Goal: Information Seeking & Learning: Learn about a topic

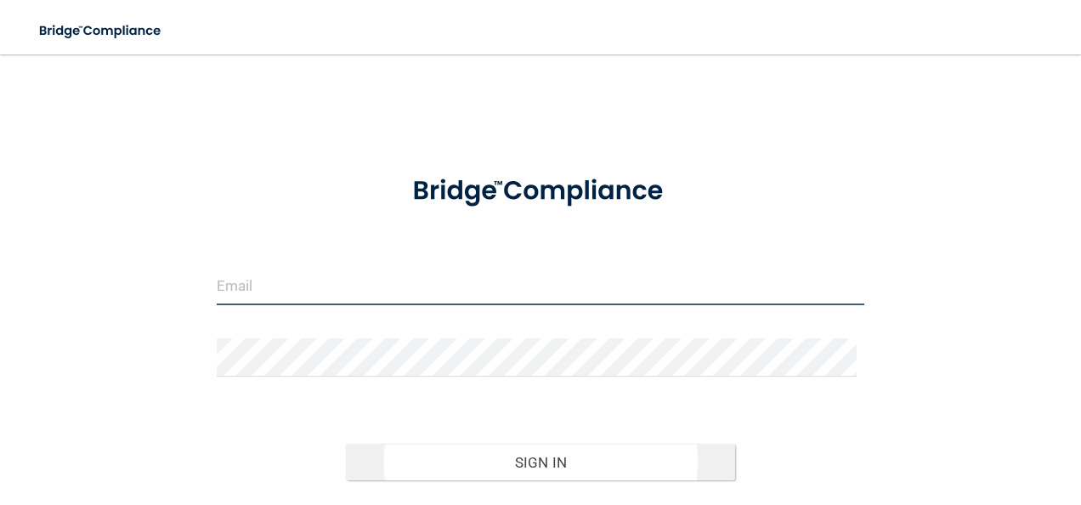
type input "[EMAIL_ADDRESS][DOMAIN_NAME]"
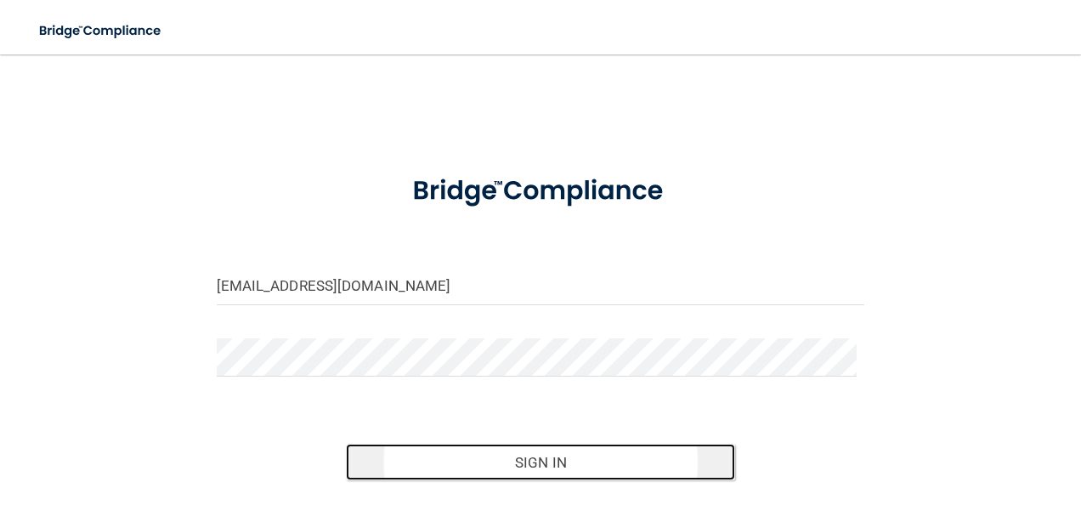
click at [531, 461] on button "Sign In" at bounding box center [540, 462] width 389 height 37
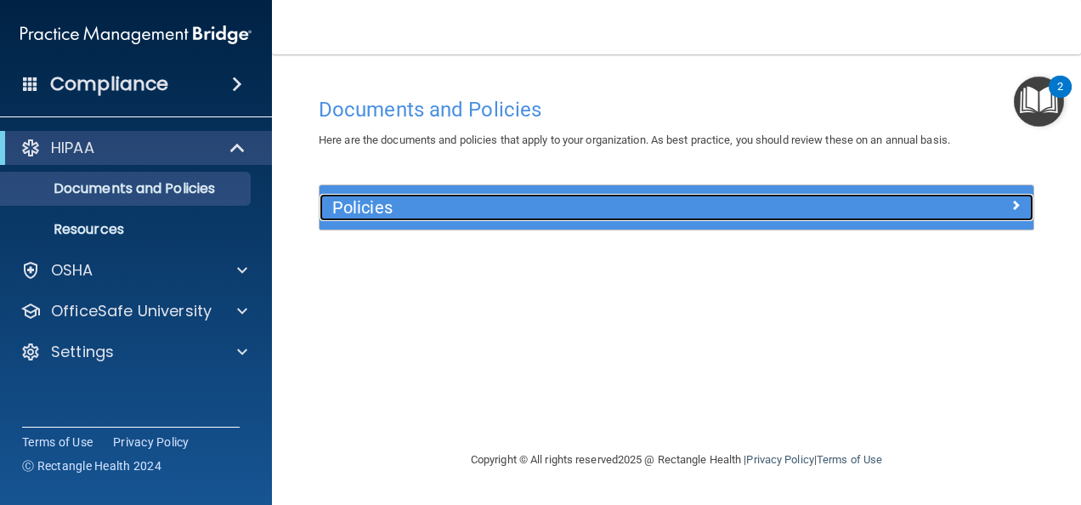
click at [410, 201] on h5 "Policies" at bounding box center [587, 207] width 510 height 19
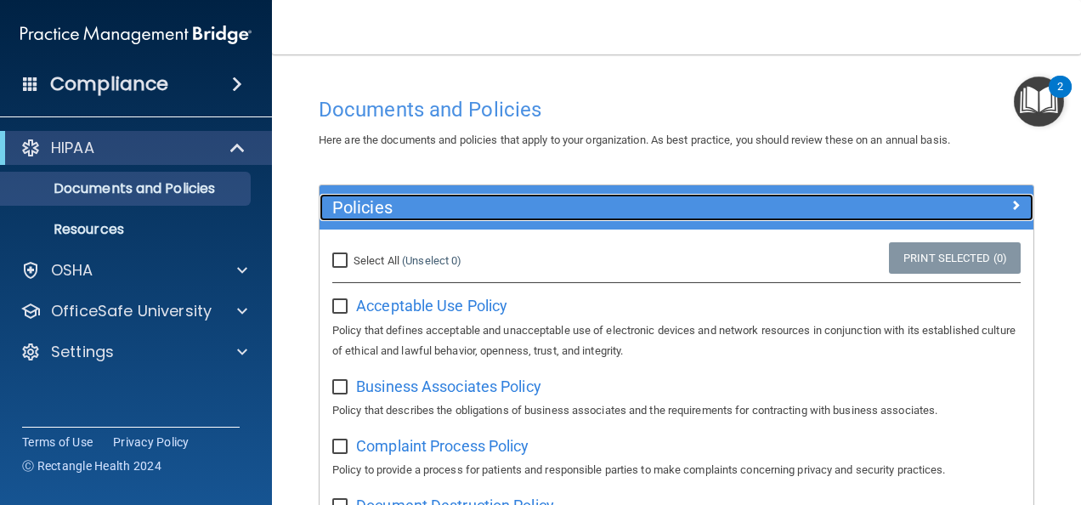
click at [989, 204] on div at bounding box center [944, 204] width 178 height 20
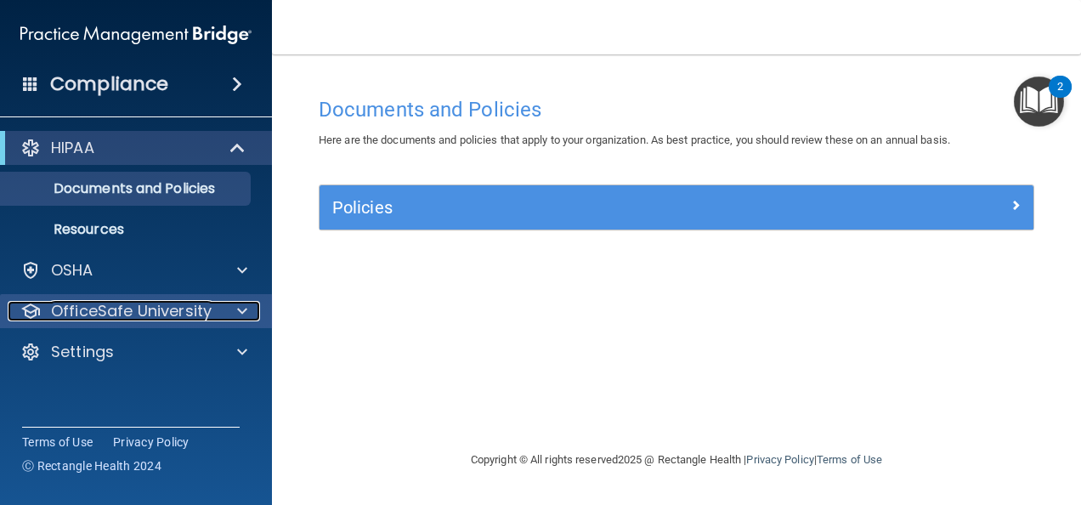
click at [164, 306] on p "OfficeSafe University" at bounding box center [131, 311] width 161 height 20
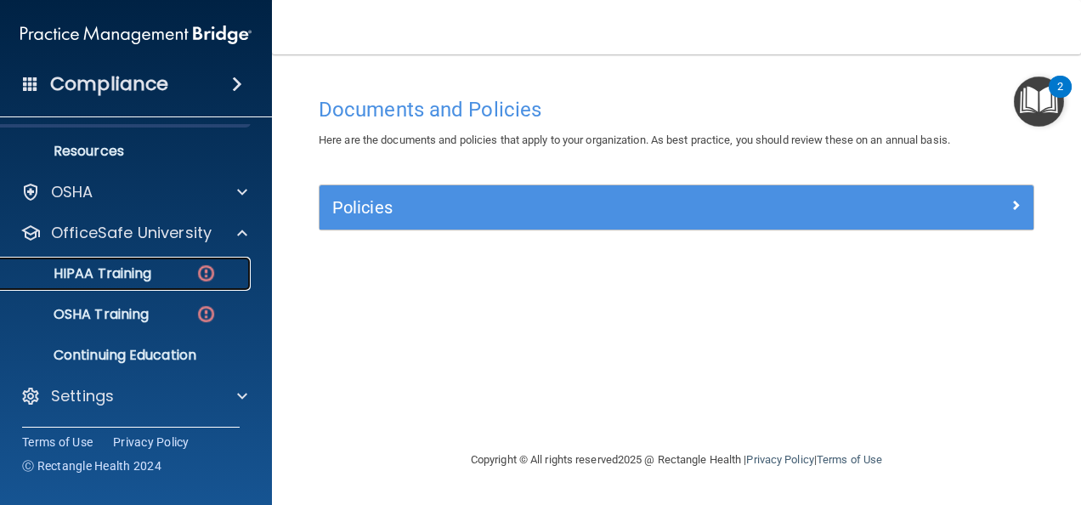
click at [139, 287] on link "HIPAA Training" at bounding box center [117, 274] width 268 height 34
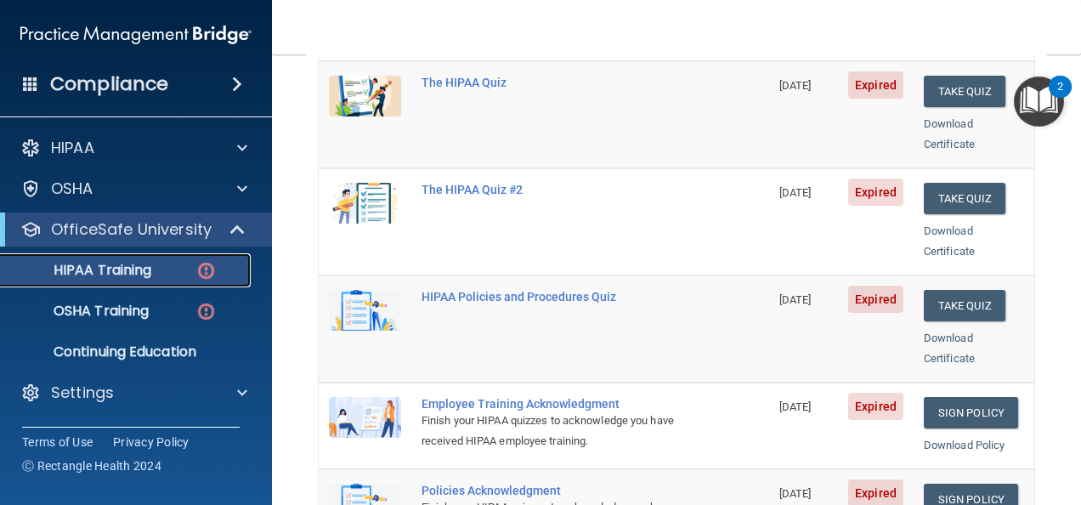
scroll to position [85, 0]
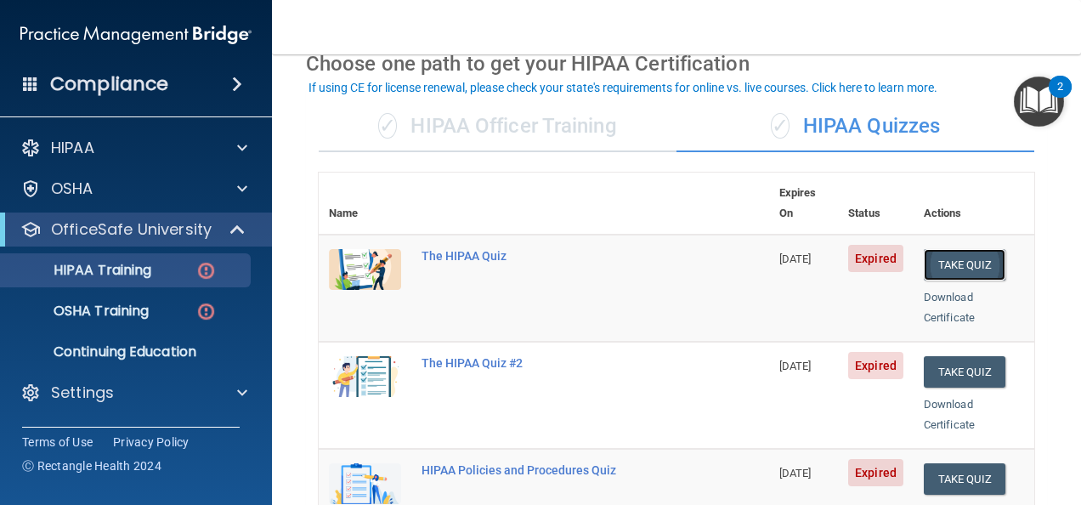
click at [943, 249] on button "Take Quiz" at bounding box center [965, 264] width 82 height 31
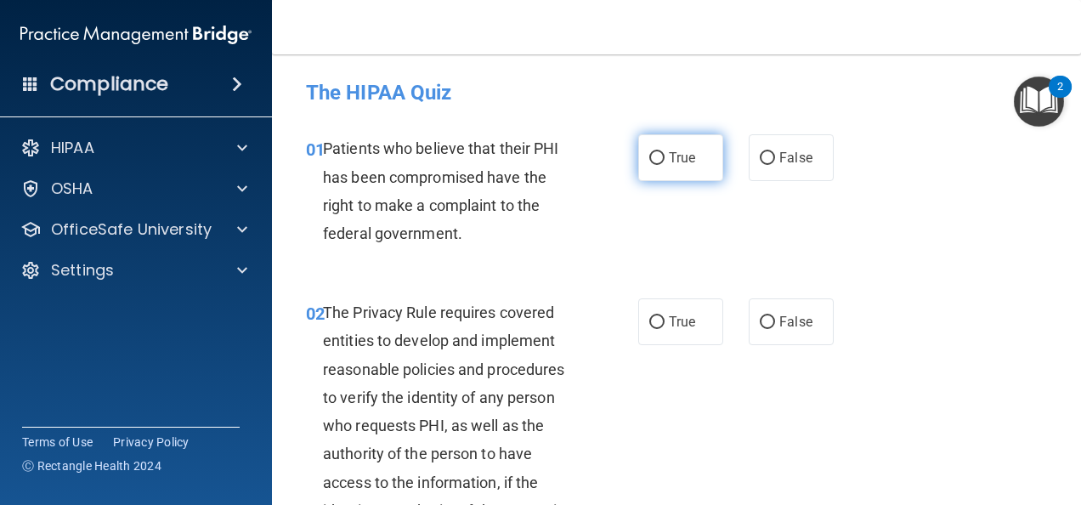
click at [649, 158] on input "True" at bounding box center [656, 158] width 15 height 13
radio input "true"
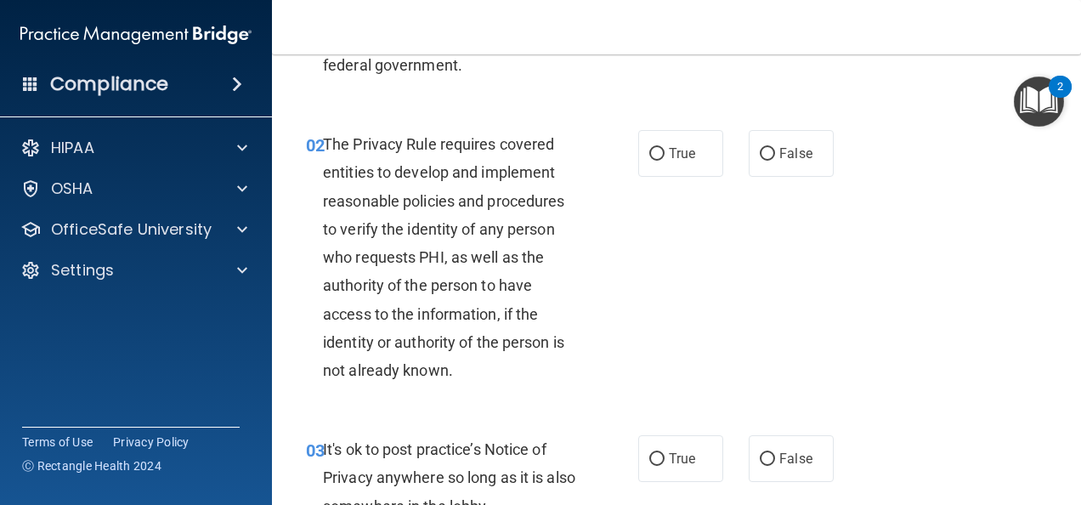
scroll to position [170, 0]
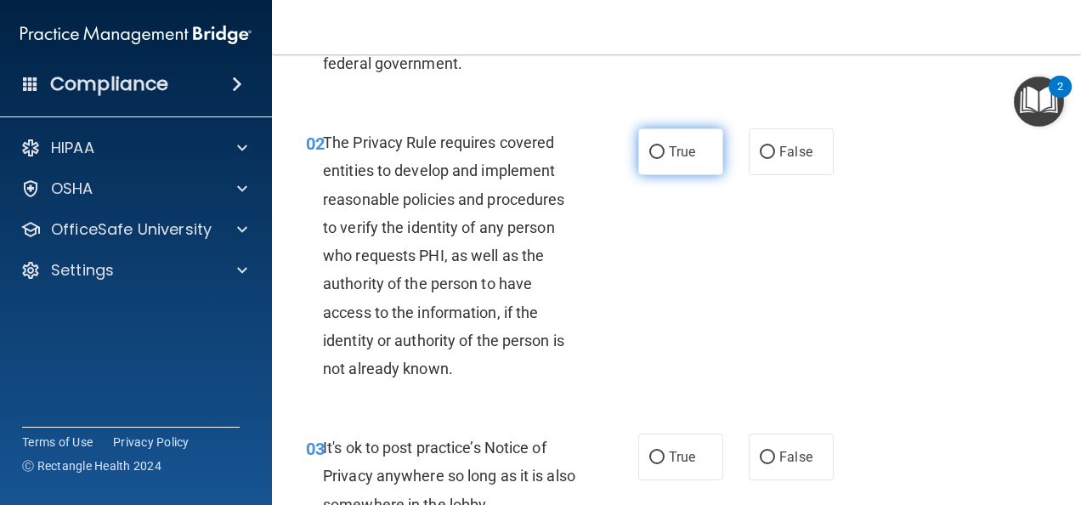
click at [693, 151] on label "True" at bounding box center [680, 151] width 85 height 47
click at [665, 151] on input "True" at bounding box center [656, 152] width 15 height 13
radio input "true"
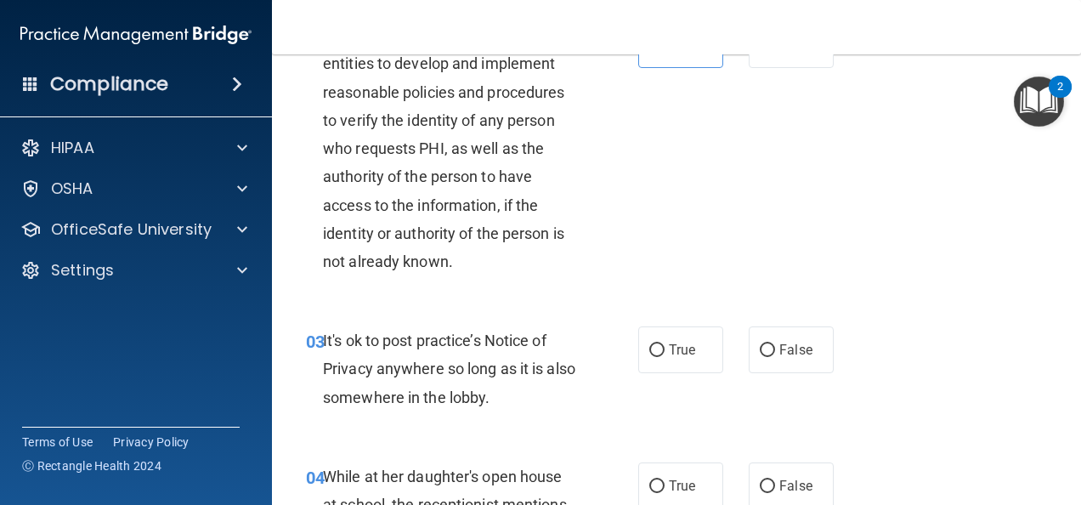
scroll to position [425, 0]
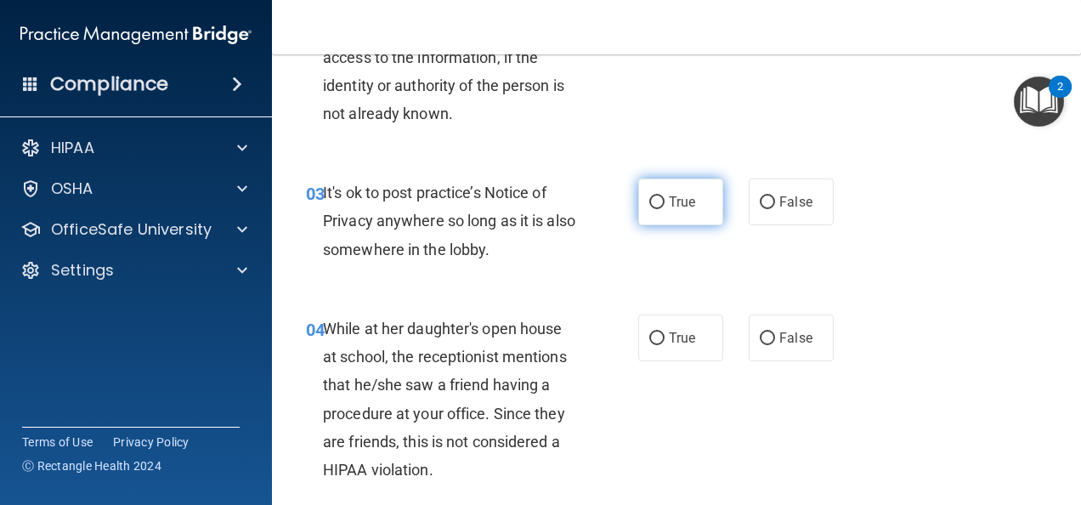
click at [669, 206] on span "True" at bounding box center [682, 202] width 26 height 16
click at [662, 206] on input "True" at bounding box center [656, 202] width 15 height 13
radio input "true"
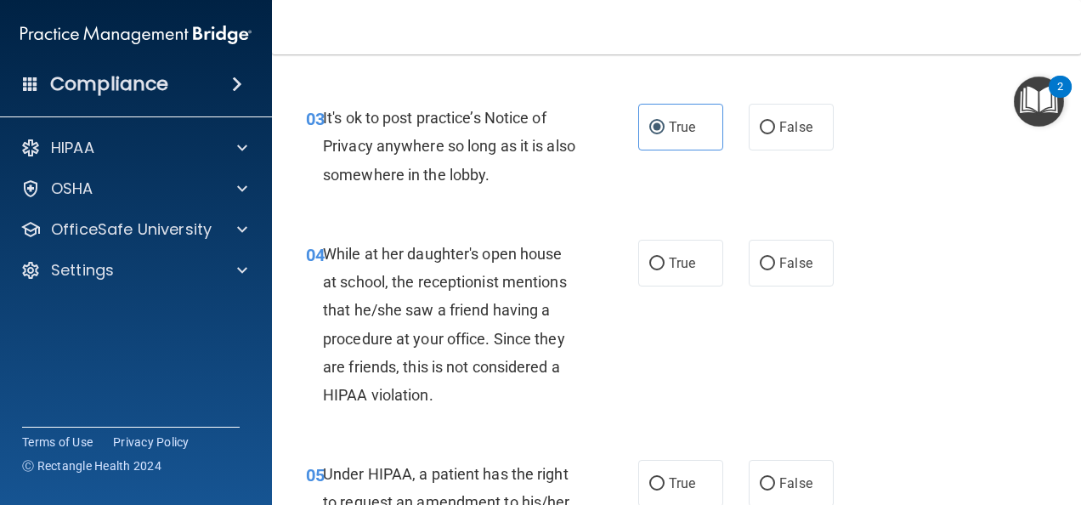
scroll to position [595, 0]
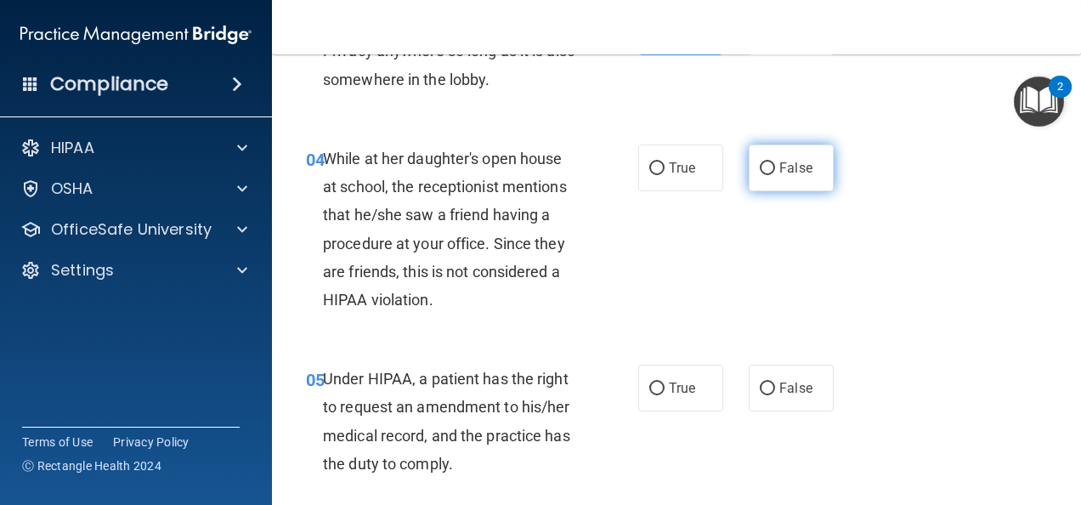
click at [755, 182] on label "False" at bounding box center [791, 167] width 85 height 47
click at [760, 175] on input "False" at bounding box center [767, 168] width 15 height 13
radio input "true"
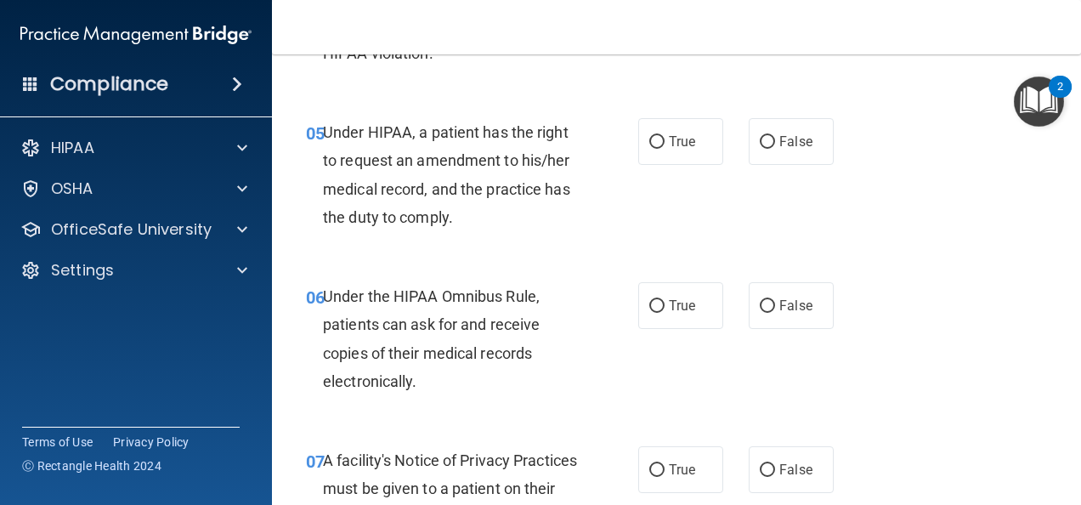
scroll to position [850, 0]
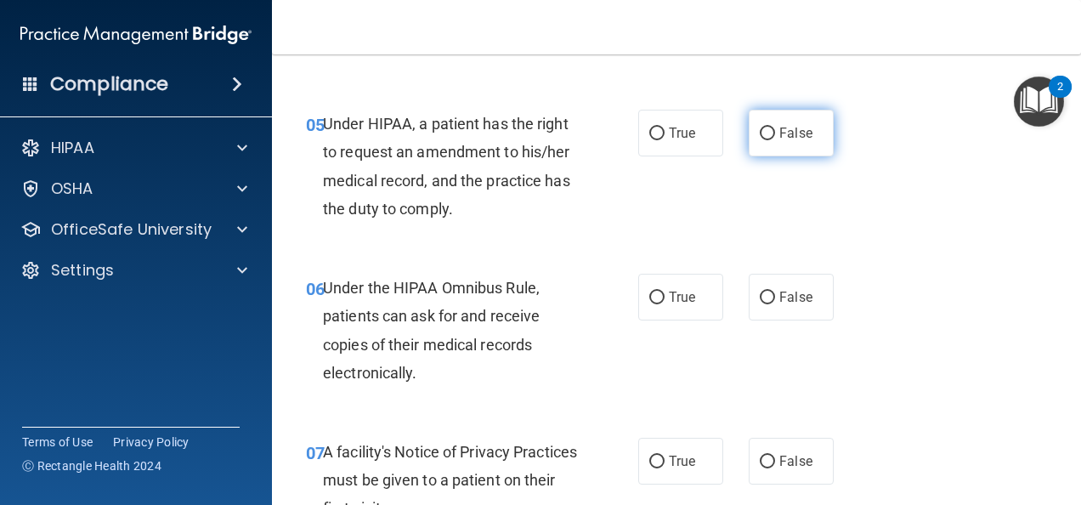
click at [779, 128] on span "False" at bounding box center [795, 133] width 33 height 16
click at [775, 128] on input "False" at bounding box center [767, 133] width 15 height 13
radio input "true"
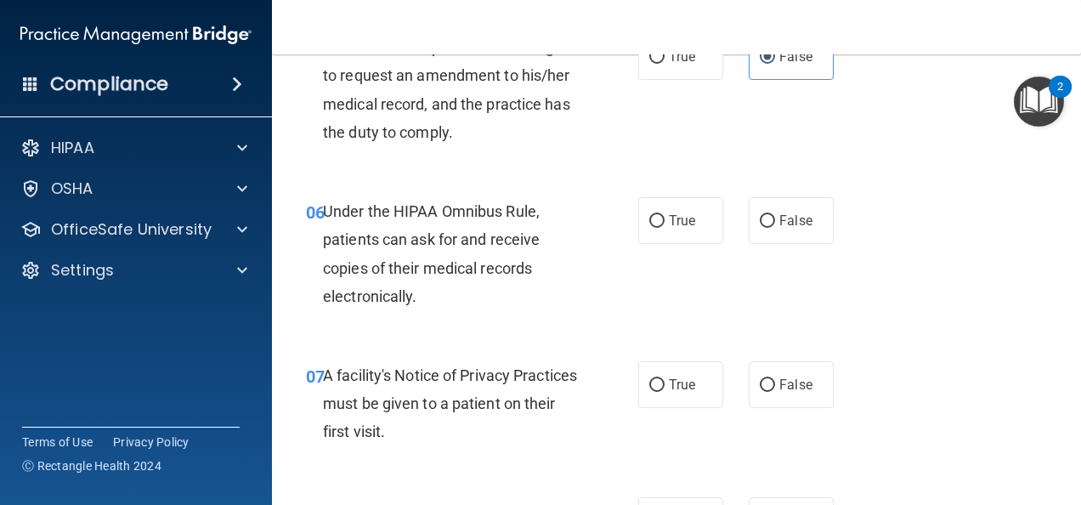
scroll to position [1020, 0]
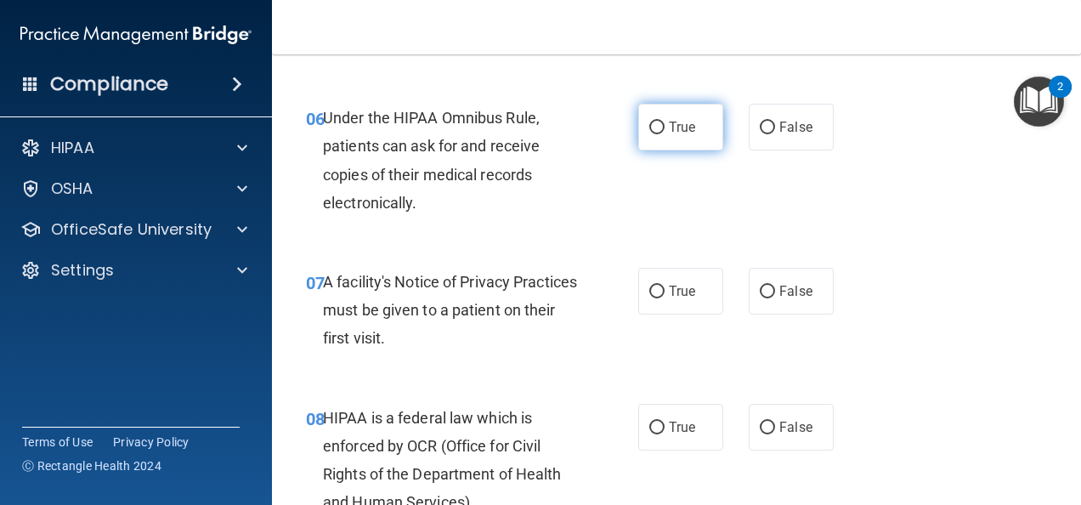
click at [661, 141] on label "True" at bounding box center [680, 127] width 85 height 47
click at [661, 134] on input "True" at bounding box center [656, 128] width 15 height 13
radio input "true"
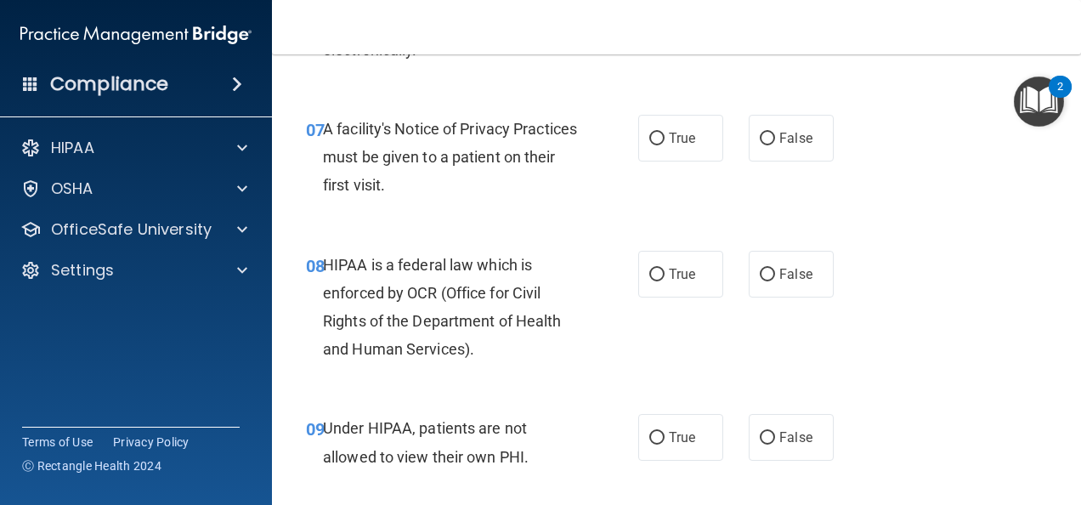
scroll to position [1190, 0]
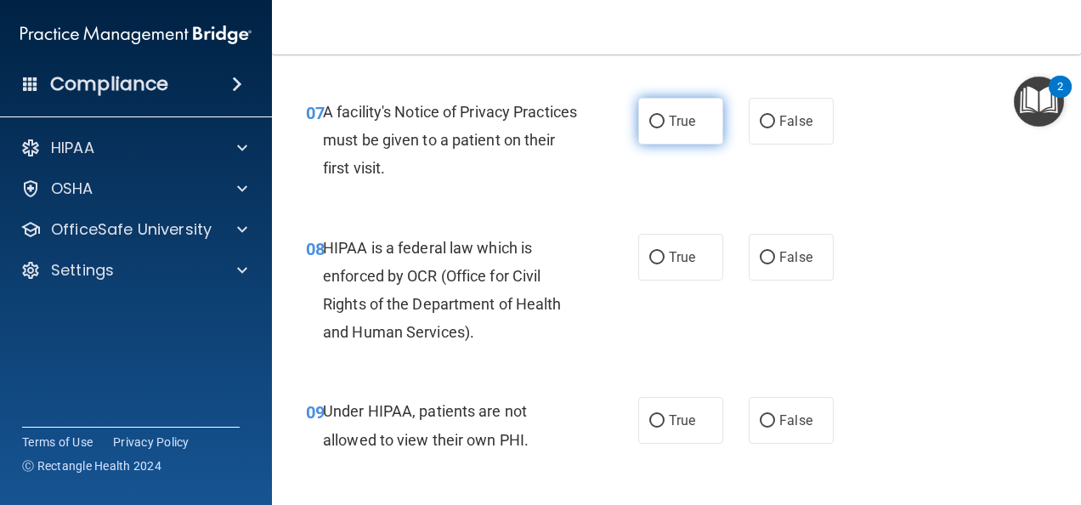
click at [678, 129] on label "True" at bounding box center [680, 121] width 85 height 47
click at [665, 128] on input "True" at bounding box center [656, 122] width 15 height 13
radio input "true"
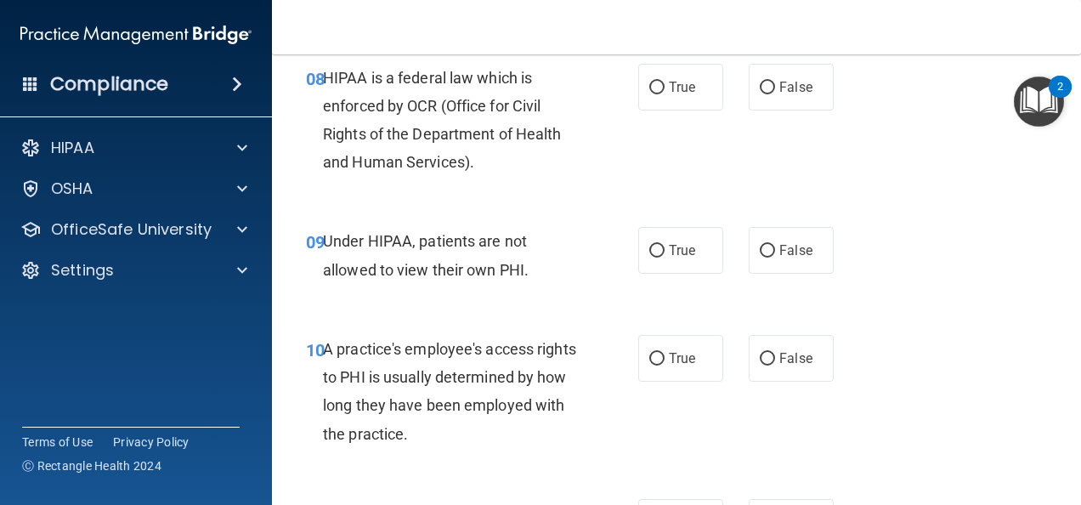
scroll to position [1275, 0]
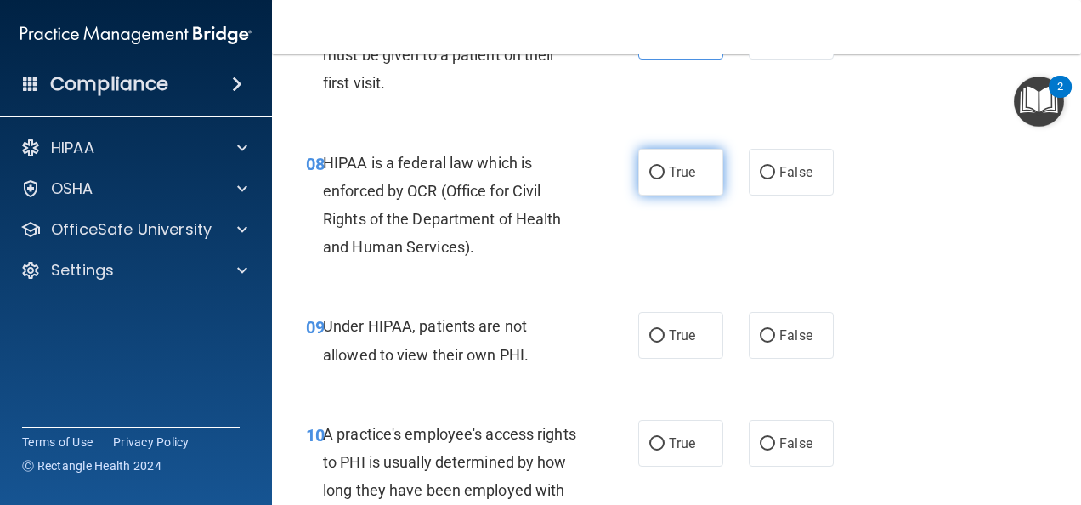
click at [657, 169] on input "True" at bounding box center [656, 173] width 15 height 13
radio input "true"
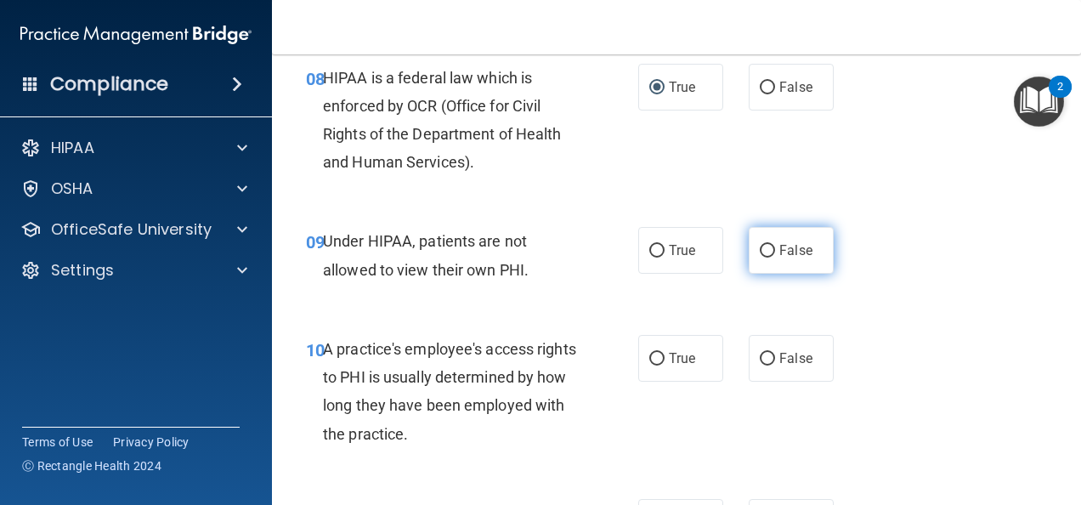
click at [765, 253] on input "False" at bounding box center [767, 251] width 15 height 13
radio input "true"
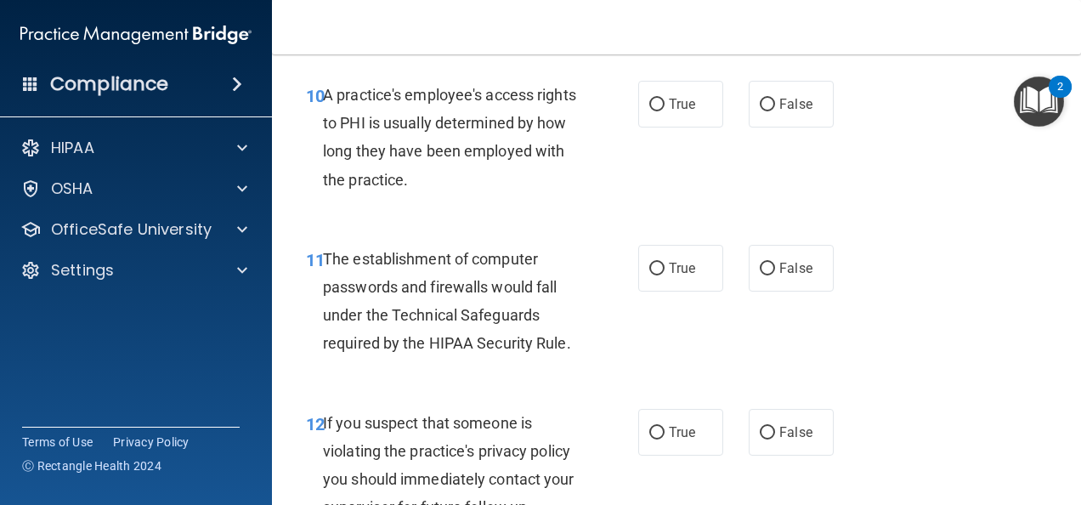
scroll to position [1615, 0]
click at [766, 107] on input "False" at bounding box center [767, 104] width 15 height 13
radio input "true"
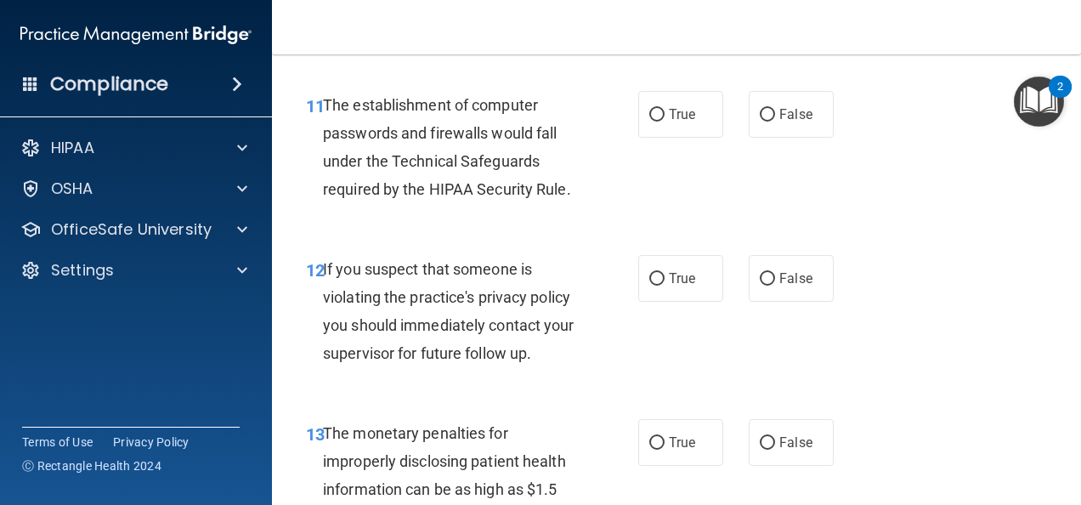
scroll to position [1785, 0]
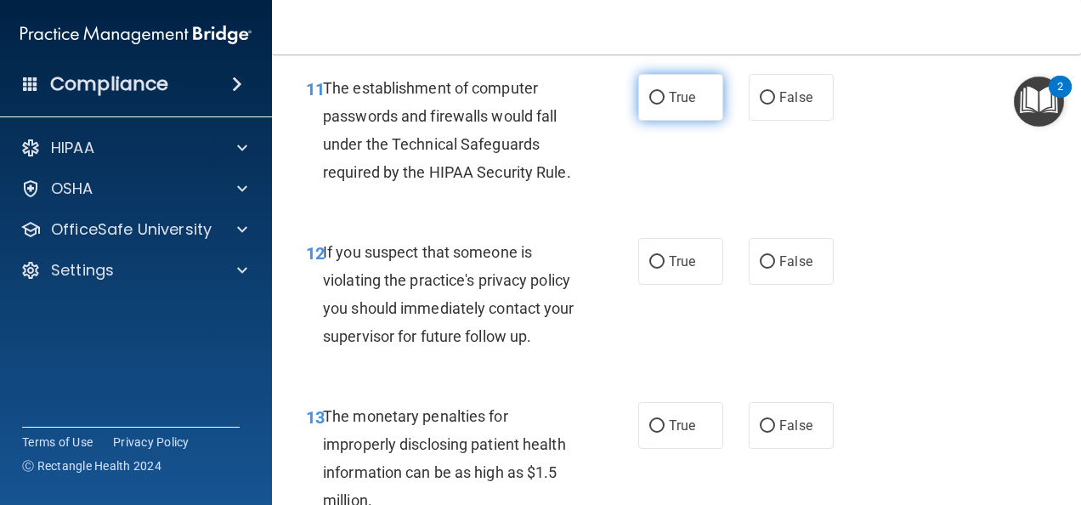
click at [670, 106] on label "True" at bounding box center [680, 97] width 85 height 47
click at [665, 105] on input "True" at bounding box center [656, 98] width 15 height 13
radio input "true"
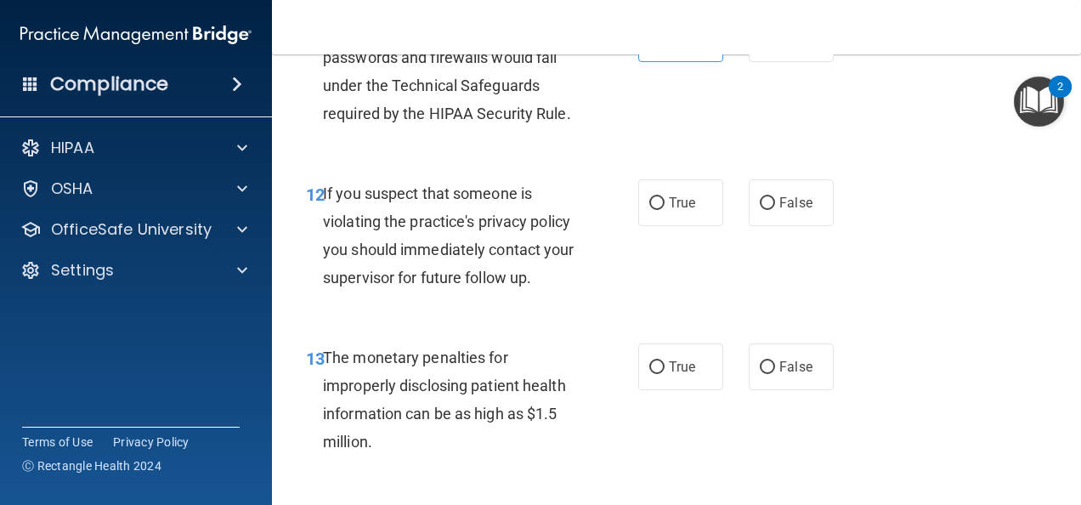
scroll to position [1870, 0]
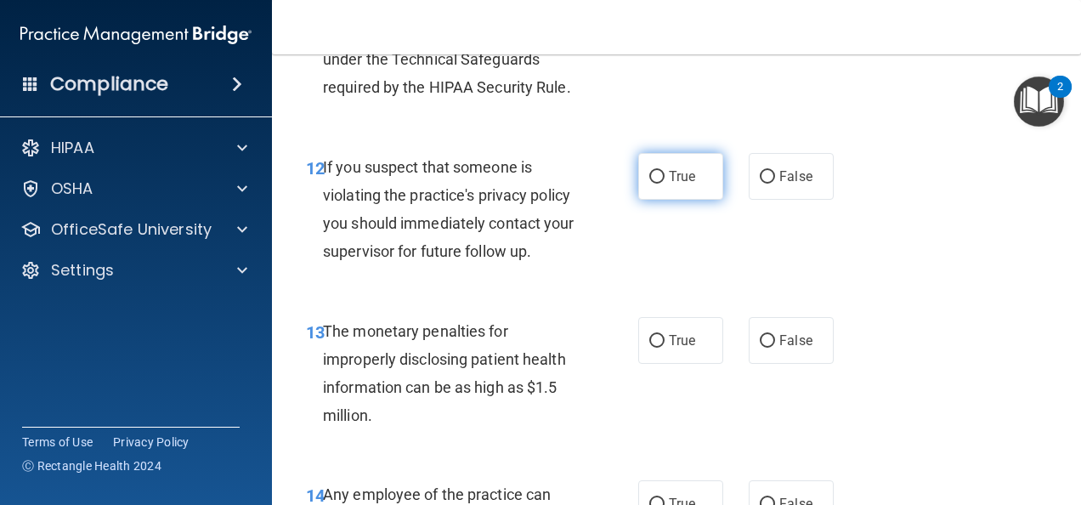
click at [669, 173] on span "True" at bounding box center [682, 176] width 26 height 16
click at [665, 173] on input "True" at bounding box center [656, 177] width 15 height 13
radio input "true"
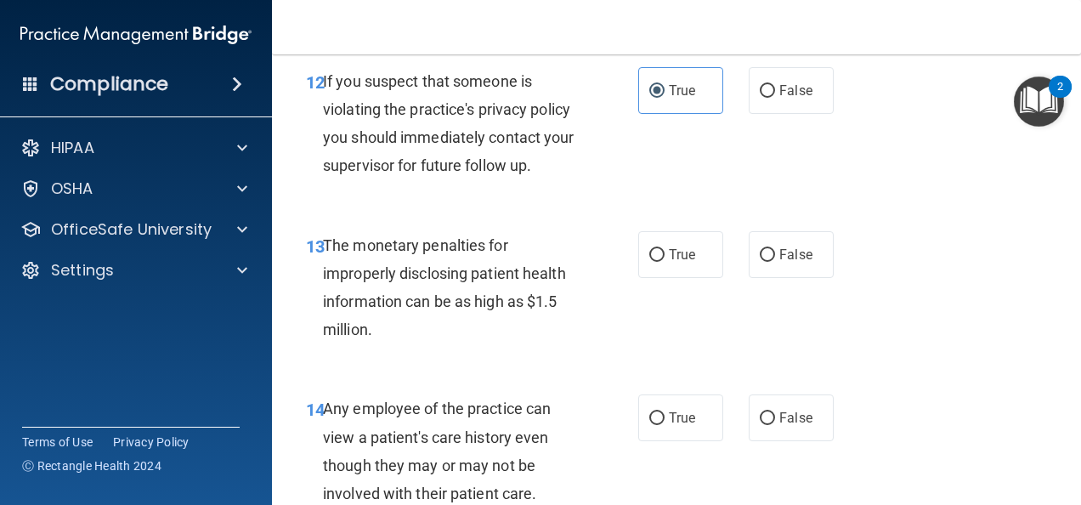
scroll to position [2039, 0]
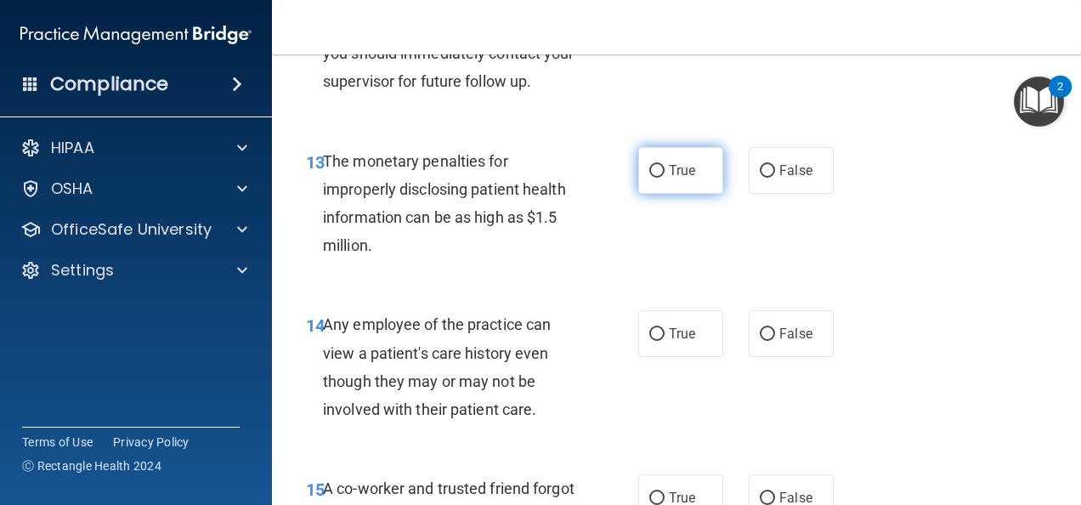
click at [668, 178] on label "True" at bounding box center [680, 170] width 85 height 47
click at [665, 178] on input "True" at bounding box center [656, 171] width 15 height 13
radio input "true"
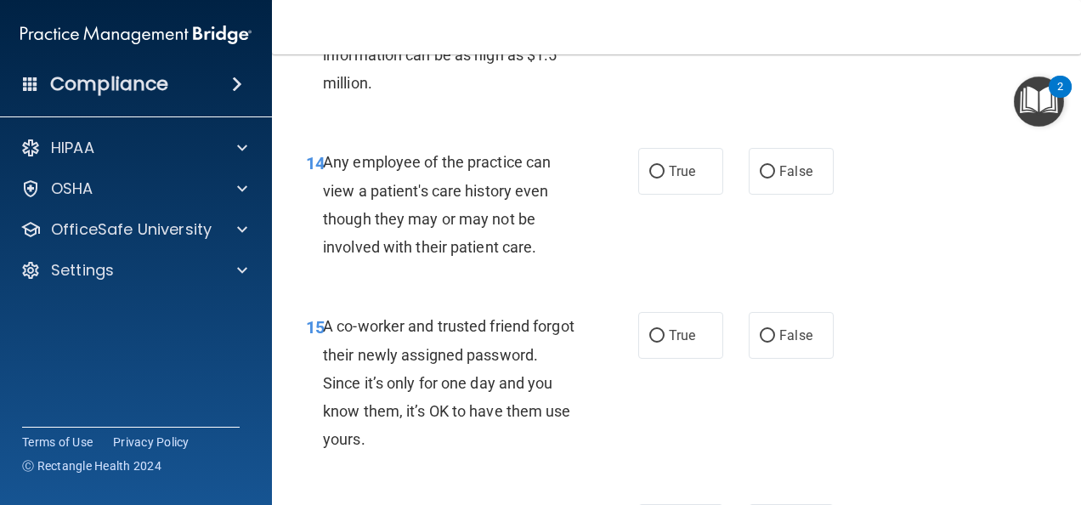
scroll to position [2209, 0]
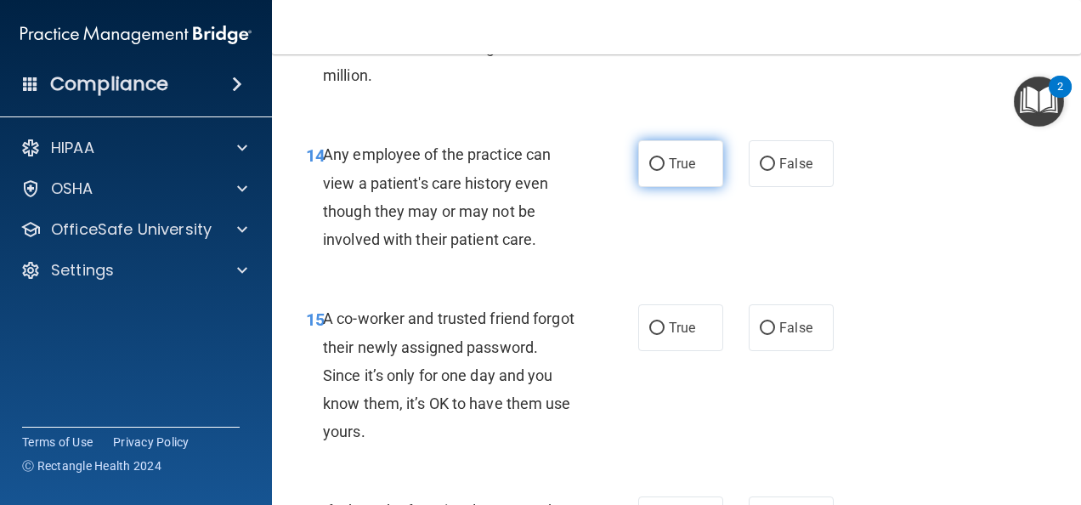
click at [676, 167] on span "True" at bounding box center [682, 164] width 26 height 16
click at [665, 167] on input "True" at bounding box center [656, 164] width 15 height 13
radio input "true"
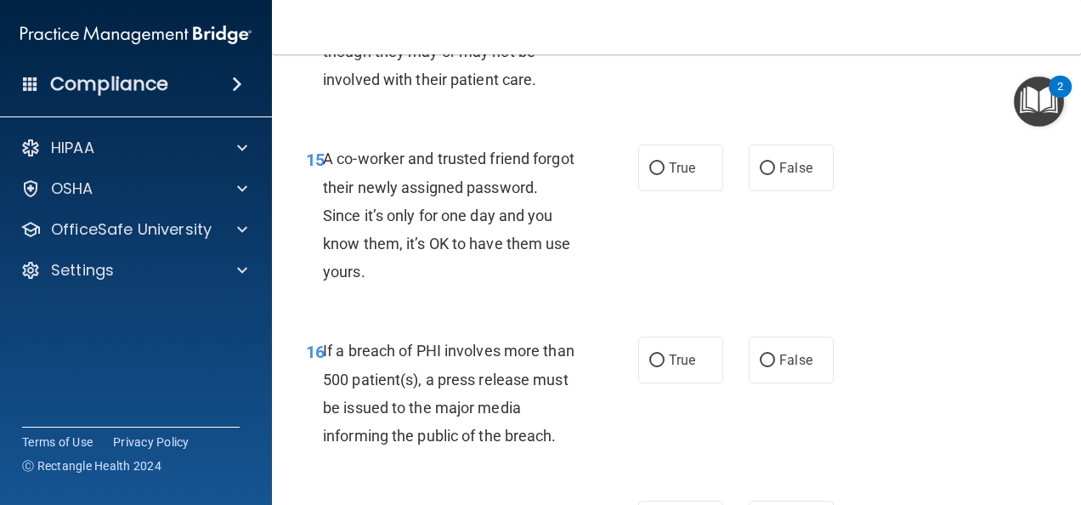
scroll to position [2379, 0]
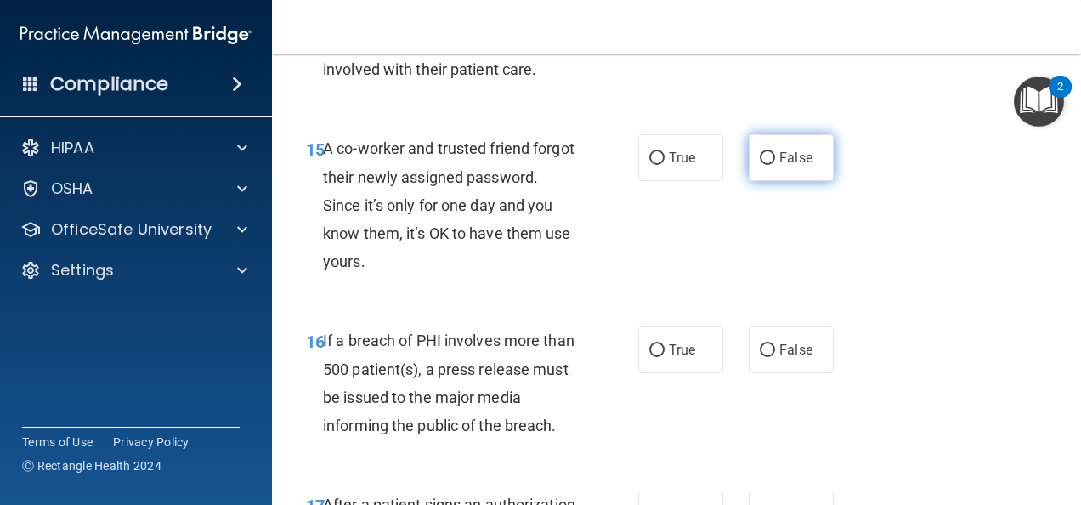
click at [749, 168] on label "False" at bounding box center [791, 157] width 85 height 47
click at [760, 165] on input "False" at bounding box center [767, 158] width 15 height 13
radio input "true"
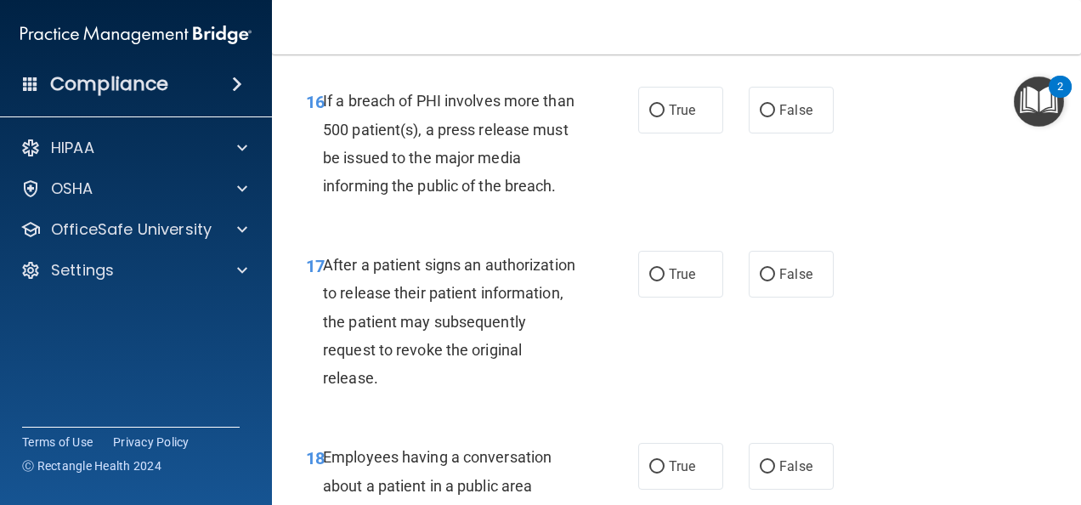
scroll to position [2634, 0]
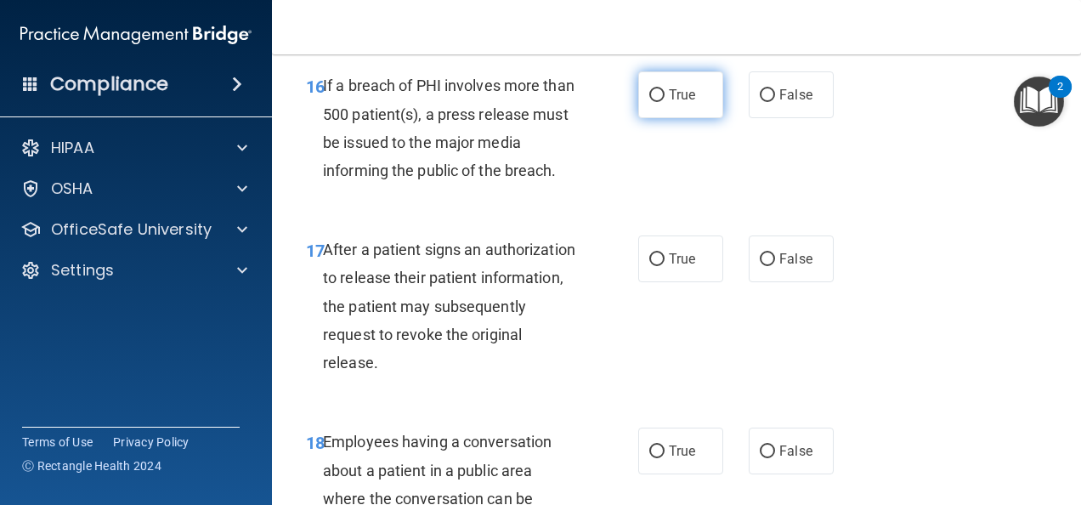
click at [669, 100] on span "True" at bounding box center [682, 95] width 26 height 16
click at [665, 100] on input "True" at bounding box center [656, 95] width 15 height 13
radio input "true"
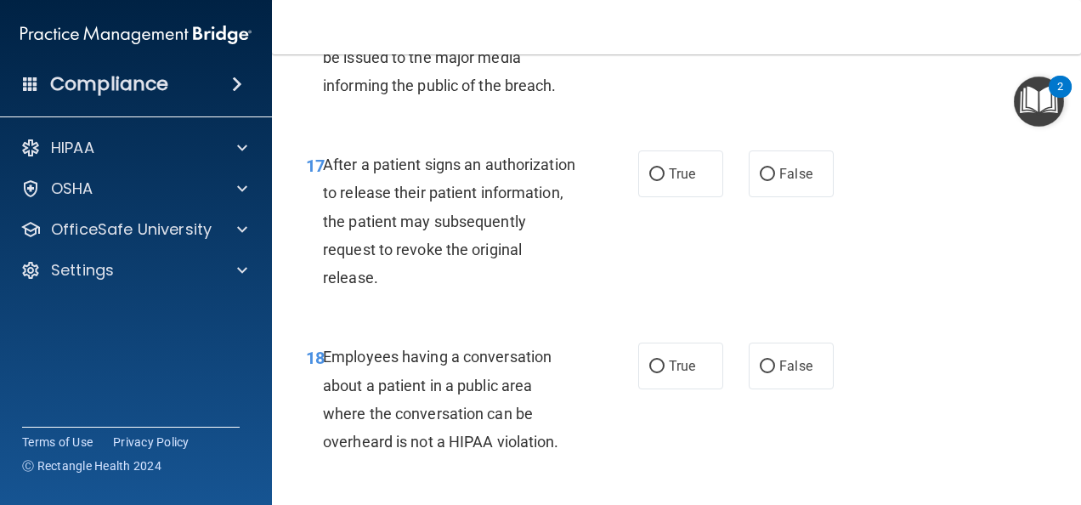
scroll to position [2804, 0]
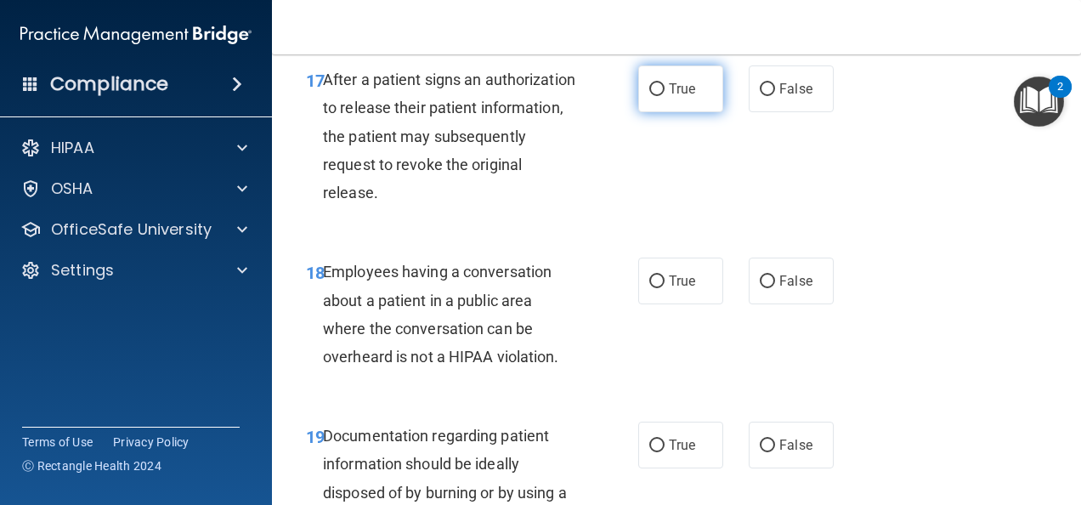
click at [662, 105] on label "True" at bounding box center [680, 88] width 85 height 47
click at [662, 96] on input "True" at bounding box center [656, 89] width 15 height 13
radio input "true"
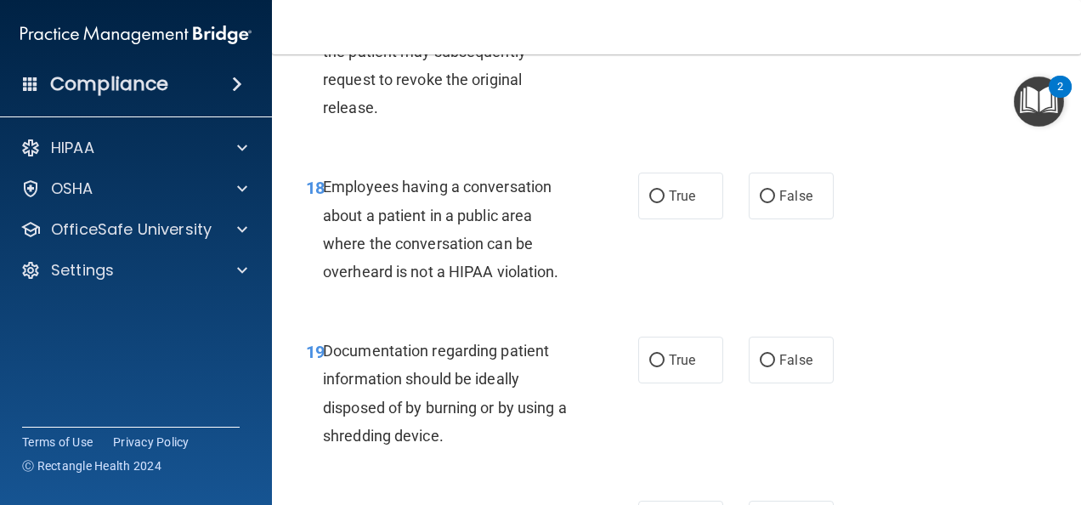
click at [659, 224] on div "18 Employees having a conversation about a patient in a public area where the c…" at bounding box center [676, 233] width 767 height 164
click at [665, 209] on label "True" at bounding box center [680, 196] width 85 height 47
click at [665, 203] on input "True" at bounding box center [656, 196] width 15 height 13
radio input "true"
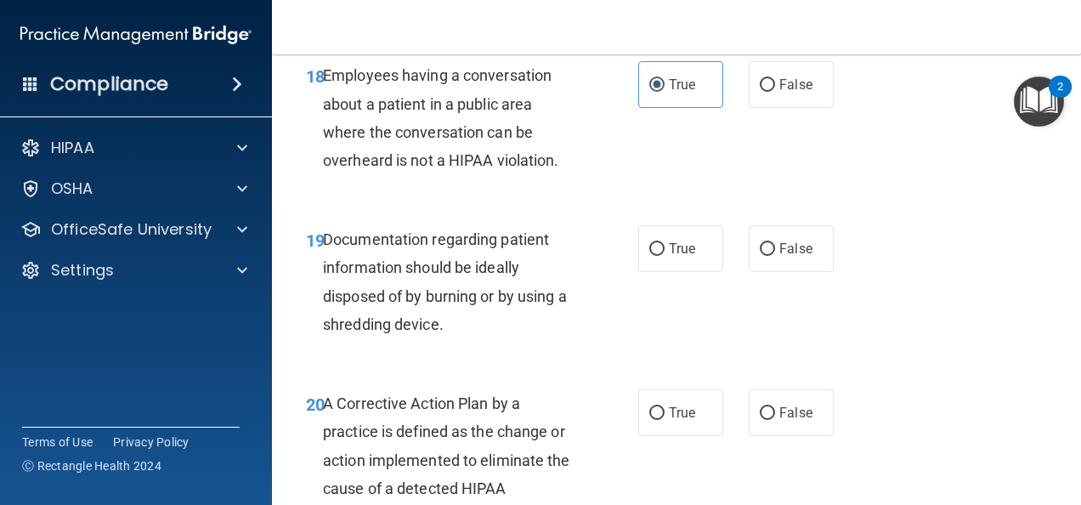
scroll to position [2974, 0]
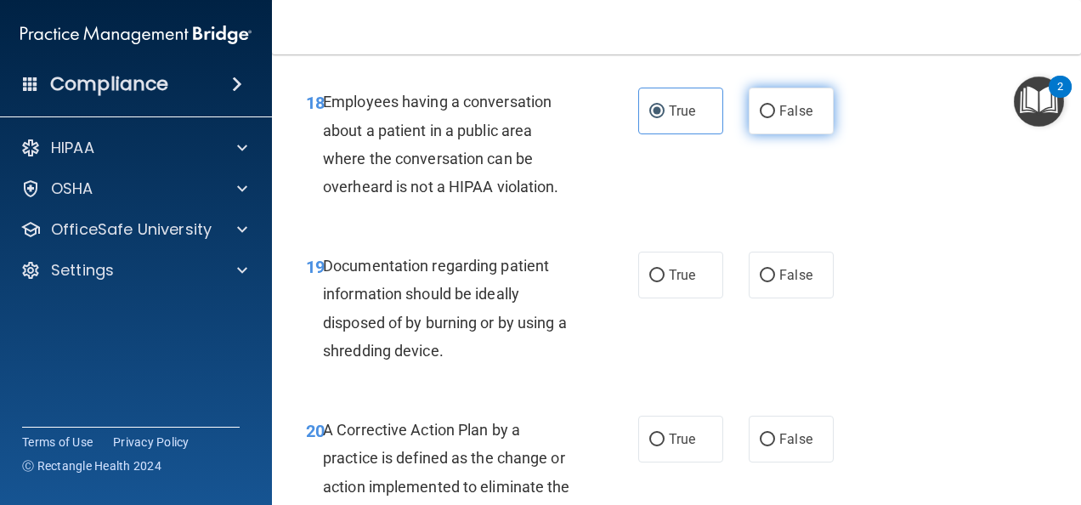
click at [759, 118] on label "False" at bounding box center [791, 111] width 85 height 47
click at [760, 118] on input "False" at bounding box center [767, 111] width 15 height 13
radio input "true"
radio input "false"
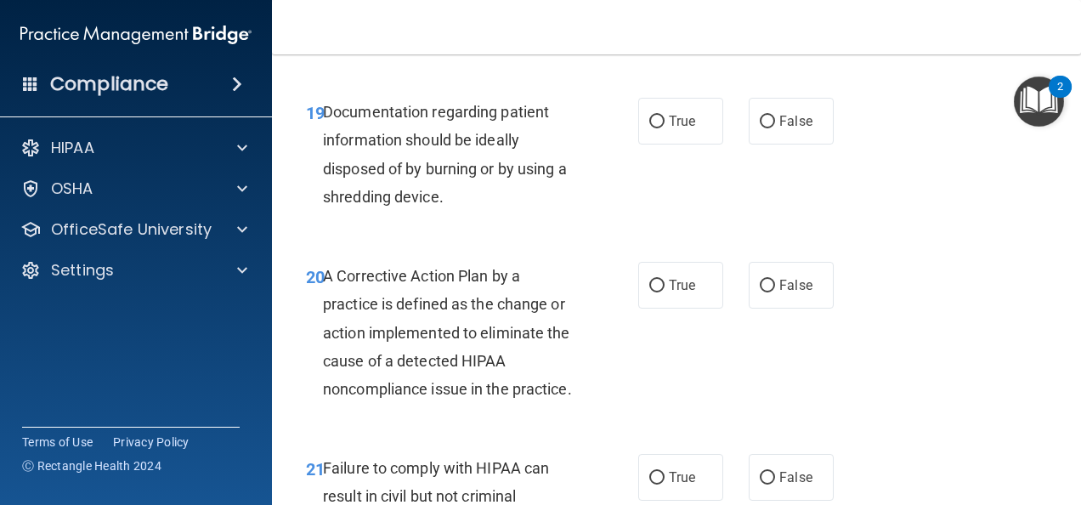
scroll to position [3144, 0]
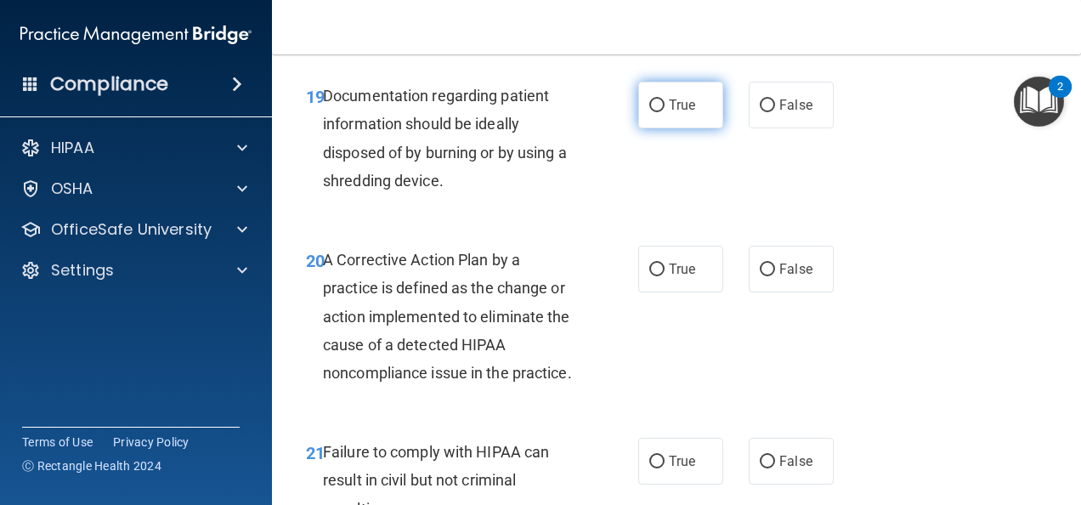
click at [656, 109] on input "True" at bounding box center [656, 105] width 15 height 13
radio input "true"
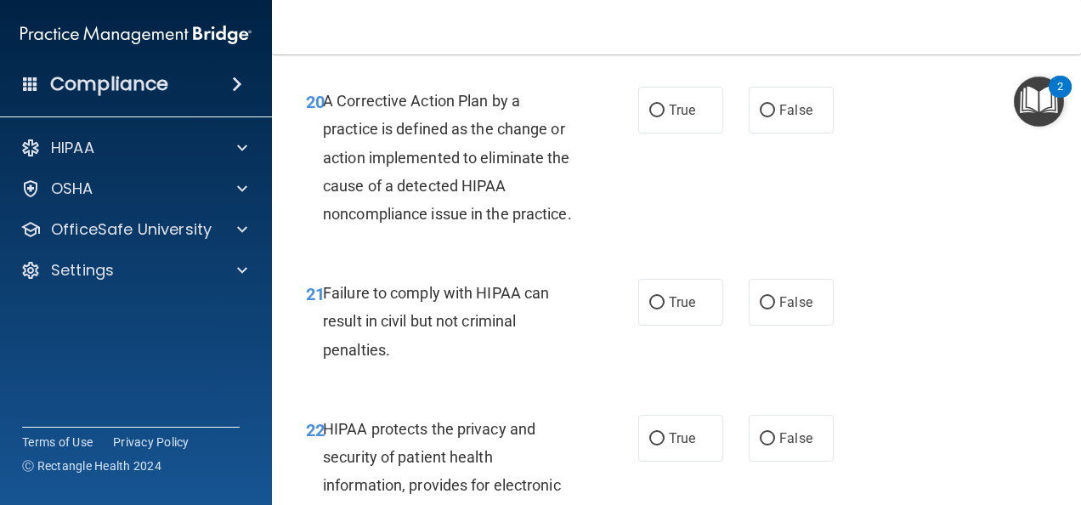
scroll to position [3314, 0]
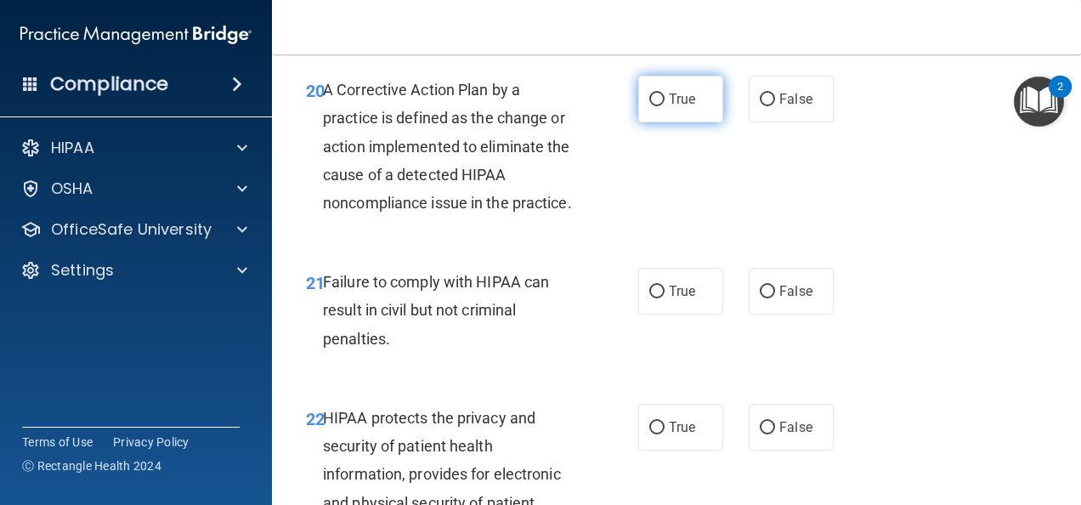
click at [665, 108] on label "True" at bounding box center [680, 99] width 85 height 47
click at [665, 106] on input "True" at bounding box center [656, 99] width 15 height 13
radio input "true"
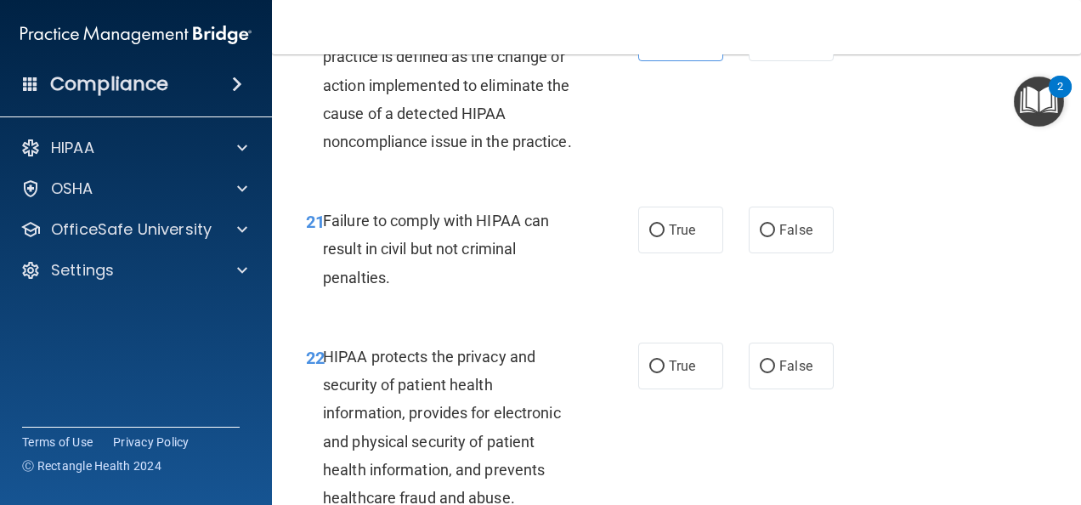
scroll to position [3484, 0]
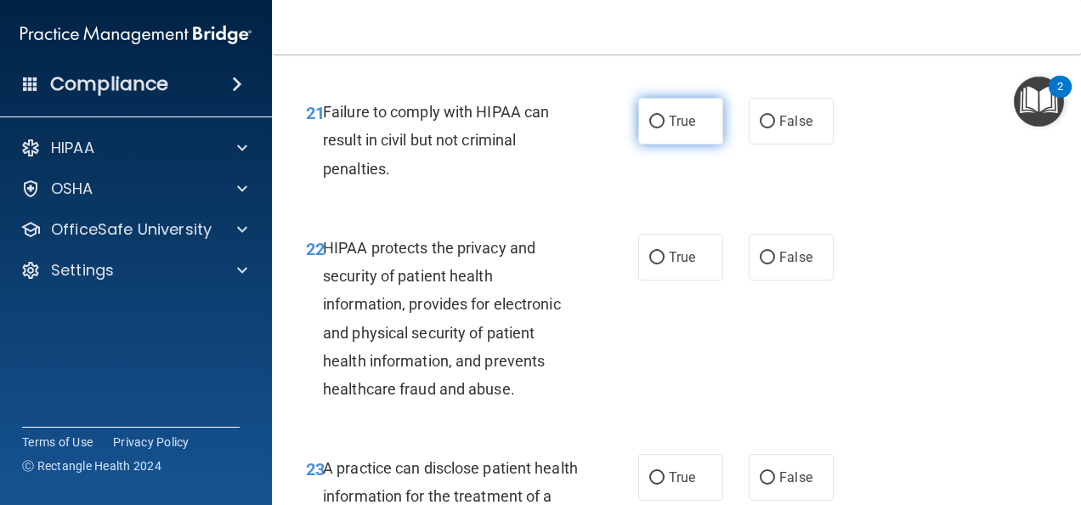
click at [669, 129] on span "True" at bounding box center [682, 121] width 26 height 16
click at [665, 128] on input "True" at bounding box center [656, 122] width 15 height 13
radio input "true"
click at [779, 129] on span "False" at bounding box center [795, 121] width 33 height 16
click at [775, 128] on input "False" at bounding box center [767, 122] width 15 height 13
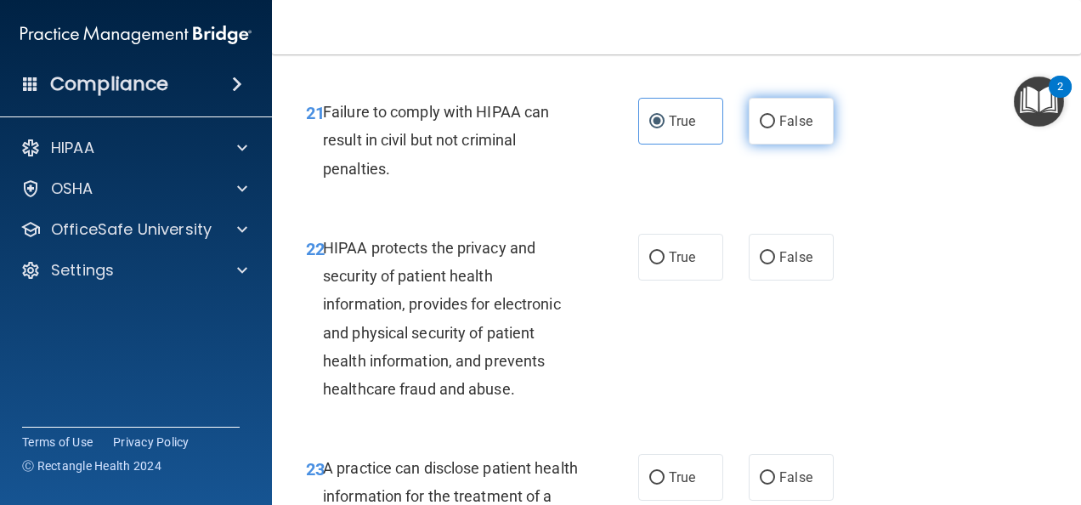
radio input "true"
radio input "false"
click at [667, 258] on div "22 HIPAA protects the privacy and security of patient health information, provi…" at bounding box center [676, 322] width 767 height 220
click at [673, 265] on span "True" at bounding box center [682, 257] width 26 height 16
click at [665, 264] on input "True" at bounding box center [656, 258] width 15 height 13
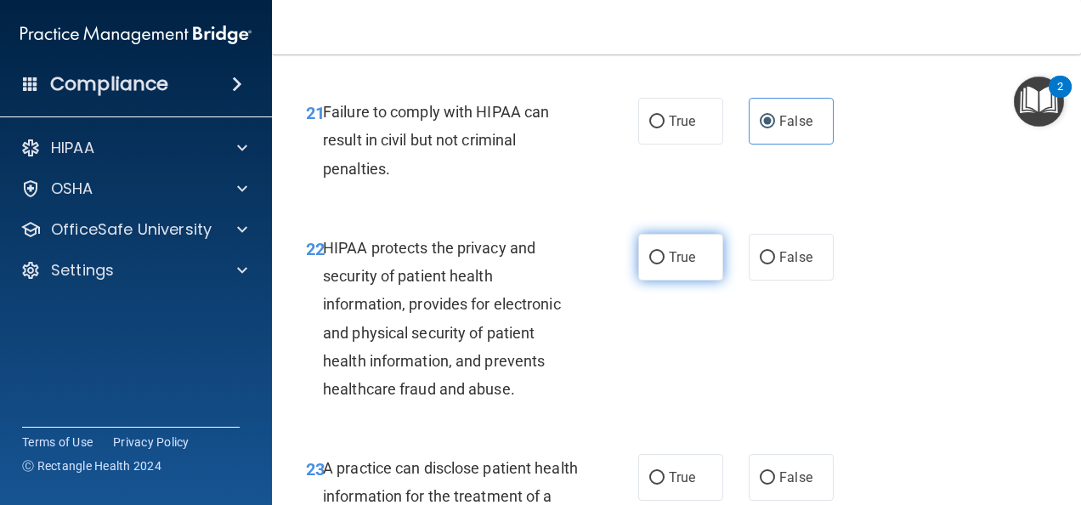
radio input "true"
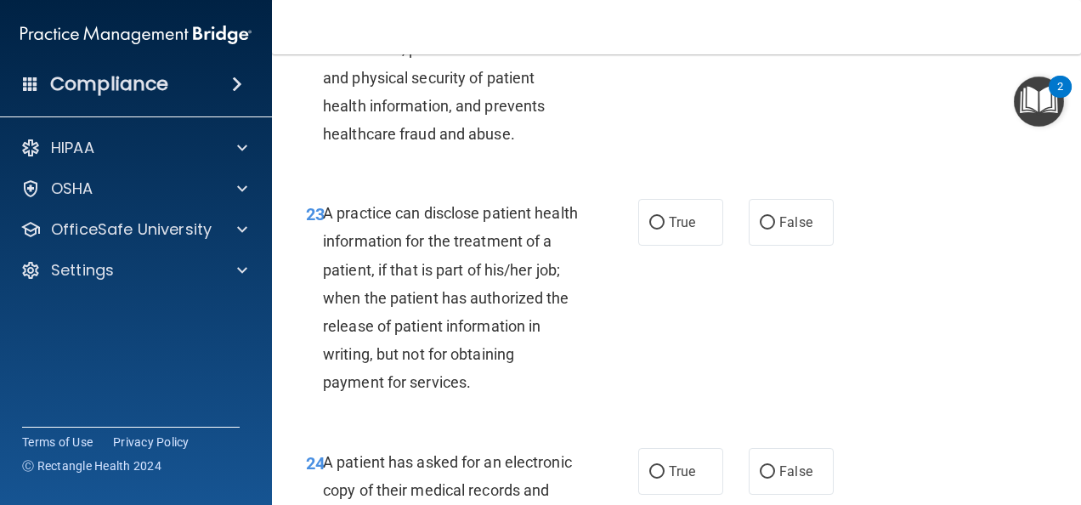
scroll to position [3824, 0]
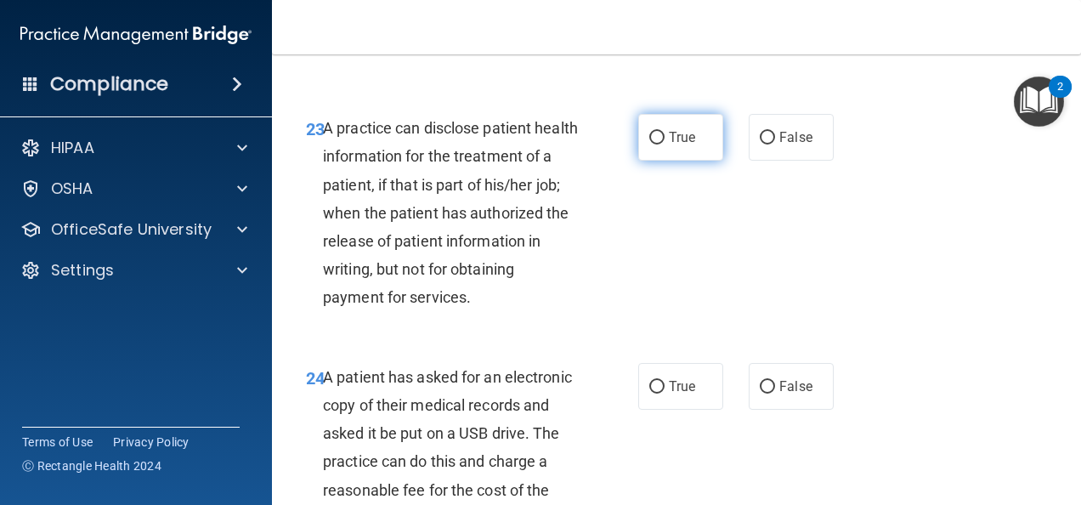
click at [658, 161] on label "True" at bounding box center [680, 137] width 85 height 47
click at [658, 144] on input "True" at bounding box center [656, 138] width 15 height 13
radio input "true"
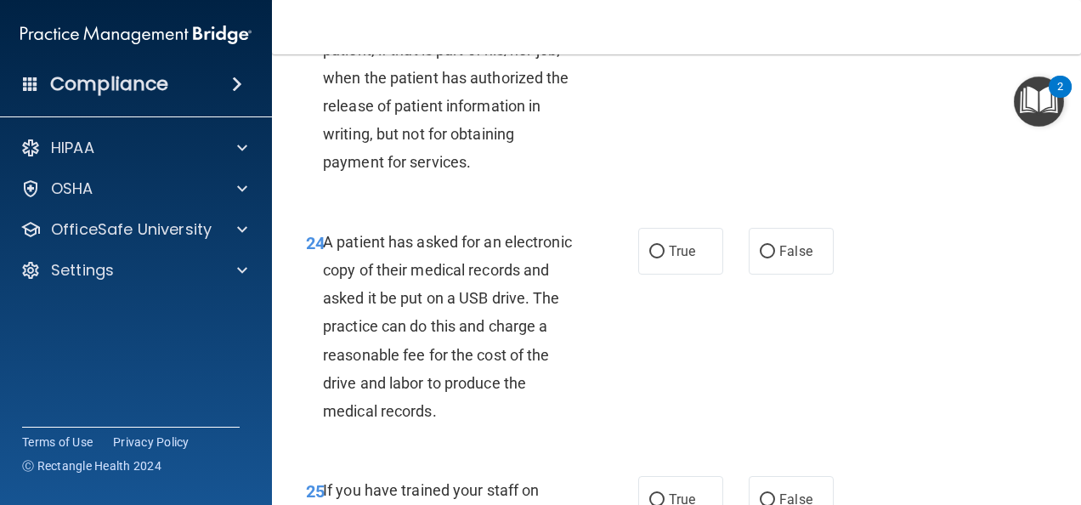
scroll to position [3994, 0]
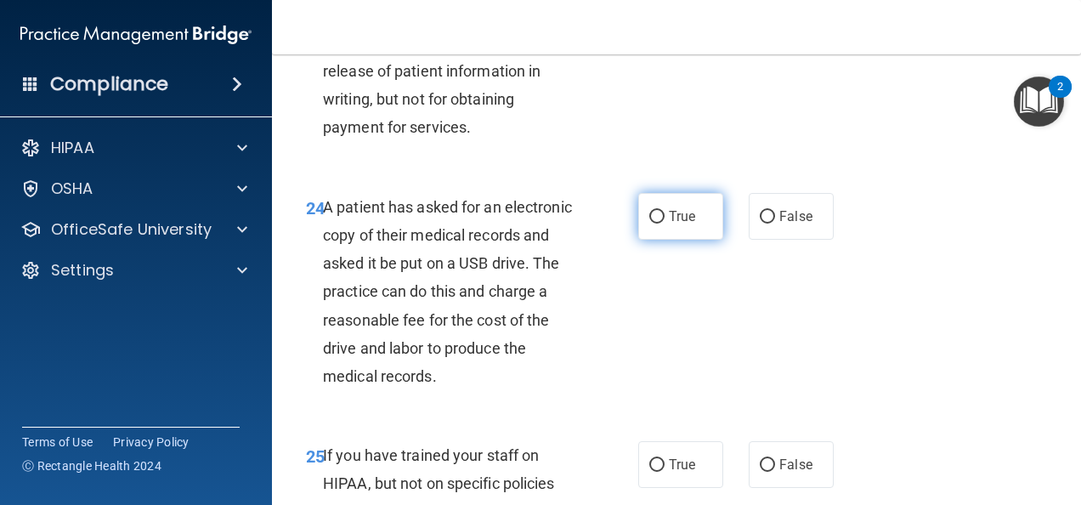
click at [638, 240] on label "True" at bounding box center [680, 216] width 85 height 47
click at [649, 223] on input "True" at bounding box center [656, 217] width 15 height 13
radio input "true"
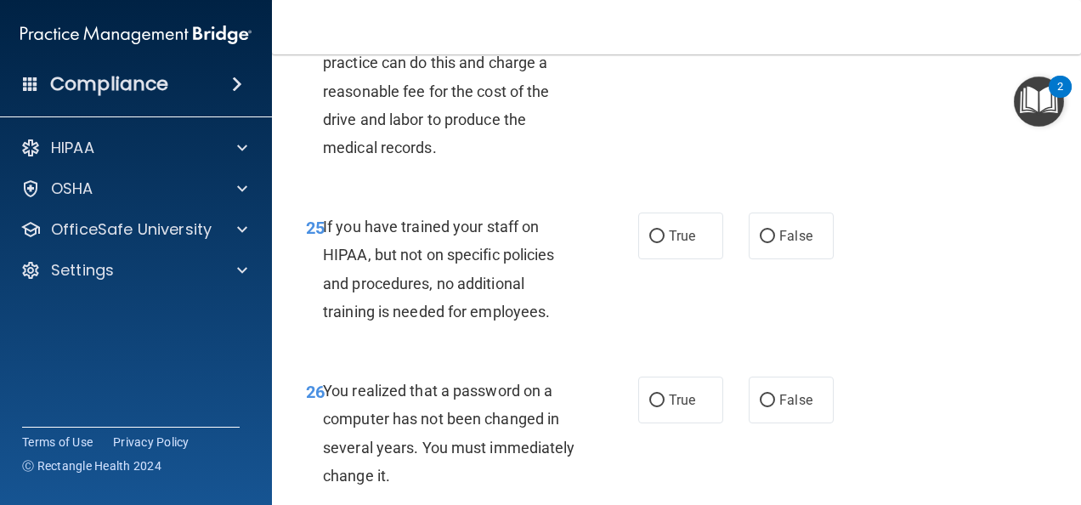
scroll to position [4249, 0]
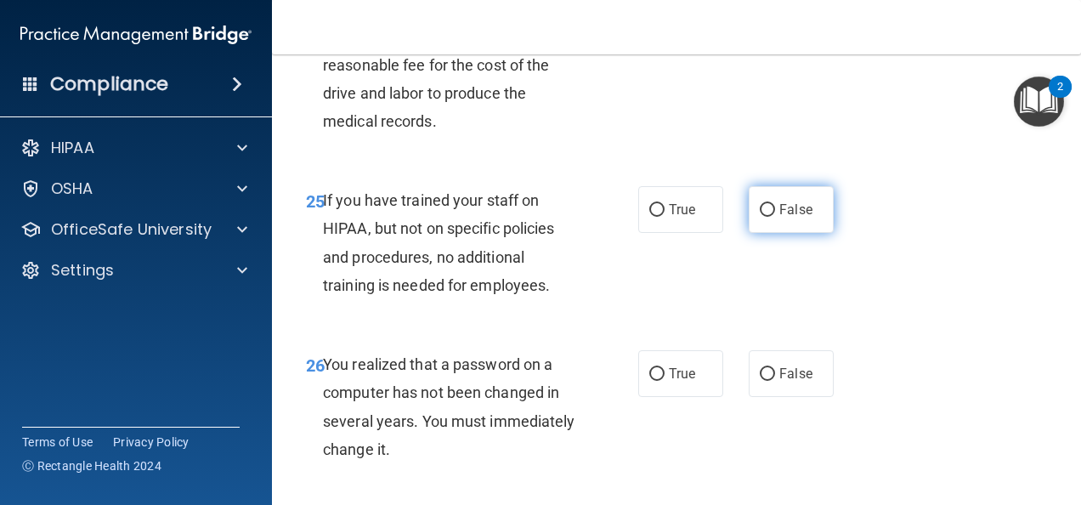
click at [760, 217] on input "False" at bounding box center [767, 210] width 15 height 13
radio input "true"
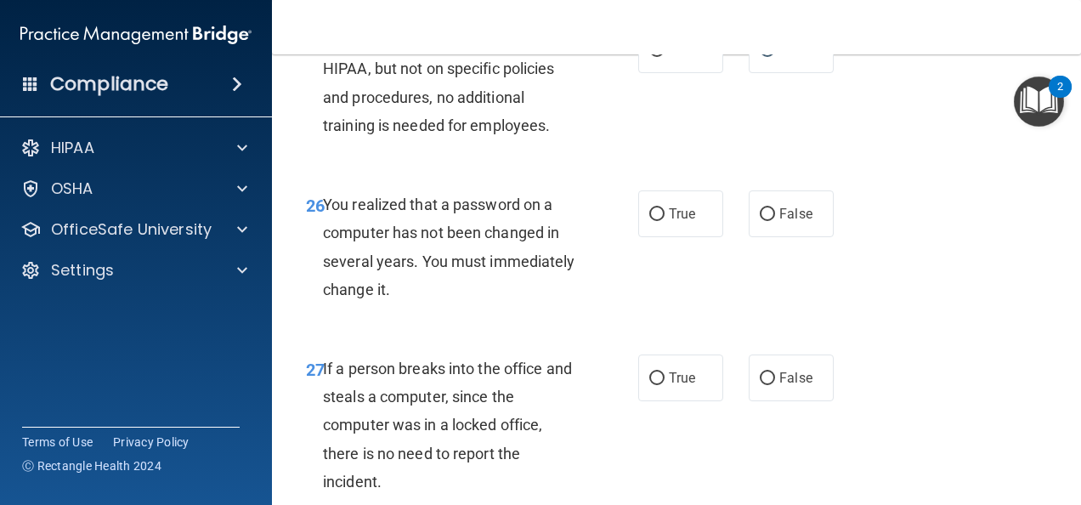
scroll to position [4419, 0]
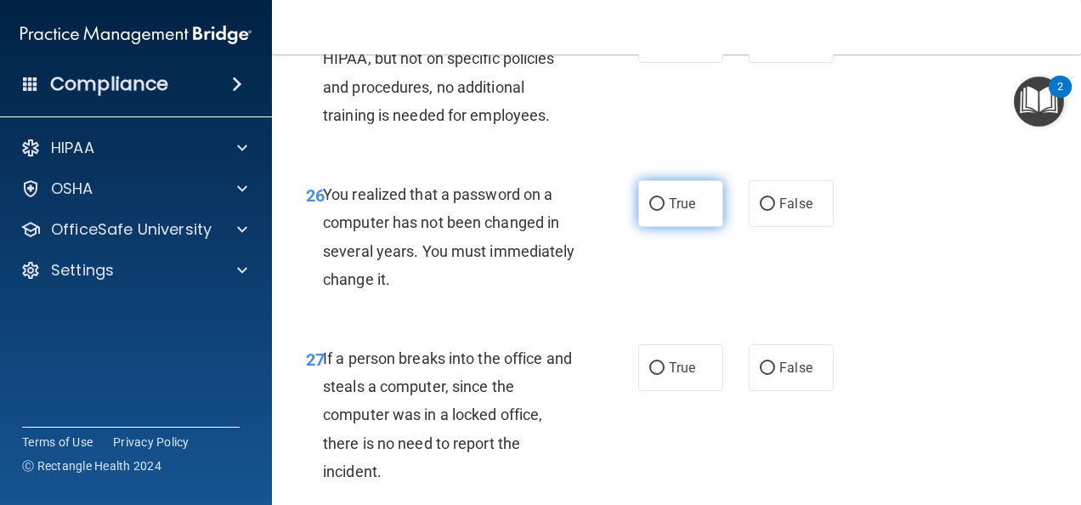
click at [687, 212] on span "True" at bounding box center [682, 203] width 26 height 16
click at [665, 211] on input "True" at bounding box center [656, 204] width 15 height 13
radio input "true"
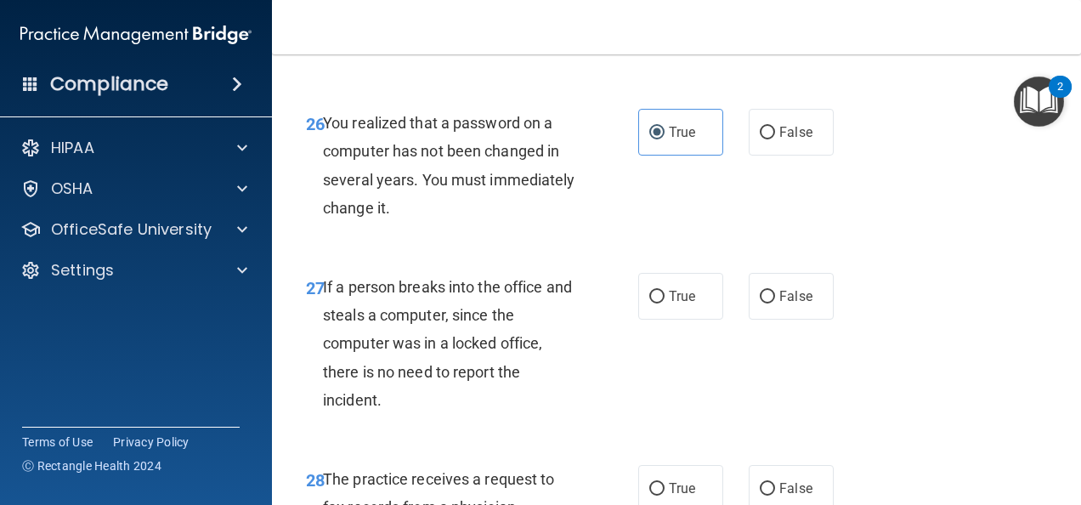
scroll to position [4589, 0]
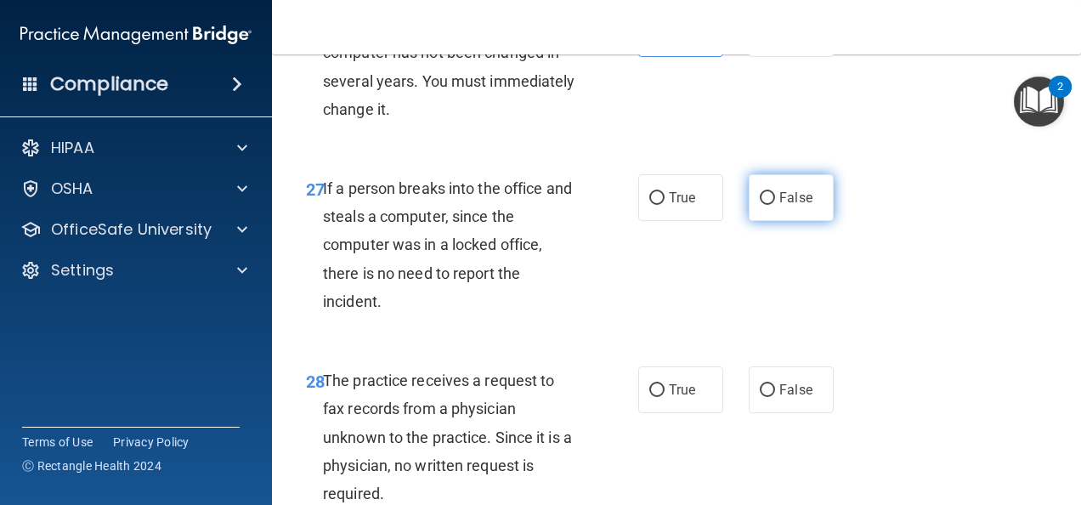
click at [773, 221] on label "False" at bounding box center [791, 197] width 85 height 47
click at [773, 205] on input "False" at bounding box center [767, 198] width 15 height 13
radio input "true"
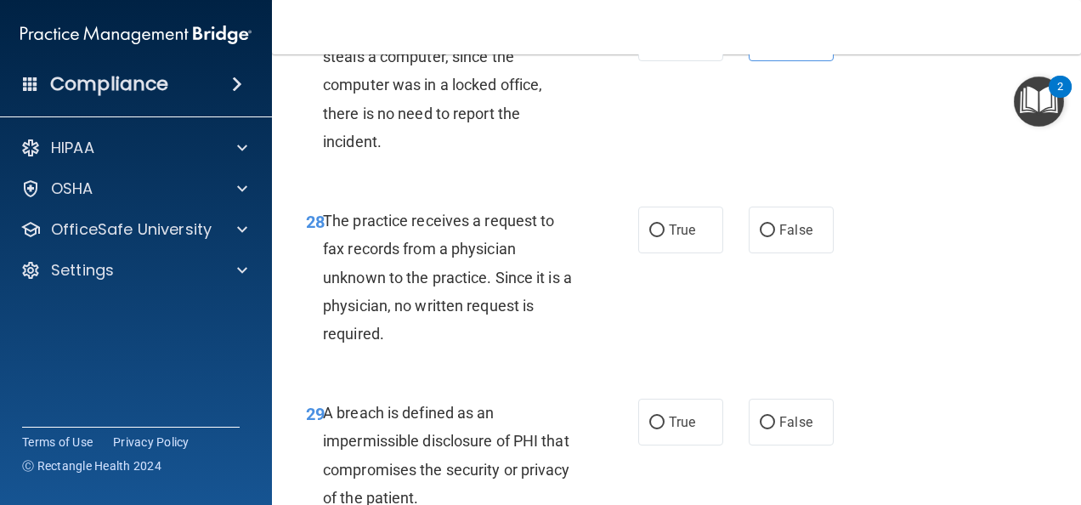
scroll to position [4759, 0]
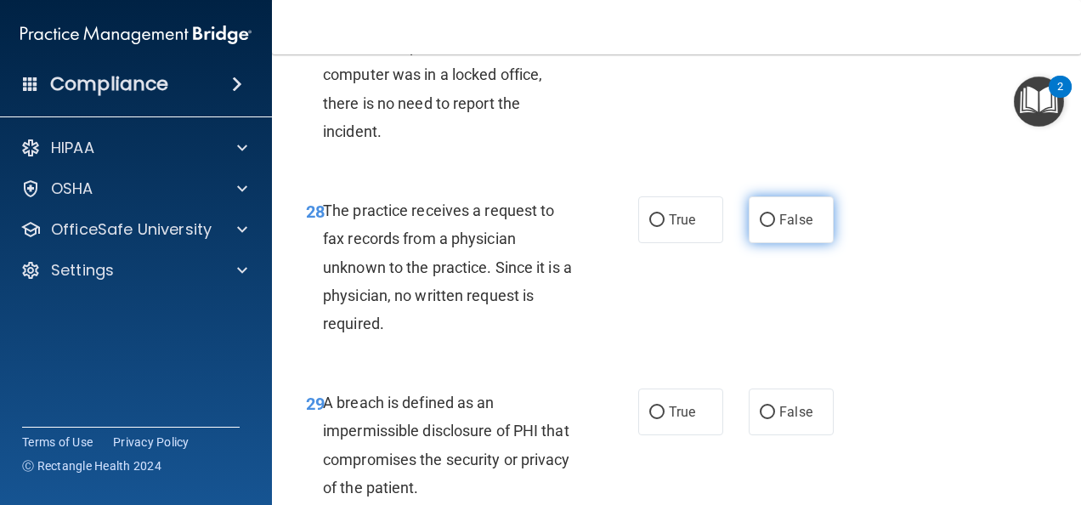
click at [782, 228] on span "False" at bounding box center [795, 220] width 33 height 16
click at [775, 227] on input "False" at bounding box center [767, 220] width 15 height 13
radio input "true"
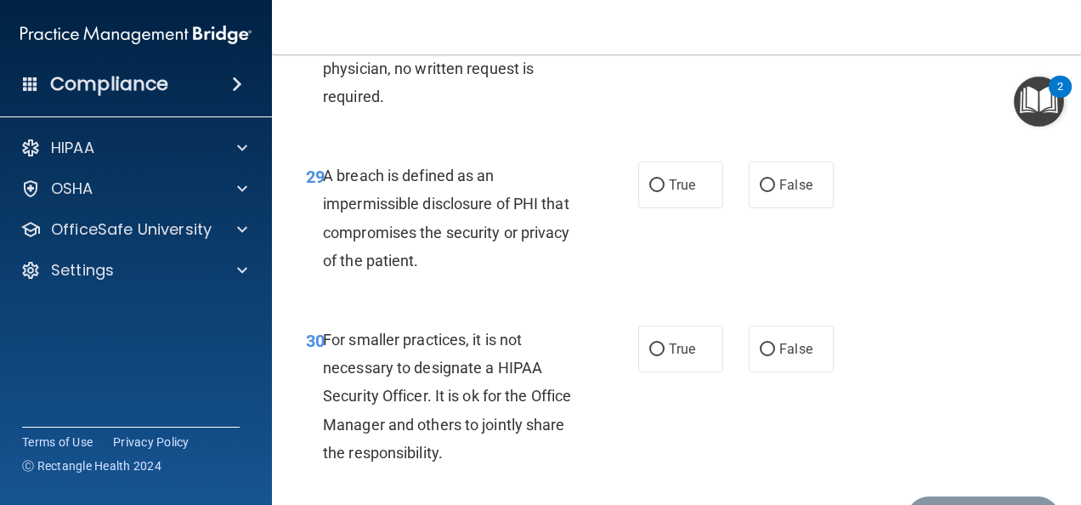
scroll to position [5014, 0]
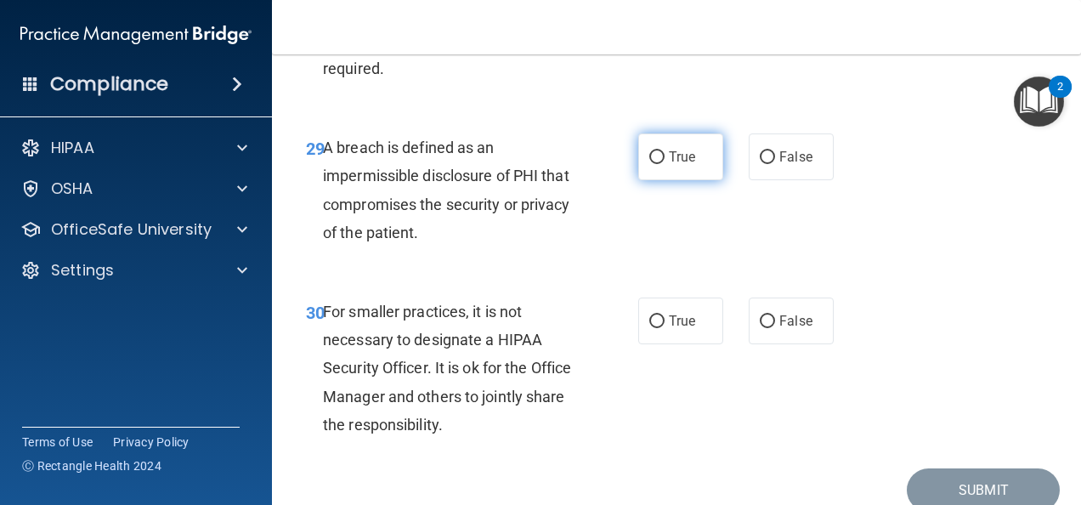
click at [658, 180] on label "True" at bounding box center [680, 156] width 85 height 47
click at [658, 164] on input "True" at bounding box center [656, 157] width 15 height 13
radio input "true"
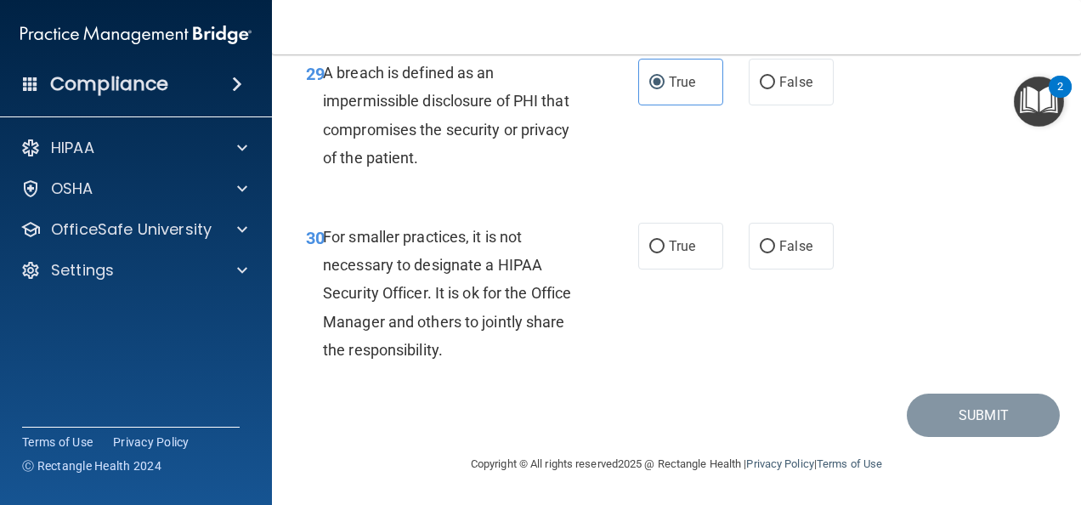
scroll to position [5116, 0]
click at [660, 245] on label "True" at bounding box center [680, 246] width 85 height 47
click at [660, 245] on input "True" at bounding box center [656, 246] width 15 height 13
radio input "true"
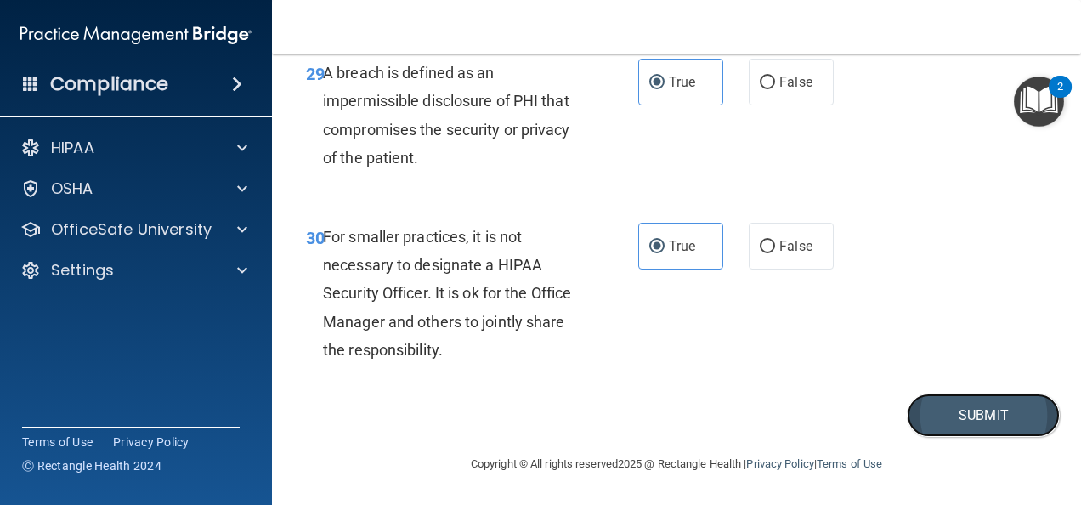
click at [946, 420] on button "Submit" at bounding box center [983, 414] width 153 height 43
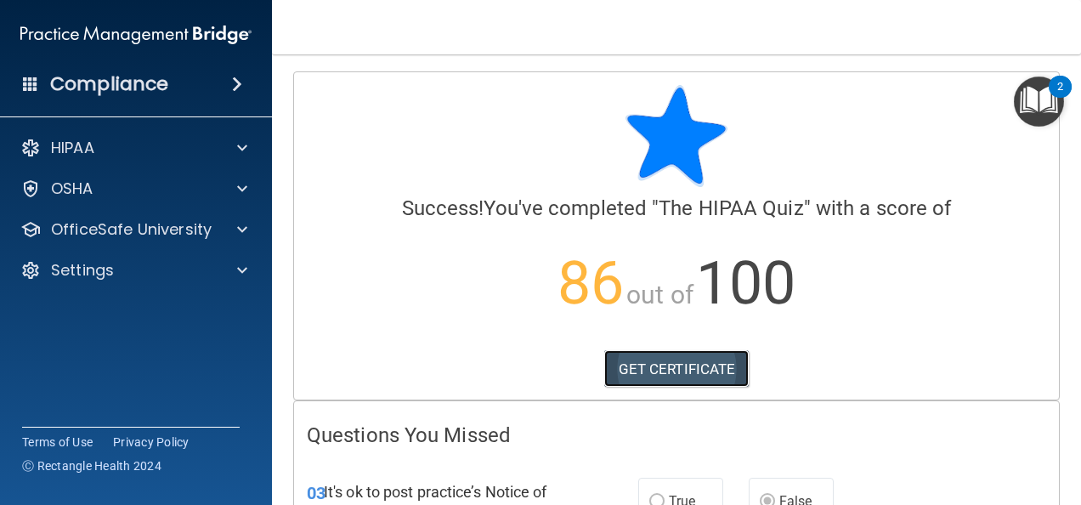
click at [676, 377] on link "GET CERTIFICATE" at bounding box center [676, 368] width 145 height 37
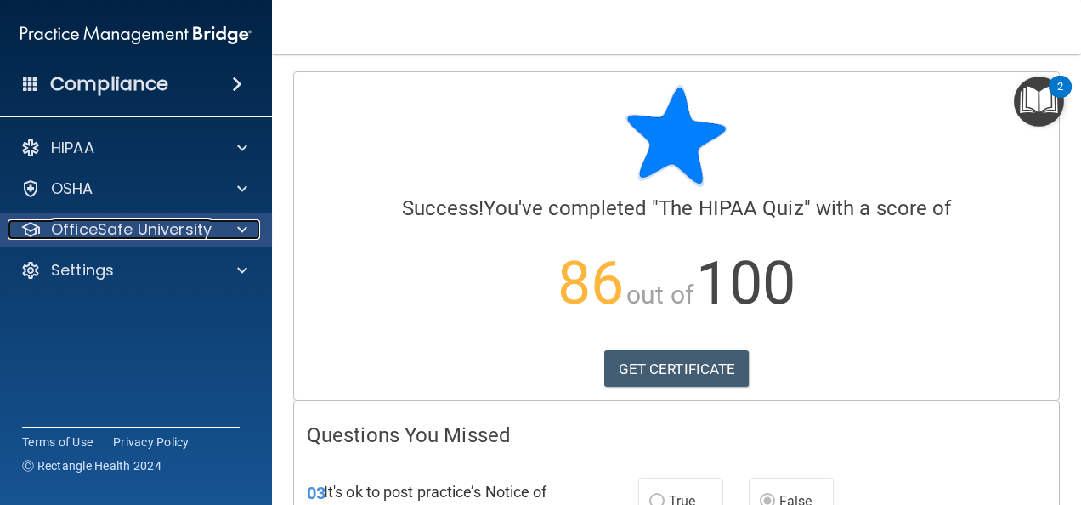
click at [152, 223] on p "OfficeSafe University" at bounding box center [131, 229] width 161 height 20
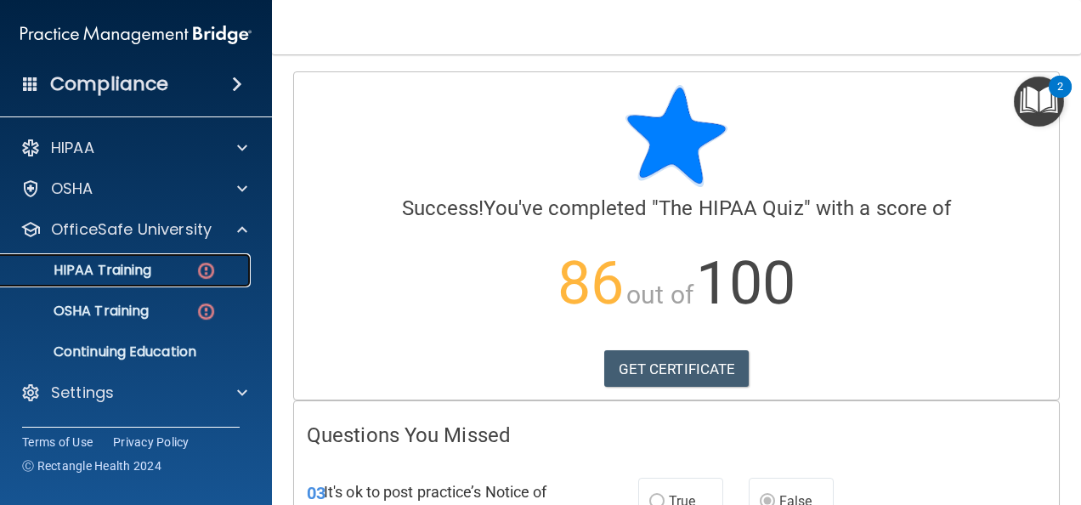
click at [128, 265] on p "HIPAA Training" at bounding box center [81, 270] width 140 height 17
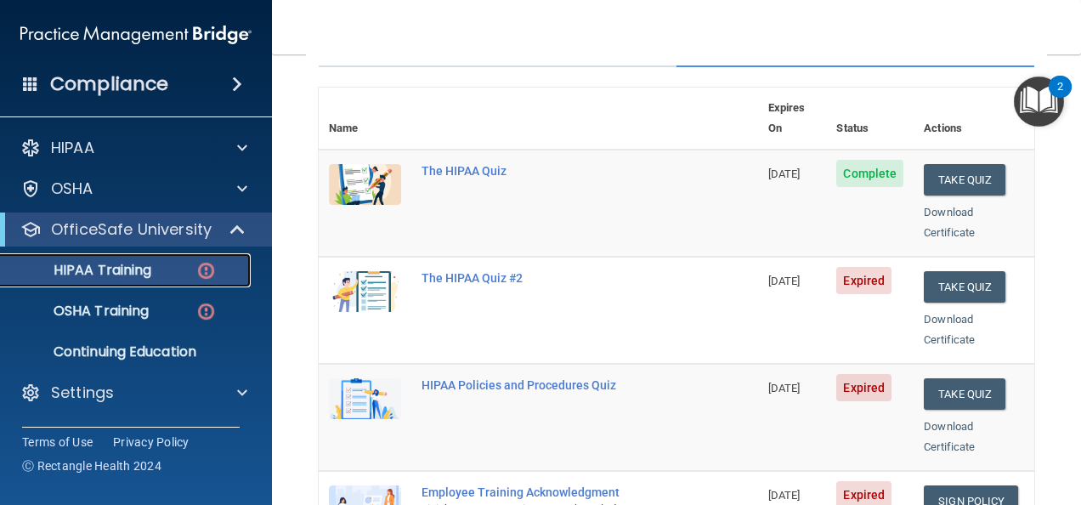
scroll to position [170, 0]
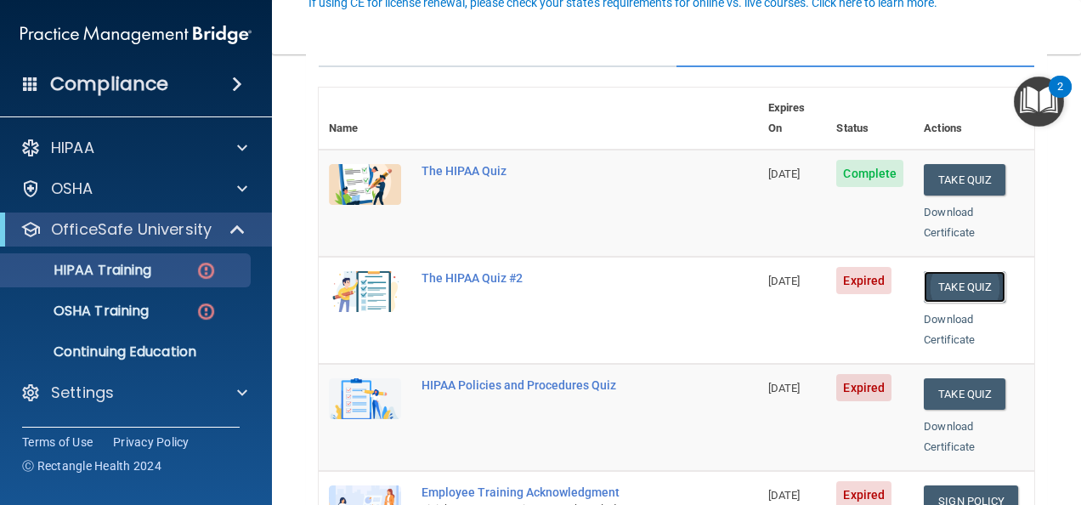
click at [938, 271] on button "Take Quiz" at bounding box center [965, 286] width 82 height 31
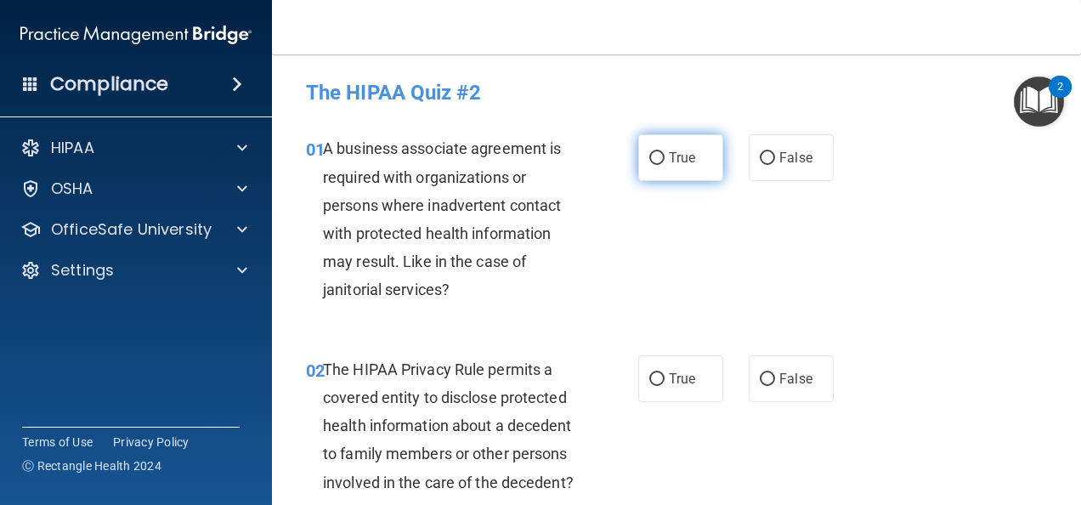
click at [679, 168] on label "True" at bounding box center [680, 157] width 85 height 47
click at [665, 165] on input "True" at bounding box center [656, 158] width 15 height 13
radio input "true"
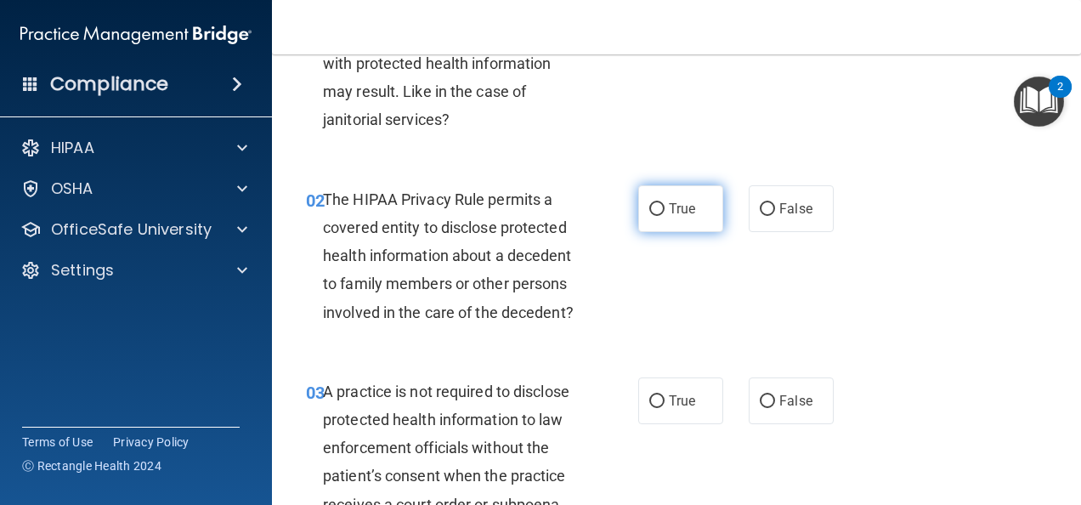
click at [685, 216] on label "True" at bounding box center [680, 208] width 85 height 47
click at [665, 216] on input "True" at bounding box center [656, 209] width 15 height 13
radio input "true"
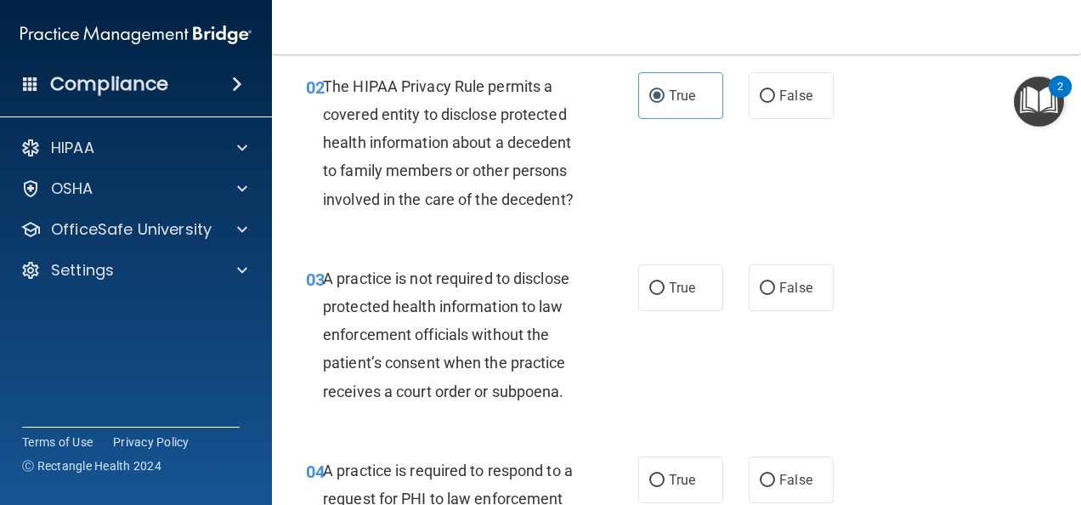
scroll to position [340, 0]
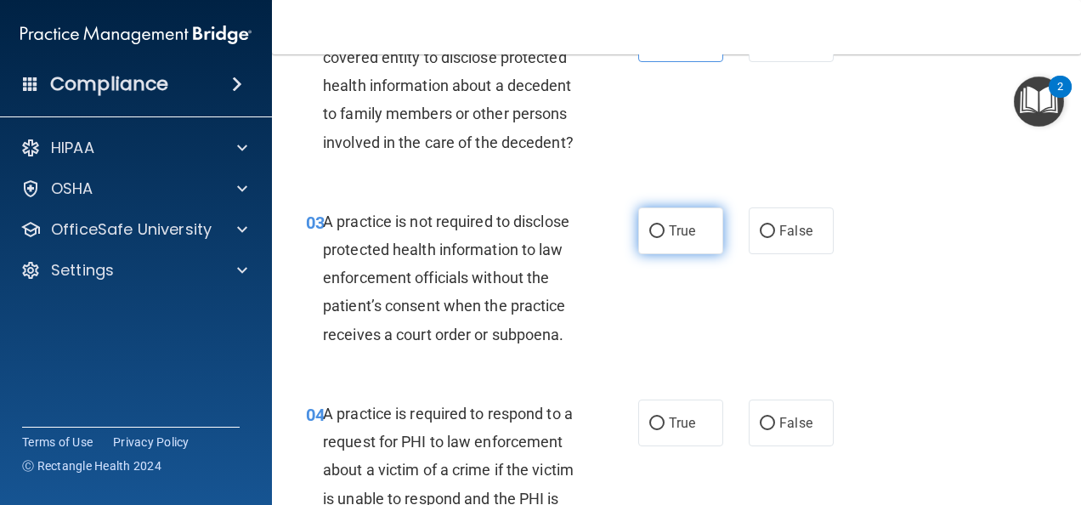
click at [669, 239] on span "True" at bounding box center [682, 231] width 26 height 16
click at [665, 238] on input "True" at bounding box center [656, 231] width 15 height 13
radio input "true"
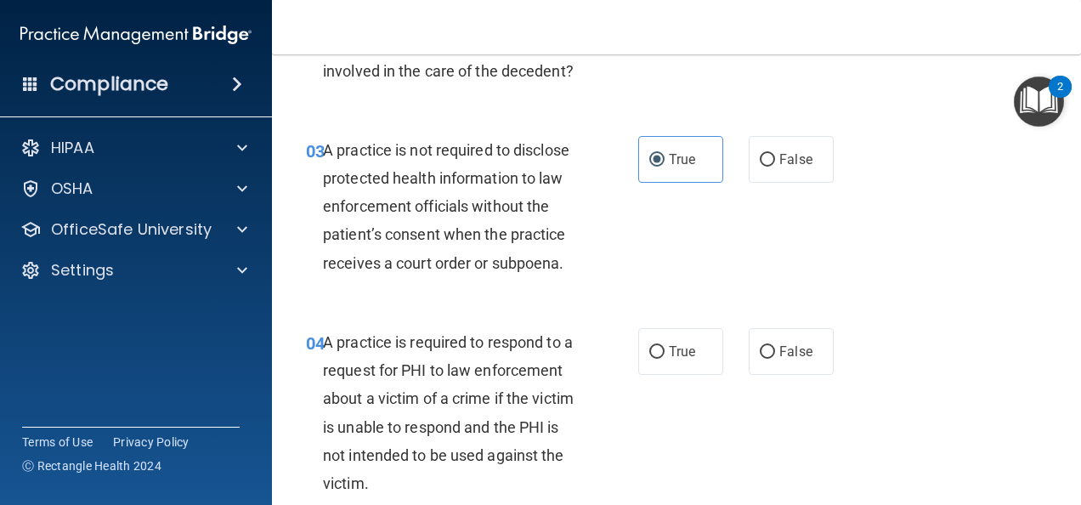
scroll to position [595, 0]
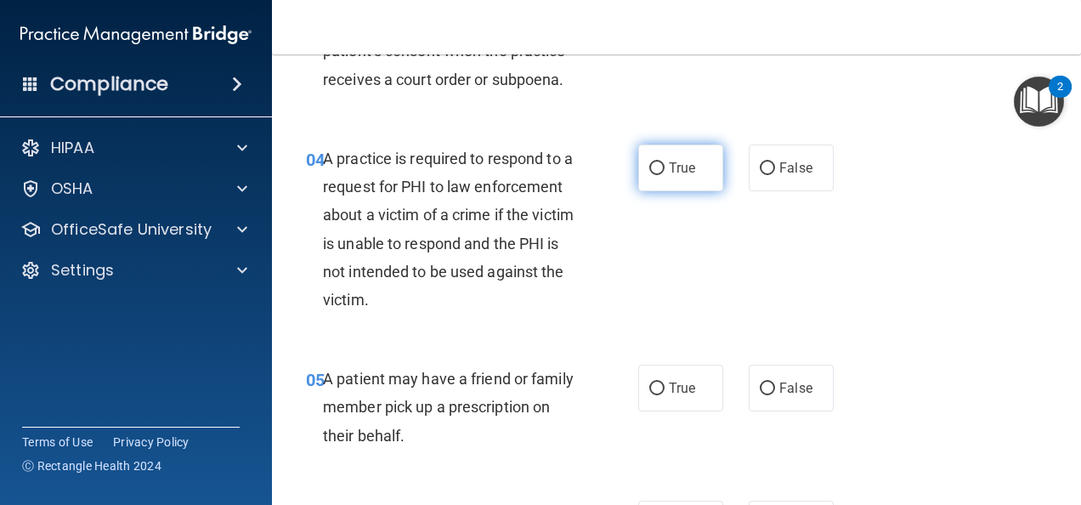
click at [670, 176] on span "True" at bounding box center [682, 168] width 26 height 16
click at [665, 175] on input "True" at bounding box center [656, 168] width 15 height 13
radio input "true"
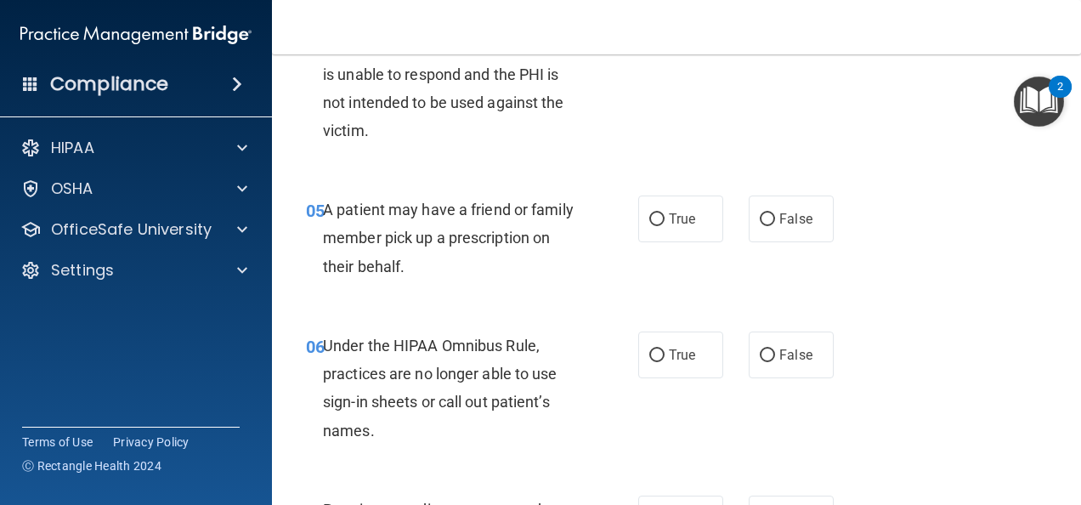
scroll to position [765, 0]
click at [651, 241] on label "True" at bounding box center [680, 218] width 85 height 47
click at [651, 225] on input "True" at bounding box center [656, 218] width 15 height 13
radio input "true"
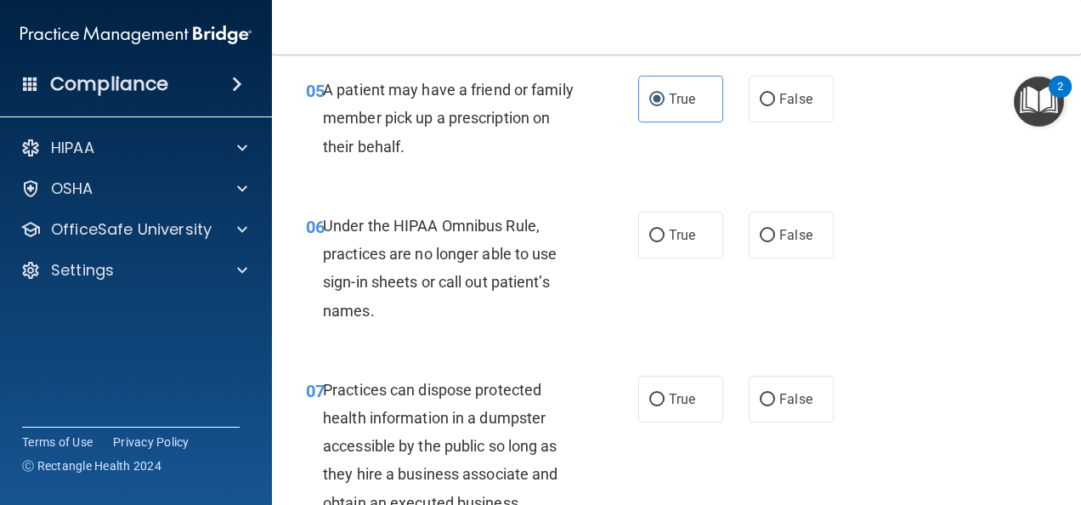
scroll to position [935, 0]
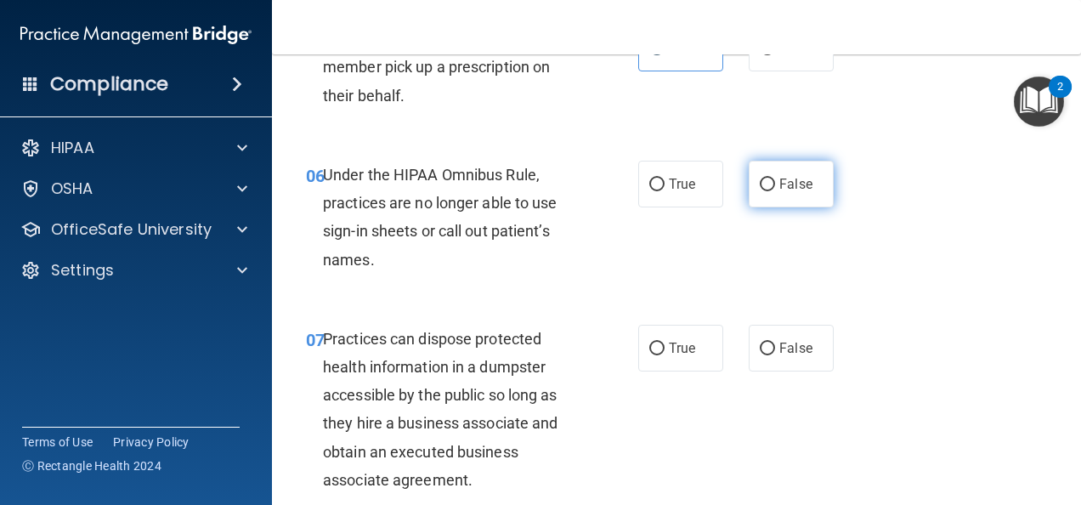
click at [775, 207] on label "False" at bounding box center [791, 184] width 85 height 47
click at [775, 191] on input "False" at bounding box center [767, 184] width 15 height 13
radio input "true"
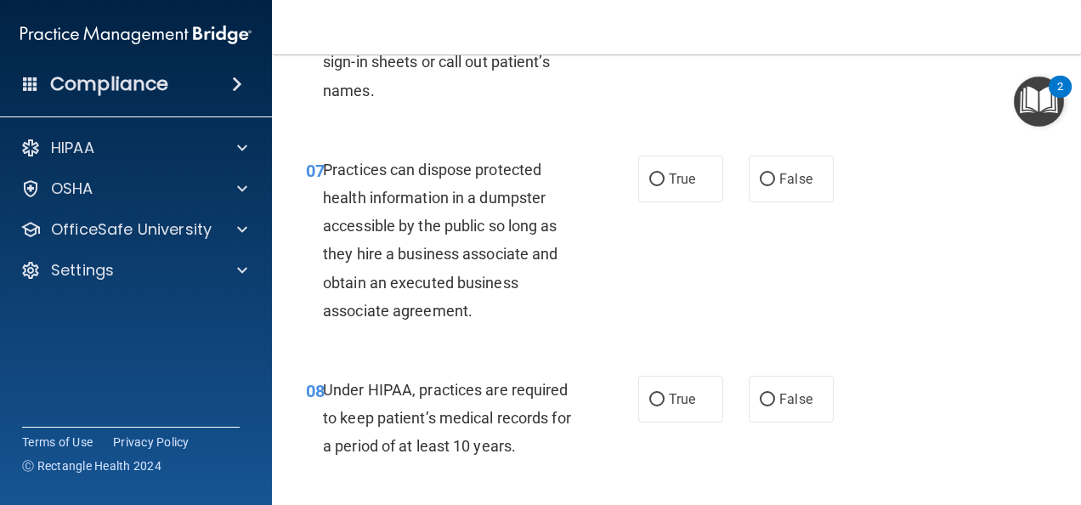
scroll to position [1105, 0]
click at [782, 186] on span "False" at bounding box center [795, 178] width 33 height 16
click at [775, 185] on input "False" at bounding box center [767, 179] width 15 height 13
radio input "true"
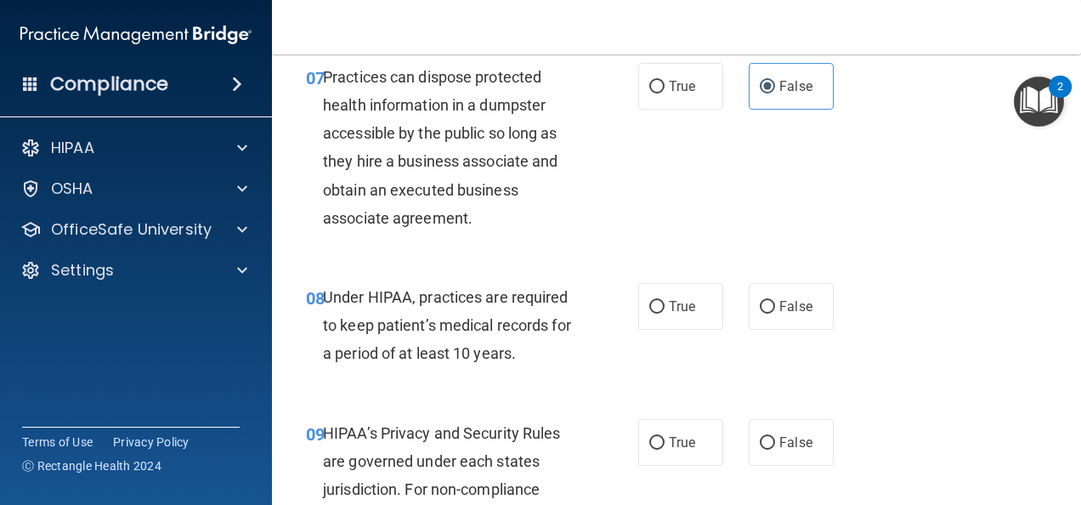
scroll to position [1275, 0]
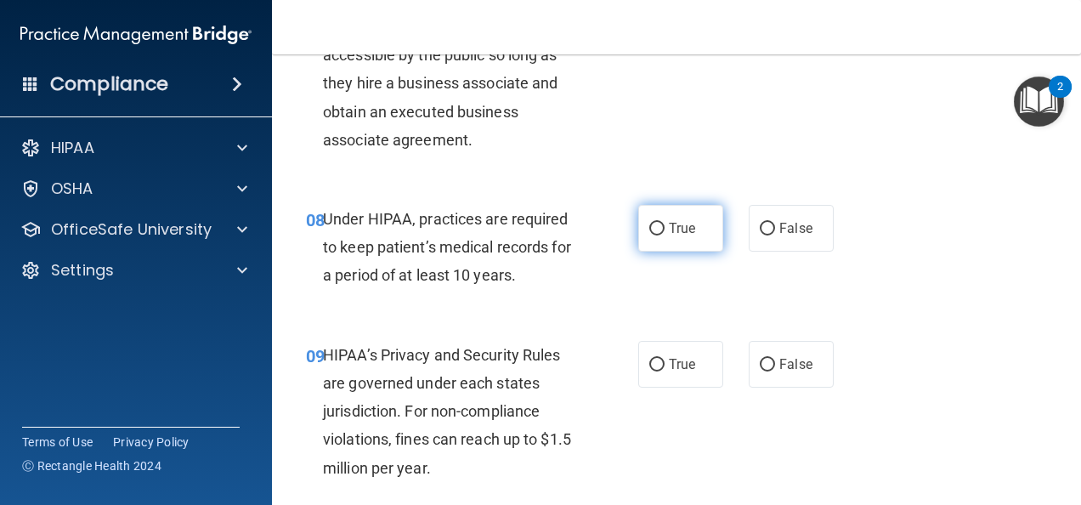
click at [675, 252] on label "True" at bounding box center [680, 228] width 85 height 47
click at [665, 235] on input "True" at bounding box center [656, 229] width 15 height 13
radio input "true"
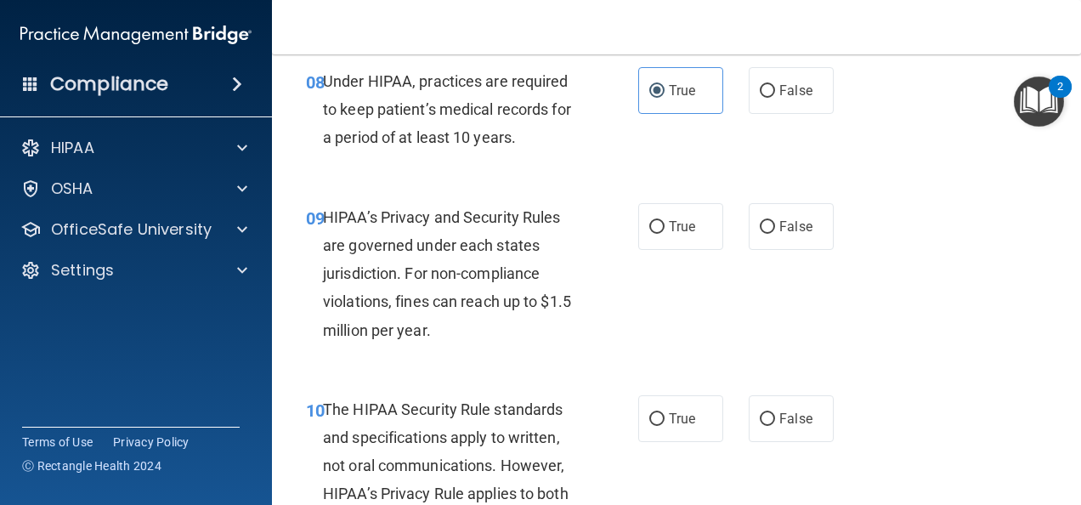
scroll to position [1445, 0]
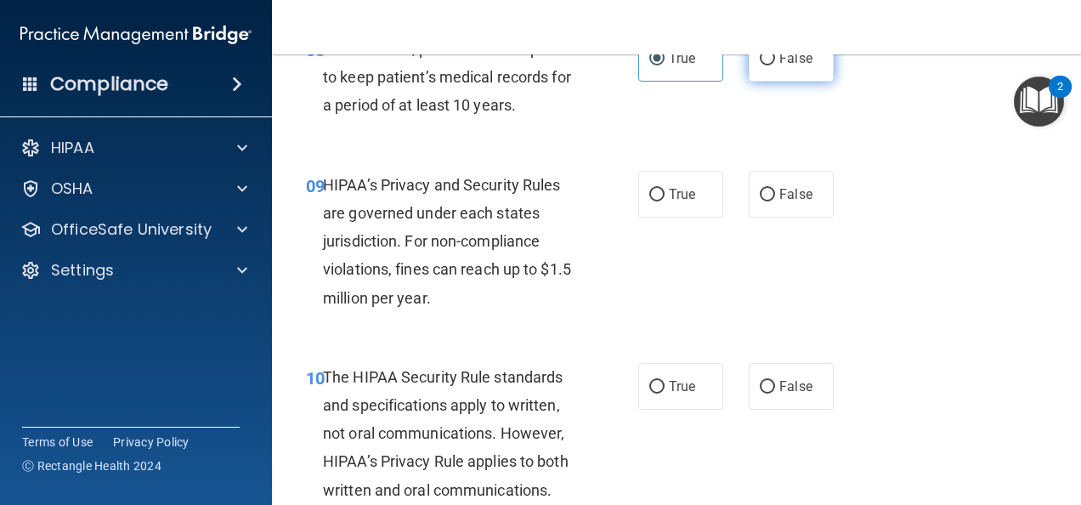
click at [812, 82] on label "False" at bounding box center [791, 58] width 85 height 47
click at [775, 65] on input "False" at bounding box center [767, 59] width 15 height 13
radio input "true"
click at [673, 82] on label "True" at bounding box center [680, 58] width 85 height 47
click at [665, 65] on input "True" at bounding box center [656, 59] width 15 height 13
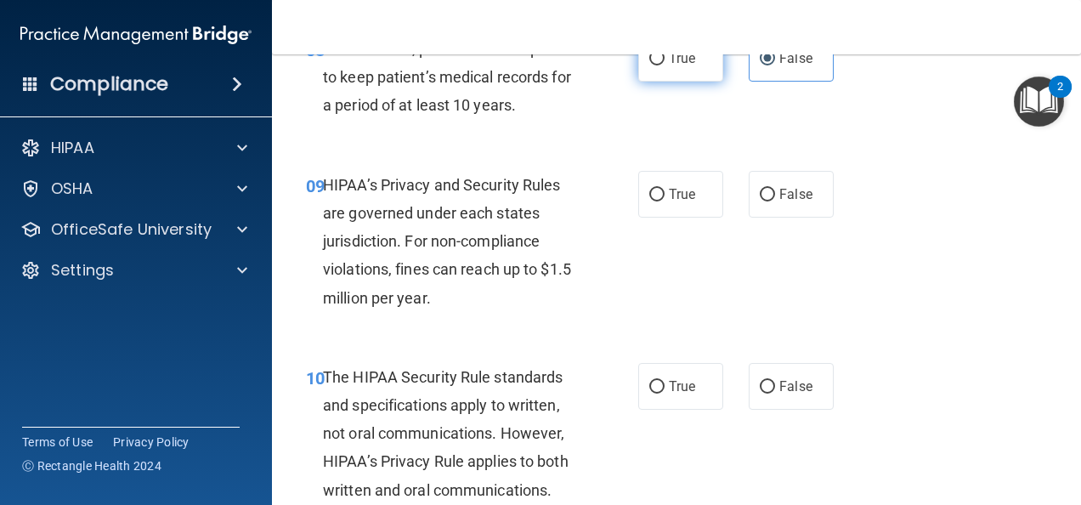
radio input "true"
radio input "false"
click at [676, 202] on span "True" at bounding box center [682, 194] width 26 height 16
click at [665, 201] on input "True" at bounding box center [656, 195] width 15 height 13
radio input "true"
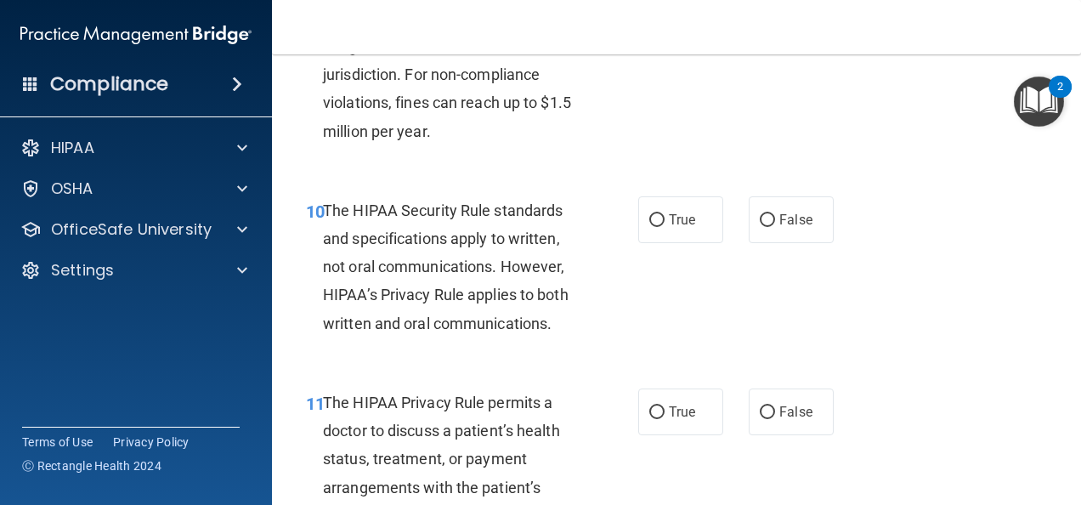
scroll to position [1615, 0]
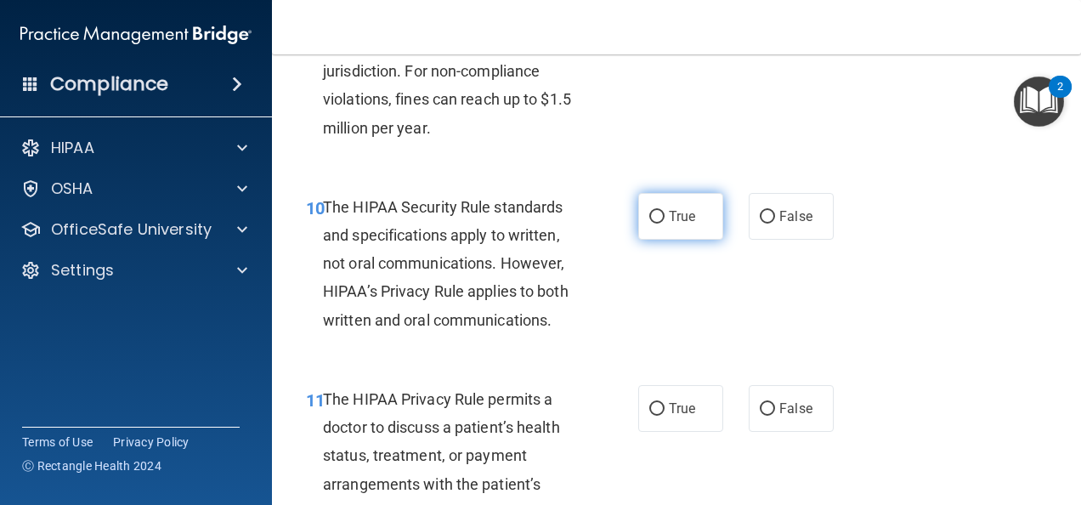
click at [667, 240] on label "True" at bounding box center [680, 216] width 85 height 47
click at [665, 223] on input "True" at bounding box center [656, 217] width 15 height 13
radio input "true"
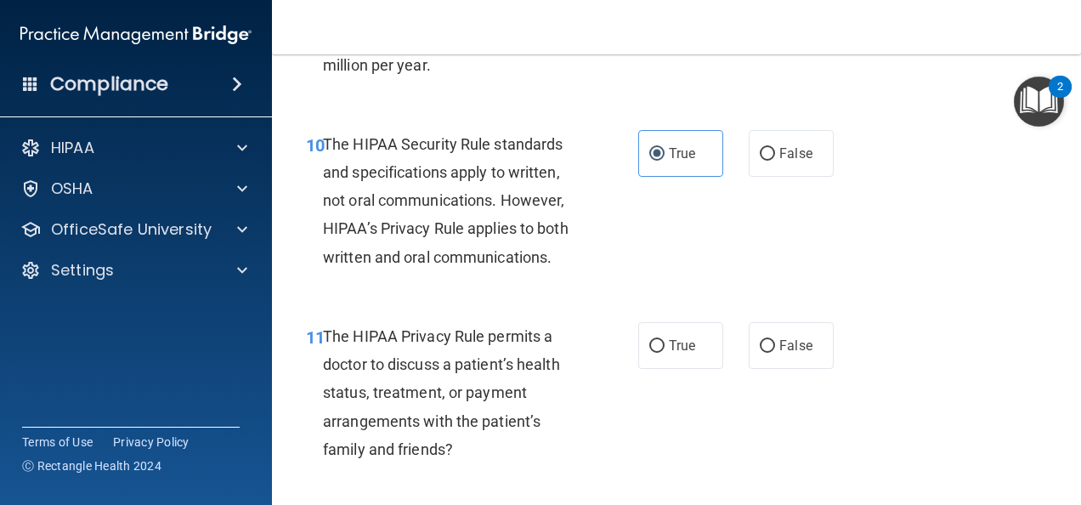
scroll to position [1785, 0]
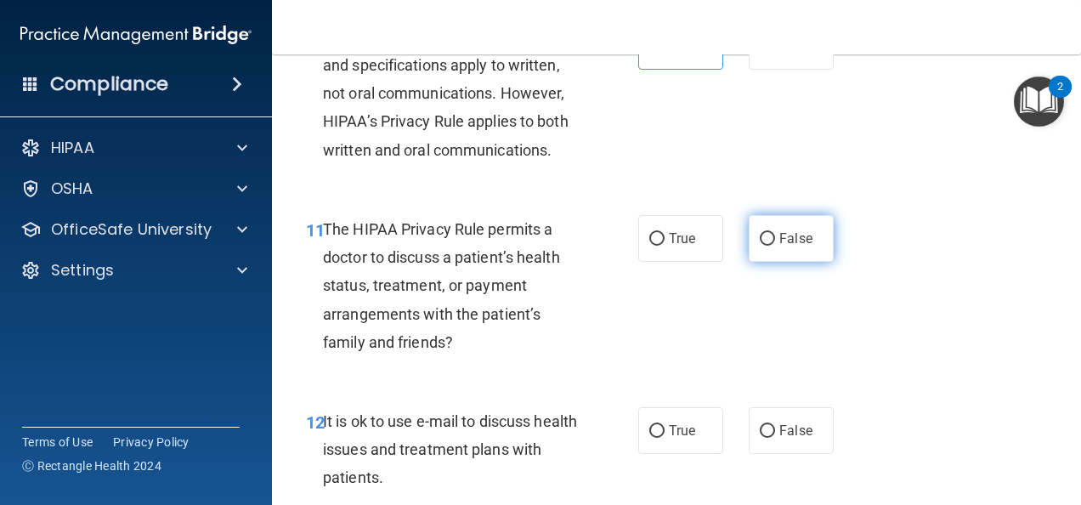
click at [779, 246] on span "False" at bounding box center [795, 238] width 33 height 16
click at [775, 246] on input "False" at bounding box center [767, 239] width 15 height 13
radio input "true"
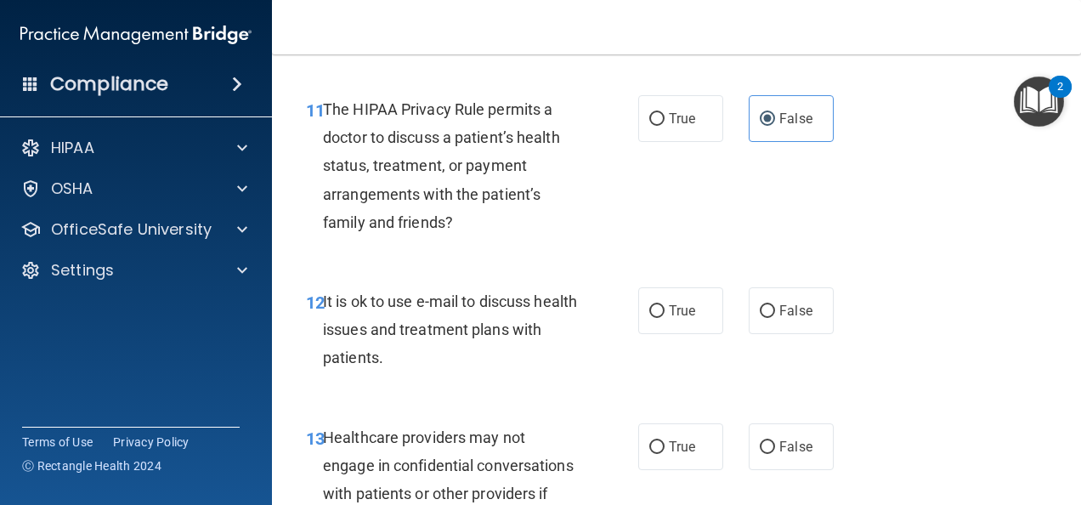
scroll to position [1955, 0]
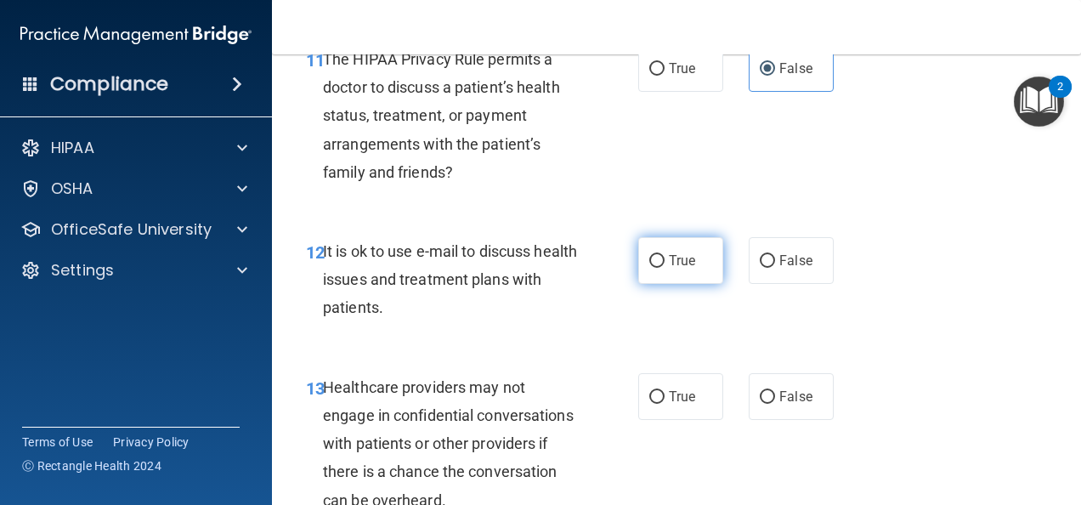
click at [669, 269] on span "True" at bounding box center [682, 260] width 26 height 16
click at [665, 268] on input "True" at bounding box center [656, 261] width 15 height 13
radio input "true"
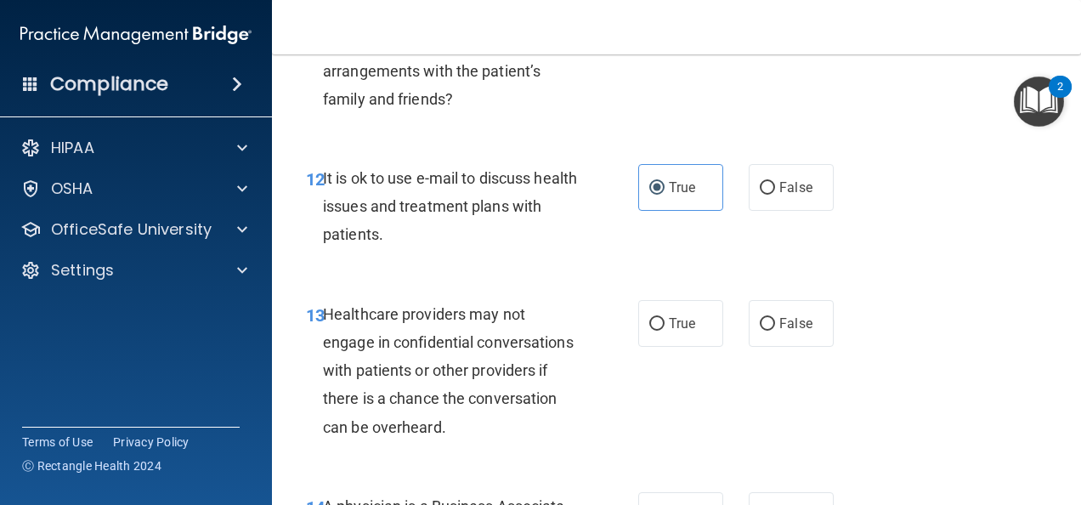
scroll to position [2124, 0]
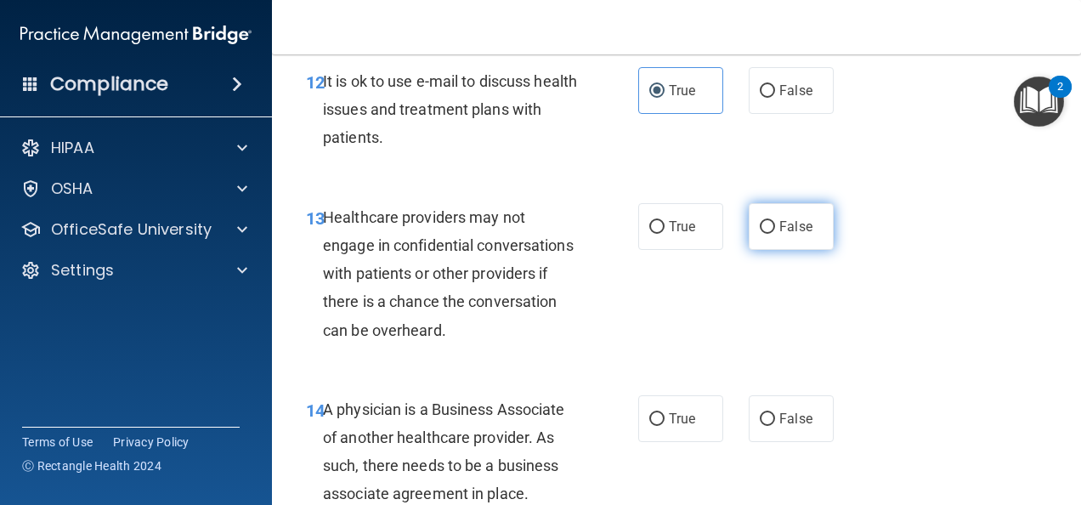
click at [793, 235] on span "False" at bounding box center [795, 226] width 33 height 16
click at [775, 234] on input "False" at bounding box center [767, 227] width 15 height 13
radio input "true"
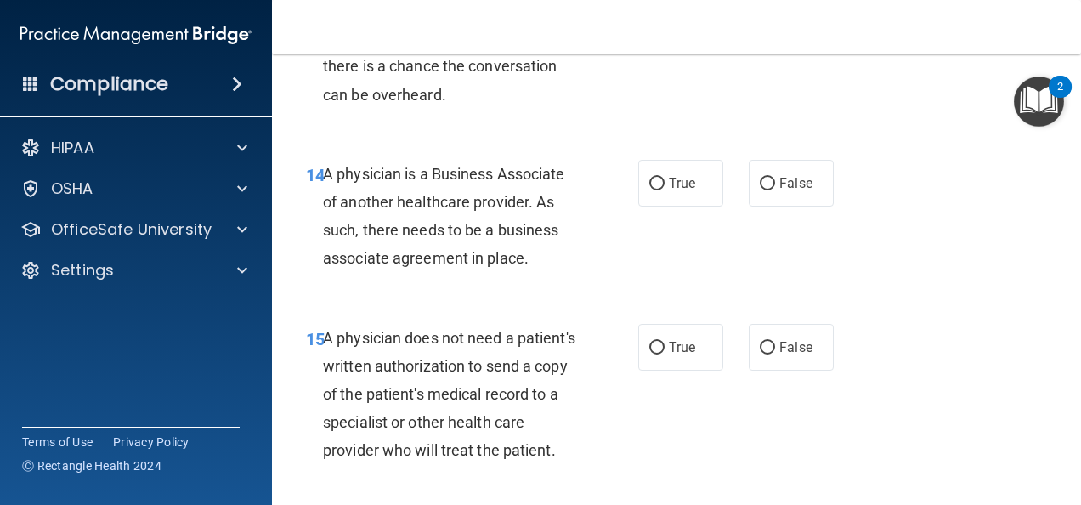
scroll to position [2379, 0]
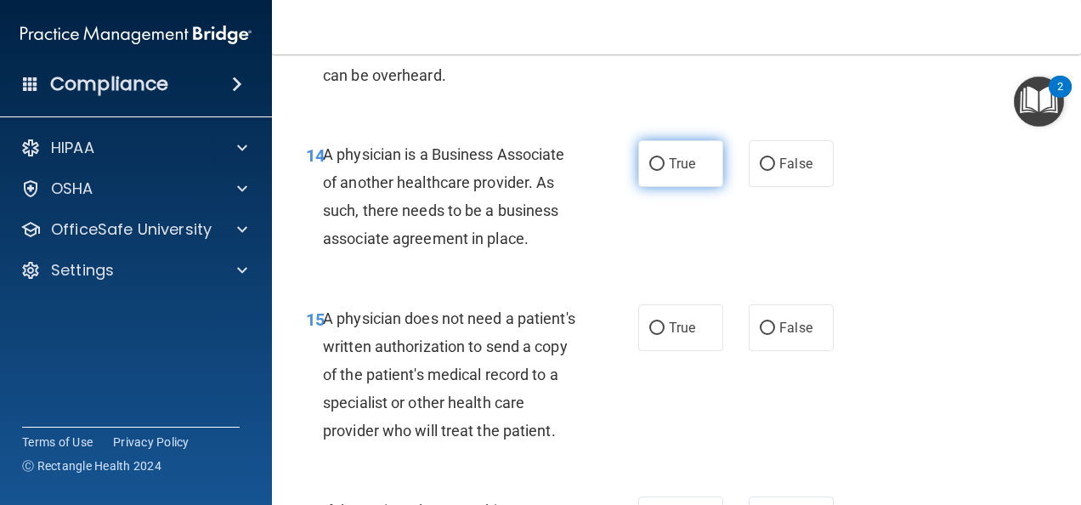
click at [689, 187] on label "True" at bounding box center [680, 163] width 85 height 47
click at [665, 171] on input "True" at bounding box center [656, 164] width 15 height 13
radio input "true"
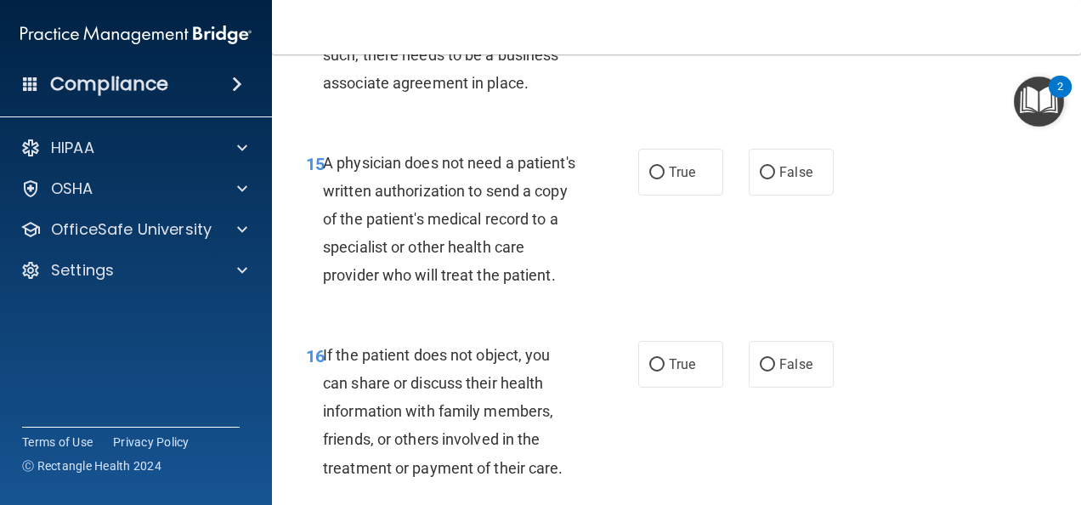
scroll to position [2549, 0]
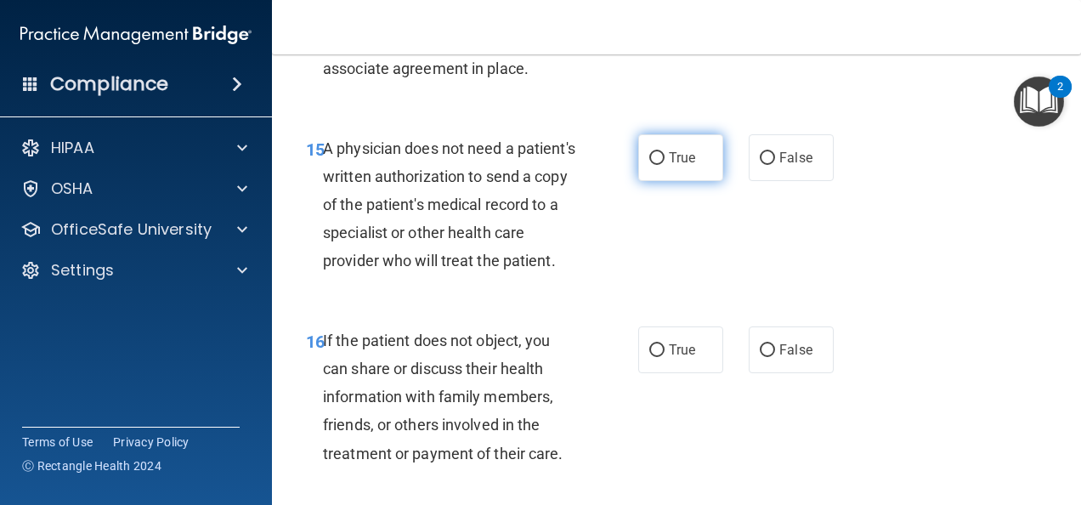
click at [651, 165] on input "True" at bounding box center [656, 158] width 15 height 13
radio input "true"
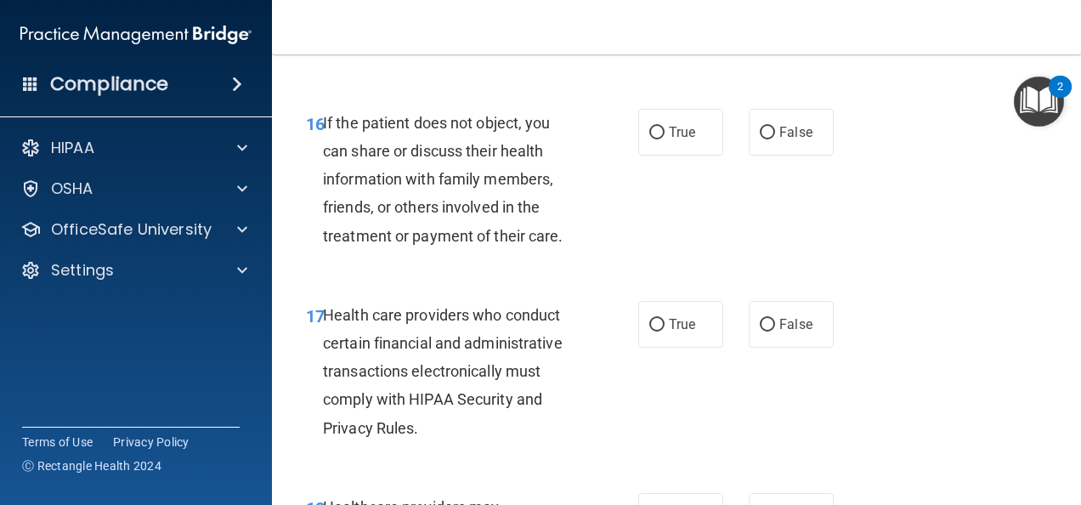
scroll to position [2804, 0]
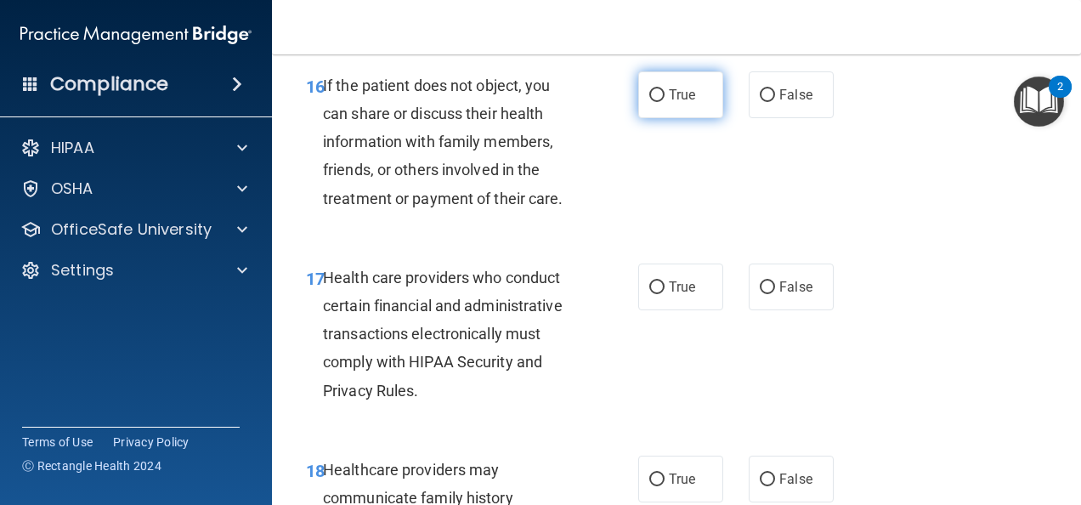
click at [670, 118] on label "True" at bounding box center [680, 94] width 85 height 47
click at [665, 102] on input "True" at bounding box center [656, 95] width 15 height 13
radio input "true"
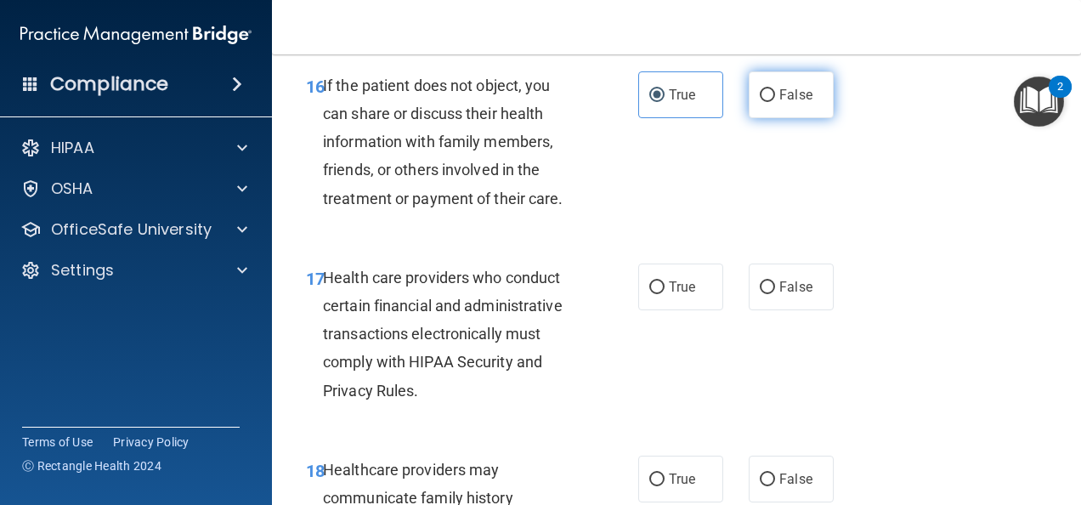
click at [786, 103] on span "False" at bounding box center [795, 95] width 33 height 16
click at [775, 102] on input "False" at bounding box center [767, 95] width 15 height 13
radio input "true"
radio input "false"
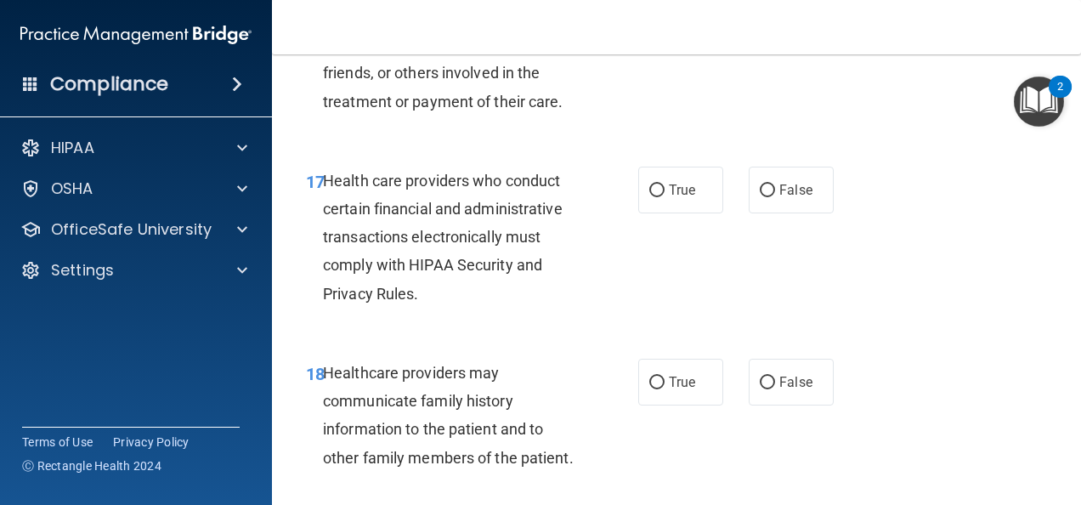
scroll to position [2974, 0]
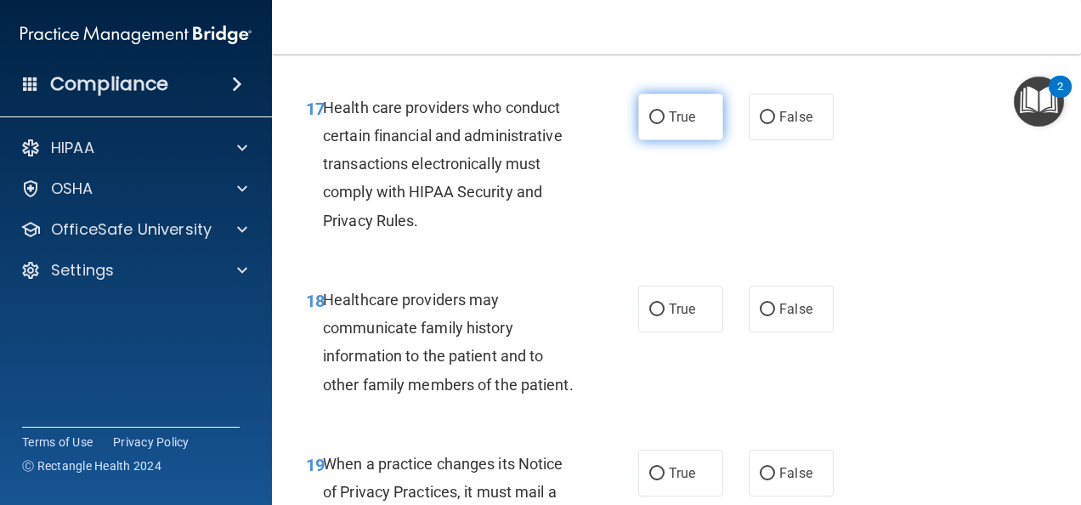
click at [639, 140] on label "True" at bounding box center [680, 116] width 85 height 47
click at [649, 124] on input "True" at bounding box center [656, 117] width 15 height 13
radio input "true"
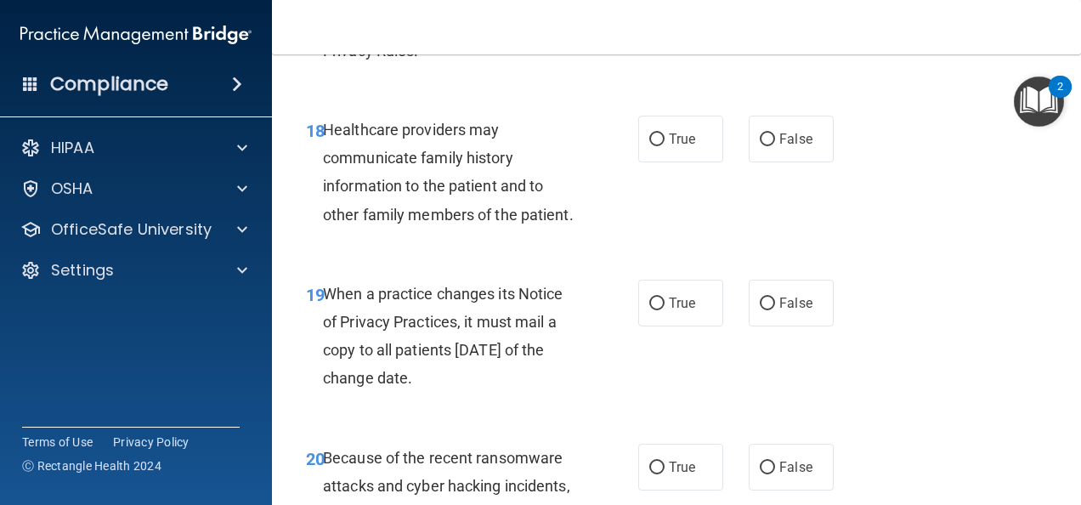
scroll to position [3229, 0]
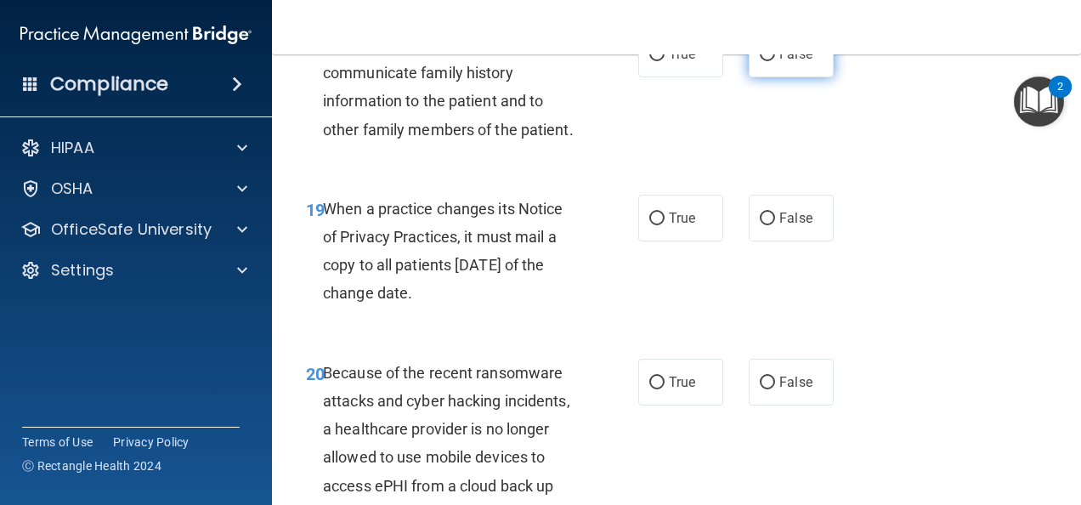
click at [779, 62] on span "False" at bounding box center [795, 54] width 33 height 16
click at [775, 61] on input "False" at bounding box center [767, 54] width 15 height 13
radio input "true"
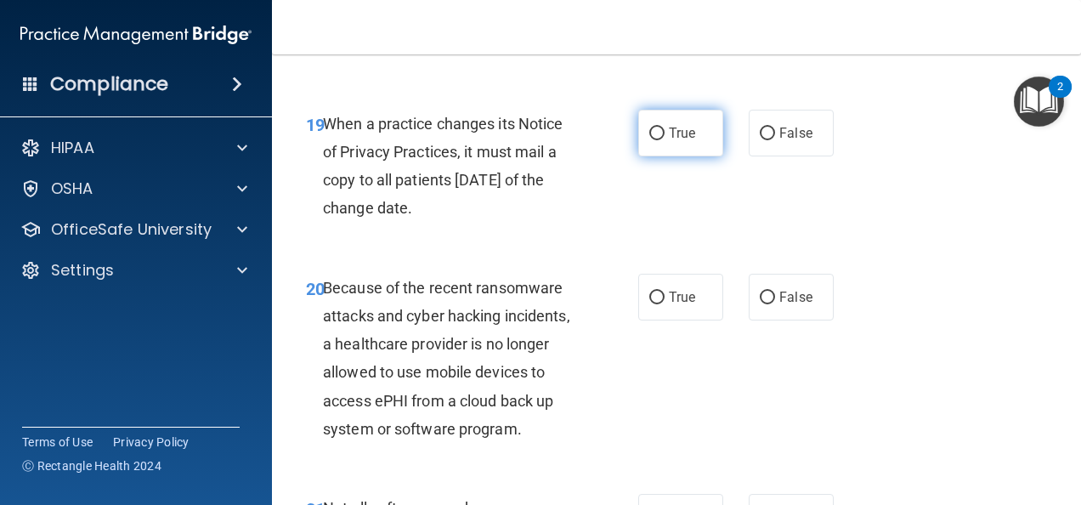
click at [643, 156] on label "True" at bounding box center [680, 133] width 85 height 47
click at [649, 140] on input "True" at bounding box center [656, 133] width 15 height 13
radio input "true"
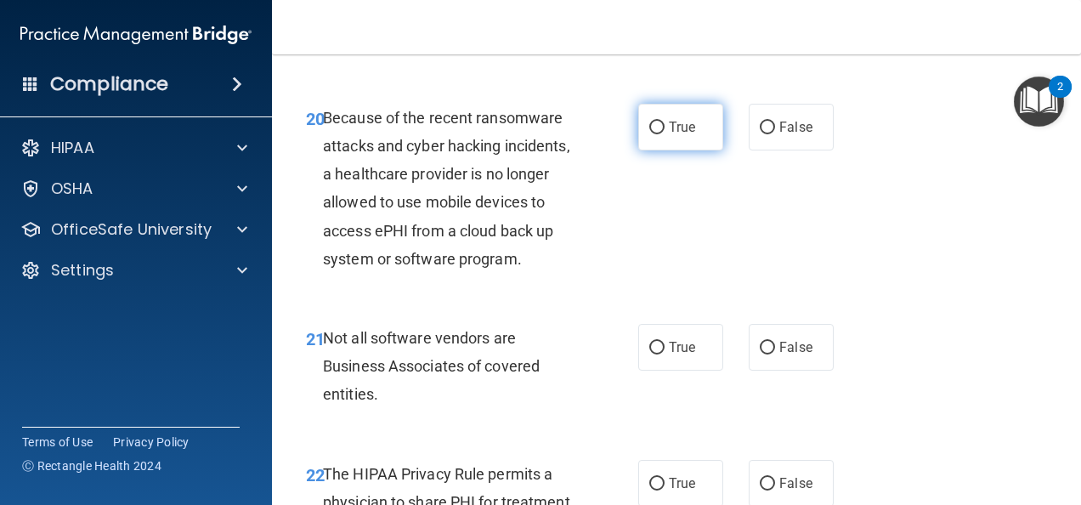
click at [667, 150] on label "True" at bounding box center [680, 127] width 85 height 47
click at [665, 134] on input "True" at bounding box center [656, 128] width 15 height 13
radio input "true"
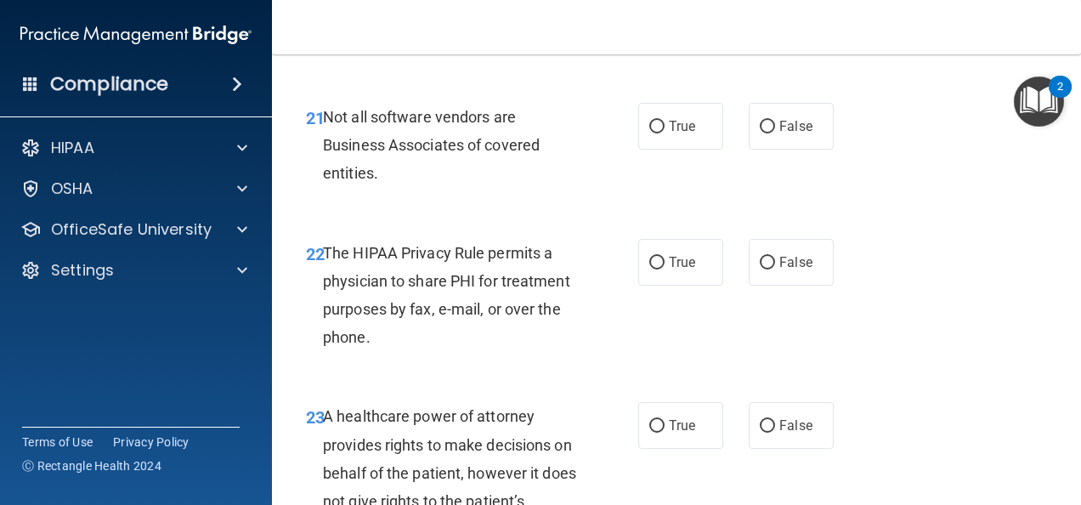
scroll to position [3739, 0]
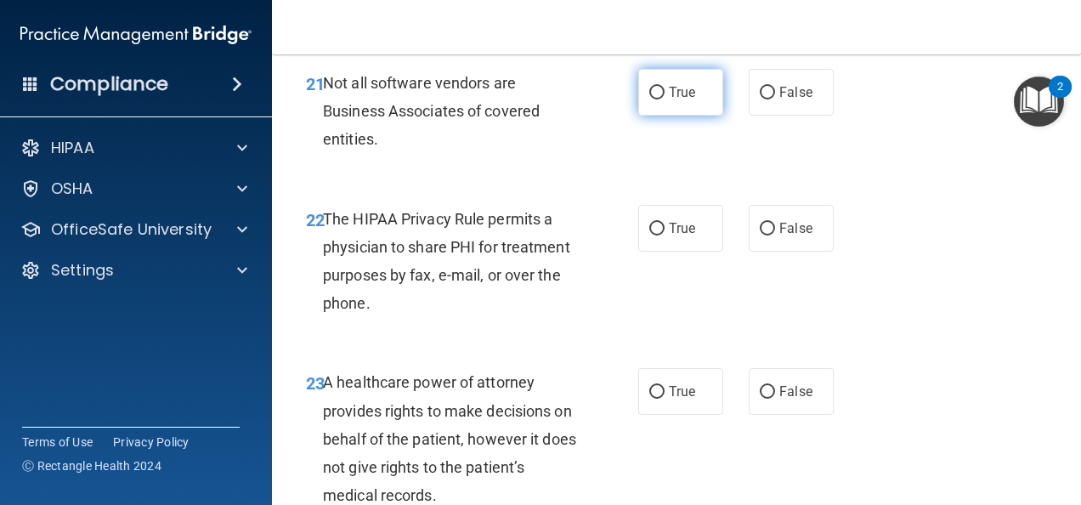
click at [678, 100] on span "True" at bounding box center [682, 92] width 26 height 16
click at [665, 99] on input "True" at bounding box center [656, 93] width 15 height 13
radio input "true"
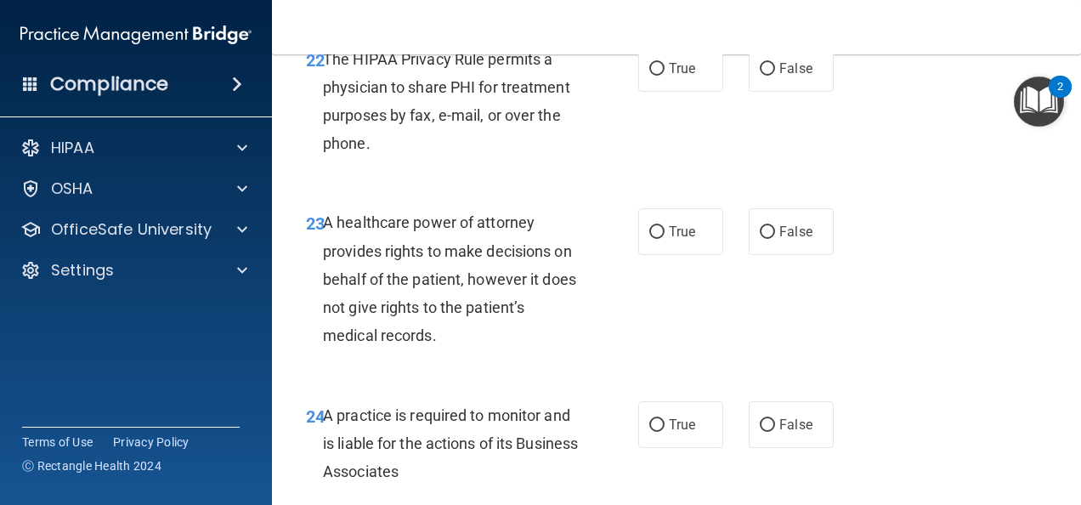
scroll to position [3909, 0]
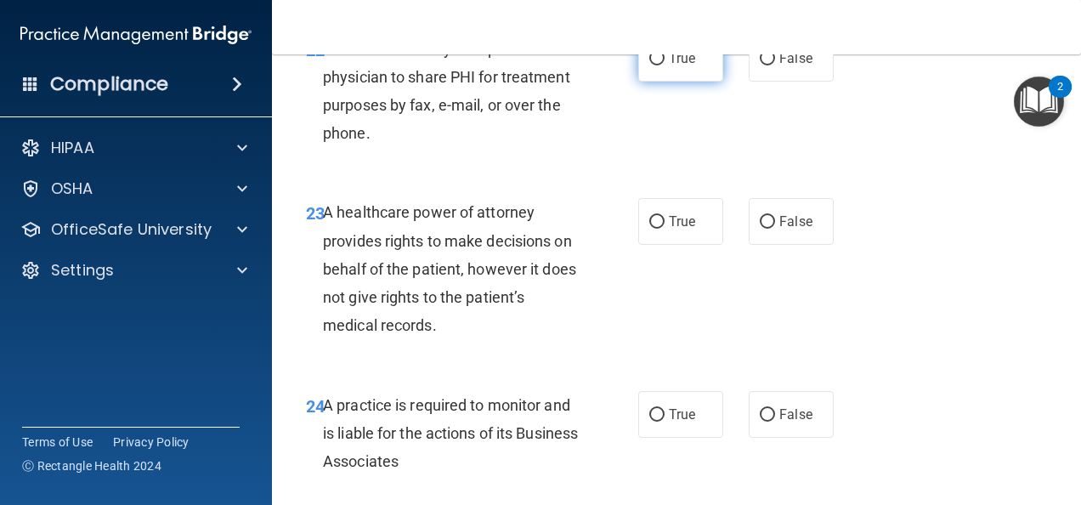
click at [649, 65] on input "True" at bounding box center [656, 59] width 15 height 13
radio input "true"
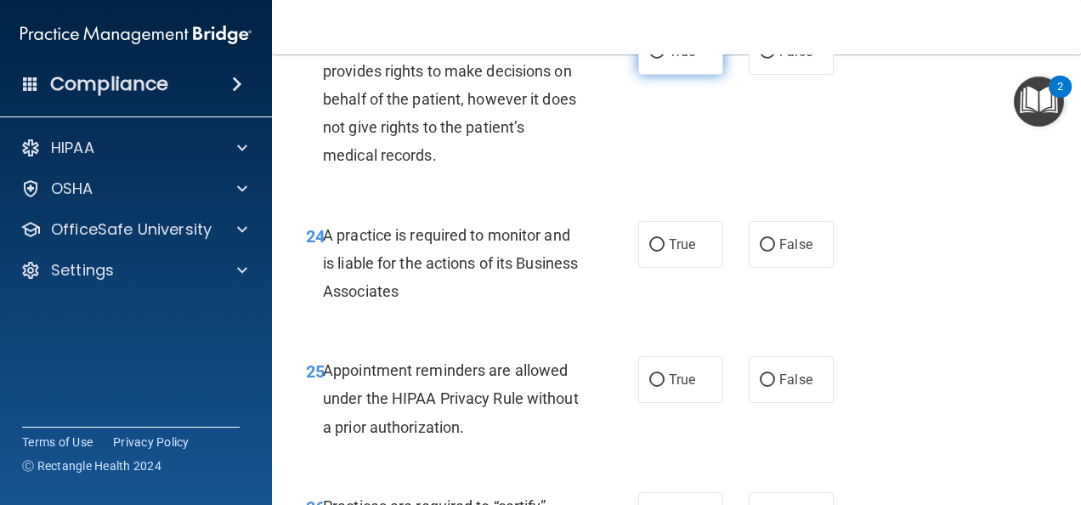
click at [662, 75] on label "True" at bounding box center [680, 51] width 85 height 47
click at [662, 59] on input "True" at bounding box center [656, 52] width 15 height 13
radio input "true"
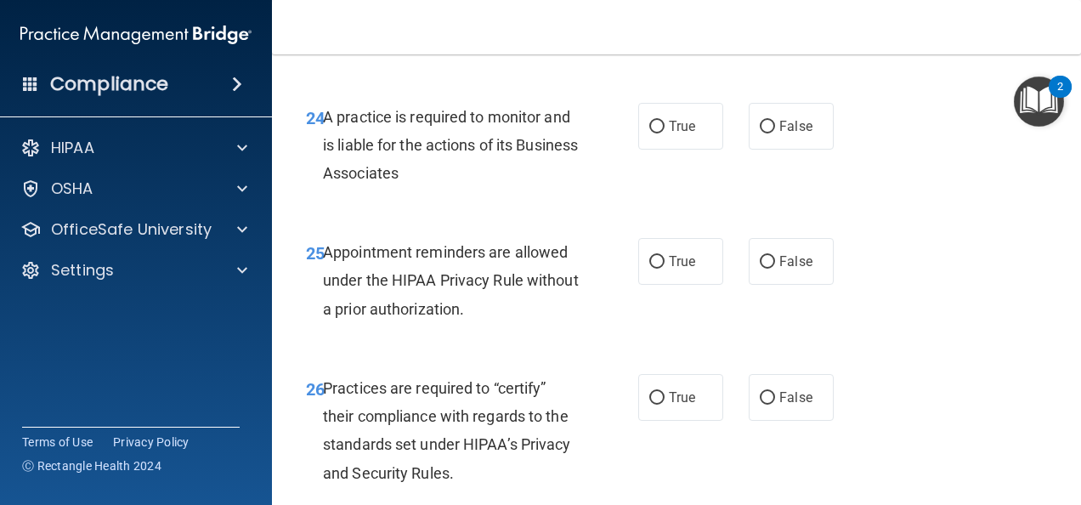
scroll to position [4249, 0]
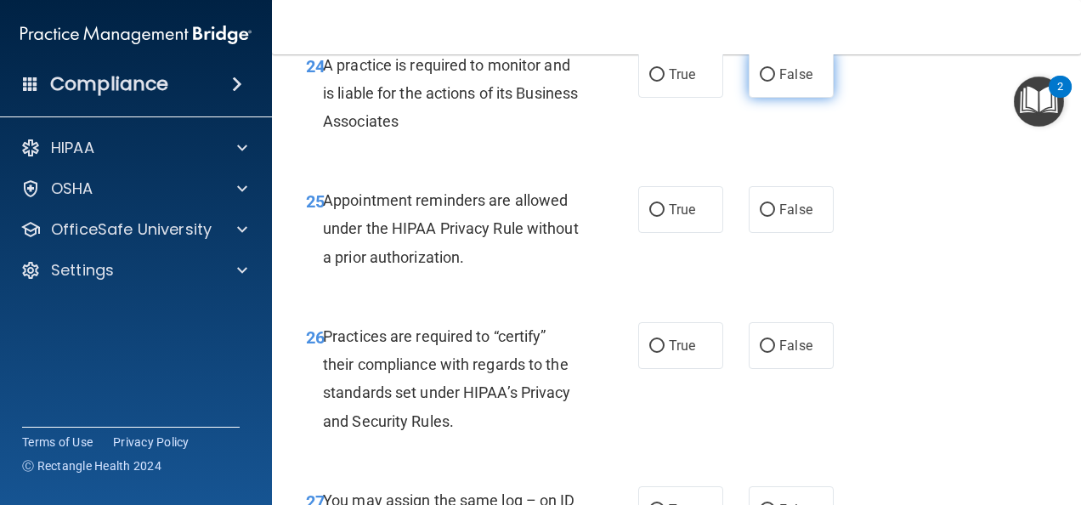
click at [756, 98] on label "False" at bounding box center [791, 74] width 85 height 47
click at [760, 82] on input "False" at bounding box center [767, 75] width 15 height 13
radio input "true"
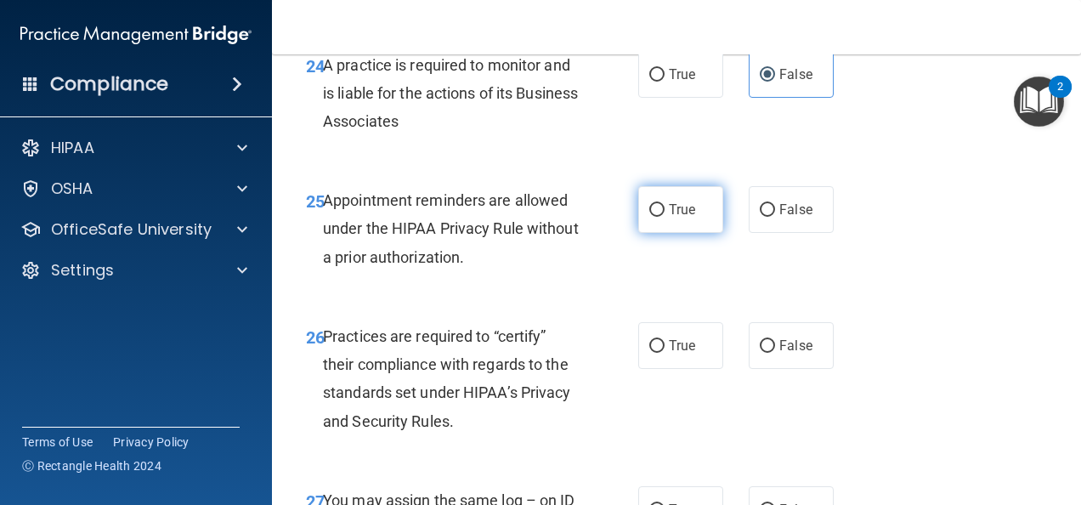
click at [669, 218] on span "True" at bounding box center [682, 209] width 26 height 16
click at [665, 217] on input "True" at bounding box center [656, 210] width 15 height 13
radio input "true"
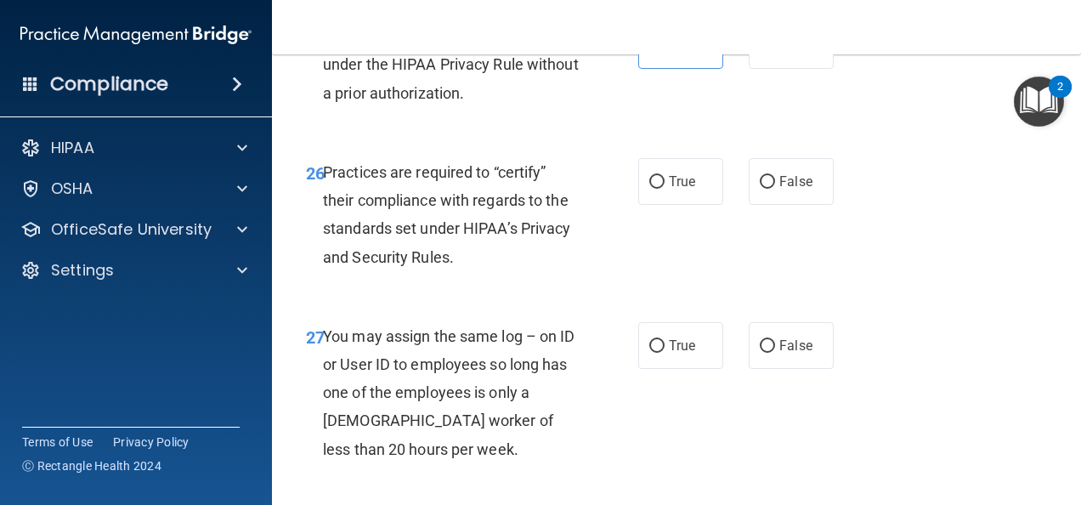
scroll to position [4419, 0]
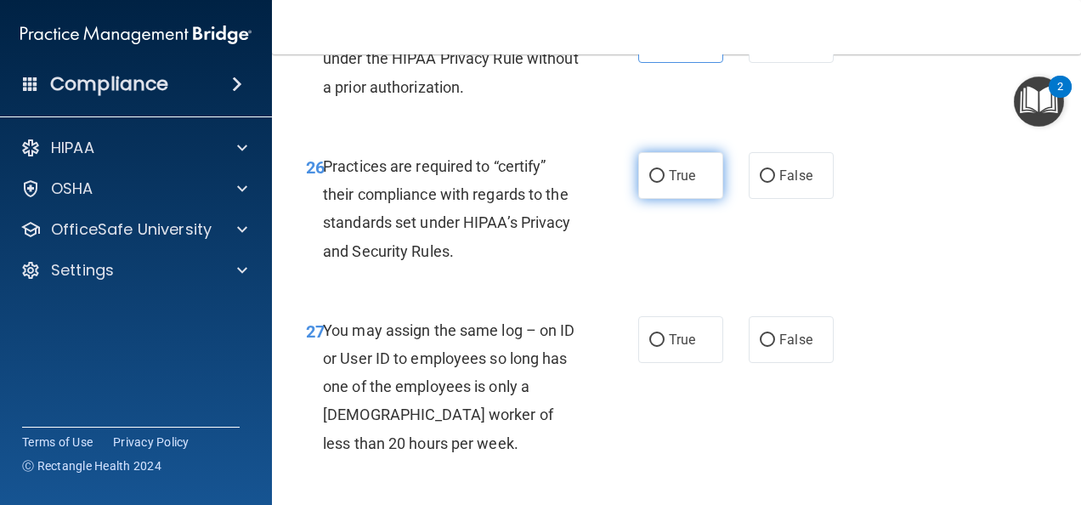
click at [685, 184] on span "True" at bounding box center [682, 175] width 26 height 16
click at [665, 183] on input "True" at bounding box center [656, 176] width 15 height 13
radio input "true"
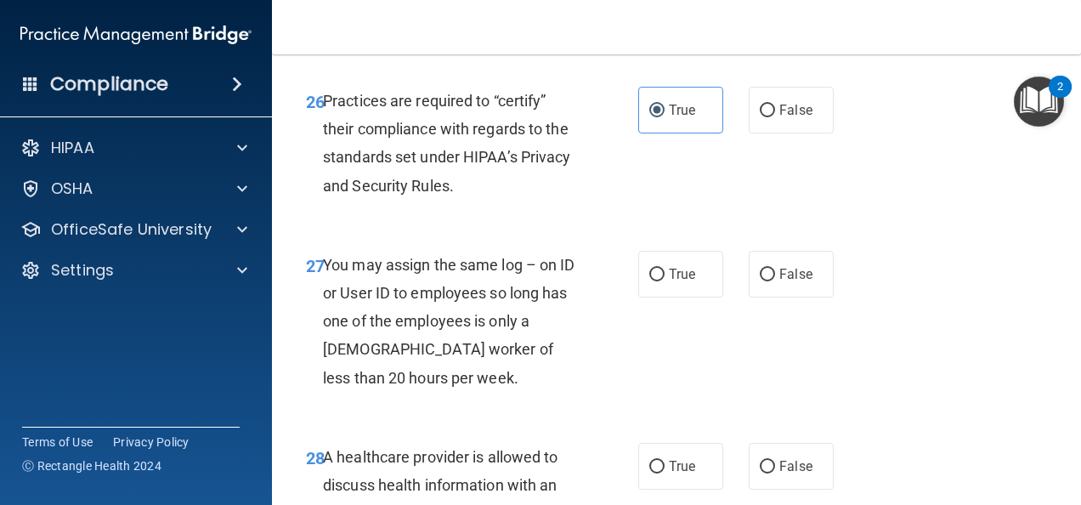
scroll to position [4589, 0]
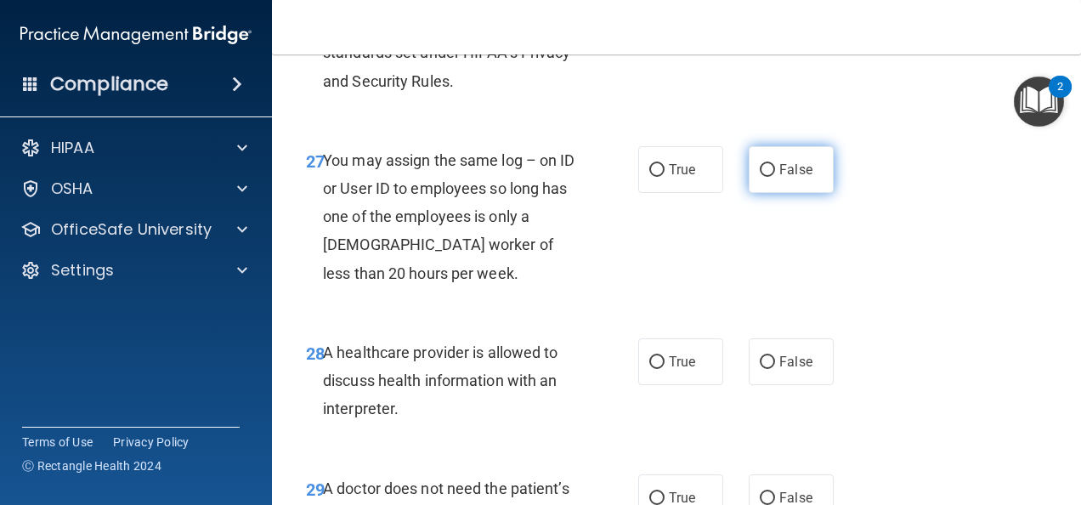
click at [765, 193] on label "False" at bounding box center [791, 169] width 85 height 47
click at [765, 177] on input "False" at bounding box center [767, 170] width 15 height 13
radio input "true"
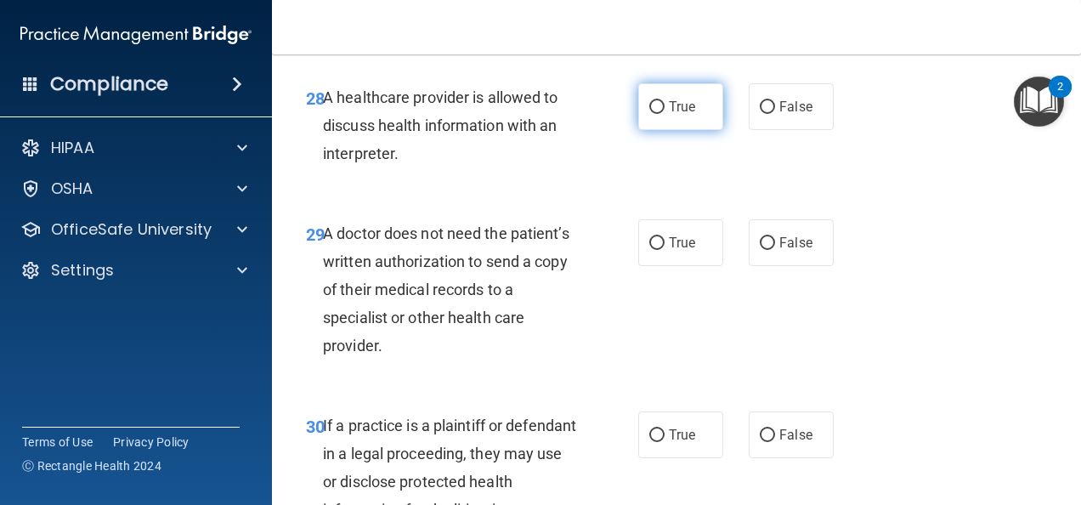
click at [671, 115] on span "True" at bounding box center [682, 107] width 26 height 16
click at [665, 114] on input "True" at bounding box center [656, 107] width 15 height 13
radio input "true"
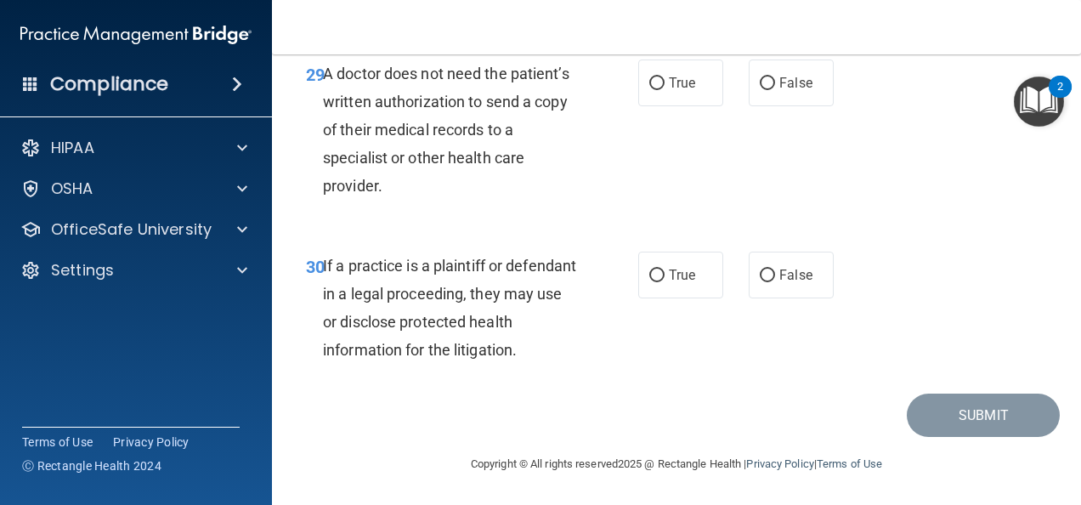
scroll to position [5014, 0]
click at [756, 106] on label "False" at bounding box center [791, 82] width 85 height 47
click at [760, 90] on input "False" at bounding box center [767, 83] width 15 height 13
radio input "true"
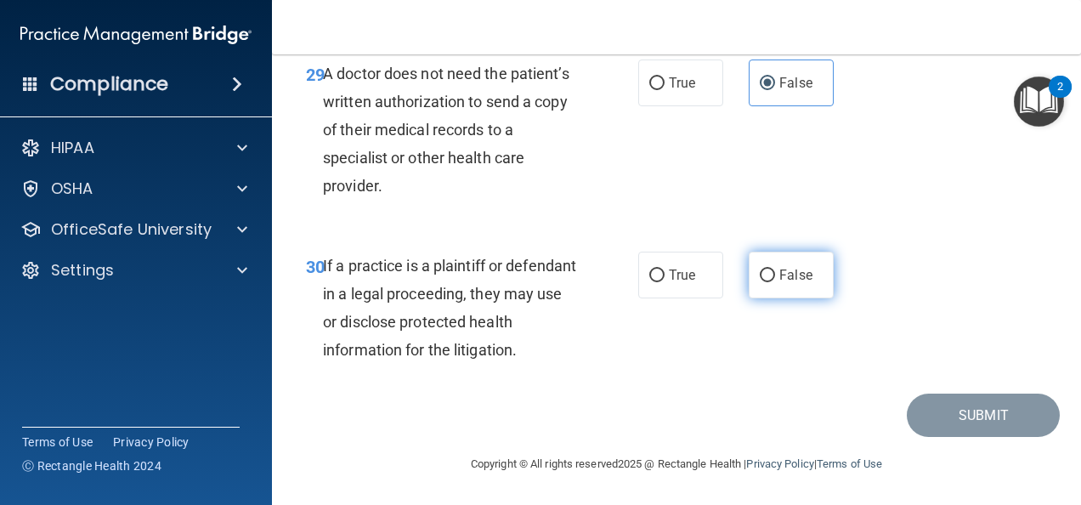
click at [762, 275] on input "False" at bounding box center [767, 275] width 15 height 13
radio input "true"
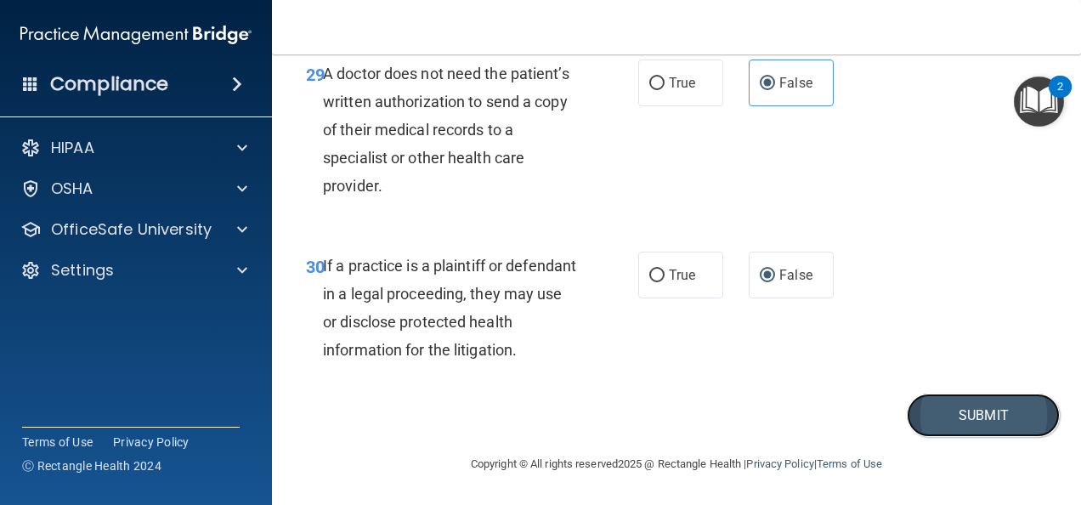
click at [927, 414] on button "Submit" at bounding box center [983, 414] width 153 height 43
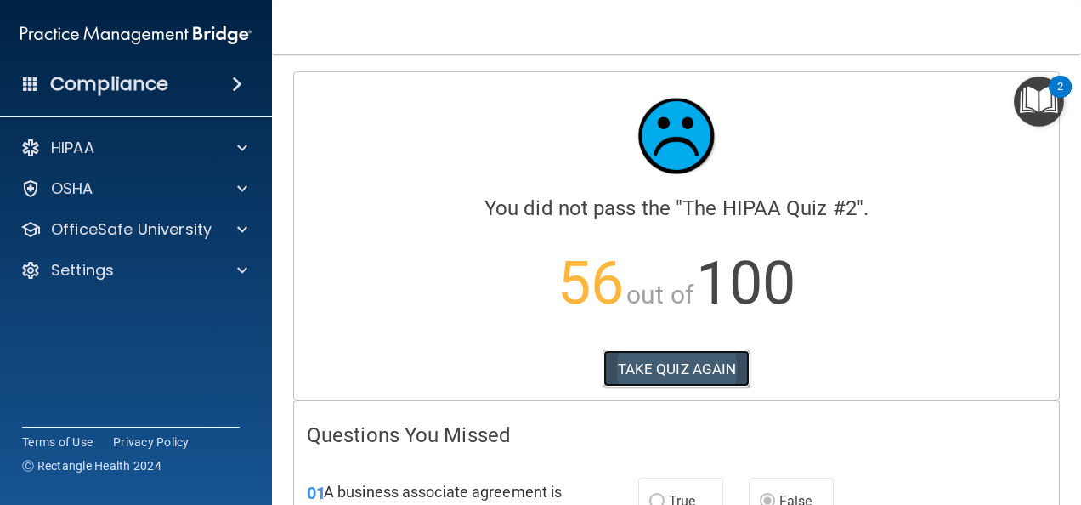
click at [670, 361] on button "TAKE QUIZ AGAIN" at bounding box center [676, 368] width 147 height 37
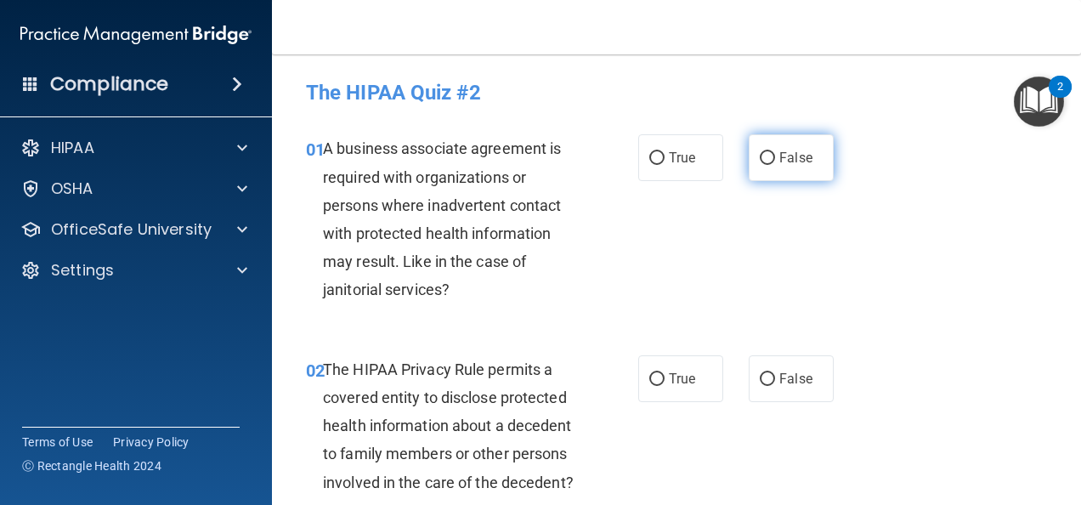
click at [800, 156] on span "False" at bounding box center [795, 158] width 33 height 16
click at [775, 156] on input "False" at bounding box center [767, 158] width 15 height 13
radio input "true"
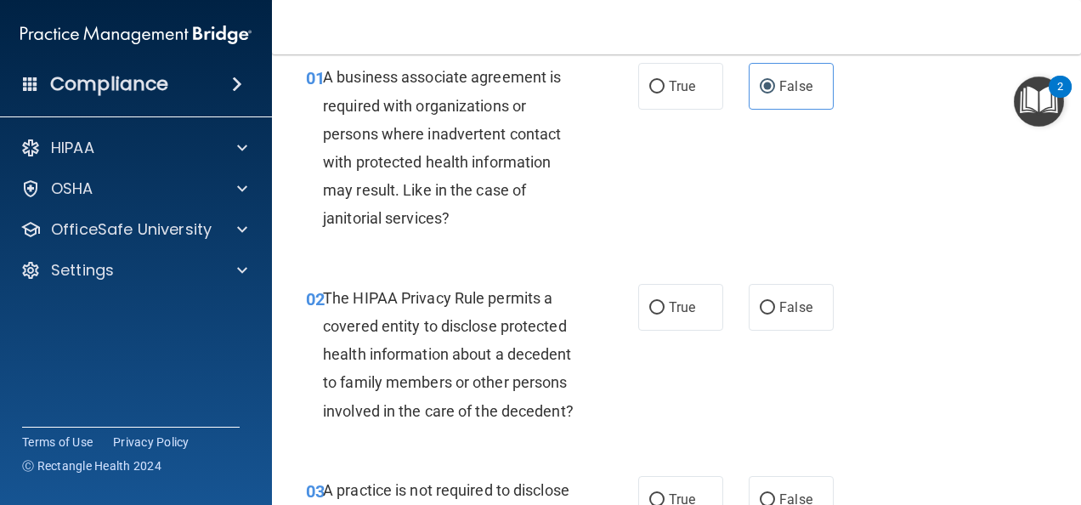
scroll to position [170, 0]
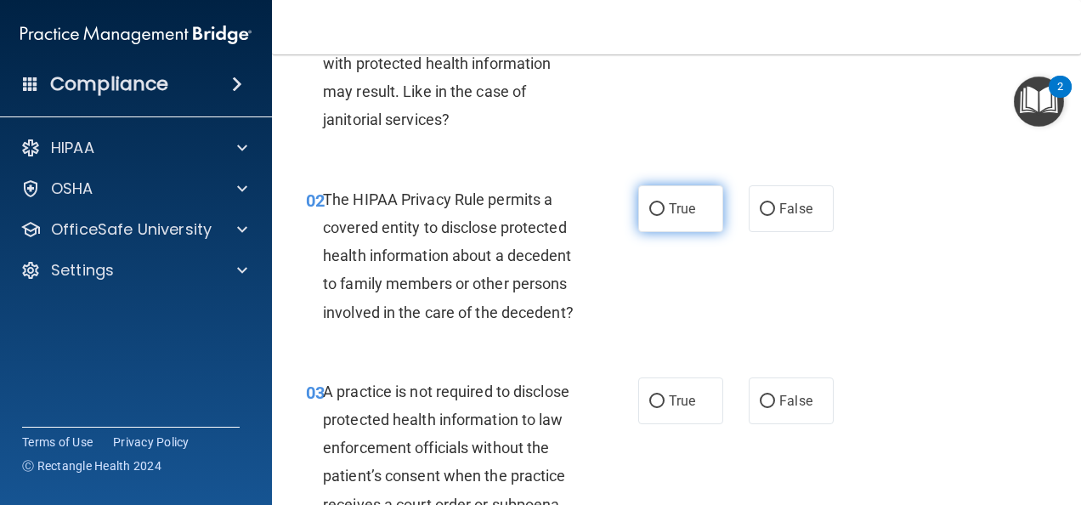
click at [663, 226] on label "True" at bounding box center [680, 208] width 85 height 47
click at [663, 216] on input "True" at bounding box center [656, 209] width 15 height 13
radio input "true"
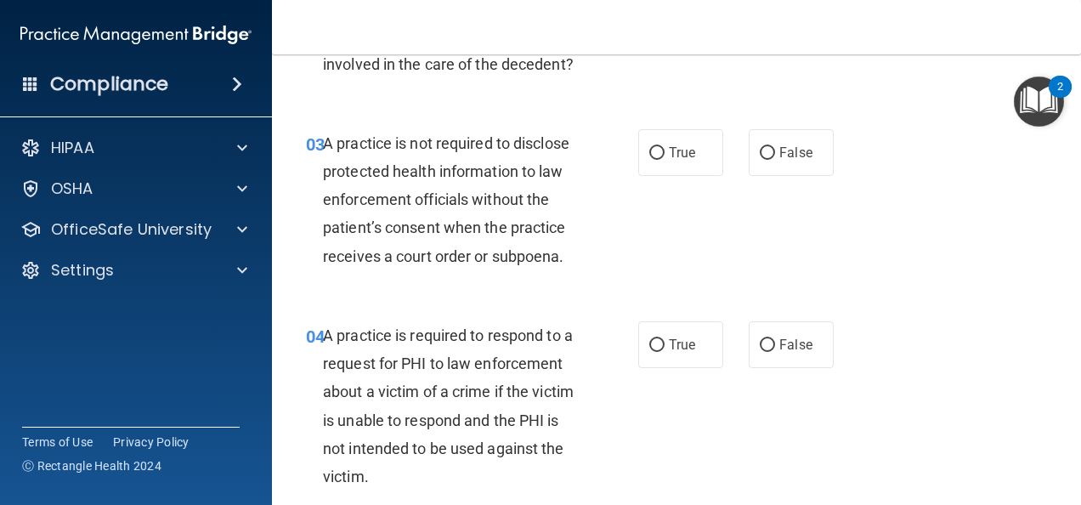
scroll to position [425, 0]
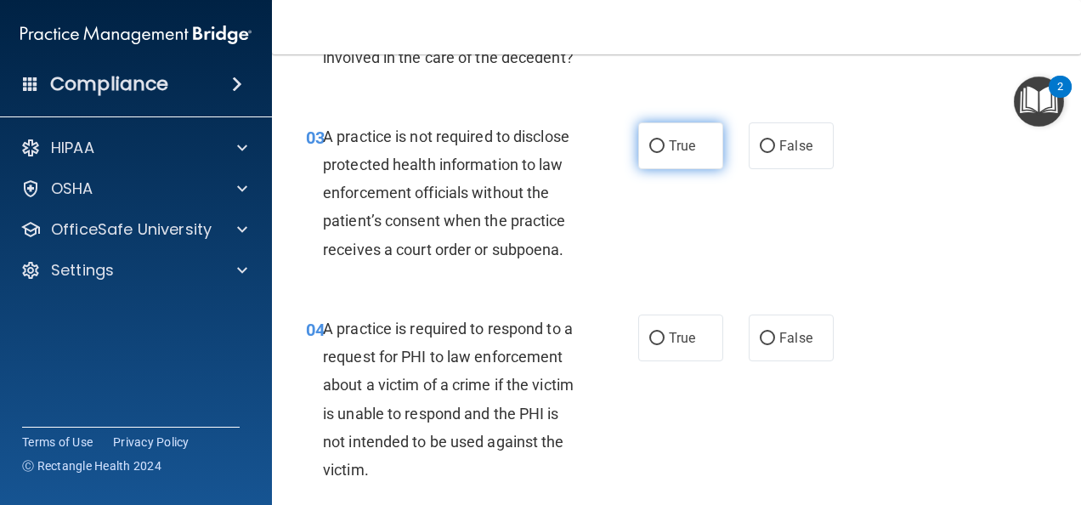
click at [654, 169] on label "True" at bounding box center [680, 145] width 85 height 47
click at [654, 153] on input "True" at bounding box center [656, 146] width 15 height 13
radio input "true"
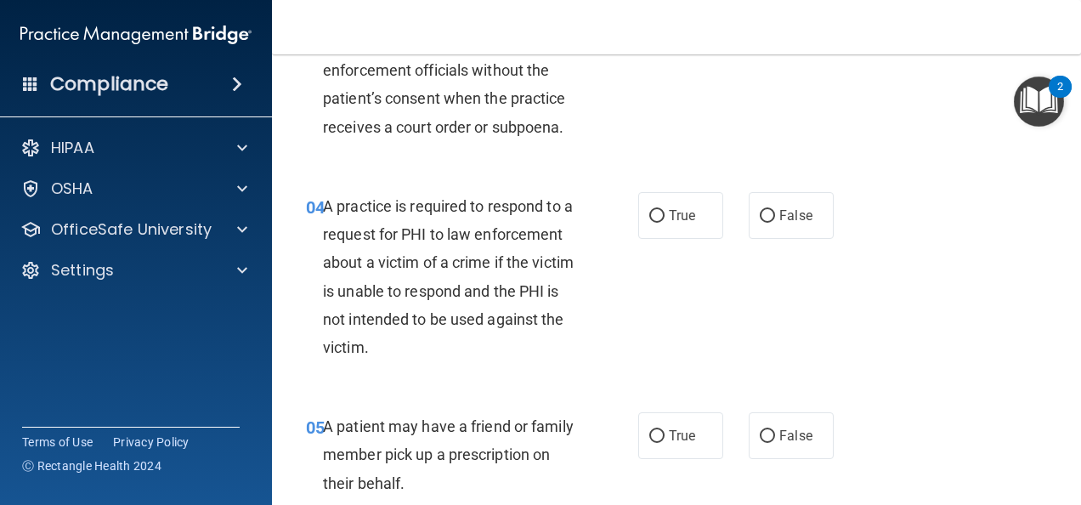
scroll to position [595, 0]
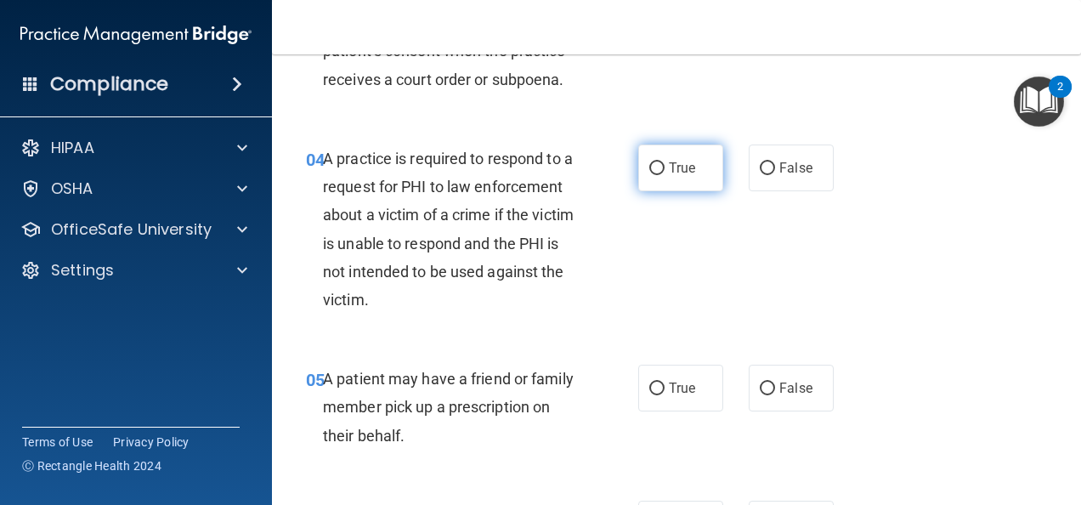
click at [658, 191] on label "True" at bounding box center [680, 167] width 85 height 47
click at [658, 175] on input "True" at bounding box center [656, 168] width 15 height 13
radio input "true"
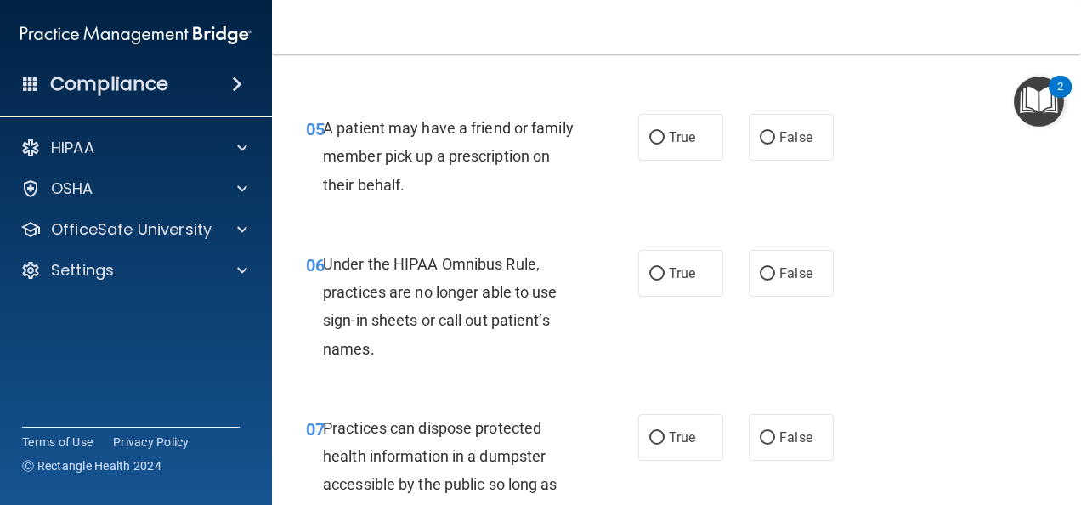
scroll to position [850, 0]
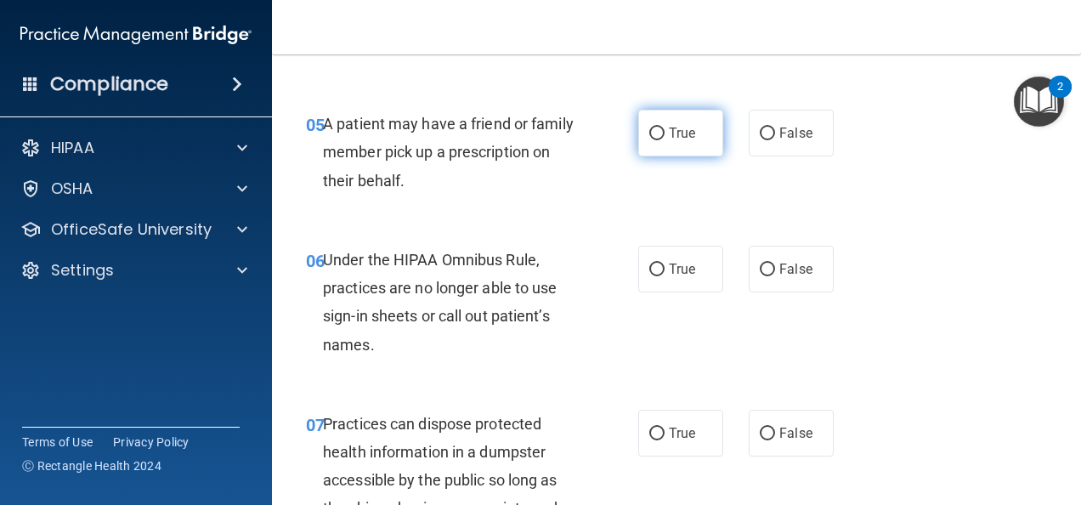
click at [661, 156] on label "True" at bounding box center [680, 133] width 85 height 47
click at [661, 140] on input "True" at bounding box center [656, 133] width 15 height 13
radio input "true"
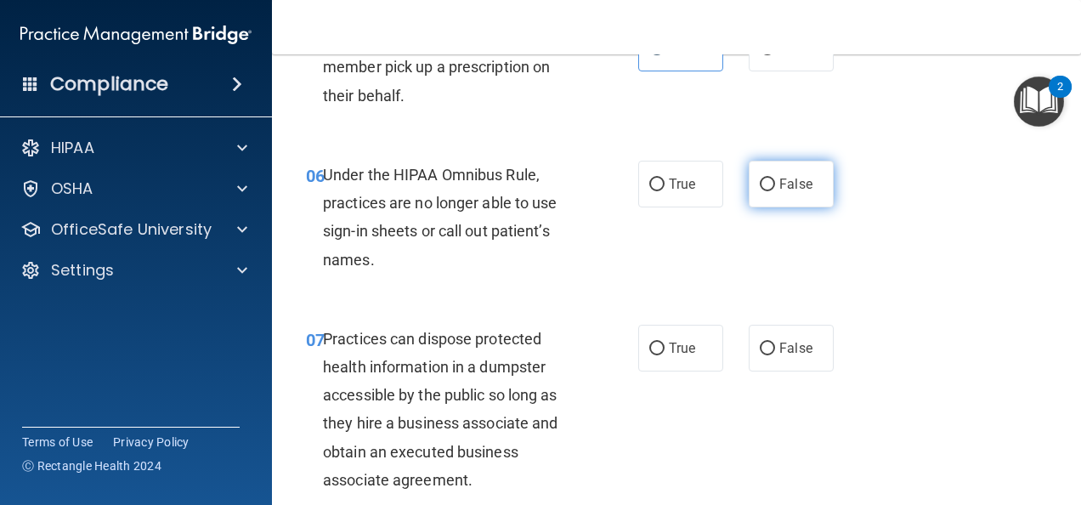
click at [810, 207] on label "False" at bounding box center [791, 184] width 85 height 47
click at [775, 191] on input "False" at bounding box center [767, 184] width 15 height 13
radio input "true"
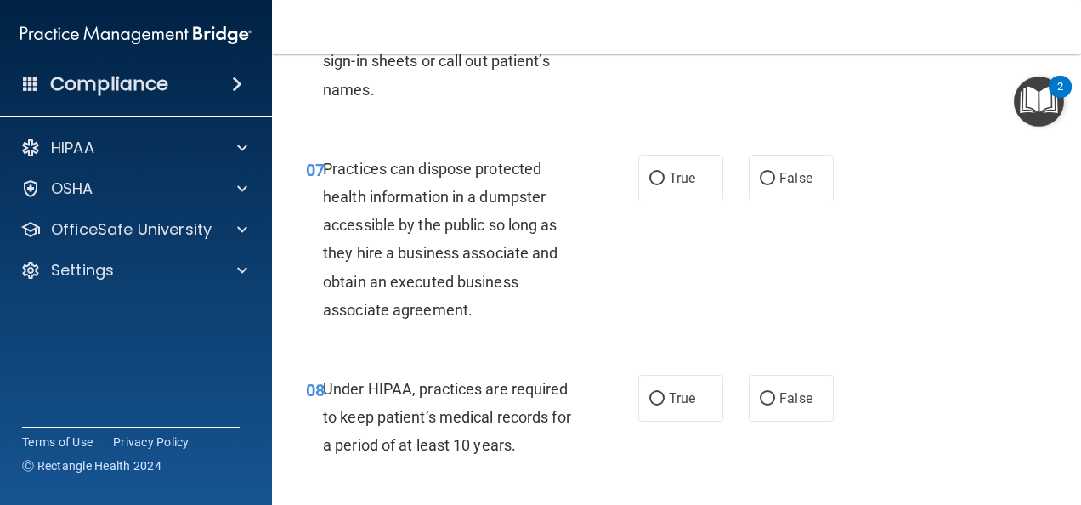
scroll to position [1190, 0]
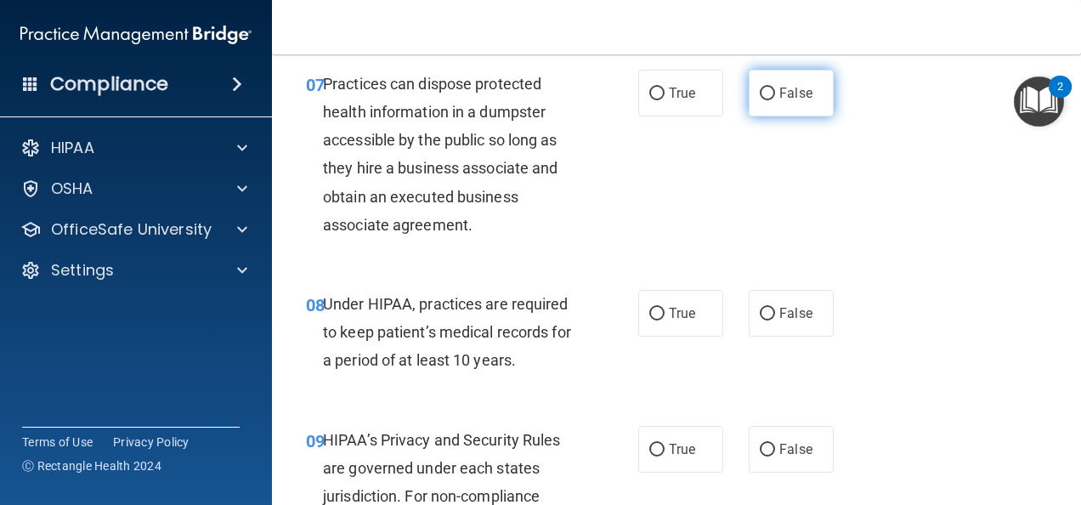
click at [792, 116] on label "False" at bounding box center [791, 93] width 85 height 47
click at [775, 100] on input "False" at bounding box center [767, 94] width 15 height 13
radio input "true"
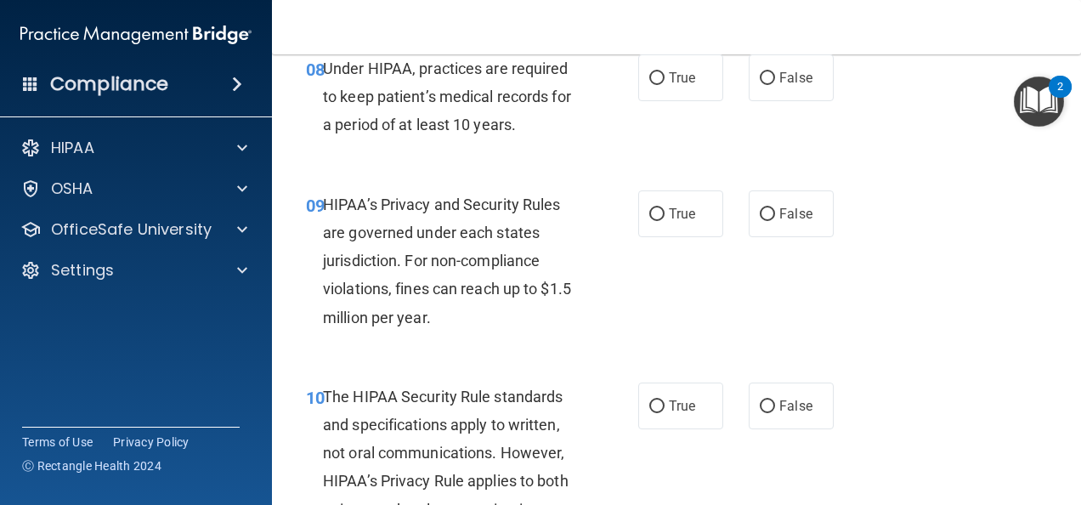
scroll to position [1445, 0]
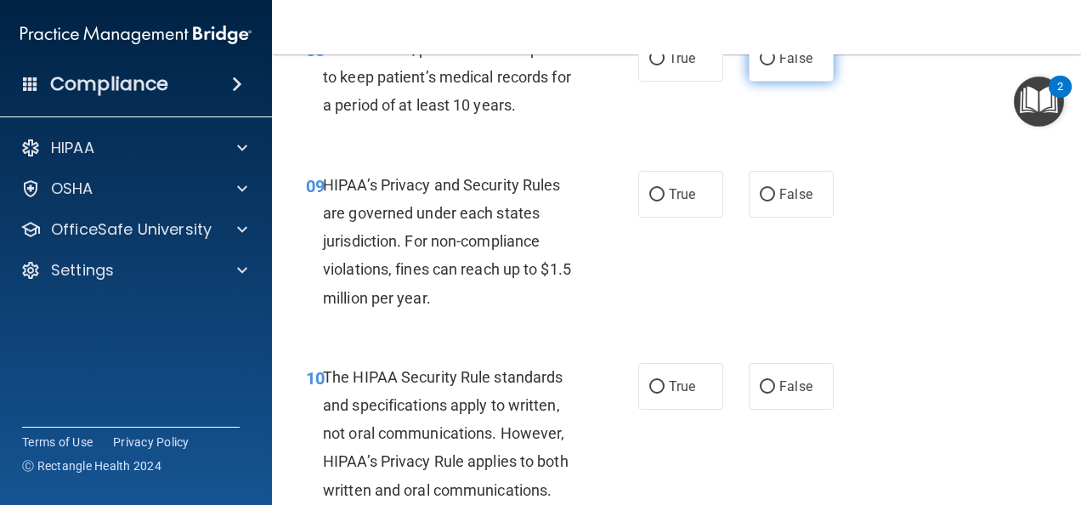
click at [796, 82] on label "False" at bounding box center [791, 58] width 85 height 47
click at [775, 65] on input "False" at bounding box center [767, 59] width 15 height 13
radio input "true"
click at [779, 202] on span "False" at bounding box center [795, 194] width 33 height 16
click at [772, 201] on input "False" at bounding box center [767, 195] width 15 height 13
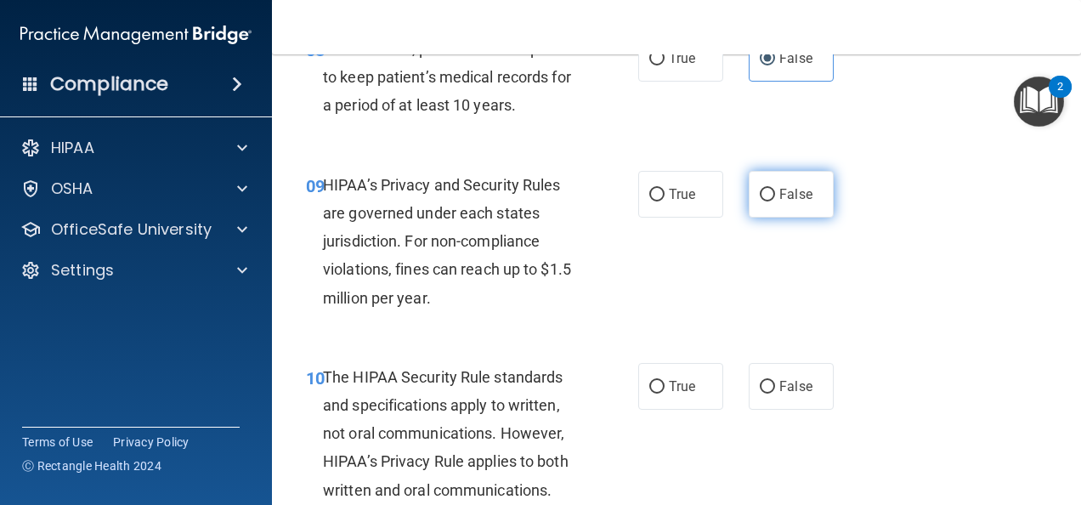
radio input "true"
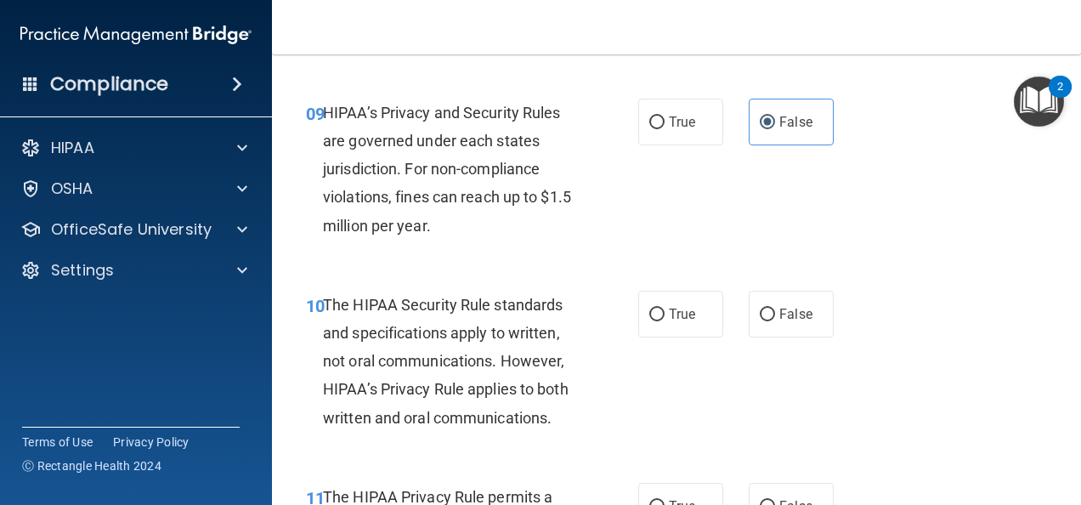
scroll to position [1700, 0]
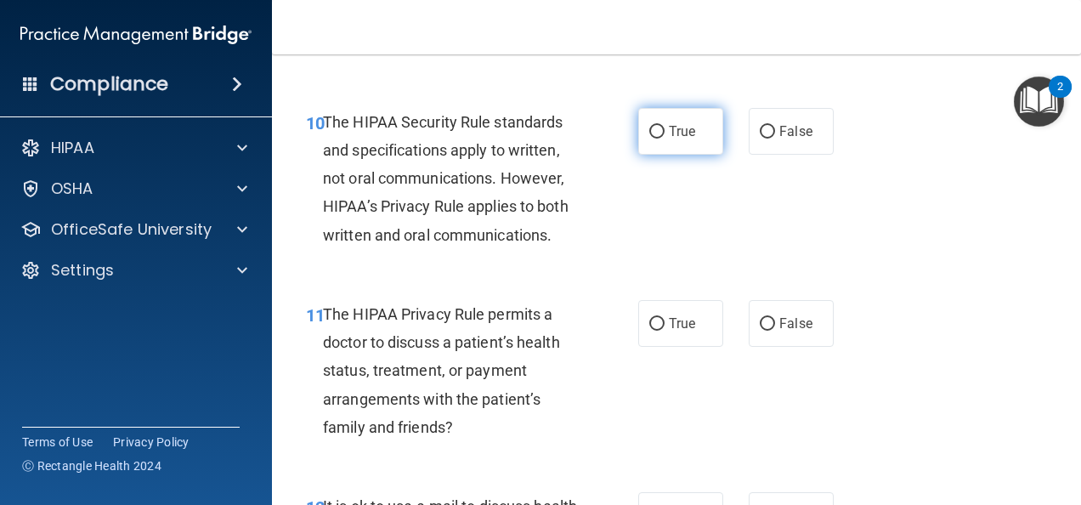
click at [669, 139] on span "True" at bounding box center [682, 131] width 26 height 16
click at [665, 139] on input "True" at bounding box center [656, 132] width 15 height 13
radio input "true"
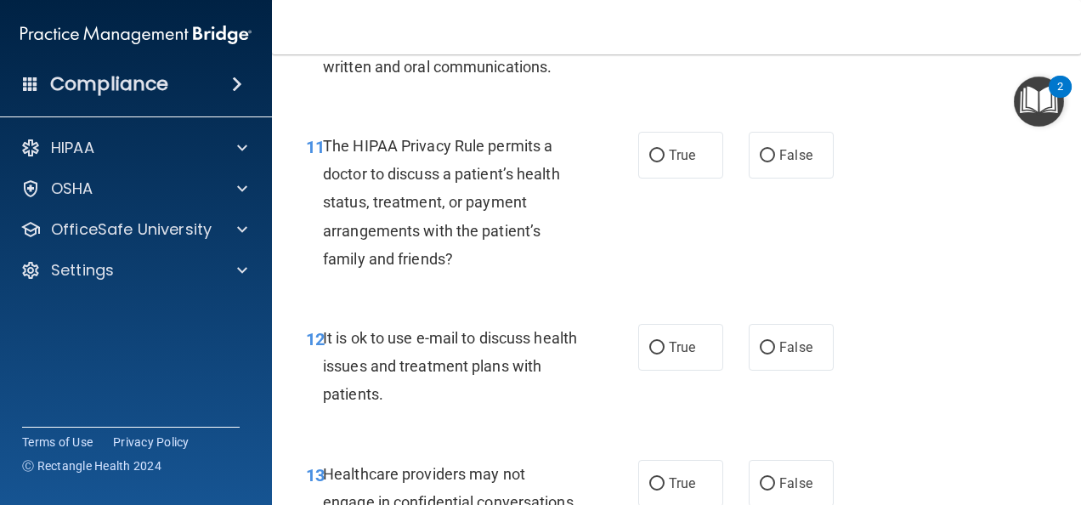
scroll to position [1870, 0]
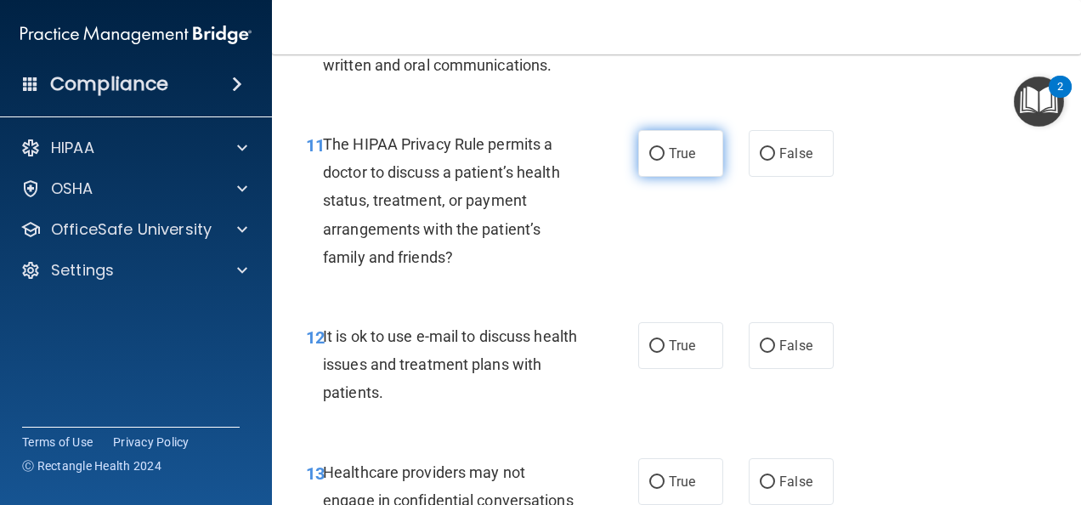
click at [669, 161] on span "True" at bounding box center [682, 153] width 26 height 16
click at [664, 161] on input "True" at bounding box center [656, 154] width 15 height 13
radio input "true"
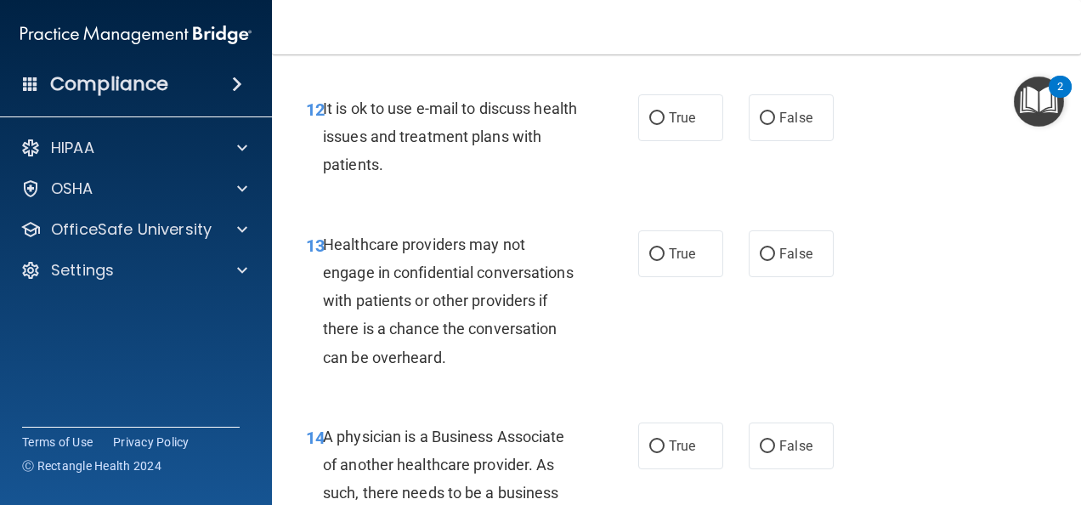
scroll to position [2124, 0]
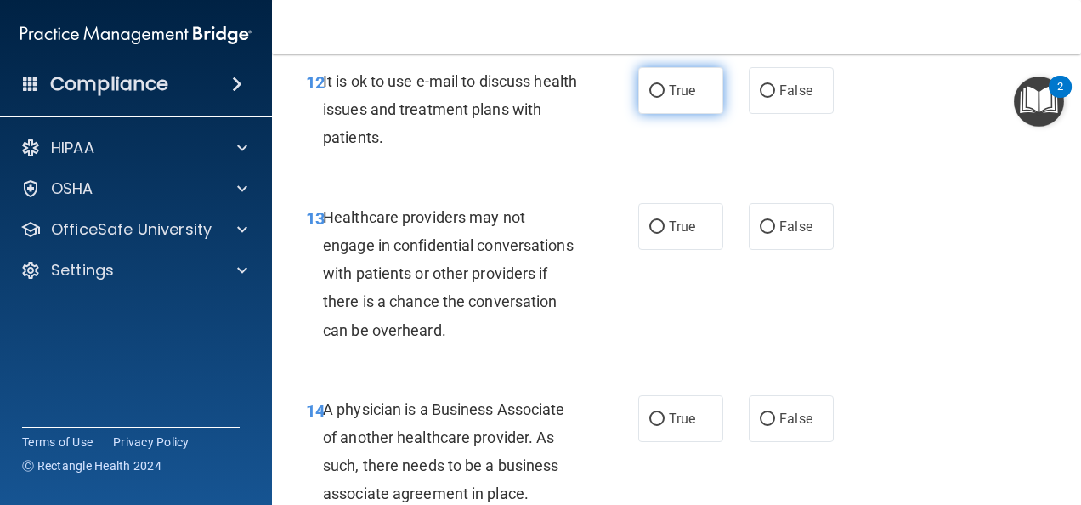
click at [671, 99] on span "True" at bounding box center [682, 90] width 26 height 16
click at [665, 98] on input "True" at bounding box center [656, 91] width 15 height 13
radio input "true"
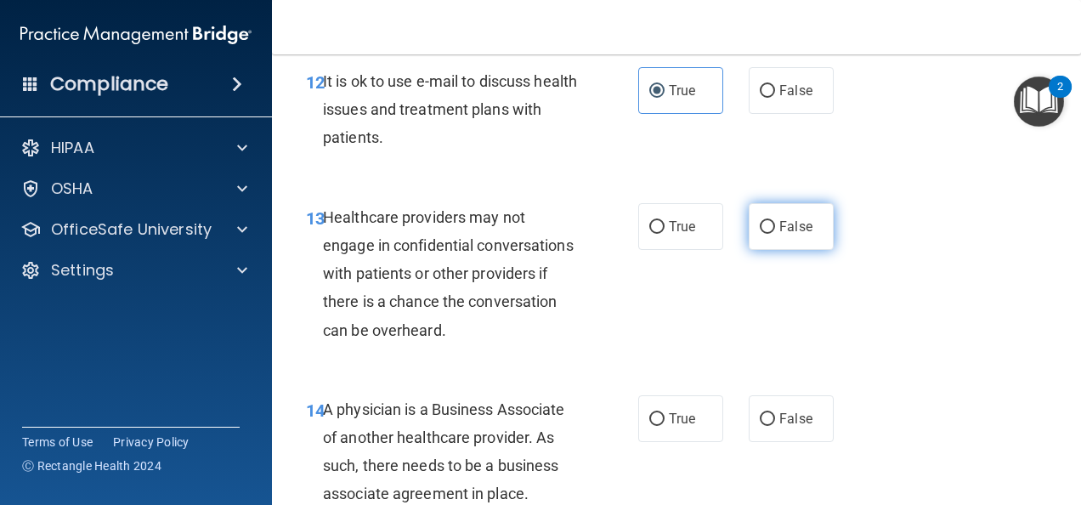
click at [789, 235] on span "False" at bounding box center [795, 226] width 33 height 16
click at [775, 234] on input "False" at bounding box center [767, 227] width 15 height 13
radio input "true"
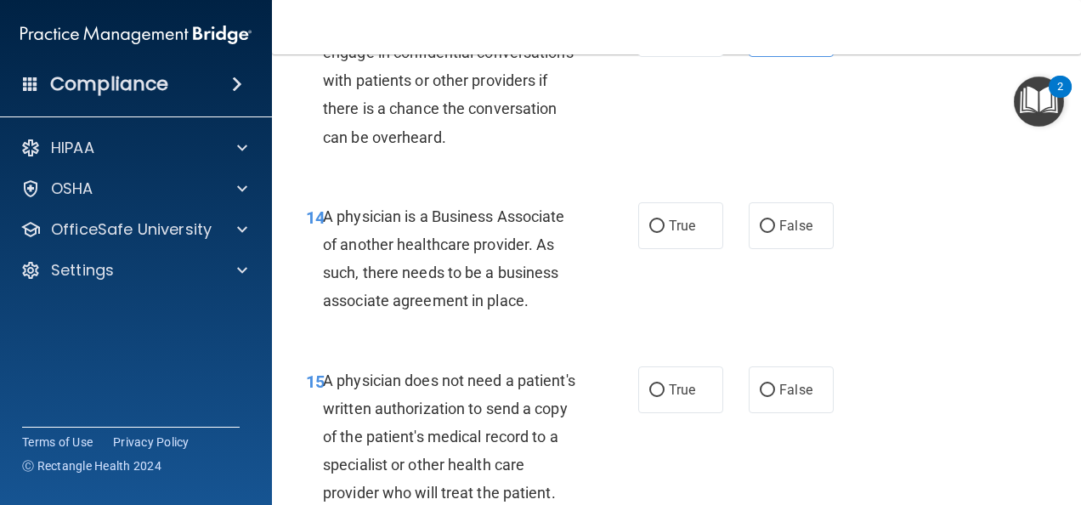
scroll to position [2379, 0]
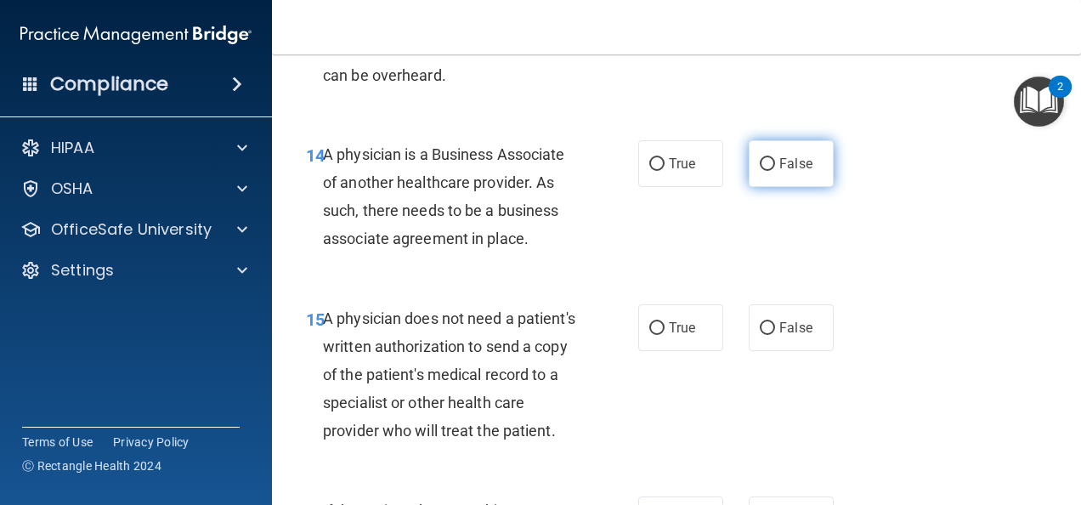
click at [785, 172] on span "False" at bounding box center [795, 164] width 33 height 16
click at [775, 171] on input "False" at bounding box center [767, 164] width 15 height 13
radio input "true"
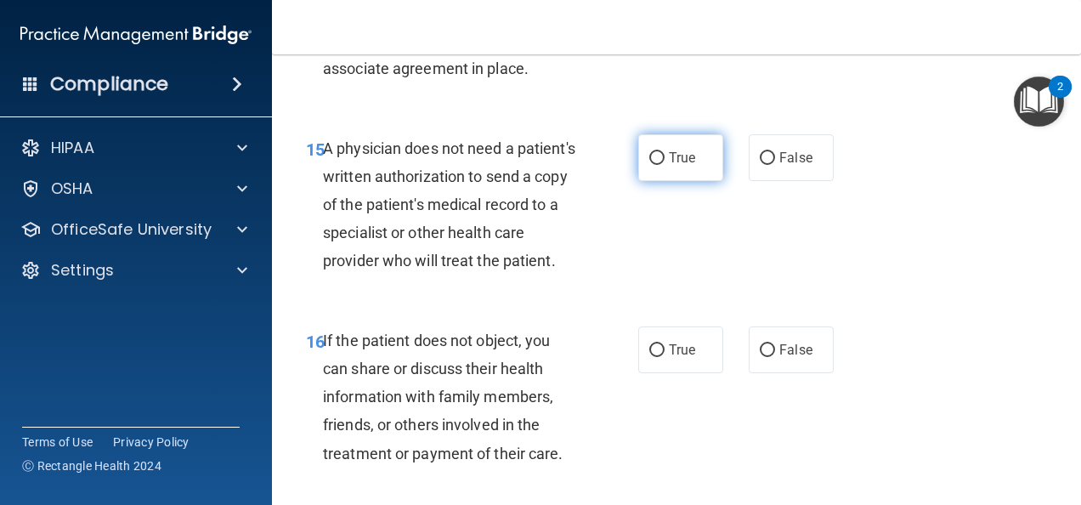
click at [653, 165] on input "True" at bounding box center [656, 158] width 15 height 13
radio input "true"
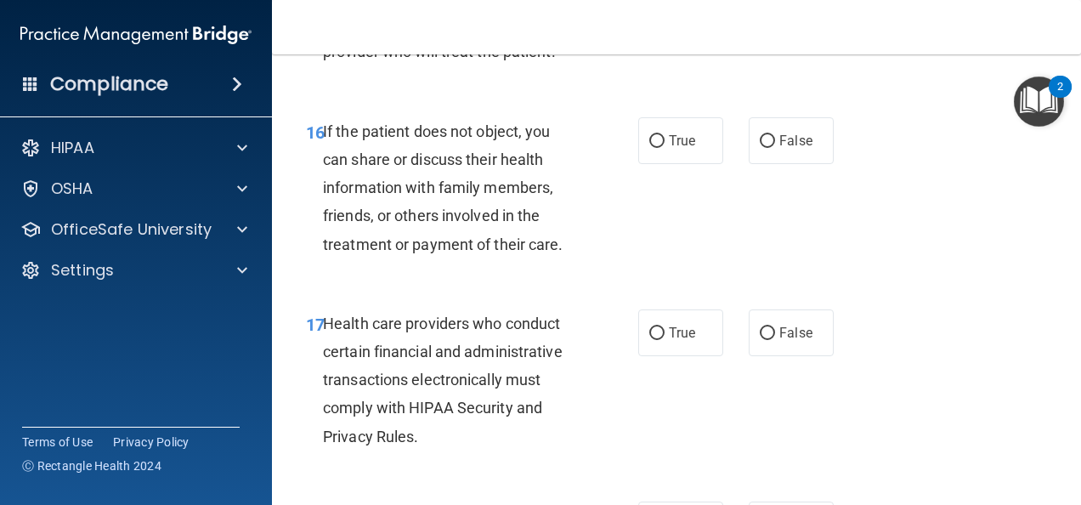
scroll to position [2804, 0]
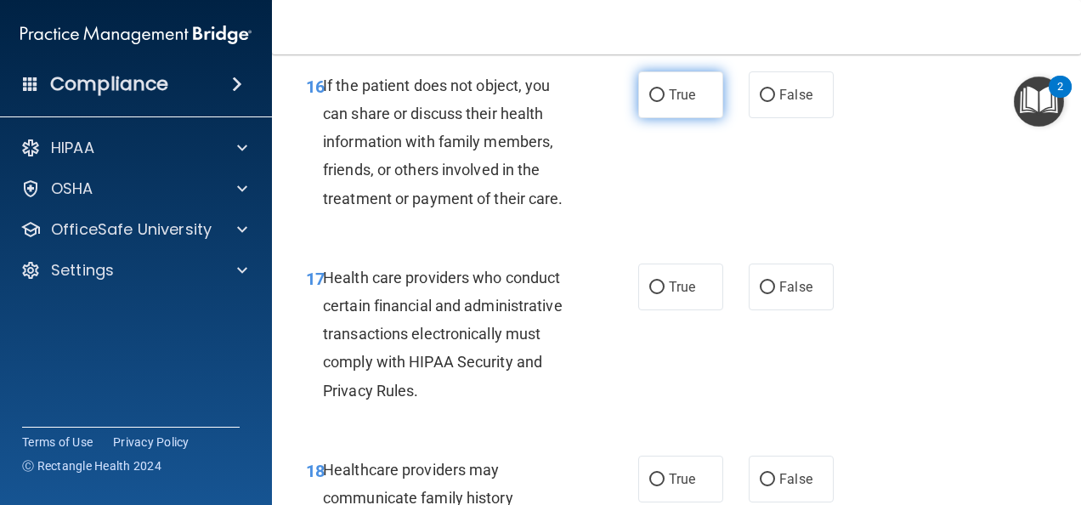
click at [669, 103] on span "True" at bounding box center [682, 95] width 26 height 16
click at [664, 102] on input "True" at bounding box center [656, 95] width 15 height 13
radio input "true"
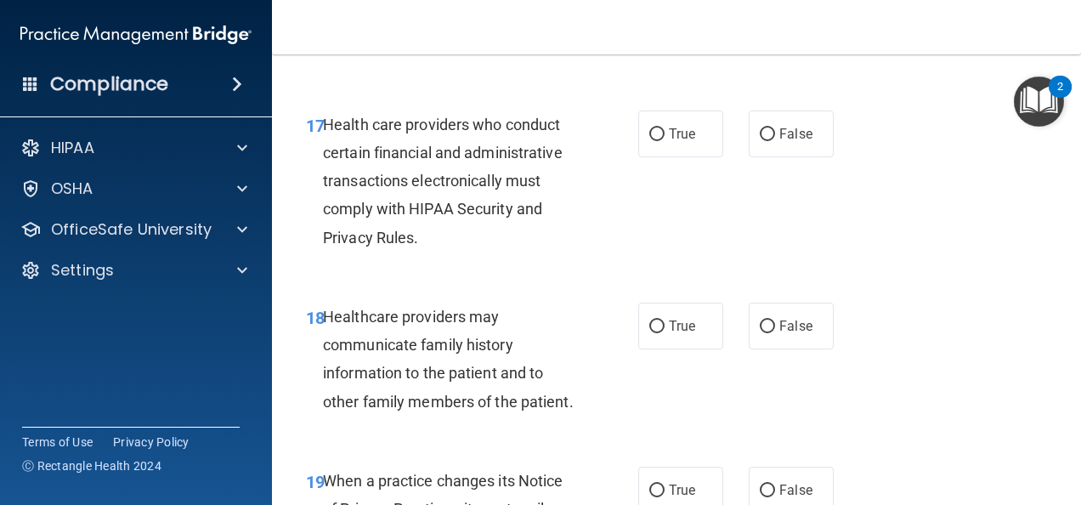
scroll to position [2974, 0]
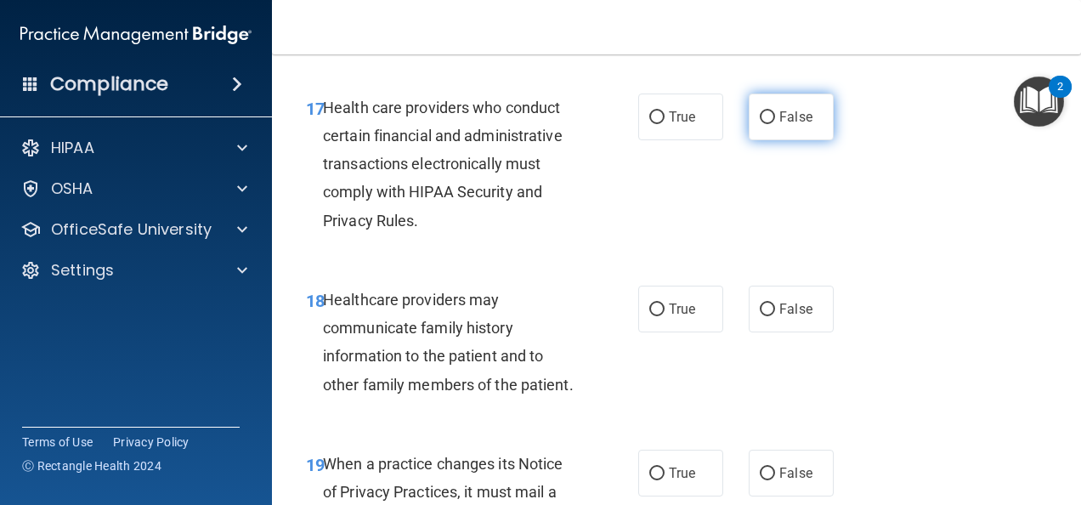
click at [749, 140] on label "False" at bounding box center [791, 116] width 85 height 47
click at [760, 124] on input "False" at bounding box center [767, 117] width 15 height 13
radio input "true"
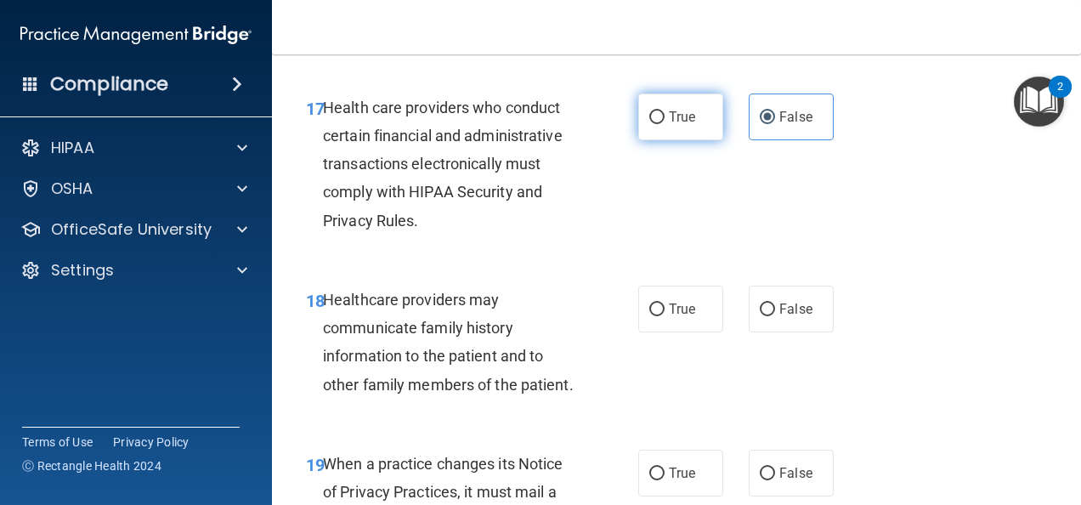
click at [671, 125] on span "True" at bounding box center [682, 117] width 26 height 16
click at [665, 124] on input "True" at bounding box center [656, 117] width 15 height 13
radio input "true"
radio input "false"
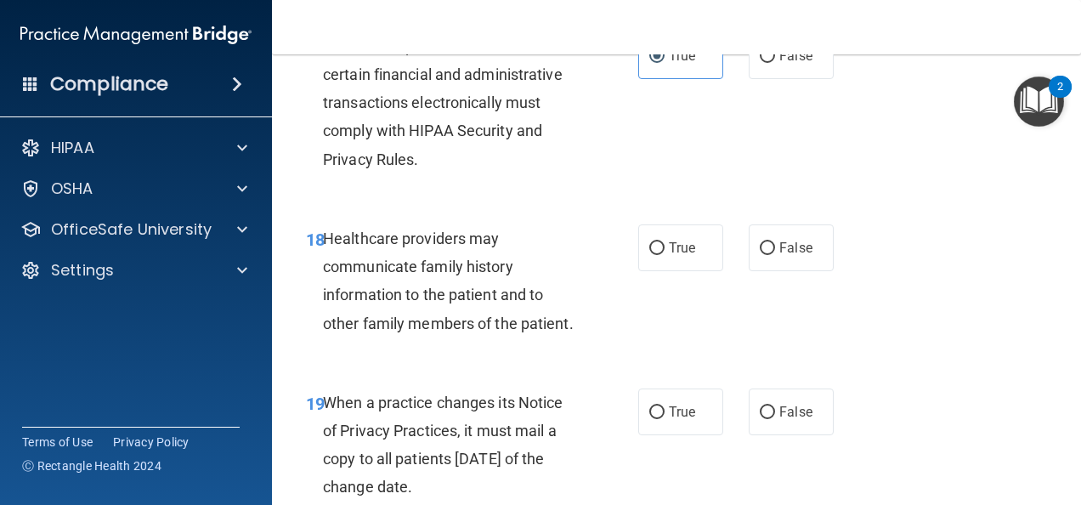
scroll to position [3144, 0]
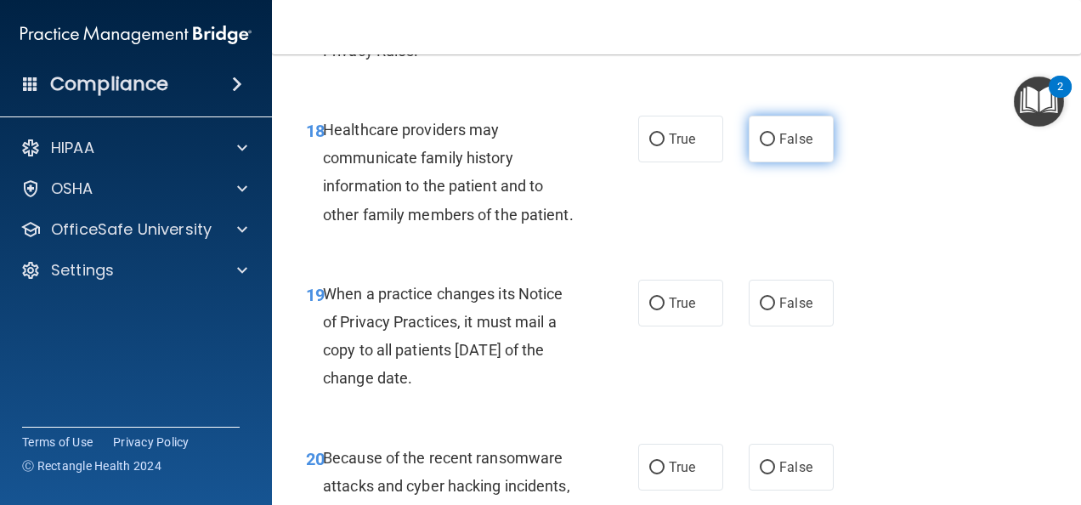
click at [779, 147] on span "False" at bounding box center [795, 139] width 33 height 16
click at [773, 146] on input "False" at bounding box center [767, 139] width 15 height 13
radio input "true"
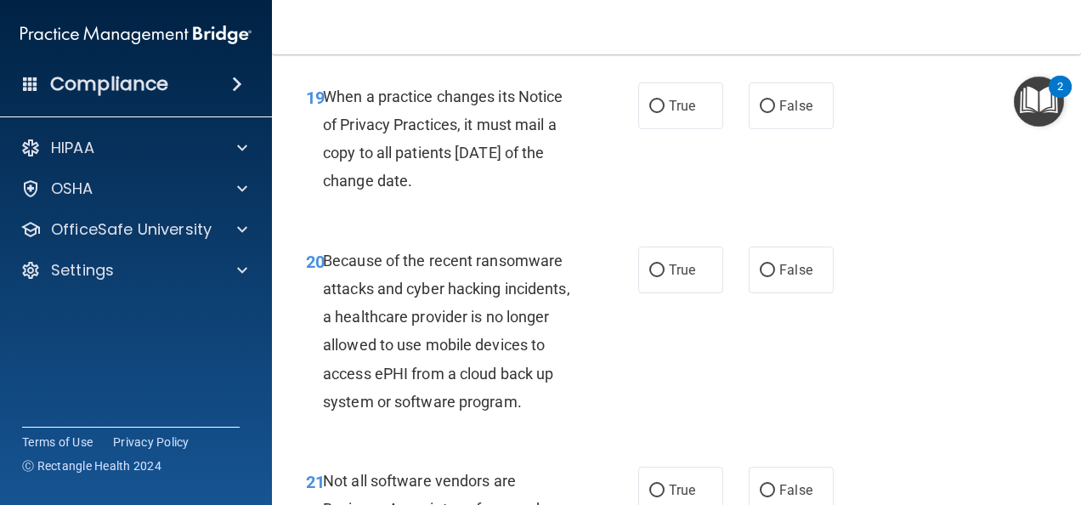
scroll to position [3399, 0]
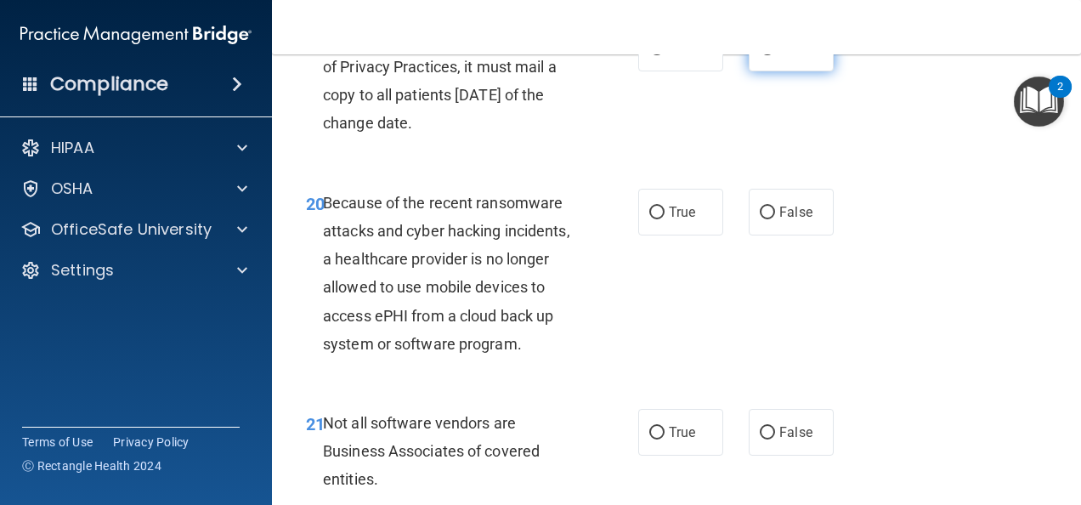
click at [790, 56] on span "False" at bounding box center [795, 48] width 33 height 16
click at [775, 55] on input "False" at bounding box center [767, 48] width 15 height 13
radio input "true"
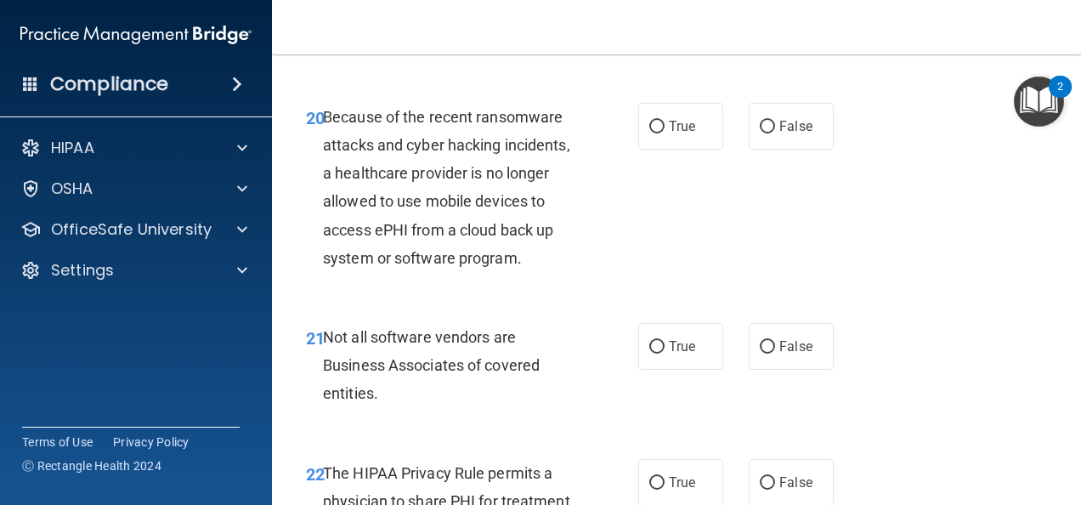
scroll to position [3569, 0]
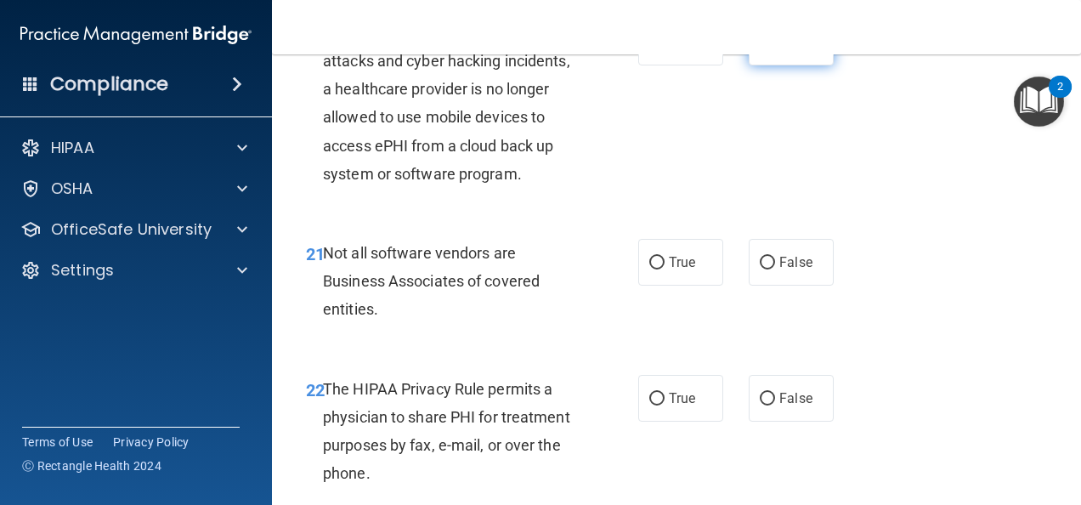
click at [760, 49] on input "False" at bounding box center [767, 43] width 15 height 13
radio input "true"
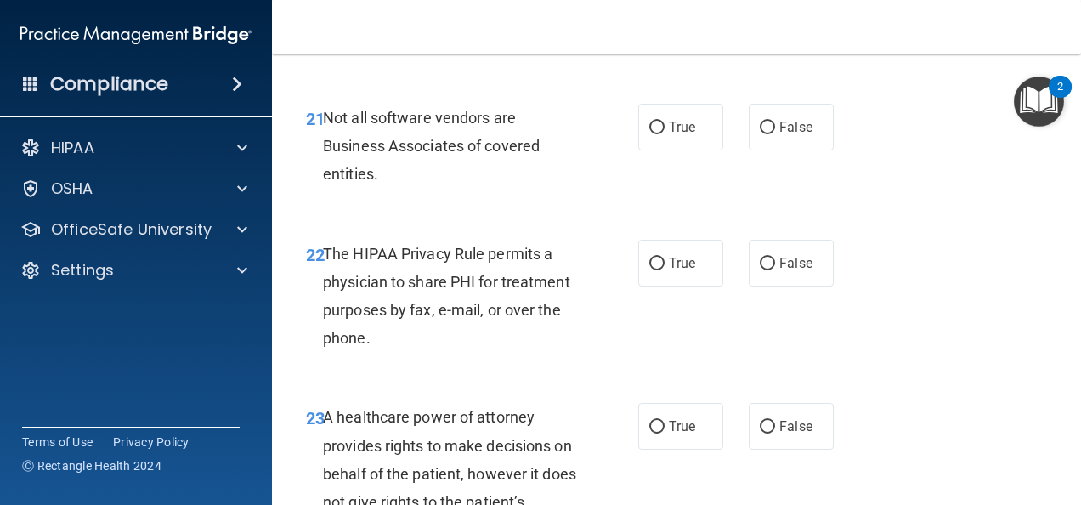
scroll to position [3739, 0]
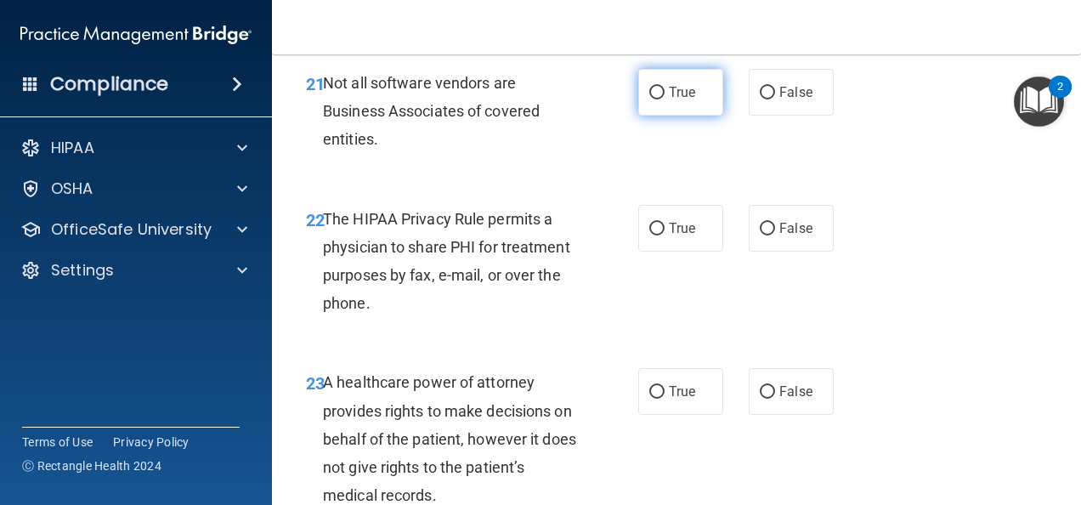
click at [687, 100] on span "True" at bounding box center [682, 92] width 26 height 16
click at [665, 99] on input "True" at bounding box center [656, 93] width 15 height 13
radio input "true"
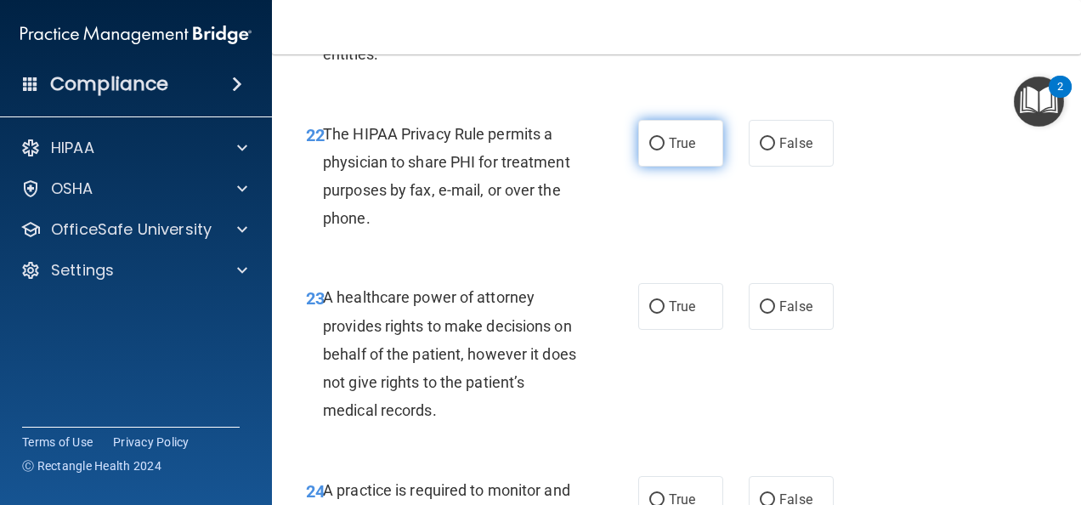
click at [653, 150] on input "True" at bounding box center [656, 144] width 15 height 13
radio input "true"
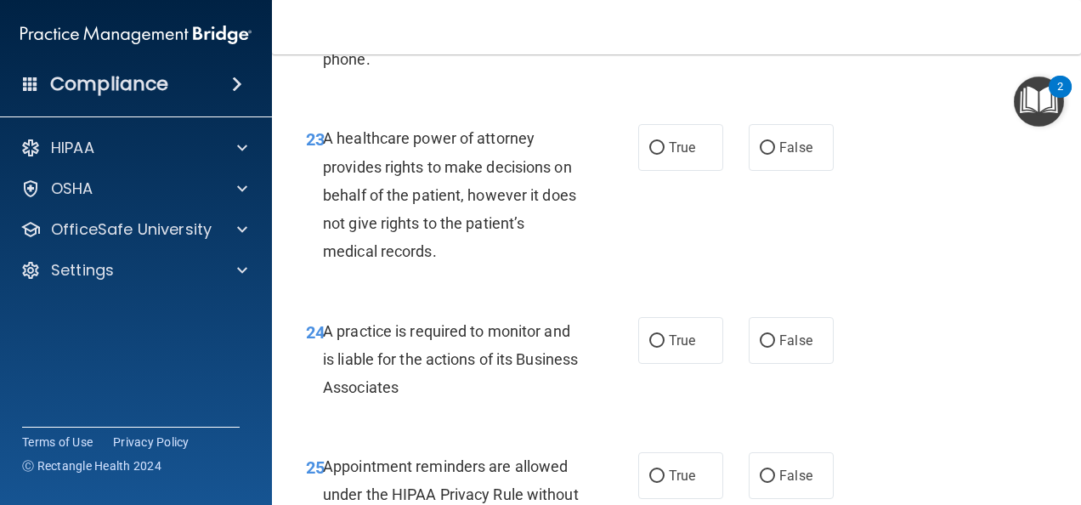
scroll to position [3994, 0]
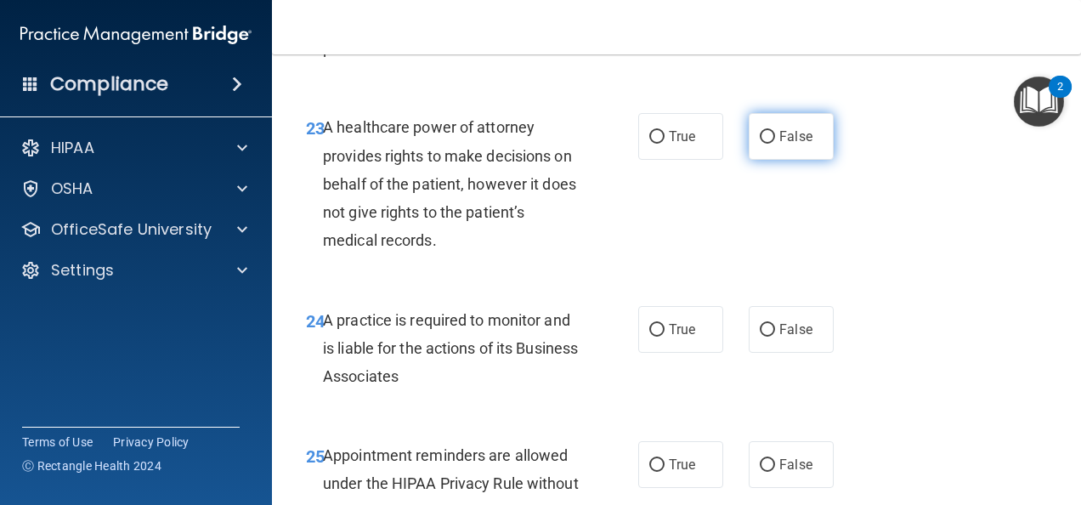
click at [770, 160] on label "False" at bounding box center [791, 136] width 85 height 47
click at [770, 144] on input "False" at bounding box center [767, 137] width 15 height 13
radio input "true"
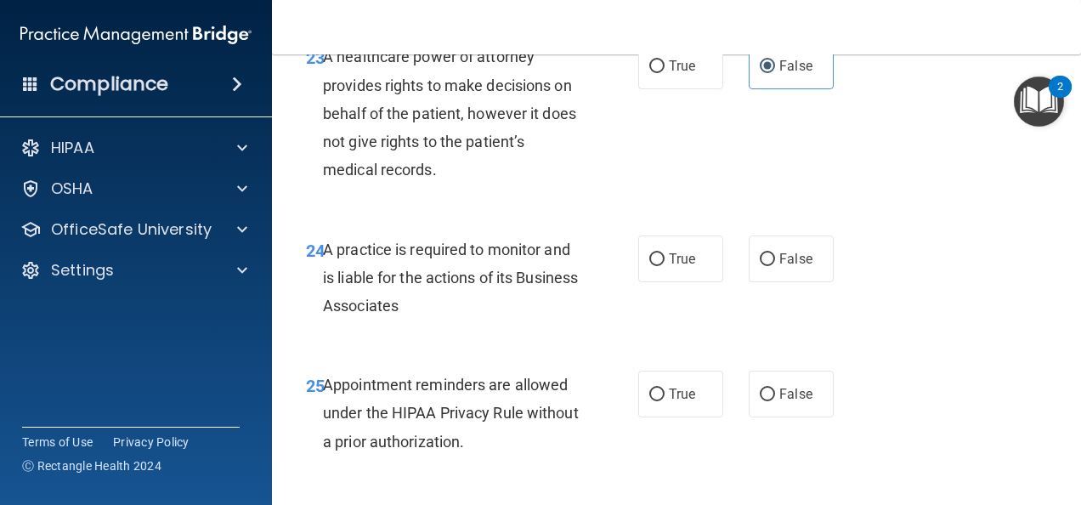
scroll to position [4164, 0]
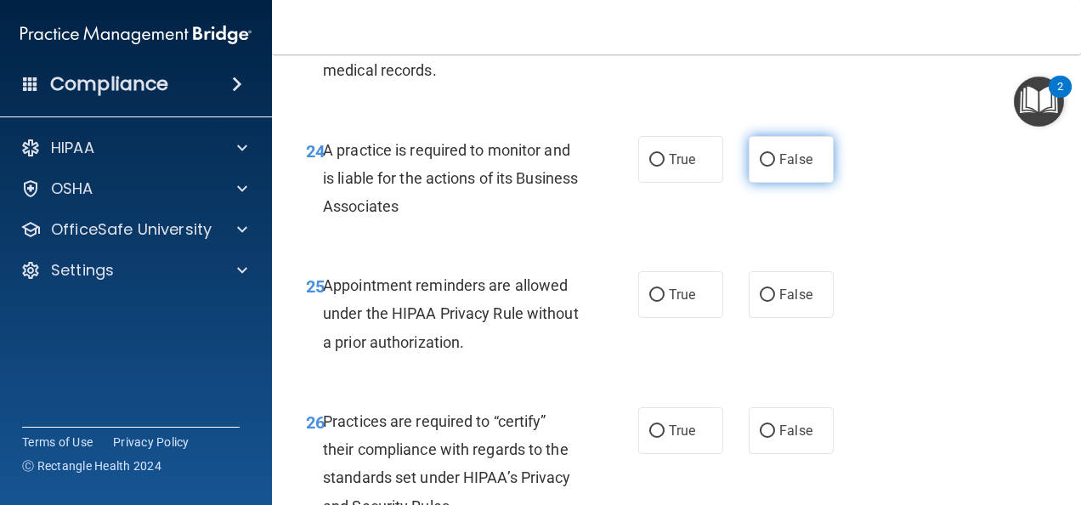
click at [819, 183] on label "False" at bounding box center [791, 159] width 85 height 47
click at [775, 167] on input "False" at bounding box center [767, 160] width 15 height 13
radio input "true"
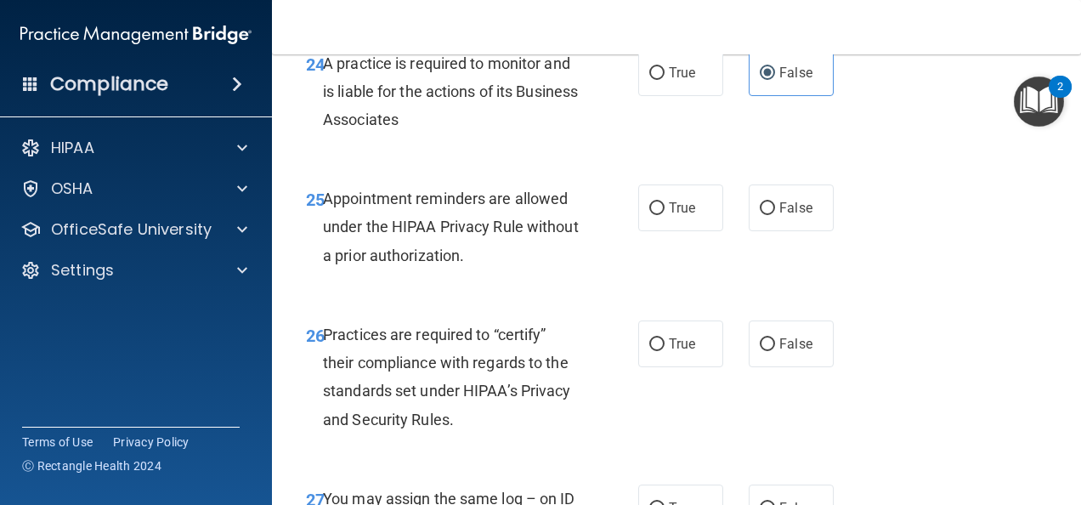
scroll to position [4334, 0]
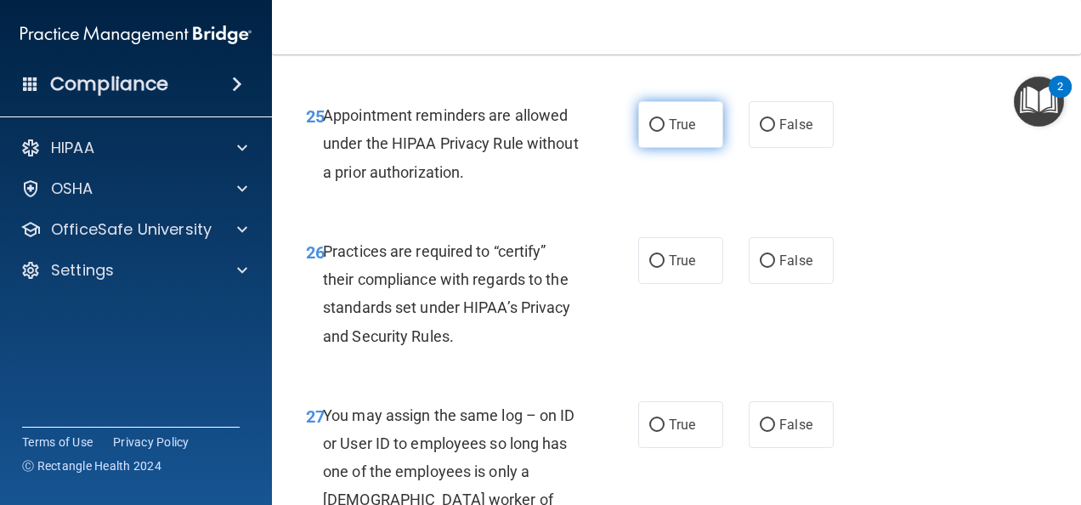
click at [676, 133] on span "True" at bounding box center [682, 124] width 26 height 16
click at [665, 132] on input "True" at bounding box center [656, 125] width 15 height 13
radio input "true"
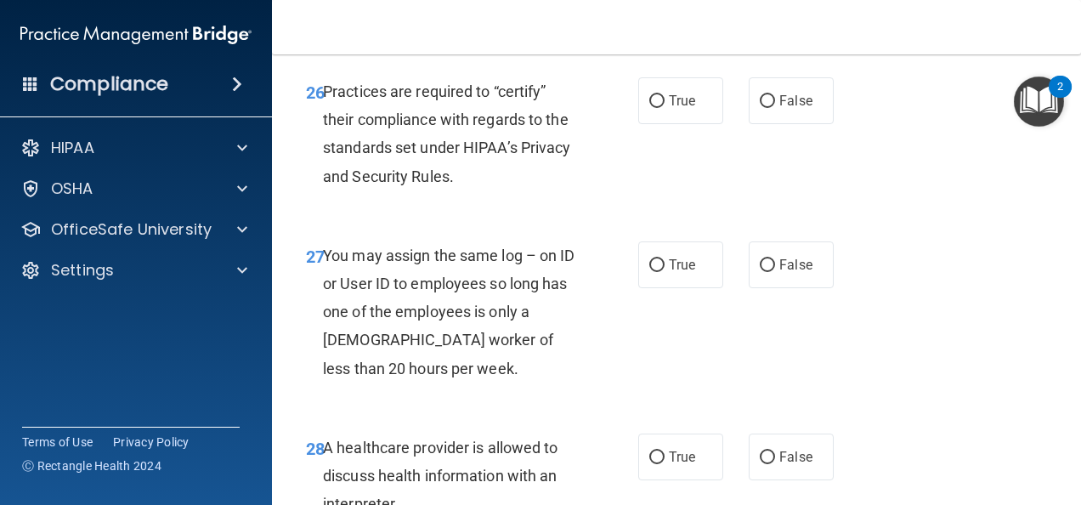
scroll to position [4504, 0]
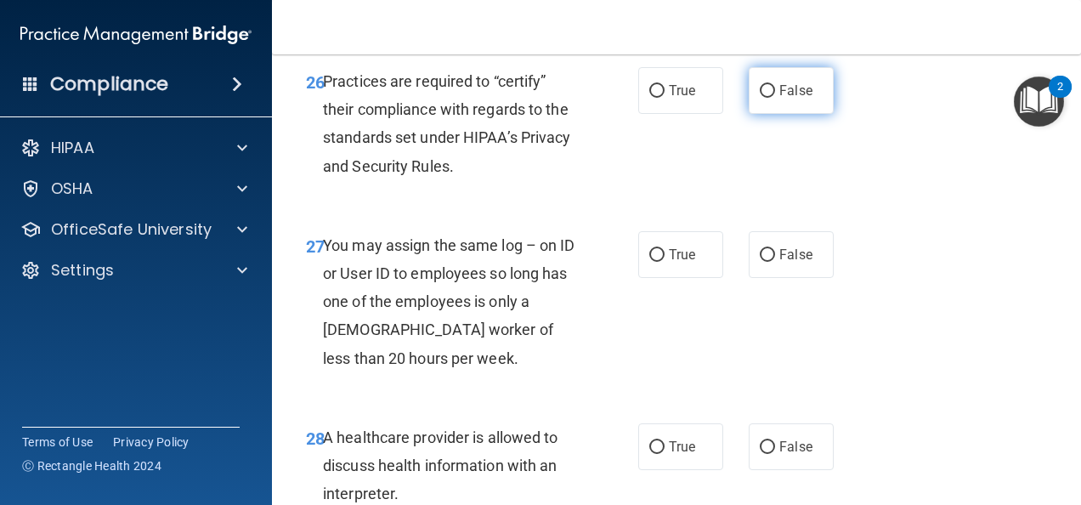
click at [764, 98] on input "False" at bounding box center [767, 91] width 15 height 13
radio input "true"
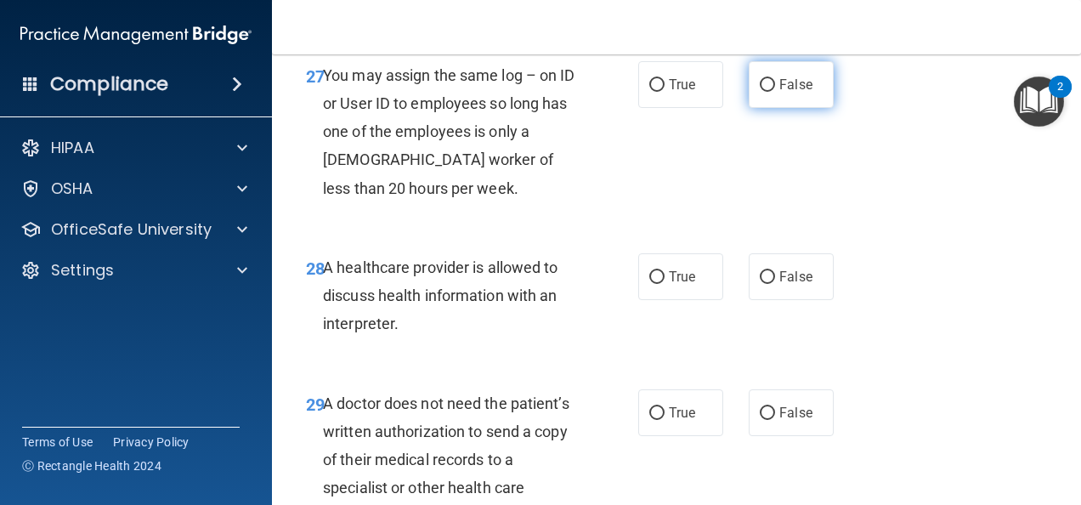
click at [770, 108] on label "False" at bounding box center [791, 84] width 85 height 47
click at [770, 92] on input "False" at bounding box center [767, 85] width 15 height 13
radio input "true"
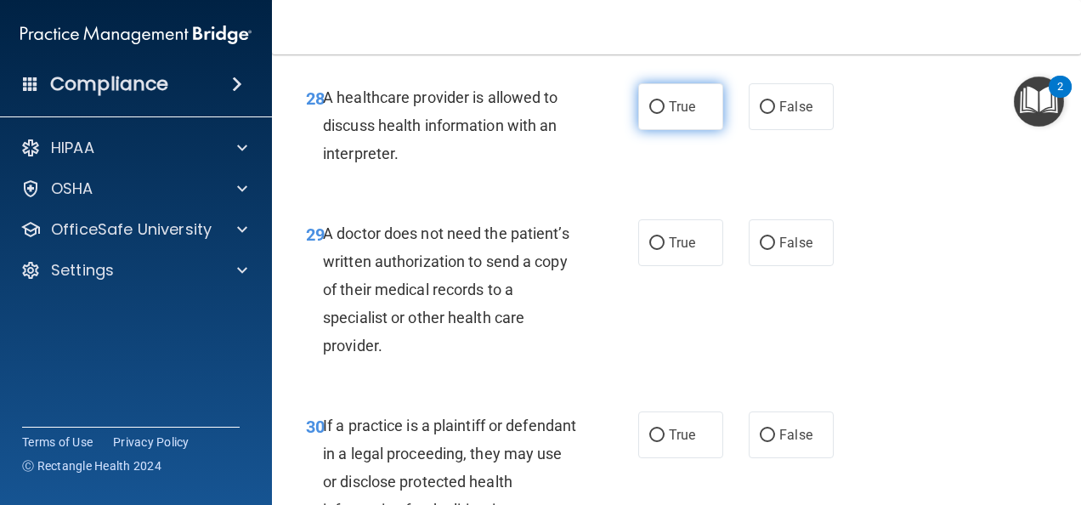
click at [677, 115] on span "True" at bounding box center [682, 107] width 26 height 16
click at [665, 114] on input "True" at bounding box center [656, 107] width 15 height 13
radio input "true"
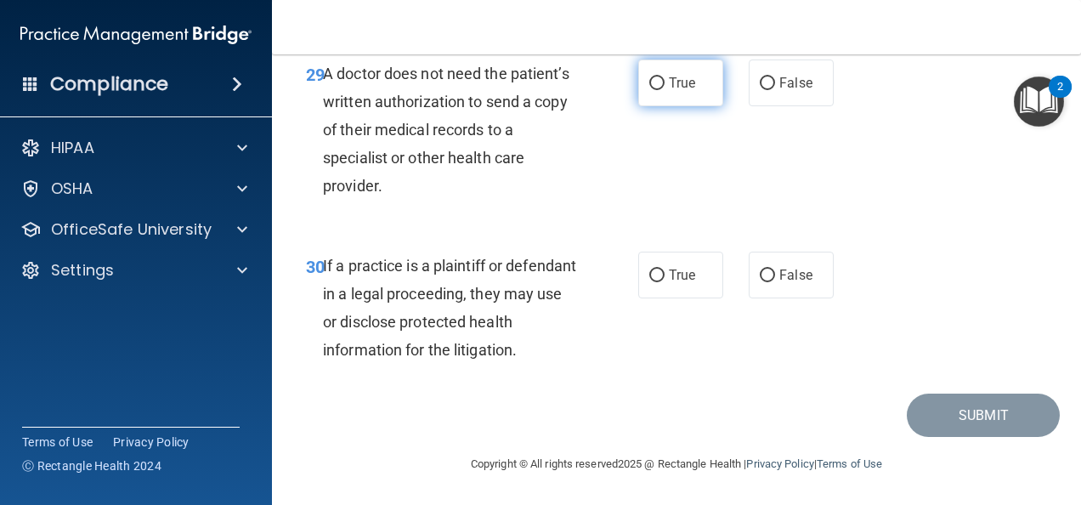
click at [669, 91] on span "True" at bounding box center [682, 83] width 26 height 16
click at [665, 90] on input "True" at bounding box center [656, 83] width 15 height 13
radio input "true"
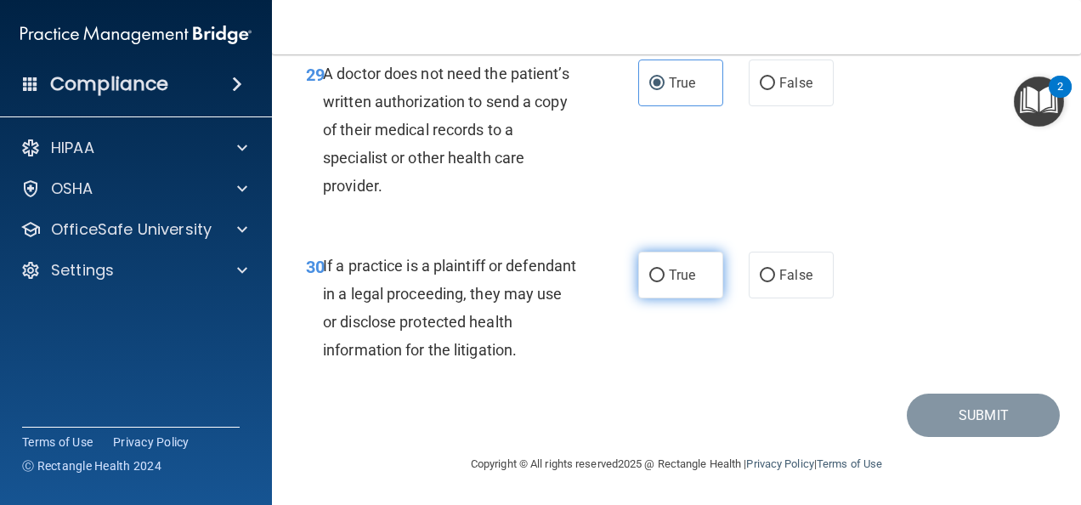
click at [672, 277] on span "True" at bounding box center [682, 275] width 26 height 16
click at [665, 277] on input "True" at bounding box center [656, 275] width 15 height 13
radio input "true"
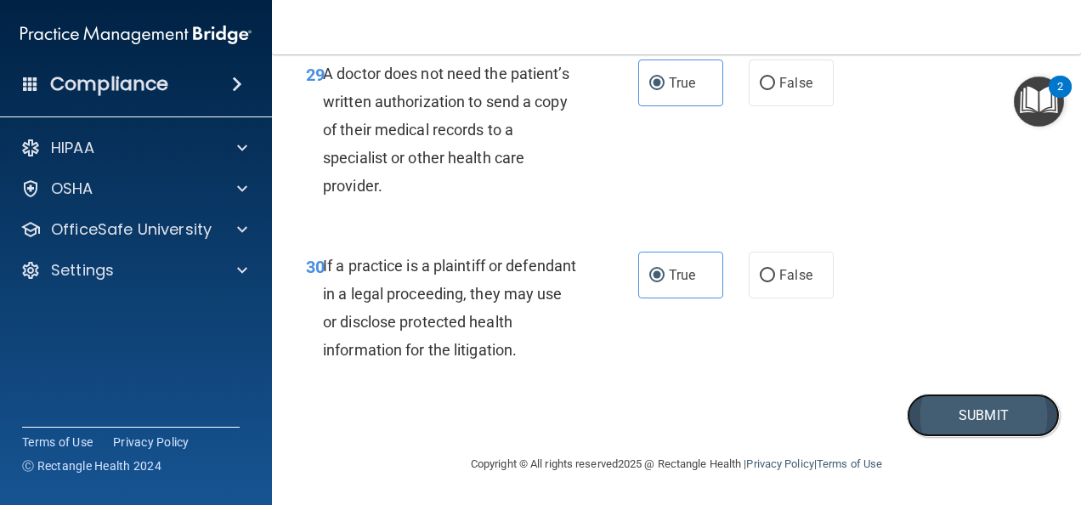
click at [952, 413] on button "Submit" at bounding box center [983, 414] width 153 height 43
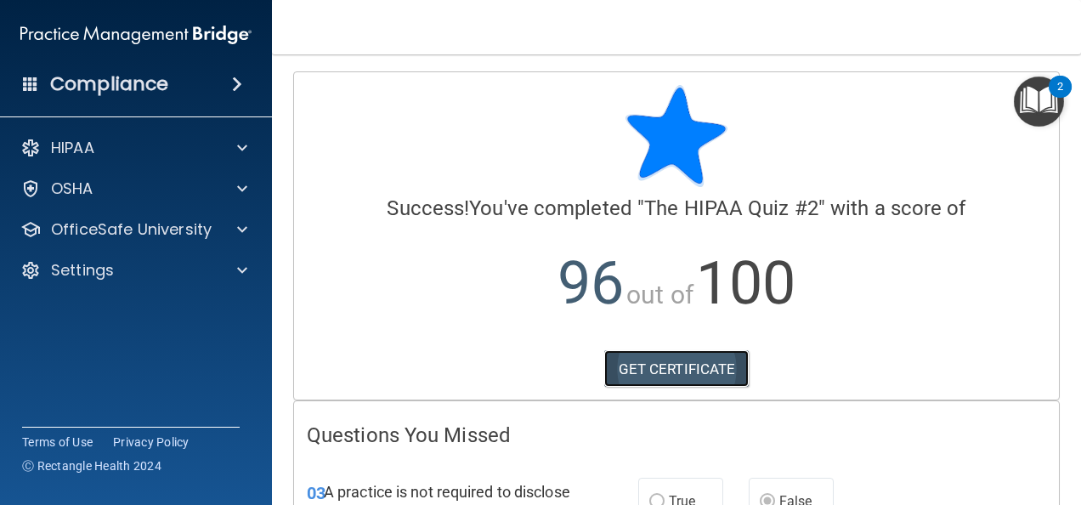
click at [645, 354] on link "GET CERTIFICATE" at bounding box center [676, 368] width 145 height 37
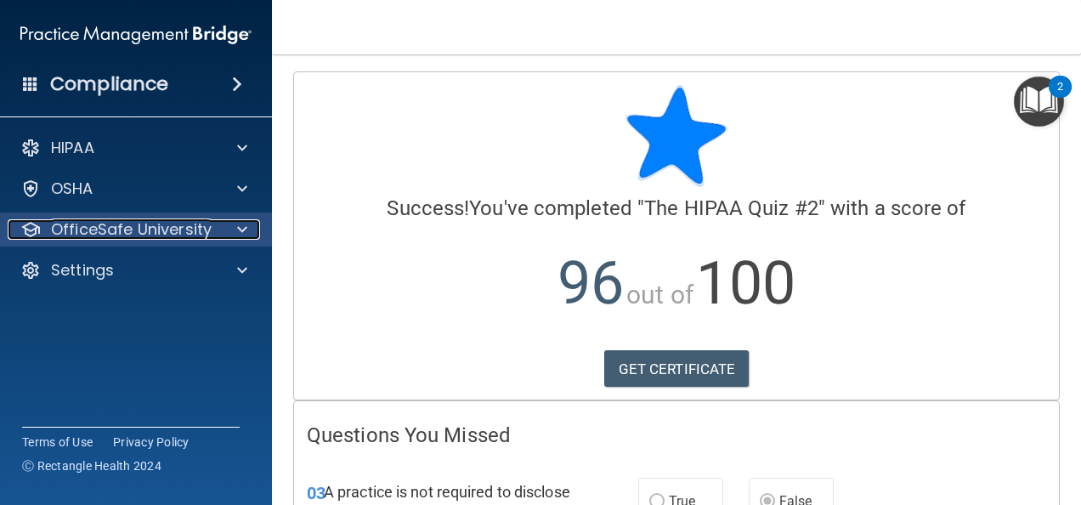
click at [138, 235] on p "OfficeSafe University" at bounding box center [131, 229] width 161 height 20
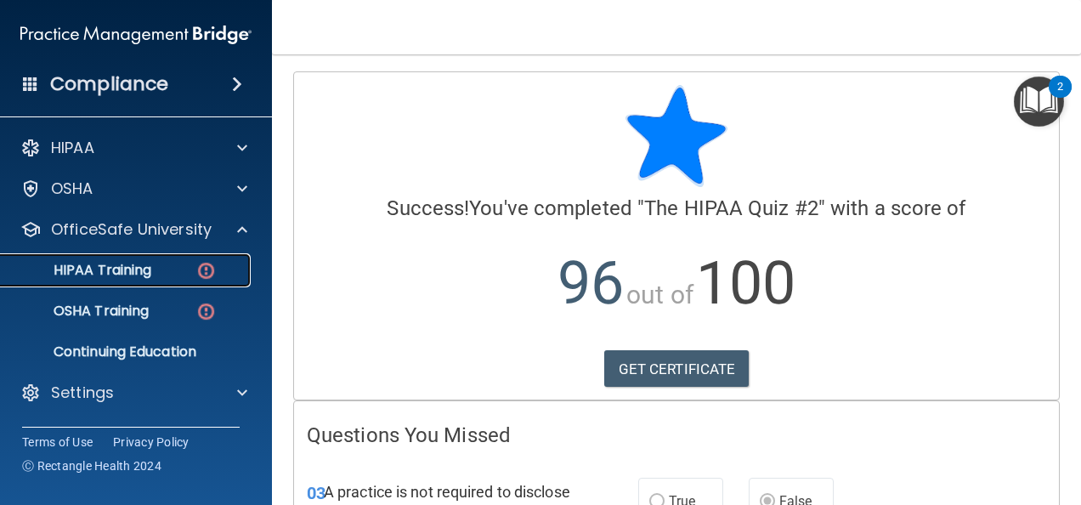
click at [119, 269] on p "HIPAA Training" at bounding box center [81, 270] width 140 height 17
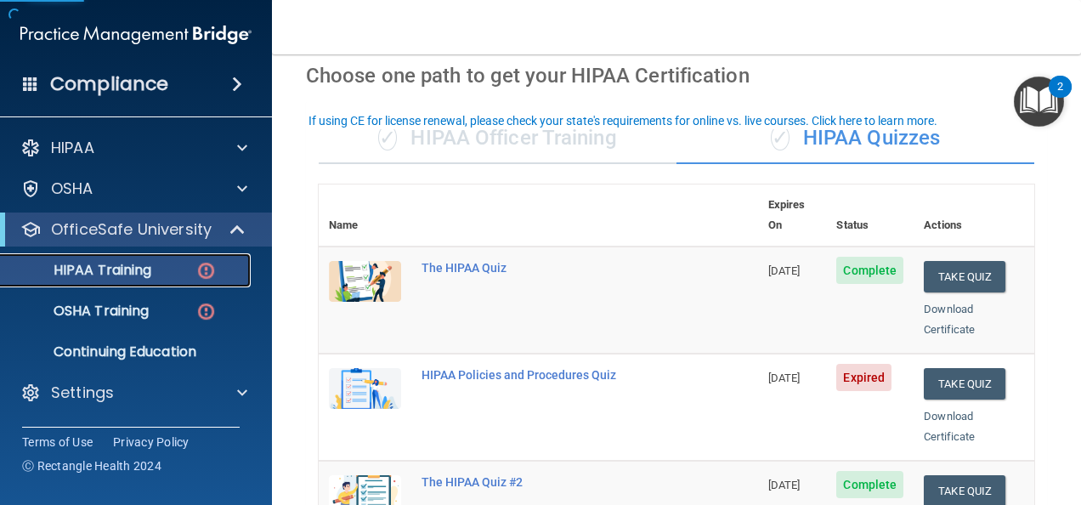
scroll to position [170, 0]
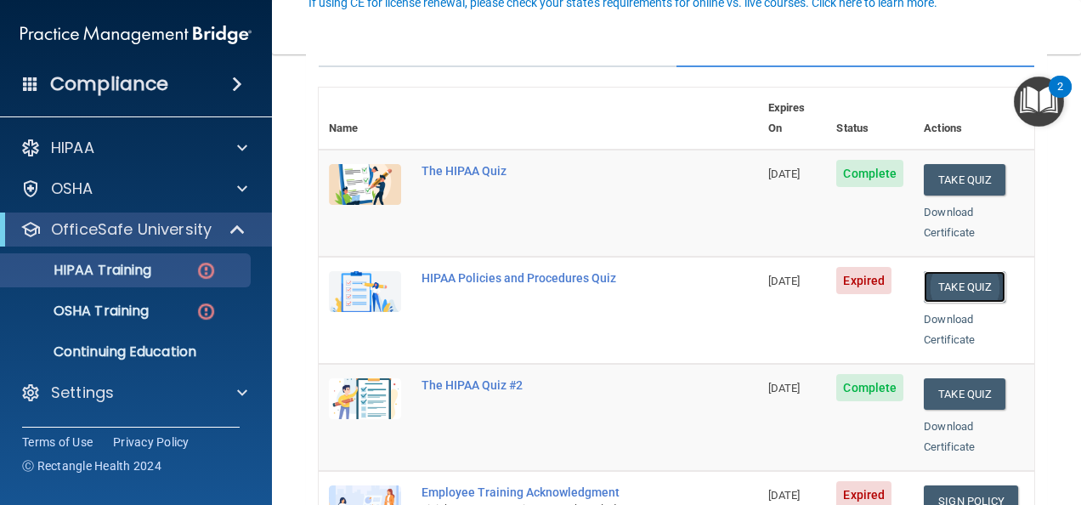
click at [937, 271] on button "Take Quiz" at bounding box center [965, 286] width 82 height 31
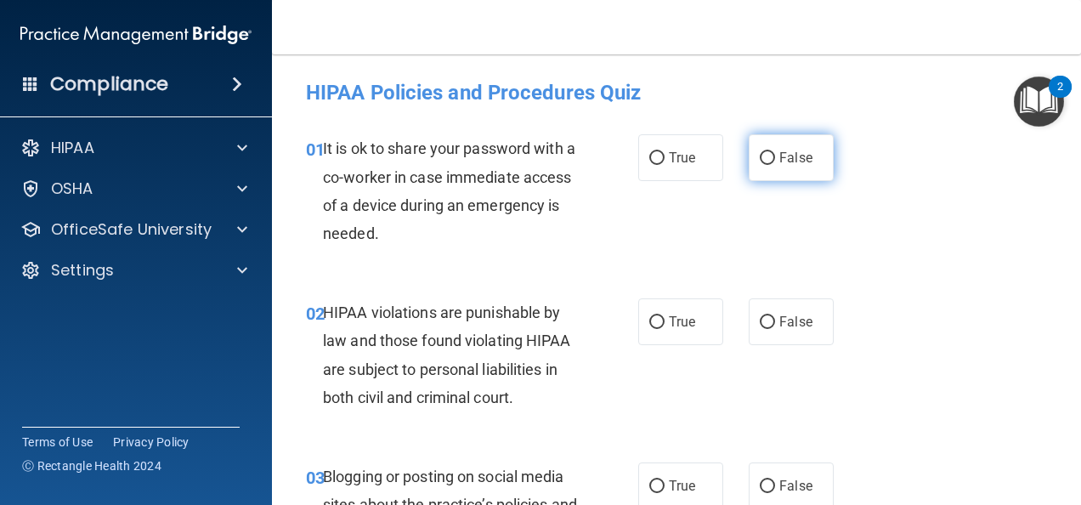
click at [787, 156] on span "False" at bounding box center [795, 158] width 33 height 16
click at [775, 156] on input "False" at bounding box center [767, 158] width 15 height 13
radio input "true"
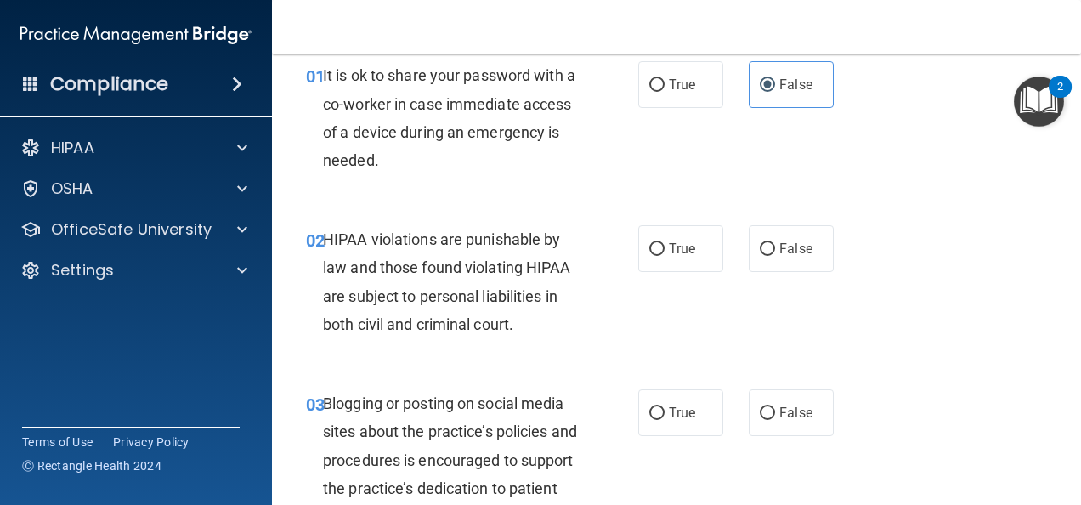
scroll to position [170, 0]
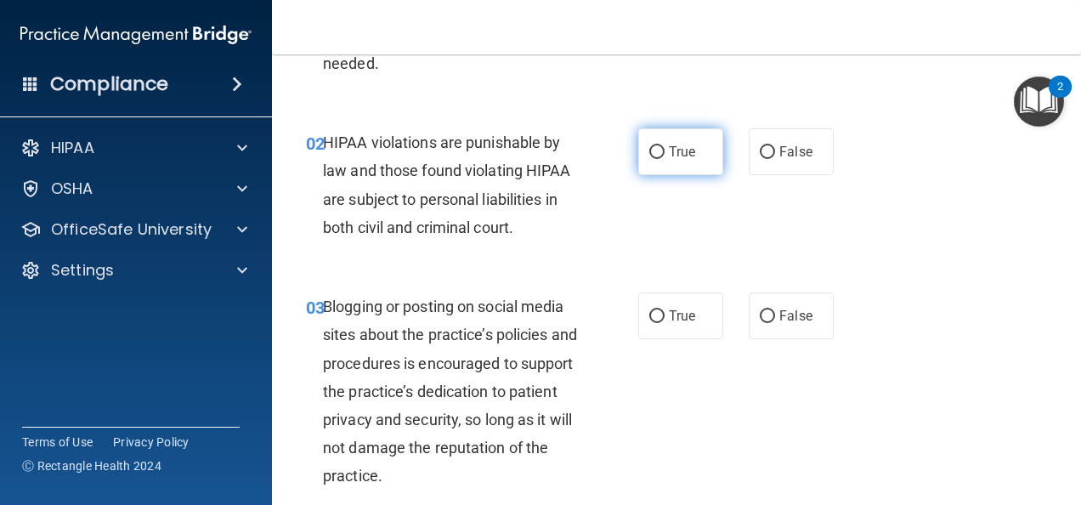
click at [675, 150] on span "True" at bounding box center [682, 152] width 26 height 16
click at [665, 150] on input "True" at bounding box center [656, 152] width 15 height 13
radio input "true"
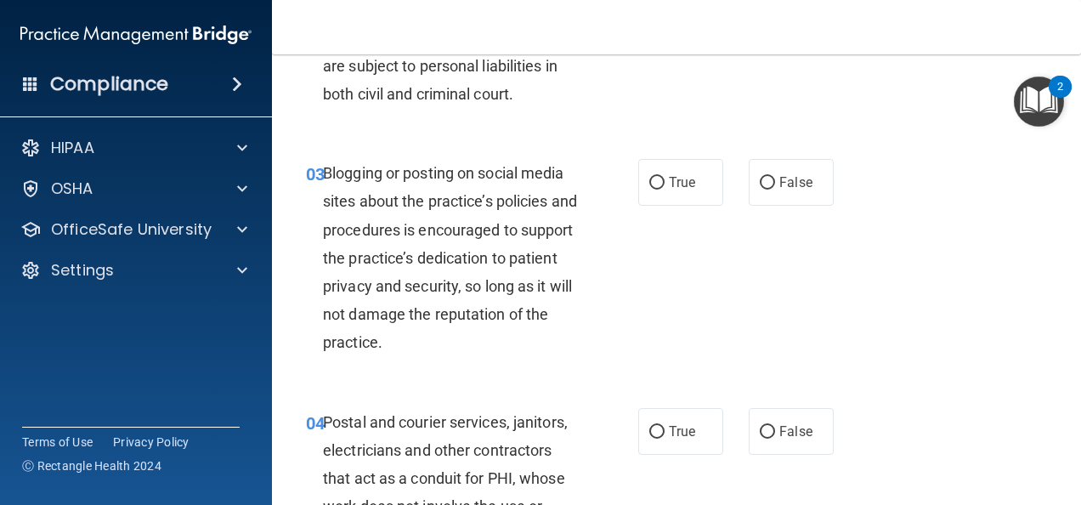
scroll to position [340, 0]
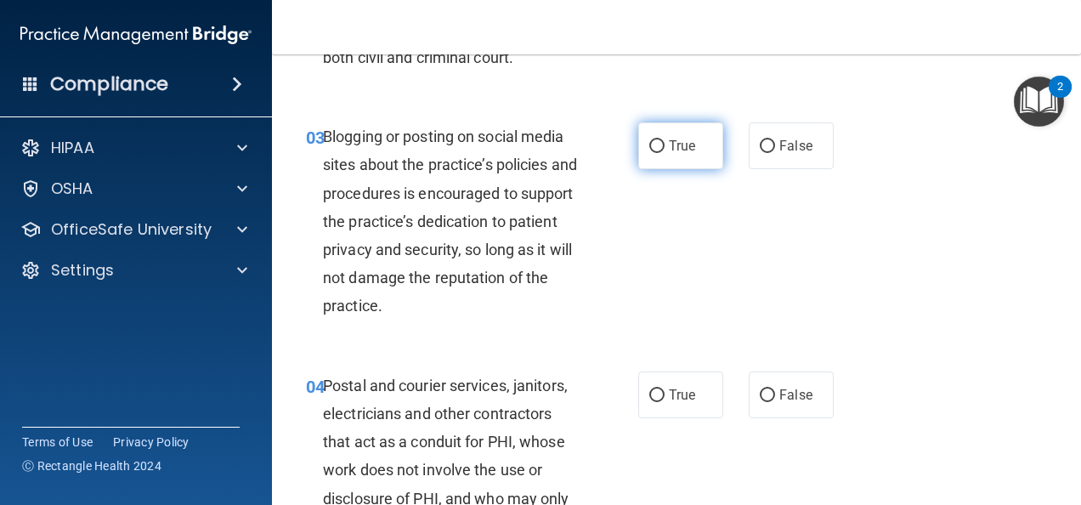
click at [669, 144] on span "True" at bounding box center [682, 146] width 26 height 16
click at [665, 144] on input "True" at bounding box center [656, 146] width 15 height 13
radio input "true"
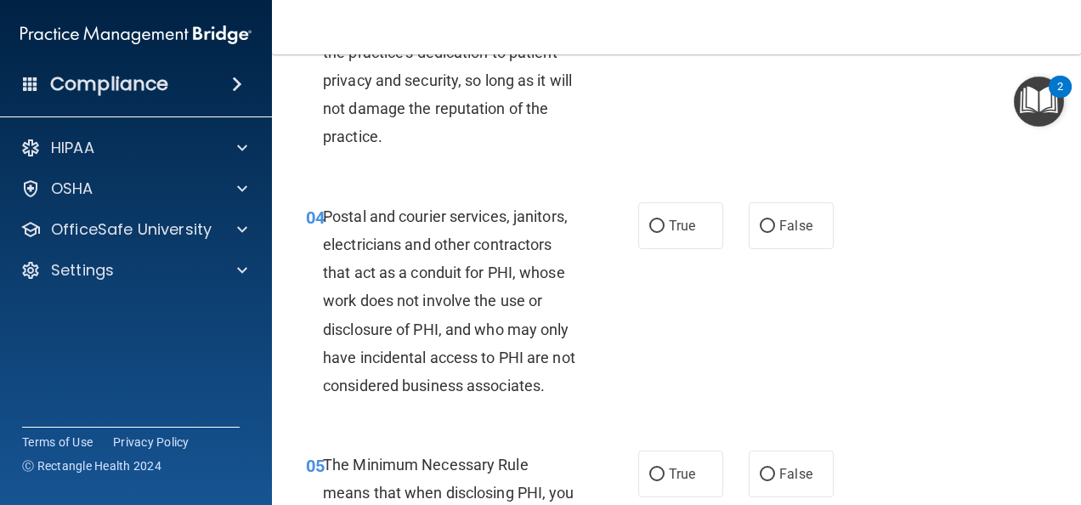
scroll to position [510, 0]
click at [669, 229] on span "True" at bounding box center [682, 225] width 26 height 16
click at [665, 229] on input "True" at bounding box center [656, 225] width 15 height 13
radio input "true"
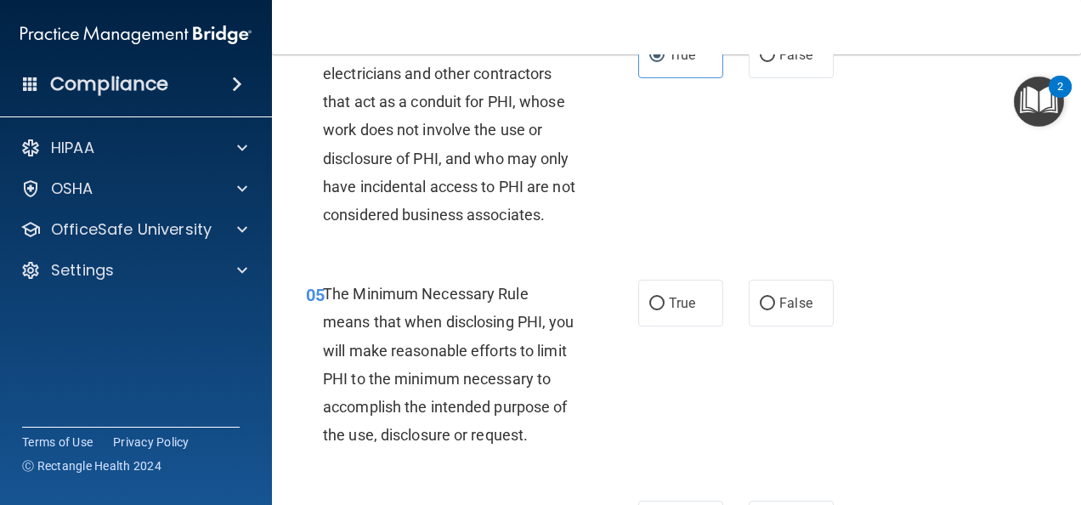
scroll to position [765, 0]
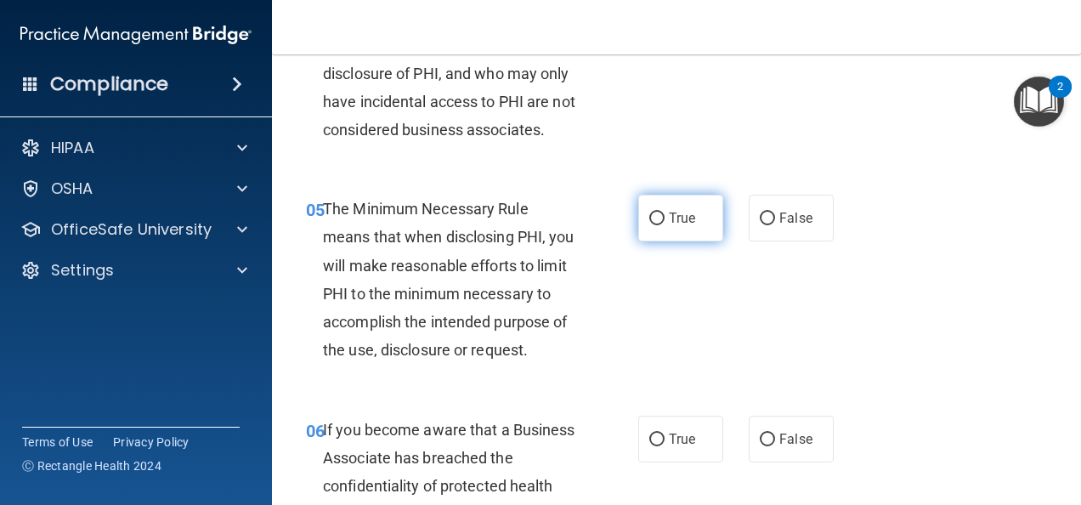
click at [656, 237] on label "True" at bounding box center [680, 218] width 85 height 47
click at [656, 225] on input "True" at bounding box center [656, 218] width 15 height 13
radio input "true"
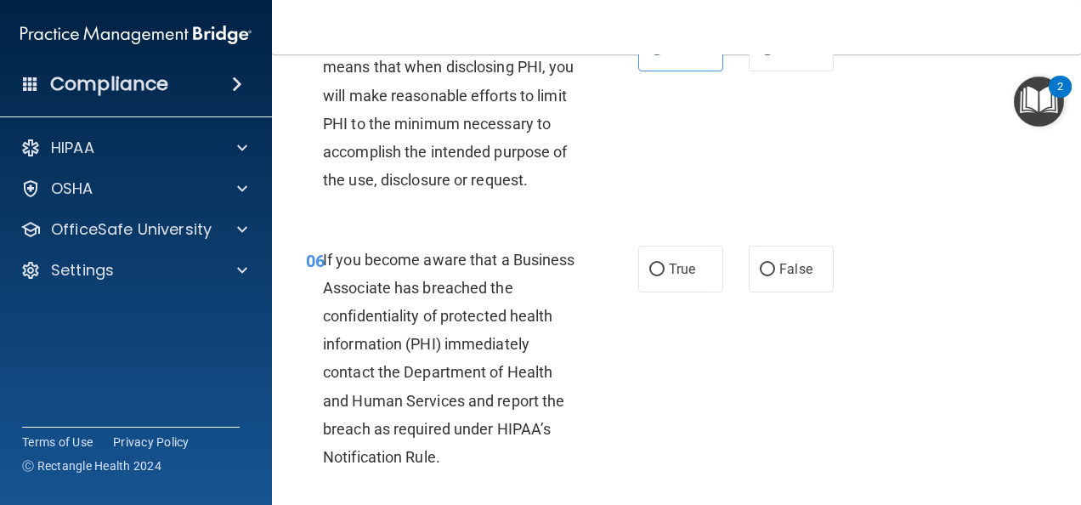
scroll to position [1020, 0]
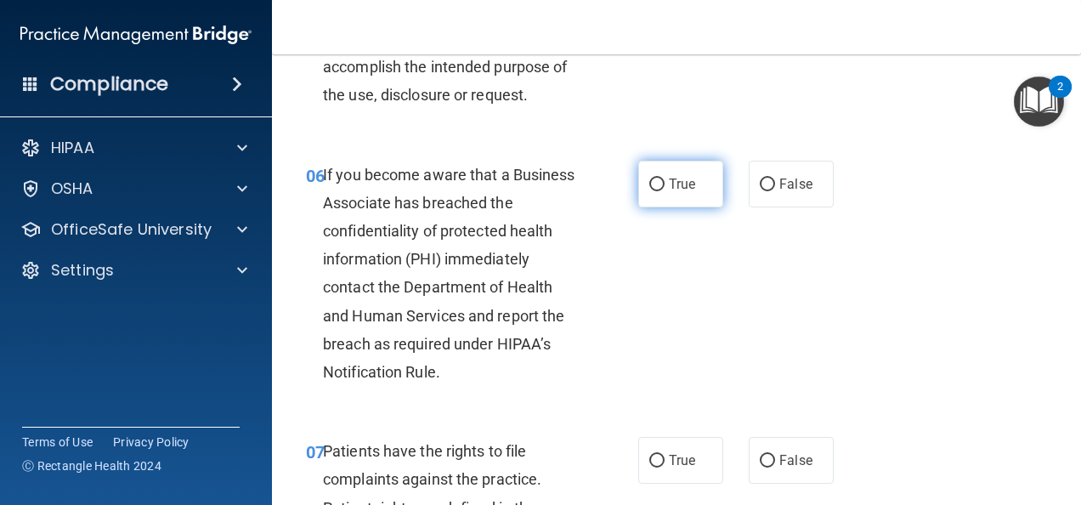
click at [676, 192] on span "True" at bounding box center [682, 184] width 26 height 16
click at [665, 191] on input "True" at bounding box center [656, 184] width 15 height 13
radio input "true"
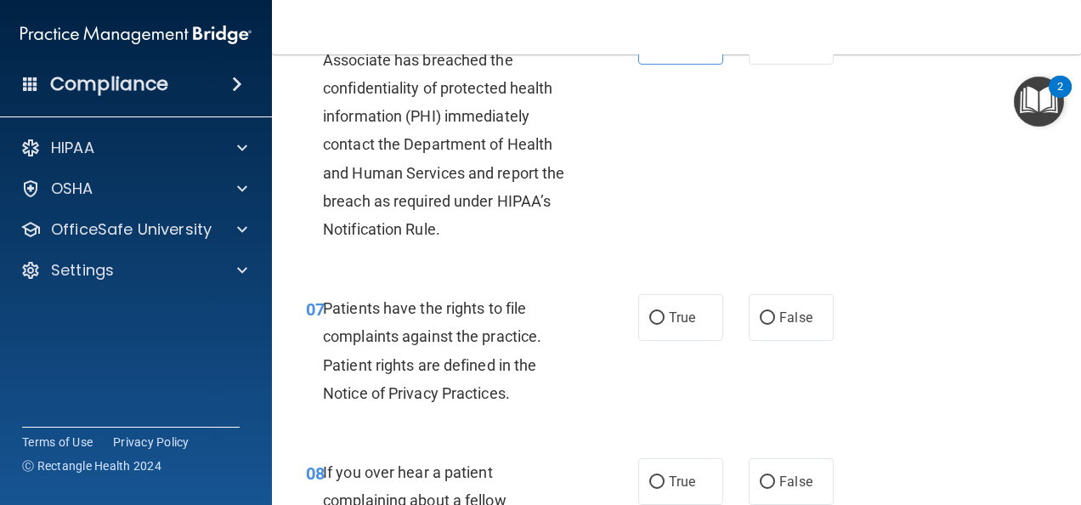
scroll to position [1190, 0]
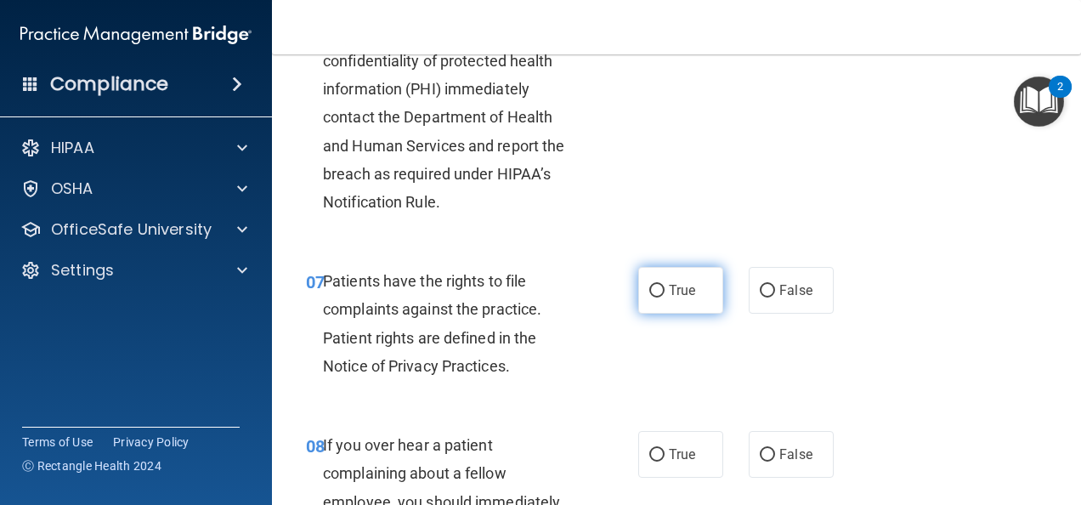
click at [676, 314] on label "True" at bounding box center [680, 290] width 85 height 47
click at [665, 297] on input "True" at bounding box center [656, 291] width 15 height 13
radio input "true"
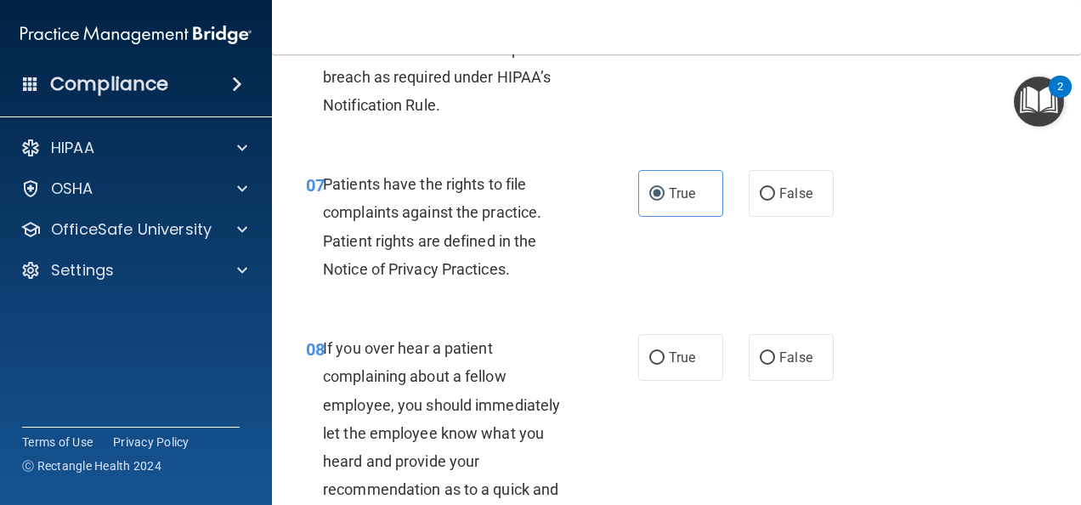
scroll to position [1445, 0]
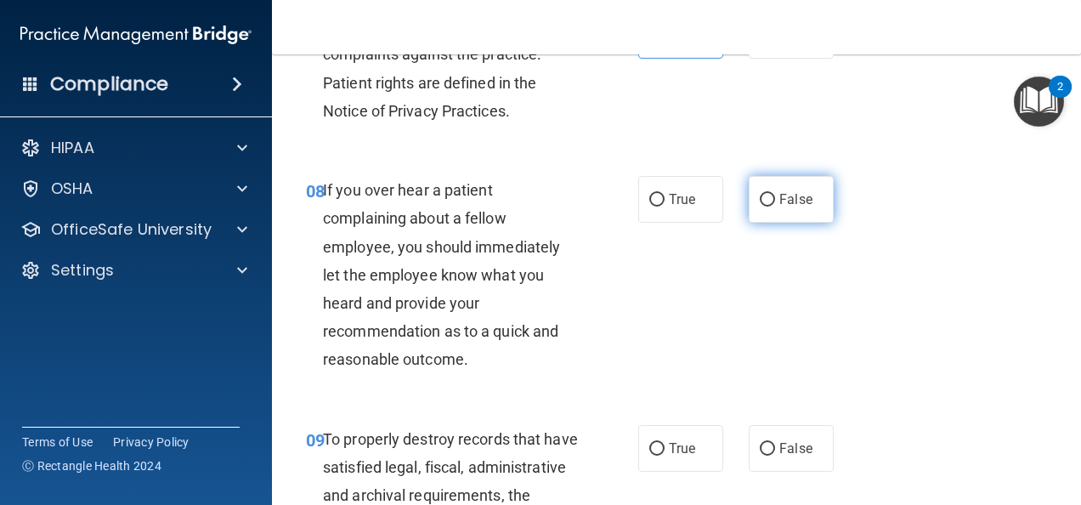
click at [772, 223] on label "False" at bounding box center [791, 199] width 85 height 47
click at [772, 206] on input "False" at bounding box center [767, 200] width 15 height 13
radio input "true"
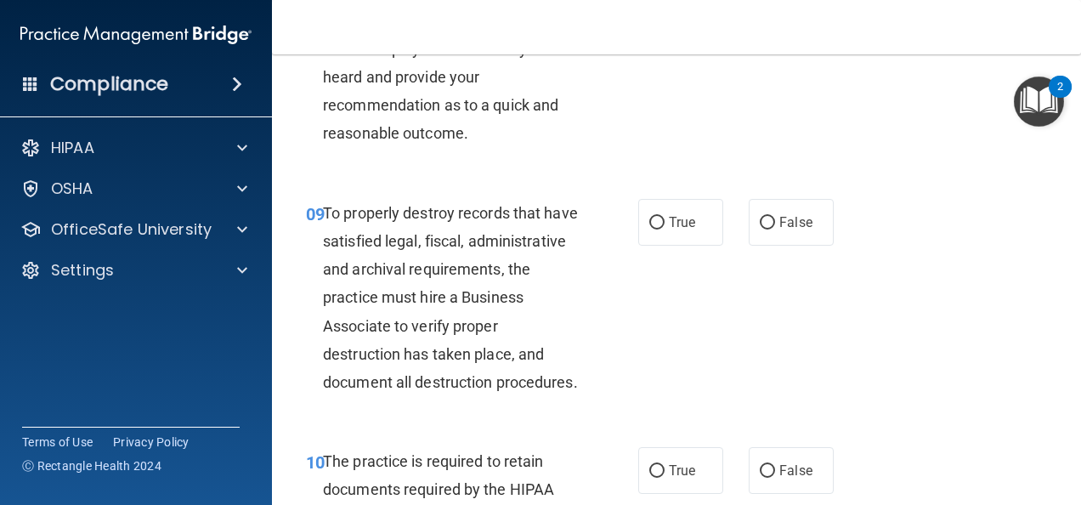
scroll to position [1700, 0]
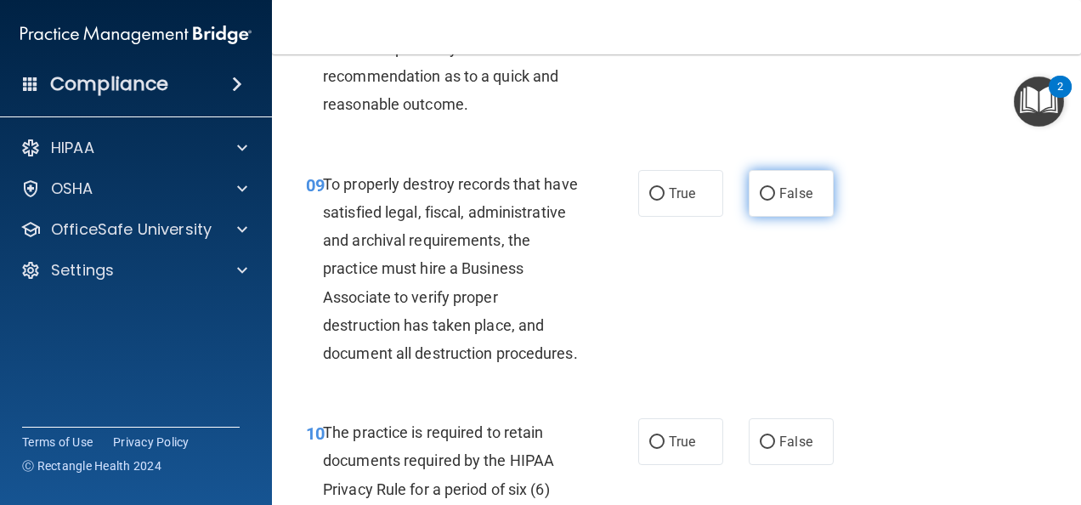
click at [807, 217] on label "False" at bounding box center [791, 193] width 85 height 47
click at [775, 201] on input "False" at bounding box center [767, 194] width 15 height 13
radio input "true"
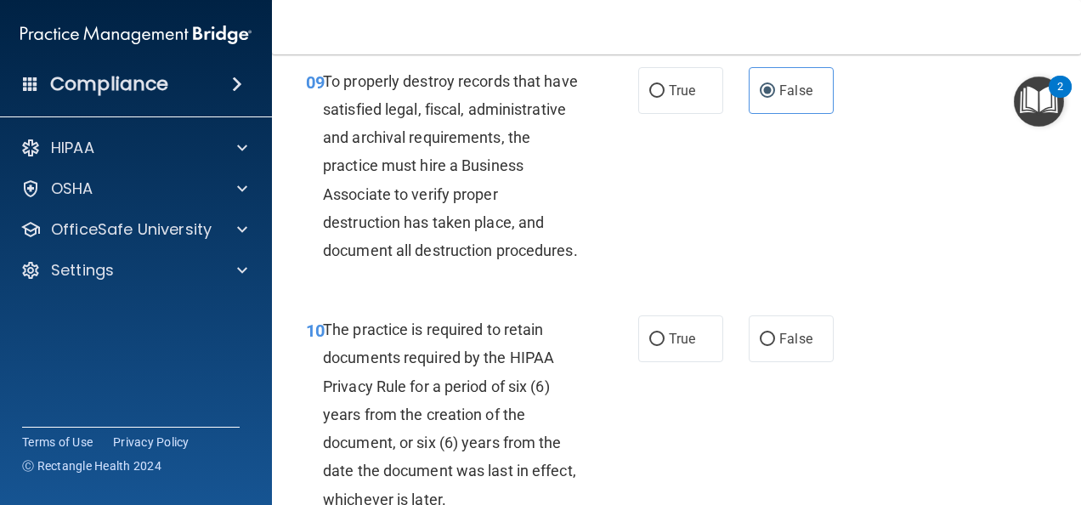
scroll to position [2039, 0]
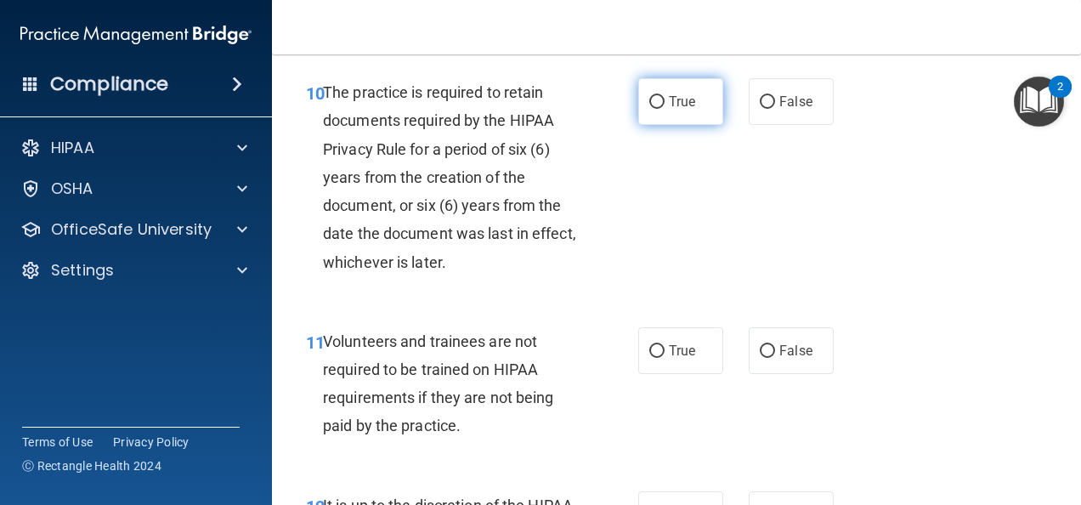
click at [651, 109] on input "True" at bounding box center [656, 102] width 15 height 13
radio input "true"
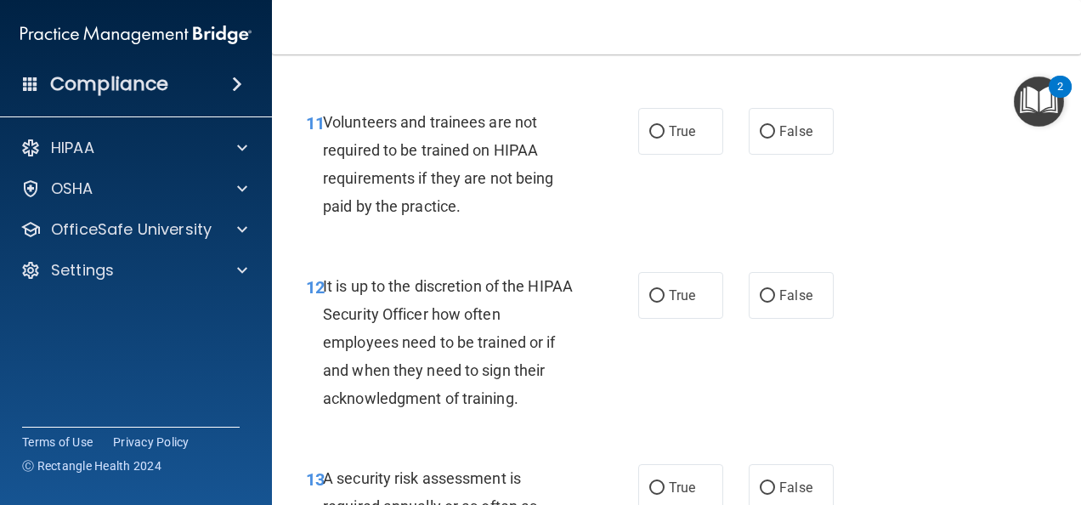
scroll to position [2294, 0]
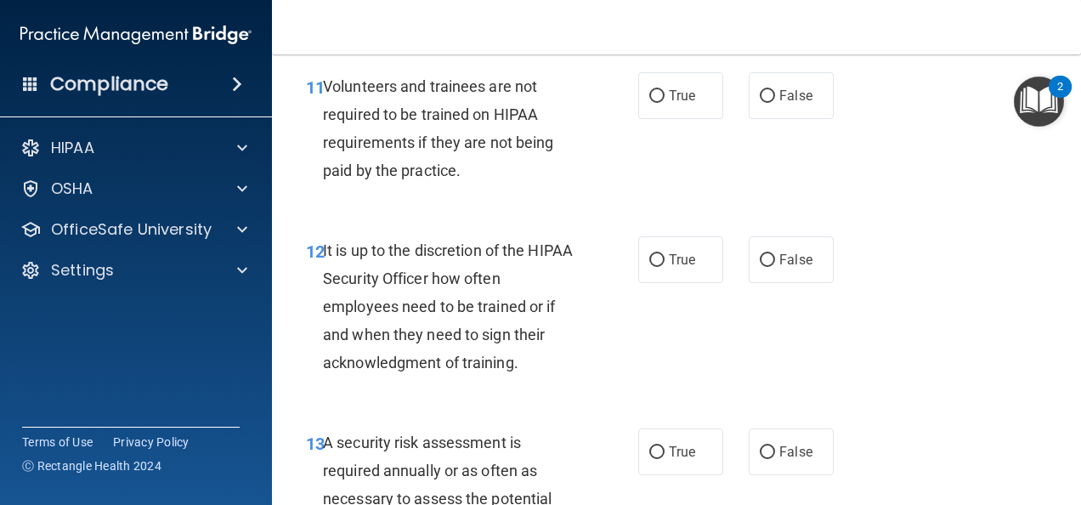
click at [731, 119] on div "True False" at bounding box center [740, 95] width 205 height 47
click at [826, 119] on div "True False" at bounding box center [740, 95] width 205 height 47
click at [756, 119] on label "False" at bounding box center [791, 95] width 85 height 47
click at [760, 103] on input "False" at bounding box center [767, 96] width 15 height 13
radio input "true"
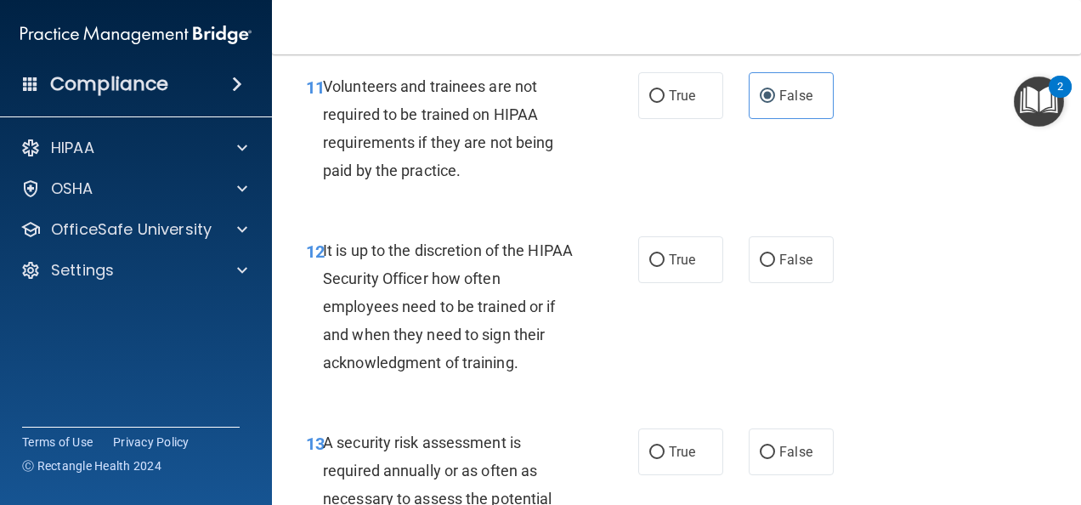
scroll to position [2464, 0]
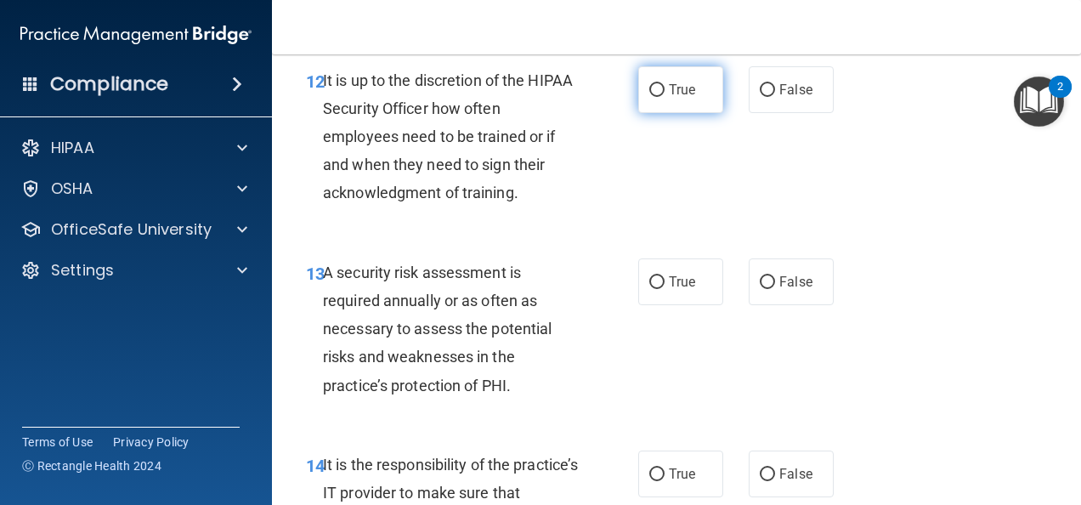
click at [659, 113] on label "True" at bounding box center [680, 89] width 85 height 47
click at [659, 97] on input "True" at bounding box center [656, 90] width 15 height 13
radio input "true"
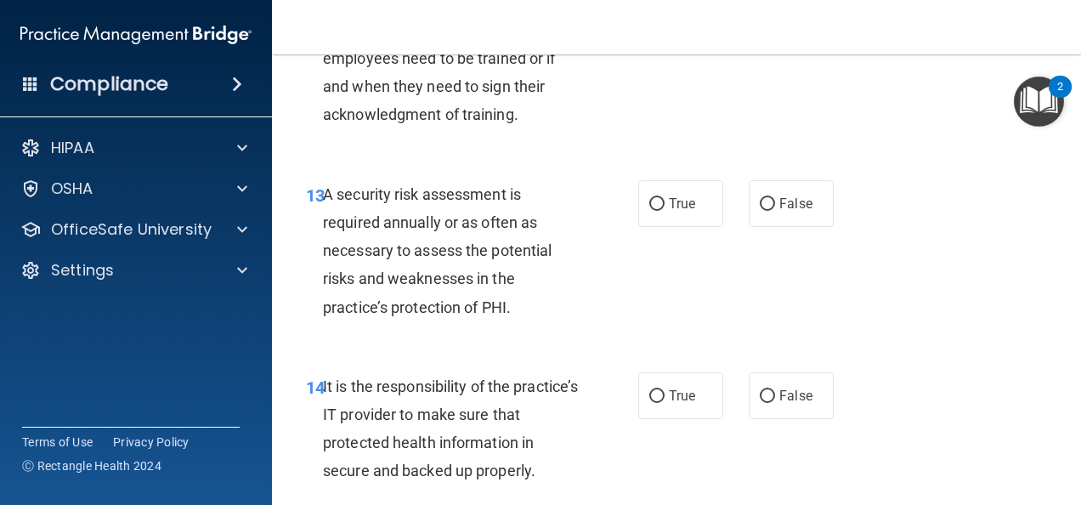
scroll to position [2634, 0]
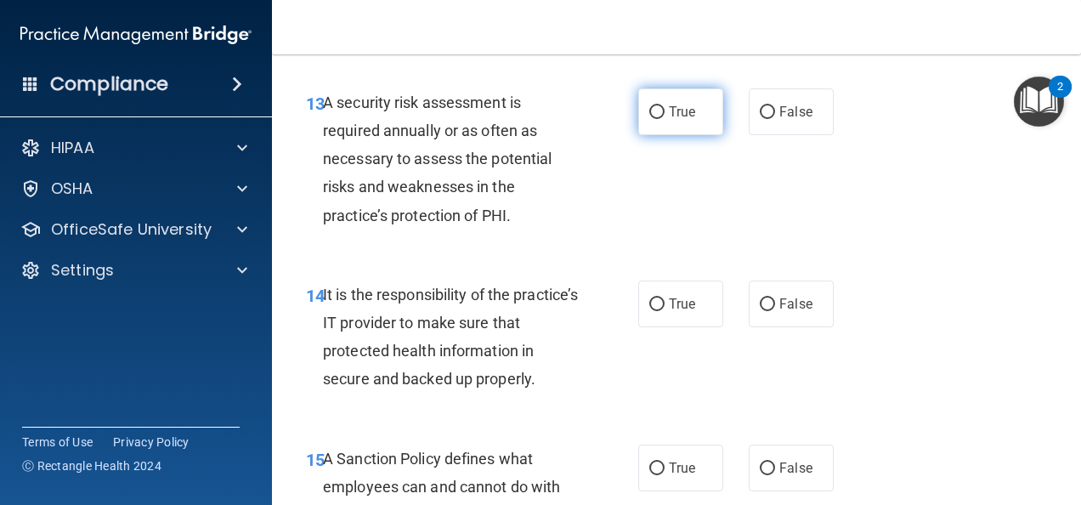
click at [685, 120] on span "True" at bounding box center [682, 112] width 26 height 16
click at [665, 119] on input "True" at bounding box center [656, 112] width 15 height 13
radio input "true"
click at [785, 135] on label "False" at bounding box center [791, 111] width 85 height 47
click at [775, 119] on input "False" at bounding box center [767, 112] width 15 height 13
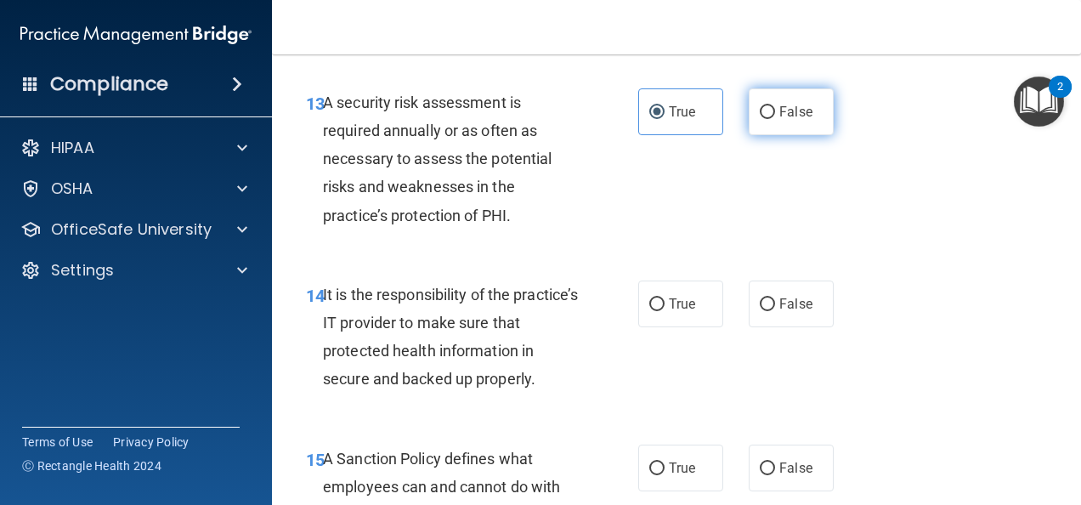
radio input "true"
radio input "false"
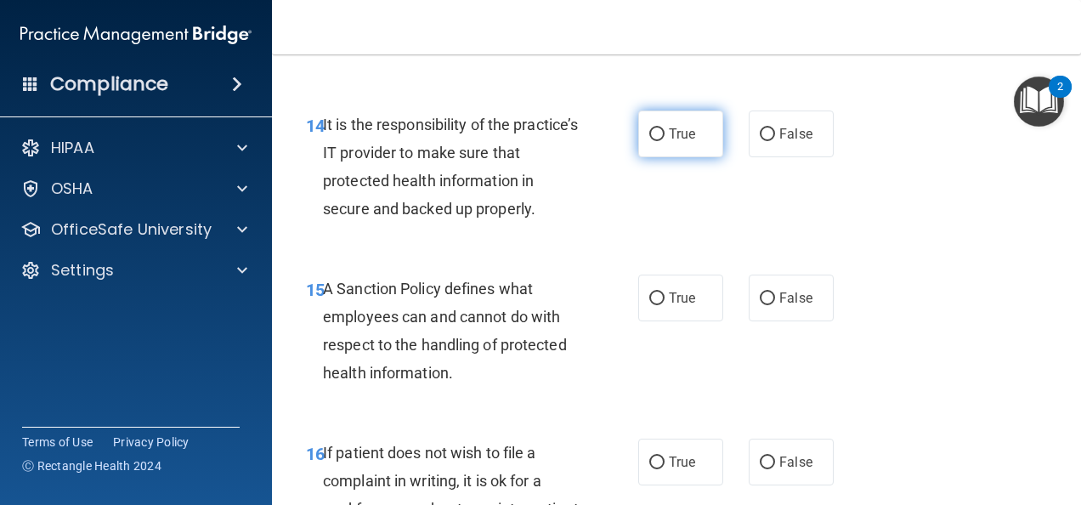
click at [678, 157] on label "True" at bounding box center [680, 133] width 85 height 47
click at [665, 141] on input "True" at bounding box center [656, 134] width 15 height 13
radio input "true"
click at [805, 157] on label "False" at bounding box center [791, 133] width 85 height 47
click at [775, 141] on input "False" at bounding box center [767, 134] width 15 height 13
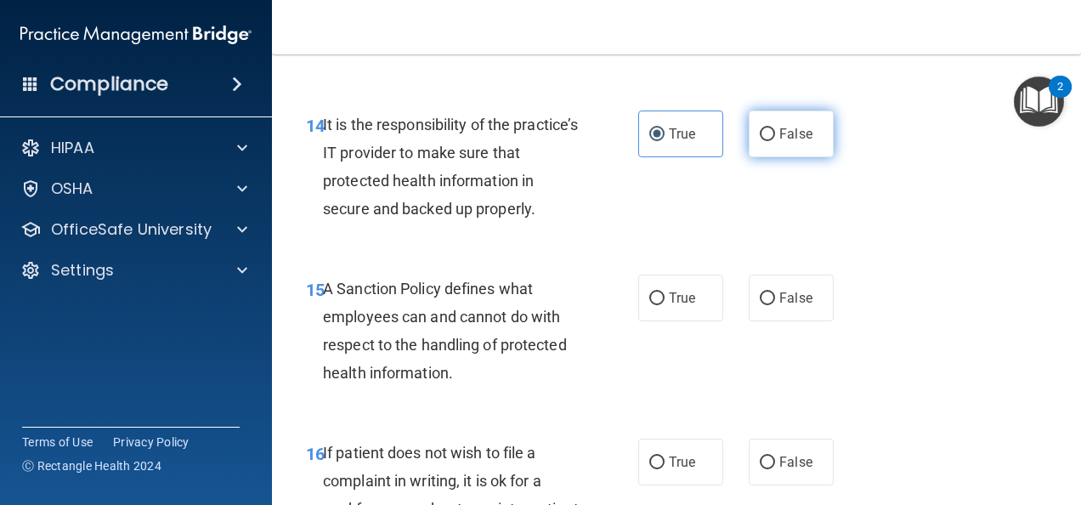
radio input "true"
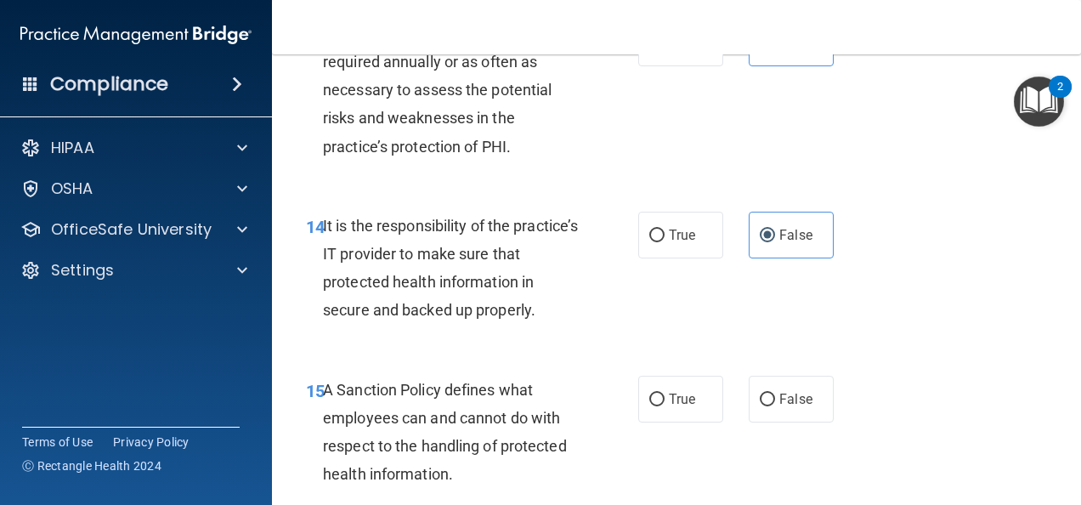
scroll to position [2634, 0]
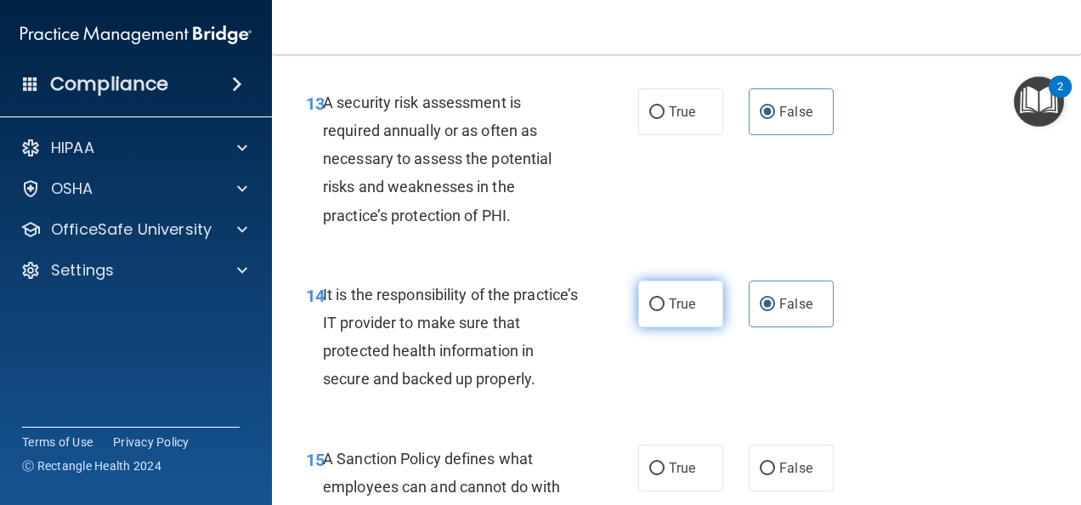
click at [664, 327] on label "True" at bounding box center [680, 303] width 85 height 47
click at [664, 311] on input "True" at bounding box center [656, 304] width 15 height 13
radio input "true"
click at [785, 327] on label "False" at bounding box center [791, 303] width 85 height 47
click at [775, 311] on input "False" at bounding box center [767, 304] width 15 height 13
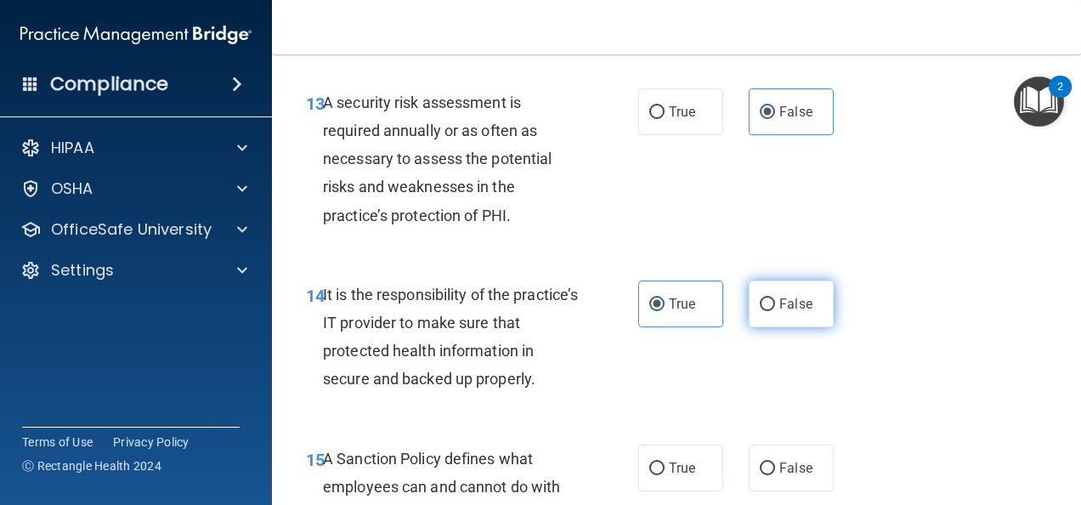
radio input "true"
radio input "false"
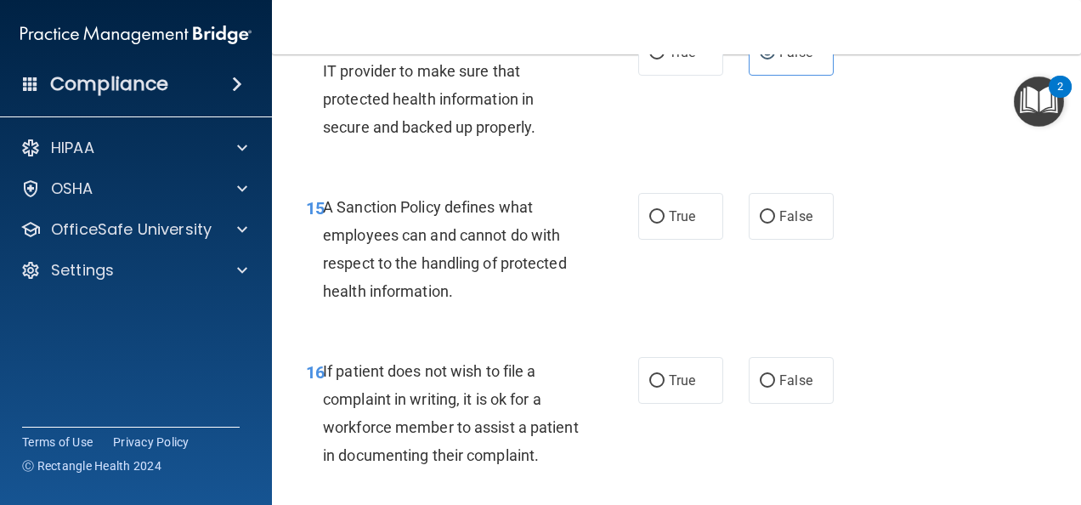
scroll to position [2889, 0]
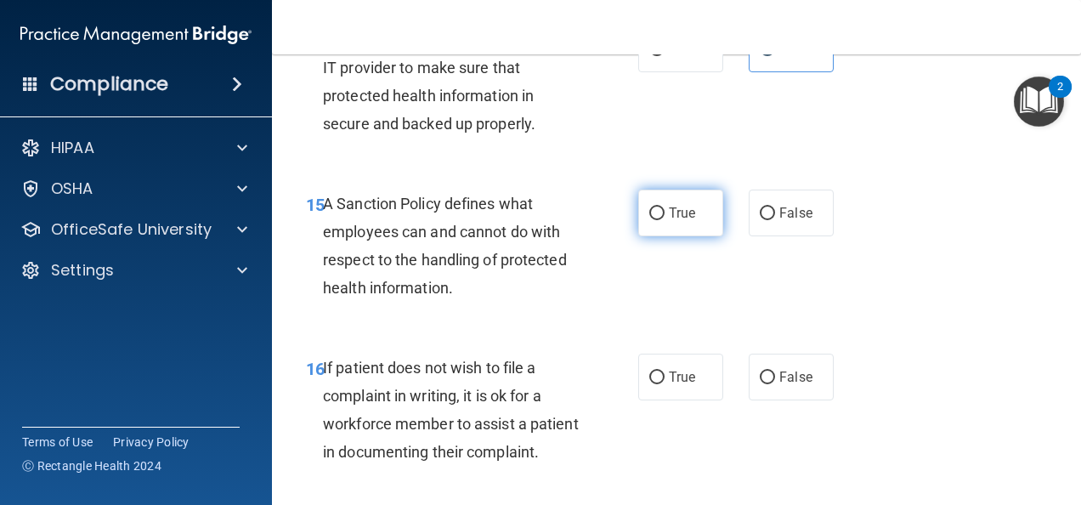
click at [678, 236] on label "True" at bounding box center [680, 213] width 85 height 47
click at [665, 220] on input "True" at bounding box center [656, 213] width 15 height 13
radio input "true"
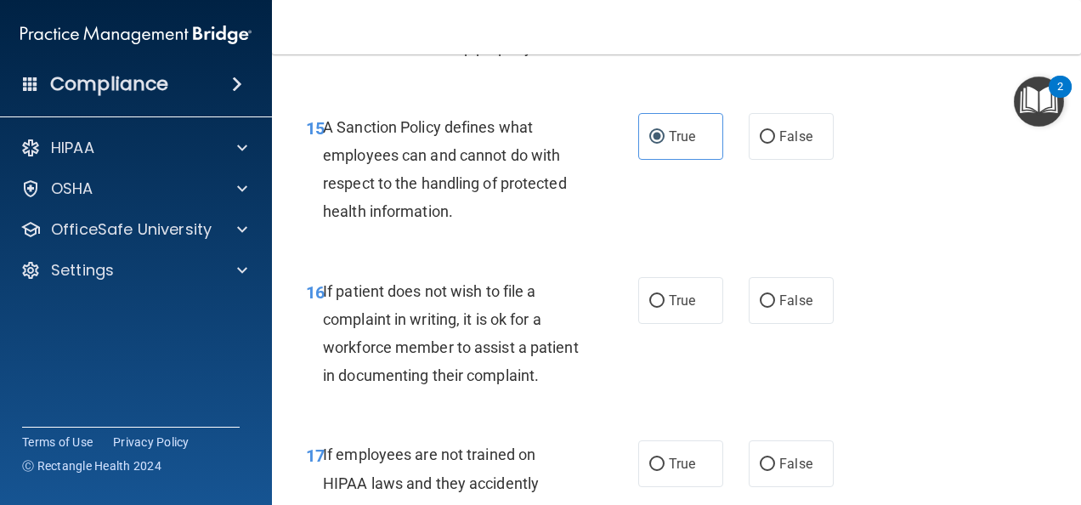
scroll to position [3059, 0]
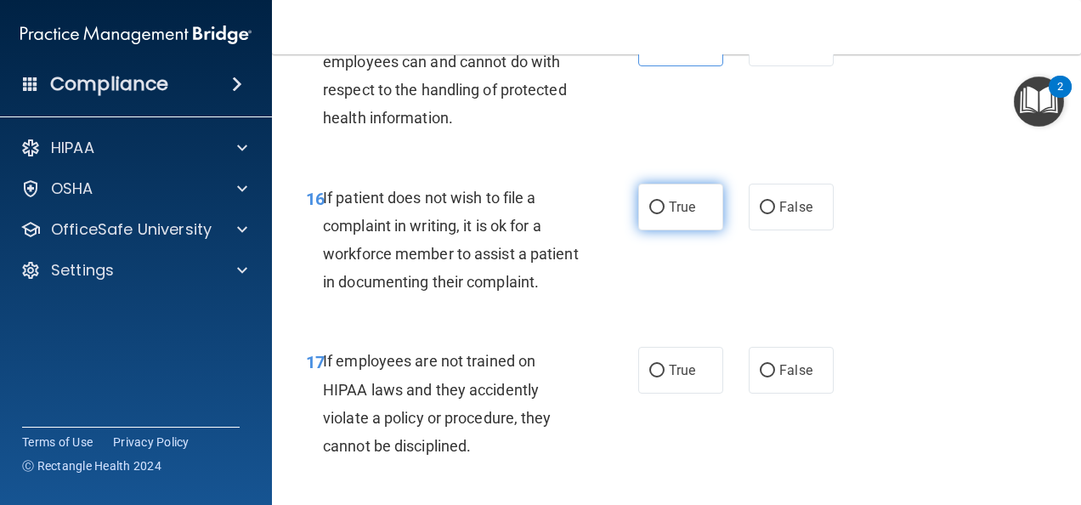
click at [648, 230] on label "True" at bounding box center [680, 207] width 85 height 47
click at [649, 214] on input "True" at bounding box center [656, 207] width 15 height 13
radio input "true"
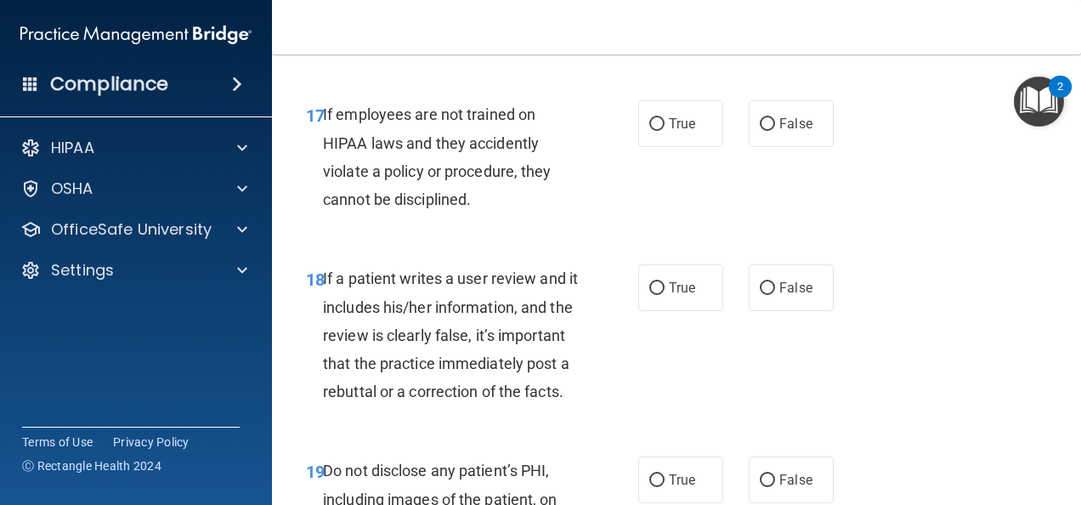
scroll to position [3314, 0]
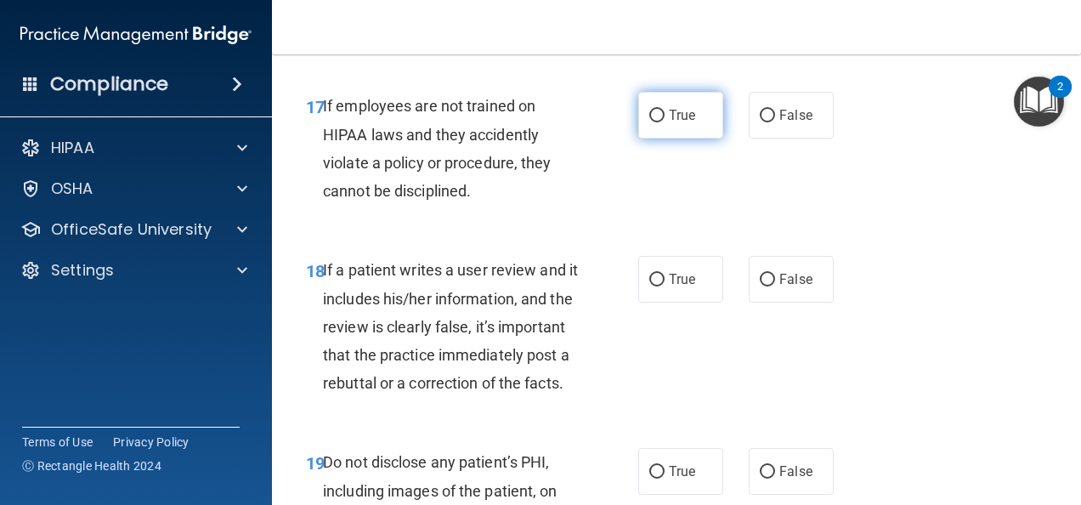
click at [638, 139] on label "True" at bounding box center [680, 115] width 85 height 47
click at [649, 122] on input "True" at bounding box center [656, 116] width 15 height 13
radio input "true"
click at [788, 139] on label "False" at bounding box center [791, 115] width 85 height 47
click at [775, 122] on input "False" at bounding box center [767, 116] width 15 height 13
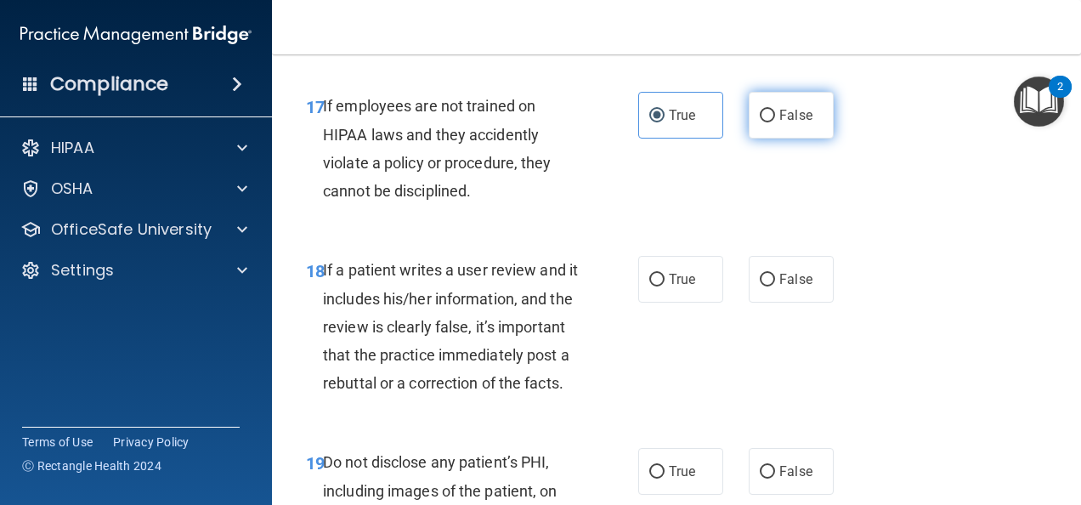
radio input "true"
radio input "false"
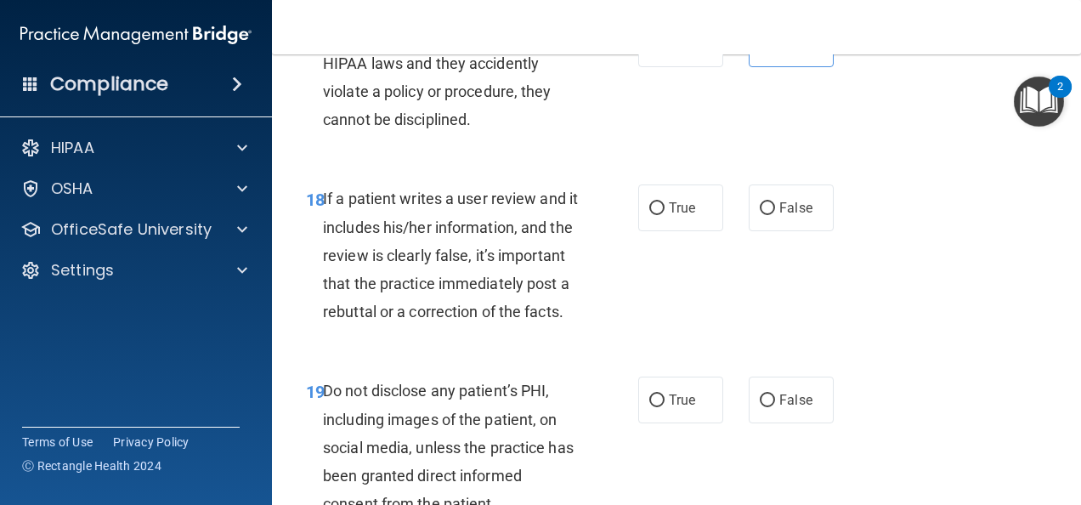
scroll to position [3569, 0]
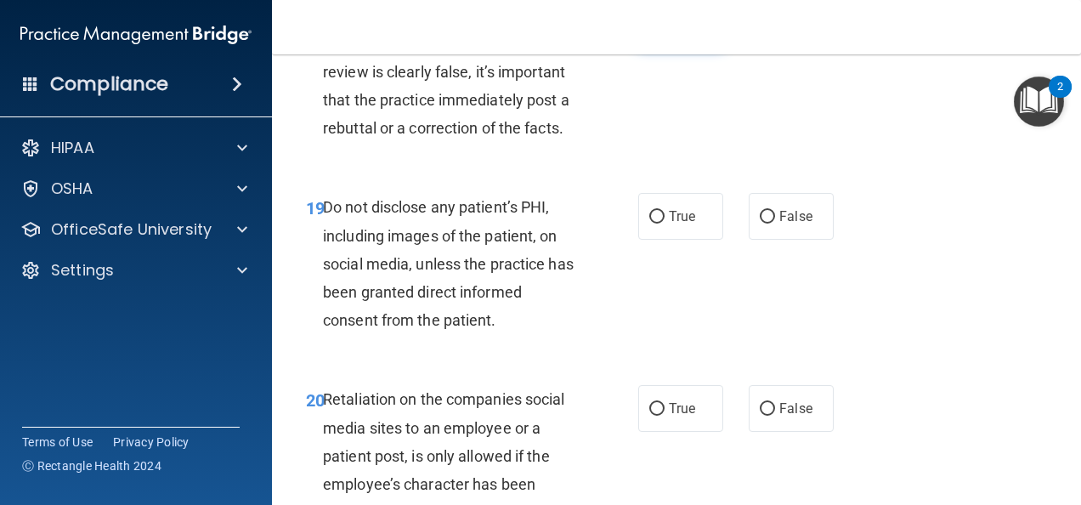
click at [707, 48] on label "True" at bounding box center [680, 24] width 85 height 47
click at [665, 31] on input "True" at bounding box center [656, 25] width 15 height 13
radio input "true"
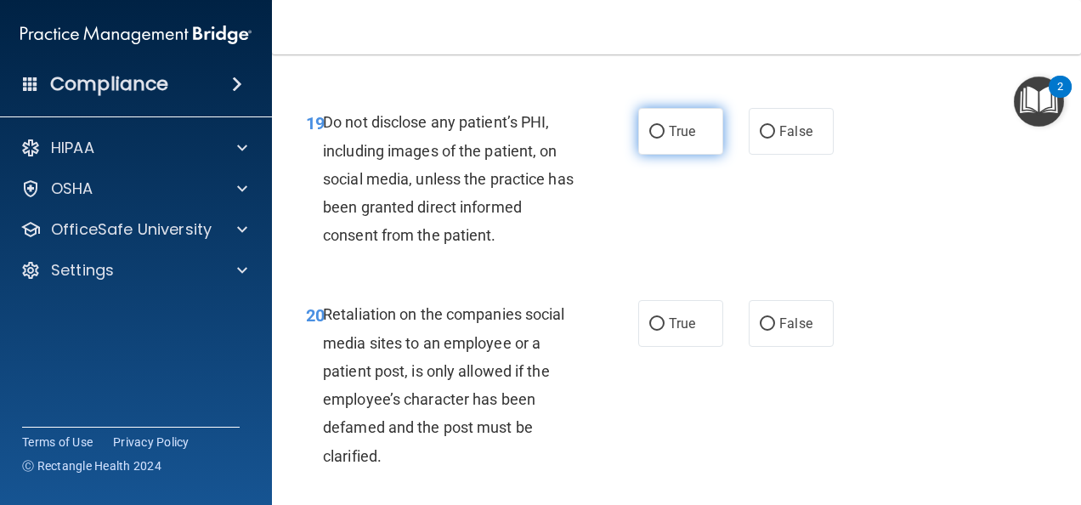
click at [692, 155] on label "True" at bounding box center [680, 131] width 85 height 47
click at [665, 139] on input "True" at bounding box center [656, 132] width 15 height 13
radio input "true"
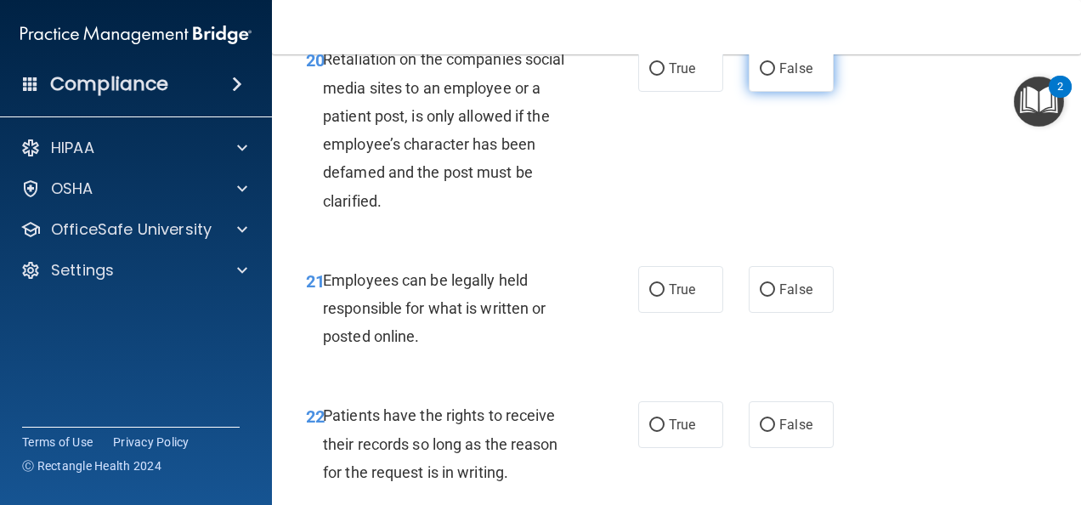
click at [760, 76] on input "False" at bounding box center [767, 69] width 15 height 13
radio input "true"
click at [671, 92] on label "True" at bounding box center [680, 68] width 85 height 47
click at [665, 76] on input "True" at bounding box center [656, 69] width 15 height 13
radio input "true"
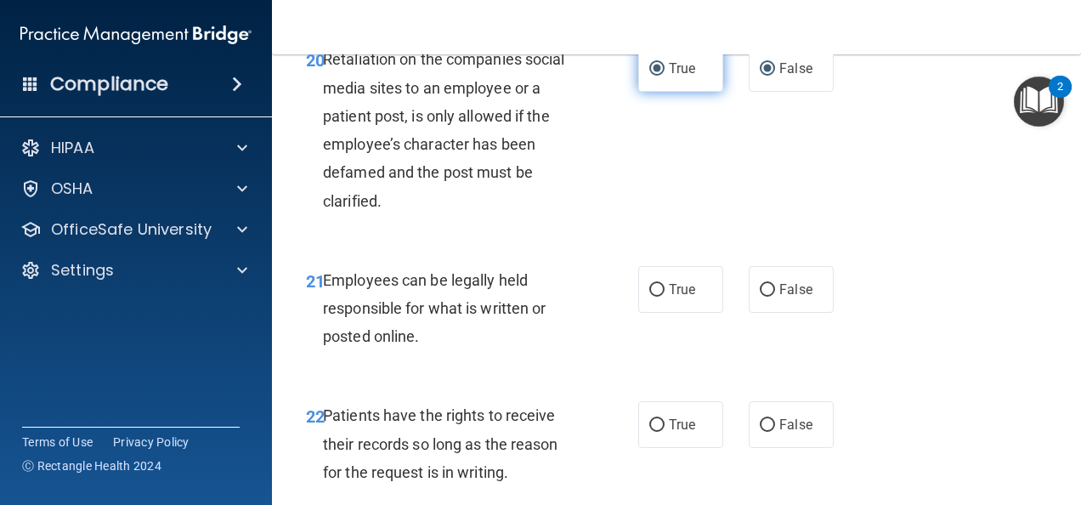
radio input "false"
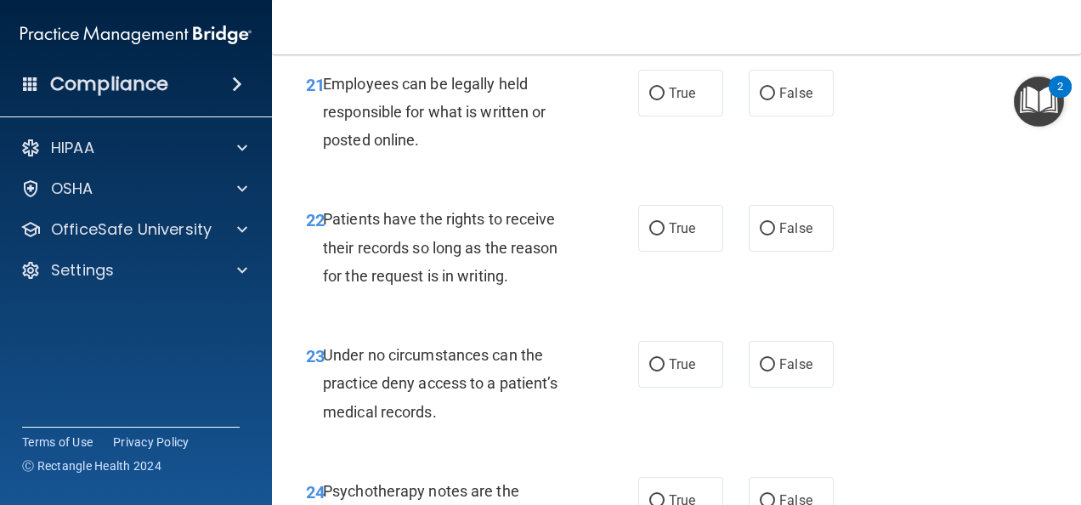
scroll to position [4079, 0]
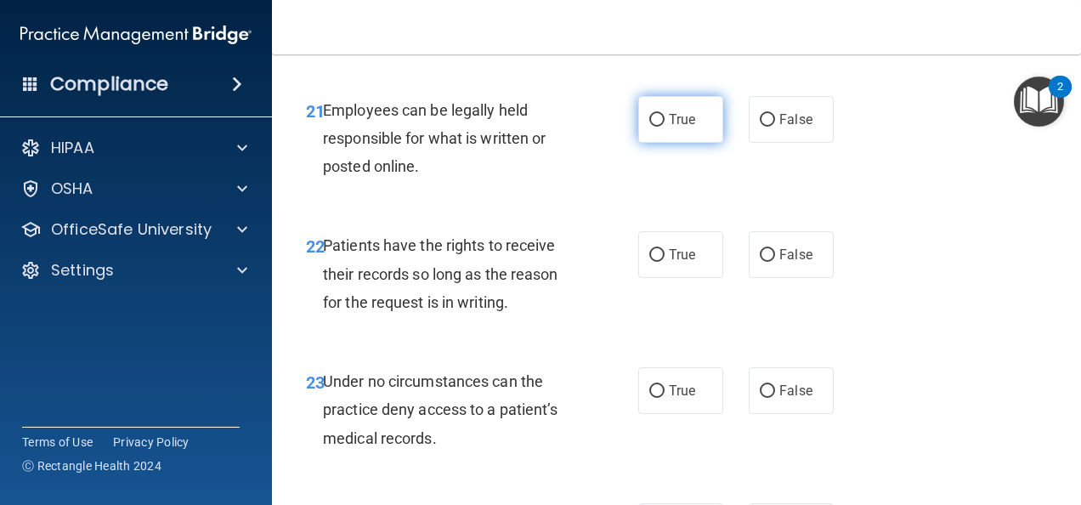
click at [676, 143] on label "True" at bounding box center [680, 119] width 85 height 47
click at [665, 127] on input "True" at bounding box center [656, 120] width 15 height 13
radio input "true"
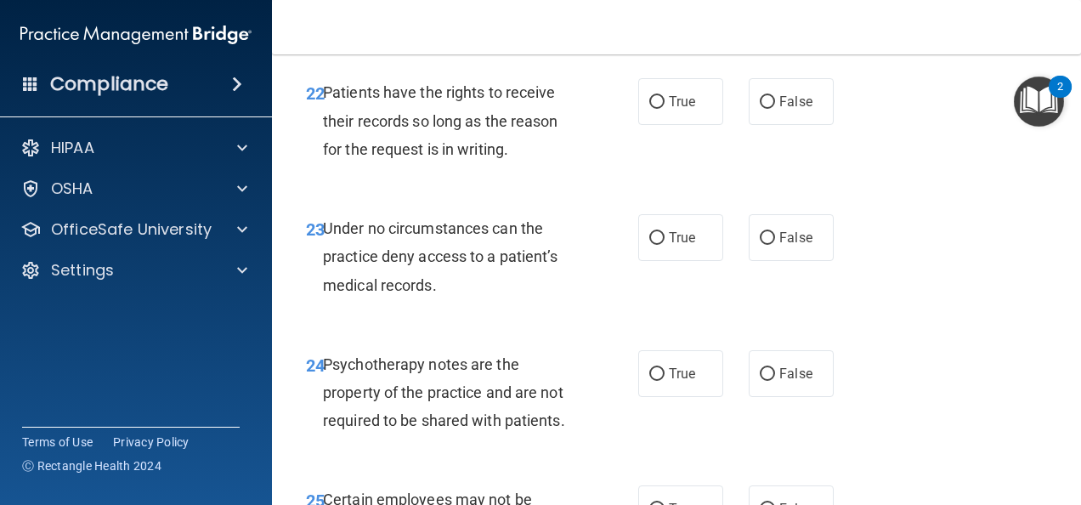
scroll to position [4249, 0]
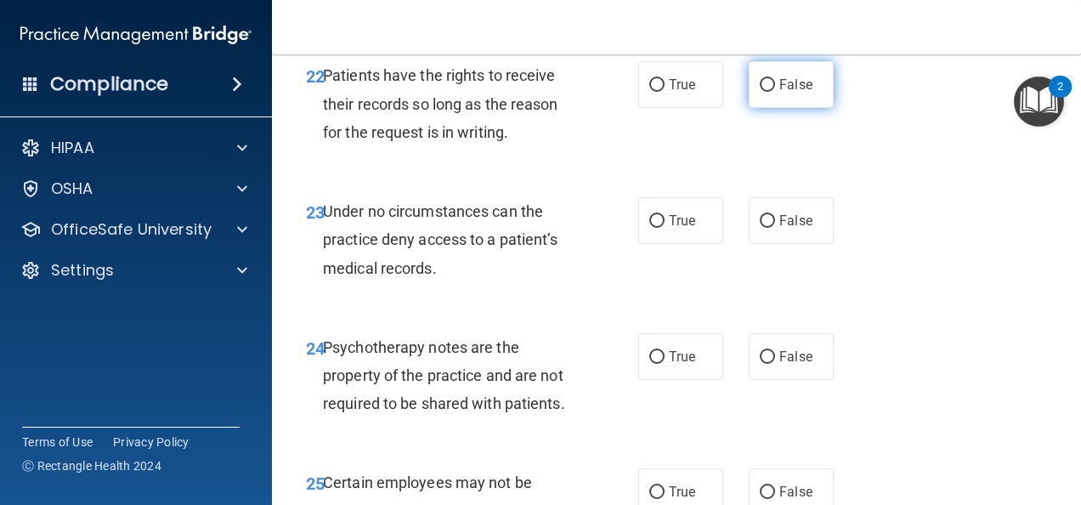
click at [761, 92] on input "False" at bounding box center [767, 85] width 15 height 13
radio input "true"
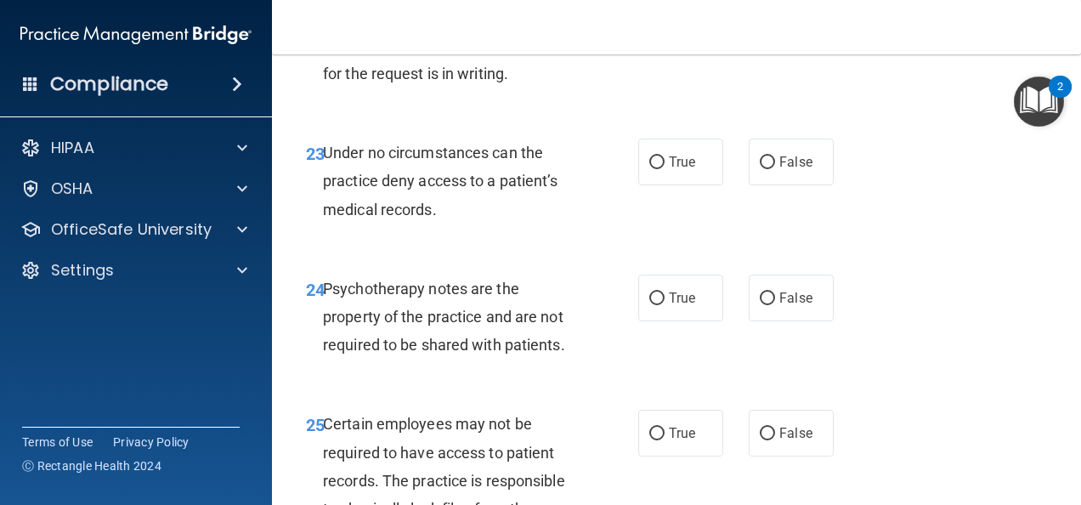
scroll to position [4334, 0]
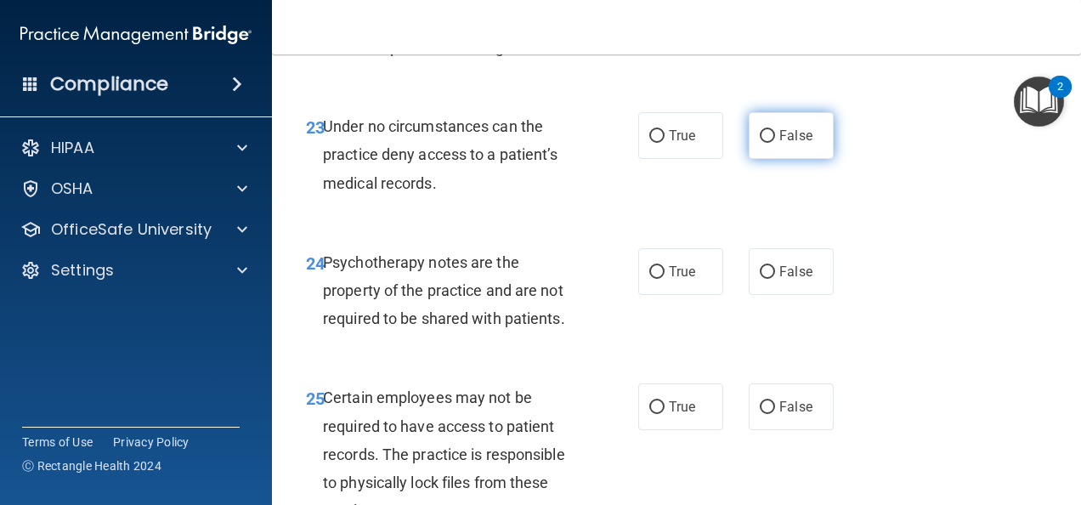
click at [789, 144] on span "False" at bounding box center [795, 135] width 33 height 16
click at [775, 143] on input "False" at bounding box center [767, 136] width 15 height 13
radio input "true"
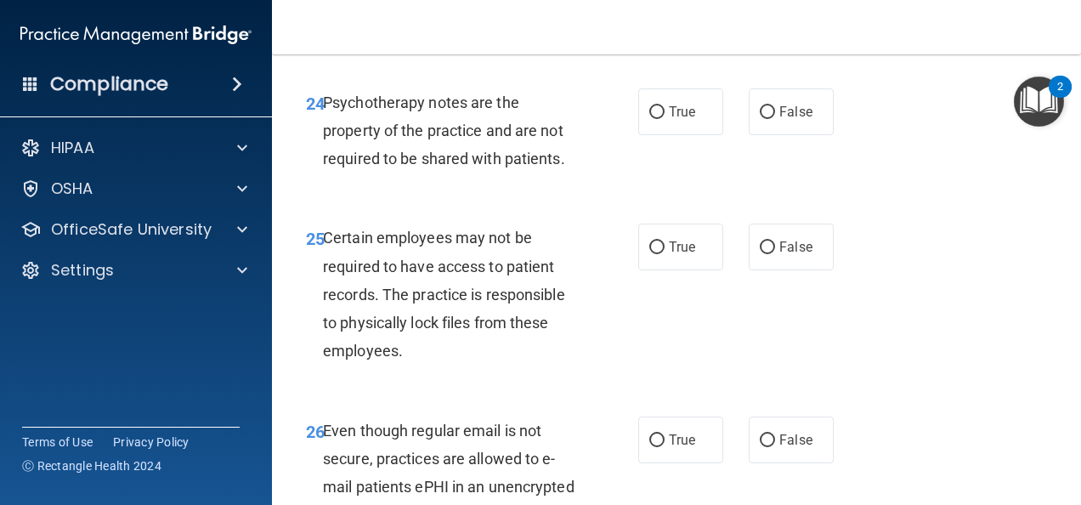
scroll to position [4504, 0]
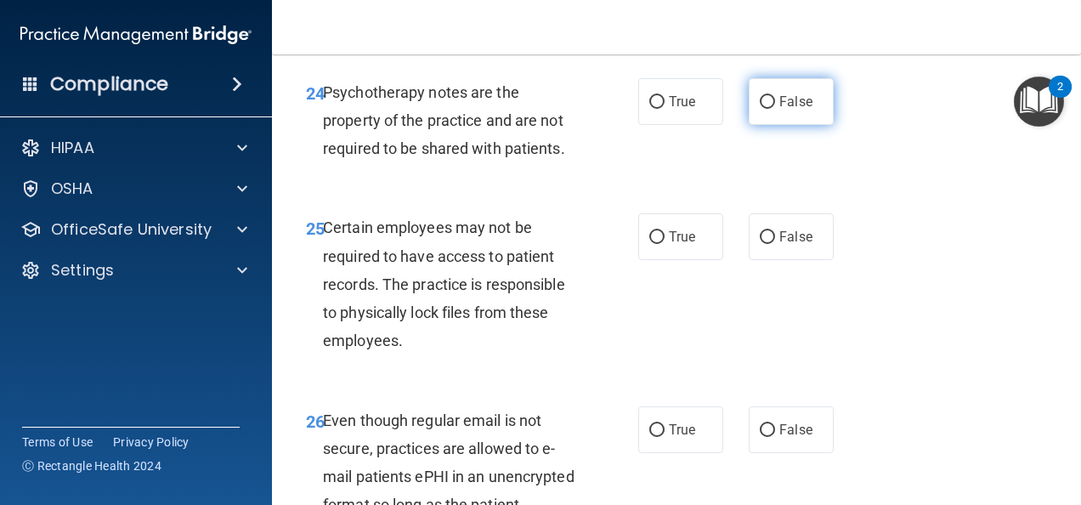
click at [770, 125] on label "False" at bounding box center [791, 101] width 85 height 47
click at [770, 109] on input "False" at bounding box center [767, 102] width 15 height 13
radio input "true"
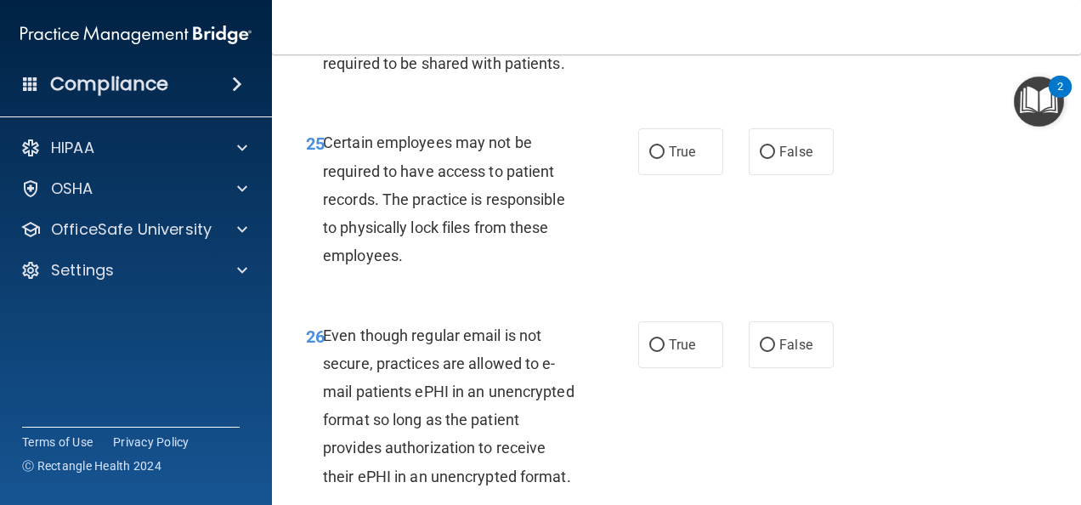
click at [674, 40] on label "True" at bounding box center [680, 16] width 85 height 47
click at [665, 24] on input "True" at bounding box center [656, 17] width 15 height 13
radio input "true"
radio input "false"
click at [644, 175] on label "True" at bounding box center [680, 151] width 85 height 47
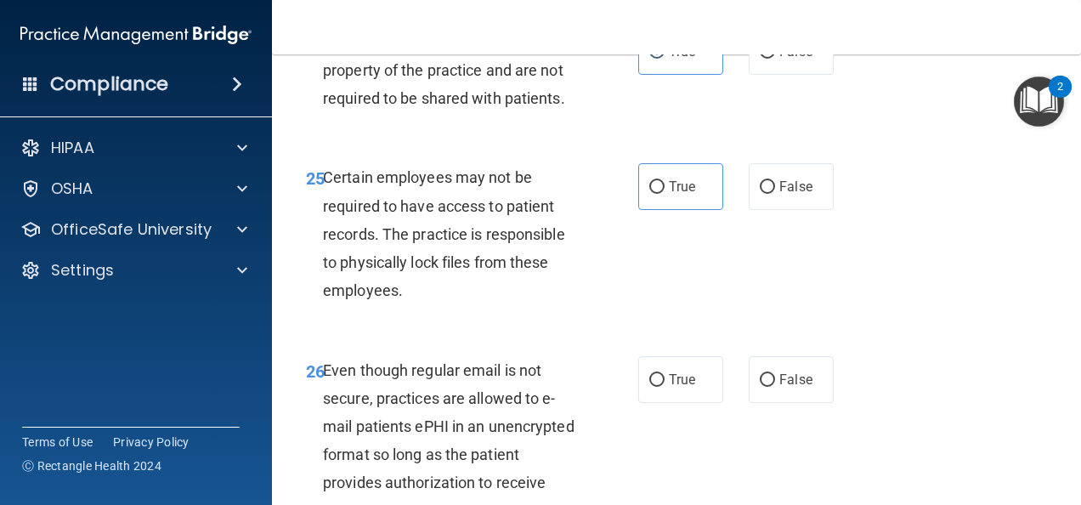
scroll to position [4504, 0]
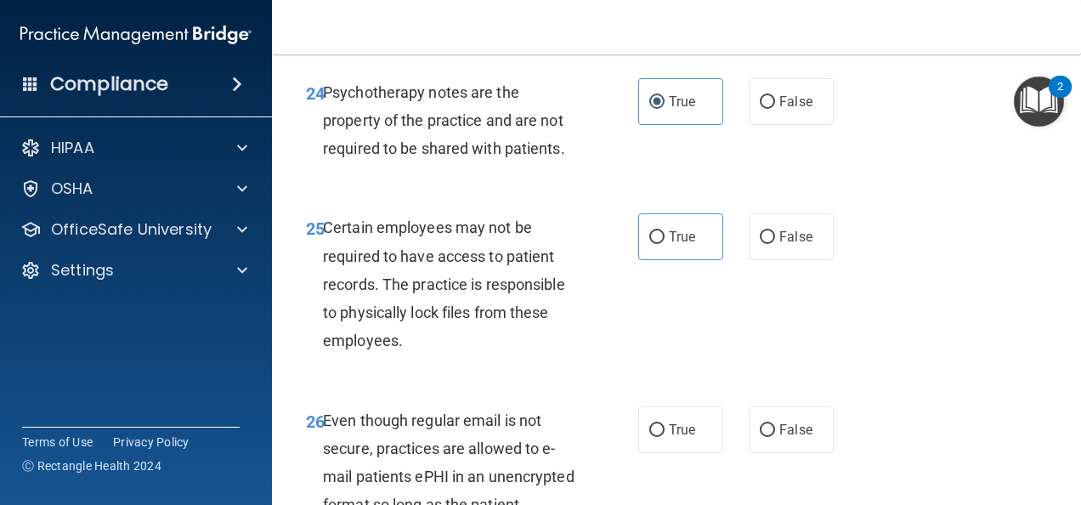
click at [665, 346] on div "25 Certain employees may not be required to have access to patient records. The…" at bounding box center [676, 288] width 767 height 192
click at [669, 245] on span "True" at bounding box center [682, 237] width 26 height 16
click at [662, 244] on input "True" at bounding box center [656, 237] width 15 height 13
radio input "true"
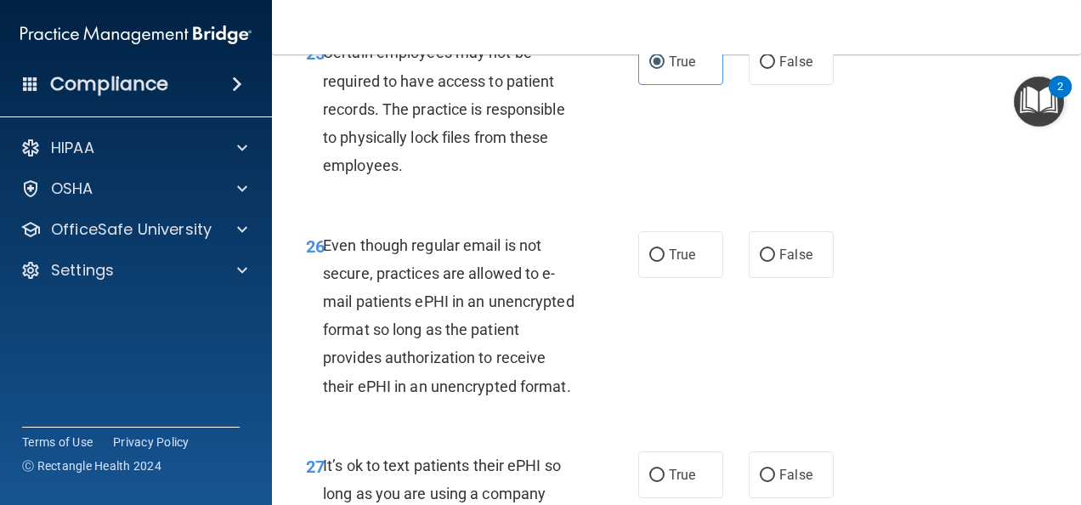
scroll to position [4759, 0]
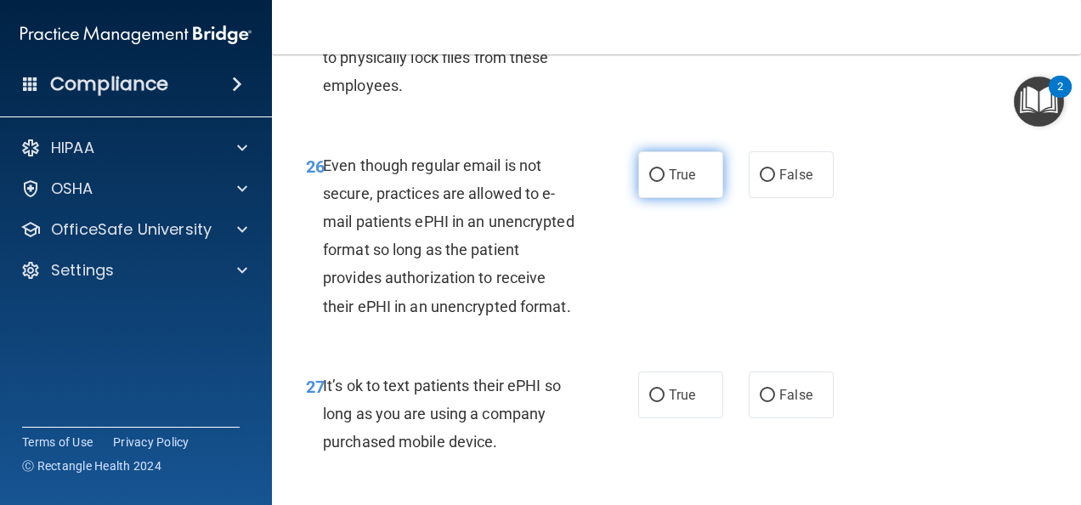
click at [659, 198] on label "True" at bounding box center [680, 174] width 85 height 47
click at [659, 182] on input "True" at bounding box center [656, 175] width 15 height 13
radio input "true"
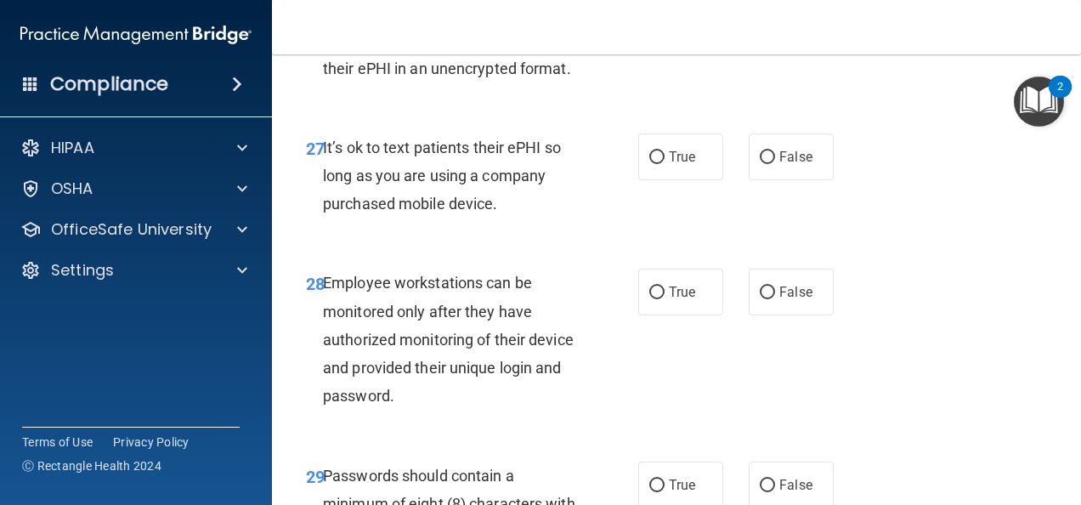
scroll to position [5014, 0]
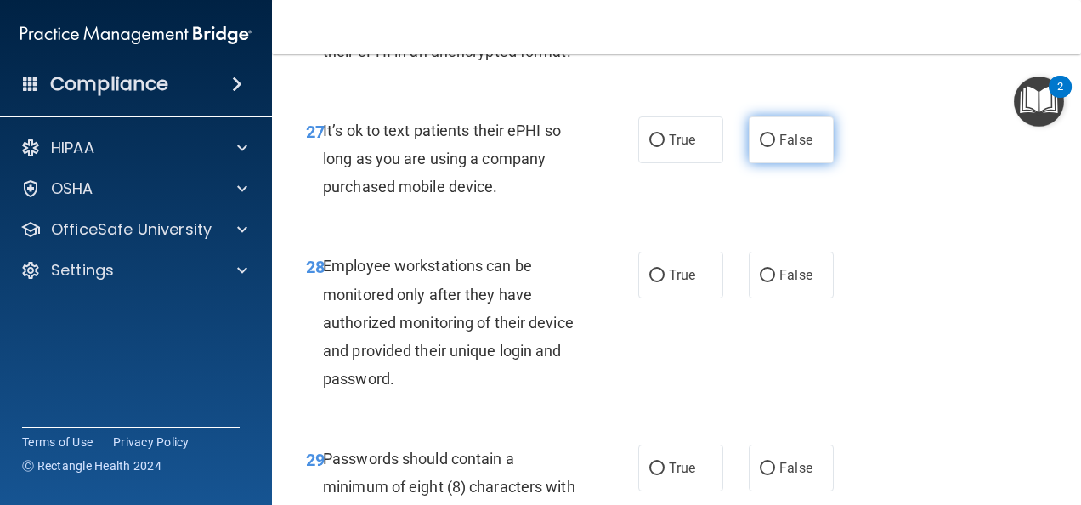
click at [760, 147] on input "False" at bounding box center [767, 140] width 15 height 13
radio input "true"
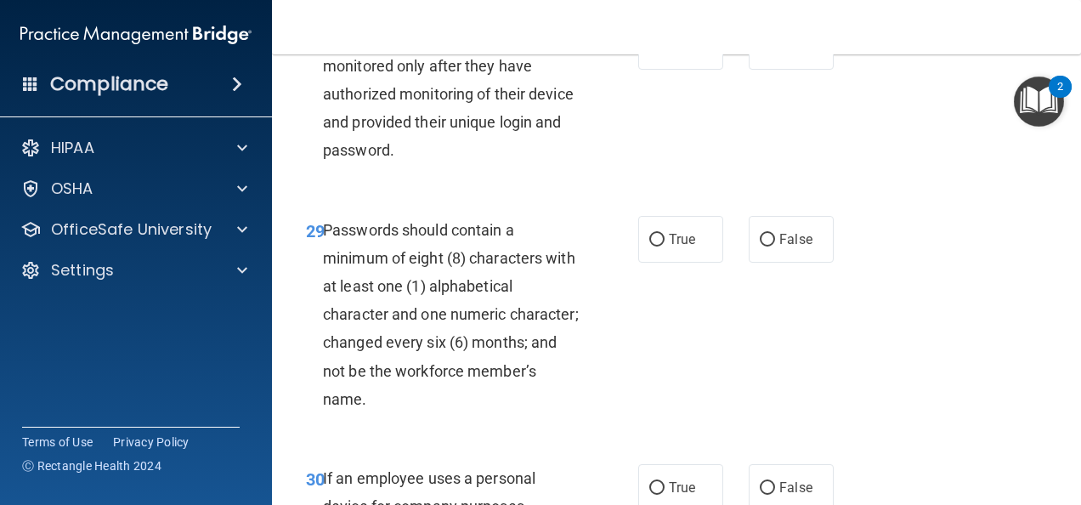
scroll to position [5269, 0]
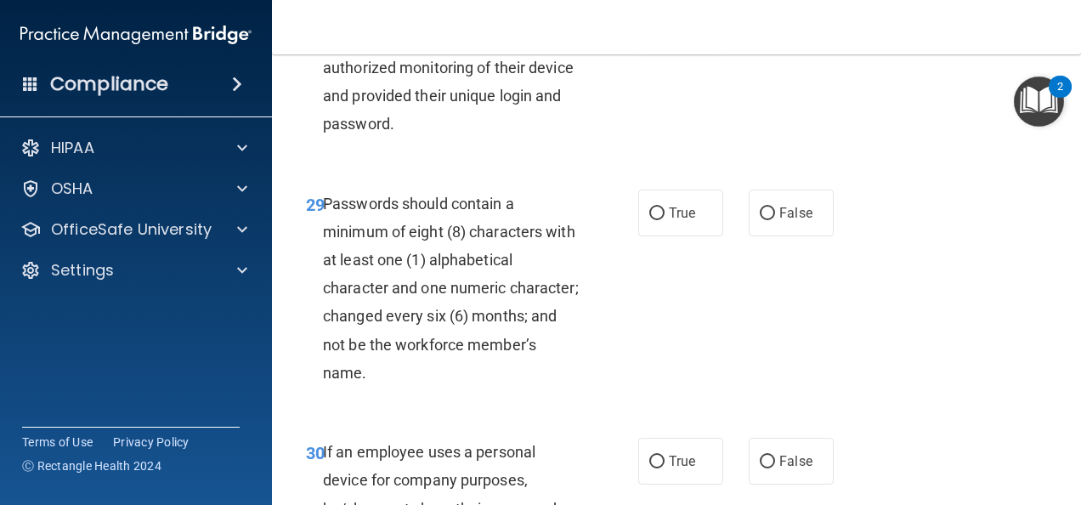
click at [675, 28] on span "True" at bounding box center [682, 20] width 26 height 16
click at [665, 27] on input "True" at bounding box center [656, 20] width 15 height 13
radio input "true"
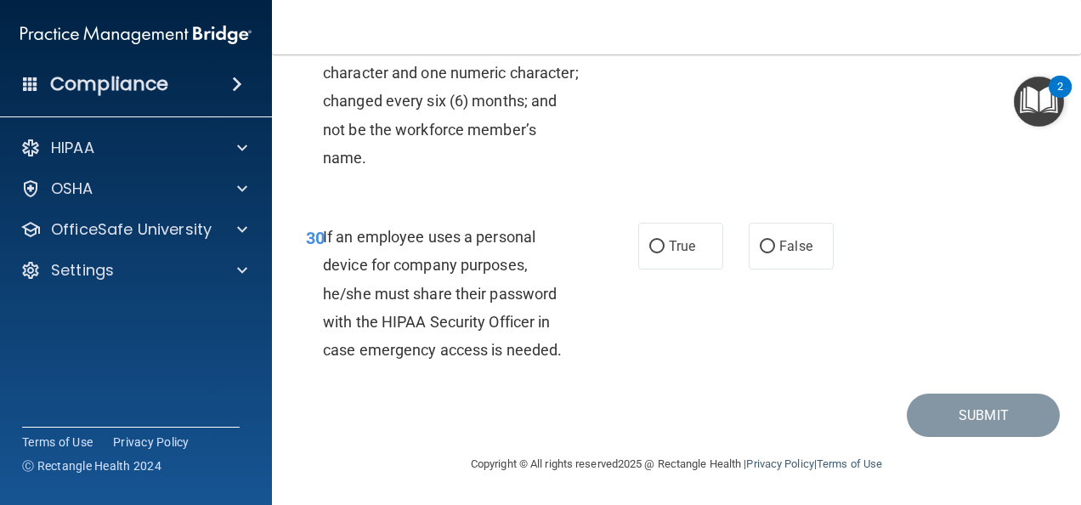
scroll to position [5524, 0]
radio input "true"
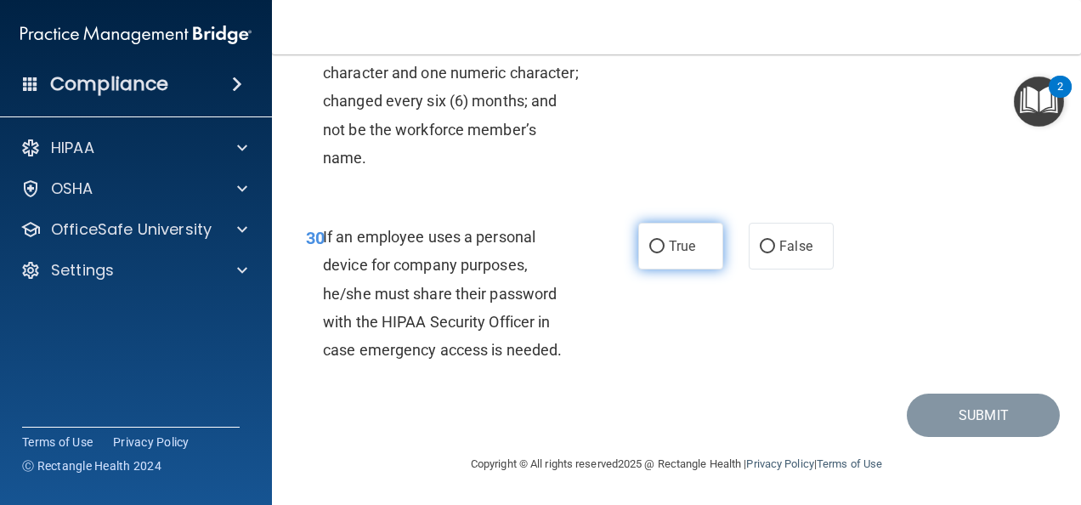
click at [669, 245] on span "True" at bounding box center [682, 246] width 26 height 16
click at [665, 245] on input "True" at bounding box center [656, 246] width 15 height 13
radio input "true"
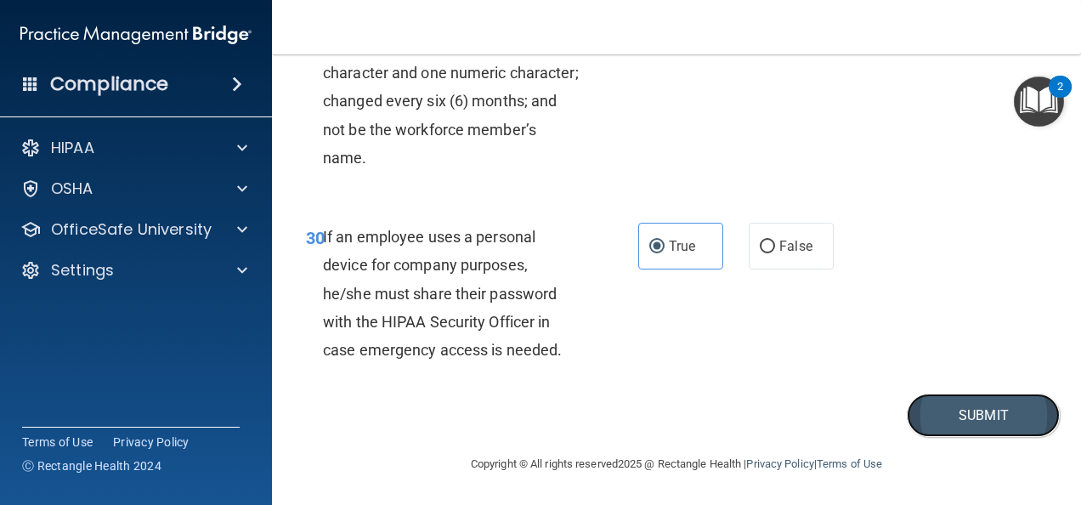
click at [916, 404] on button "Submit" at bounding box center [983, 414] width 153 height 43
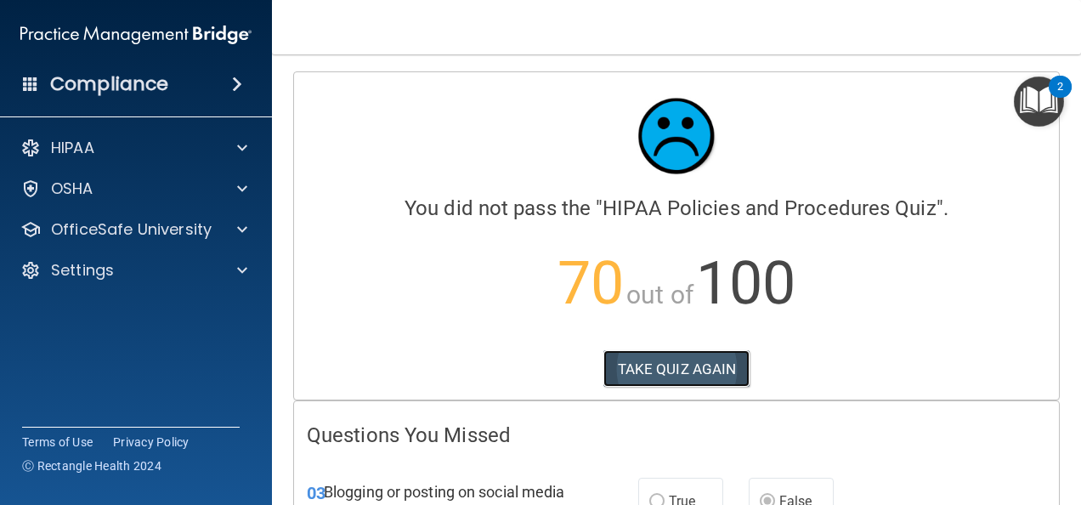
click at [680, 350] on button "TAKE QUIZ AGAIN" at bounding box center [676, 368] width 147 height 37
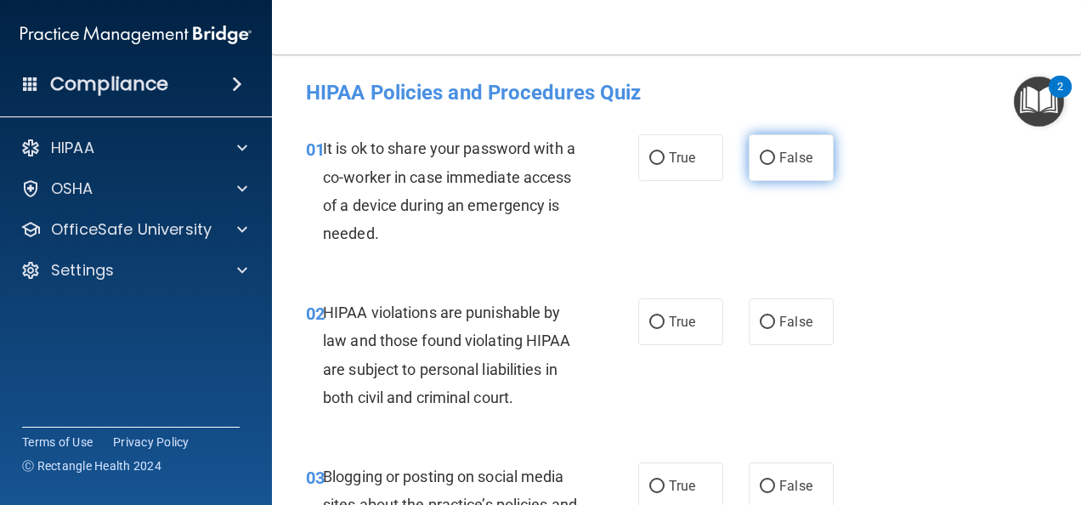
click at [789, 154] on span "False" at bounding box center [795, 158] width 33 height 16
click at [775, 154] on input "False" at bounding box center [767, 158] width 15 height 13
radio input "true"
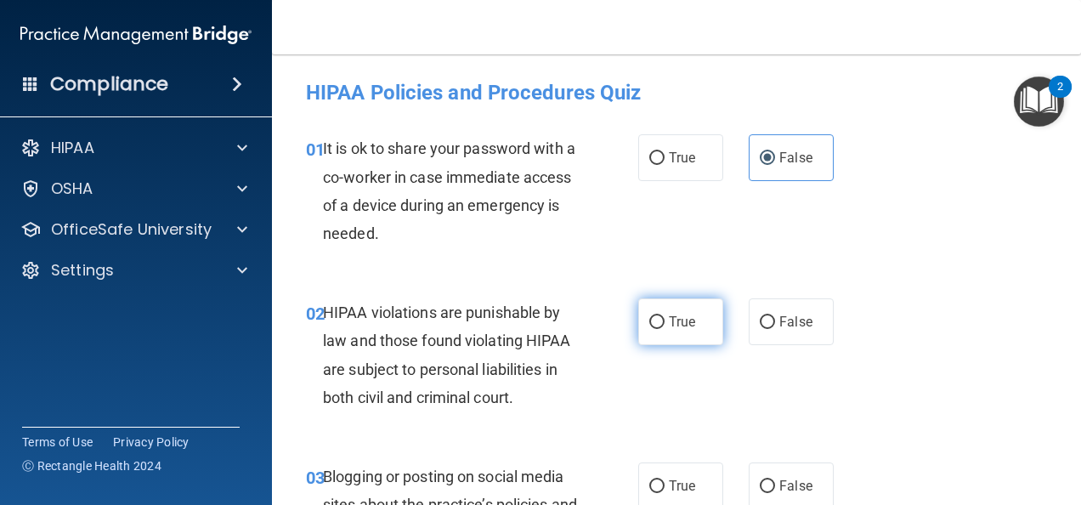
click at [656, 306] on label "True" at bounding box center [680, 321] width 85 height 47
click at [656, 316] on input "True" at bounding box center [656, 322] width 15 height 13
radio input "true"
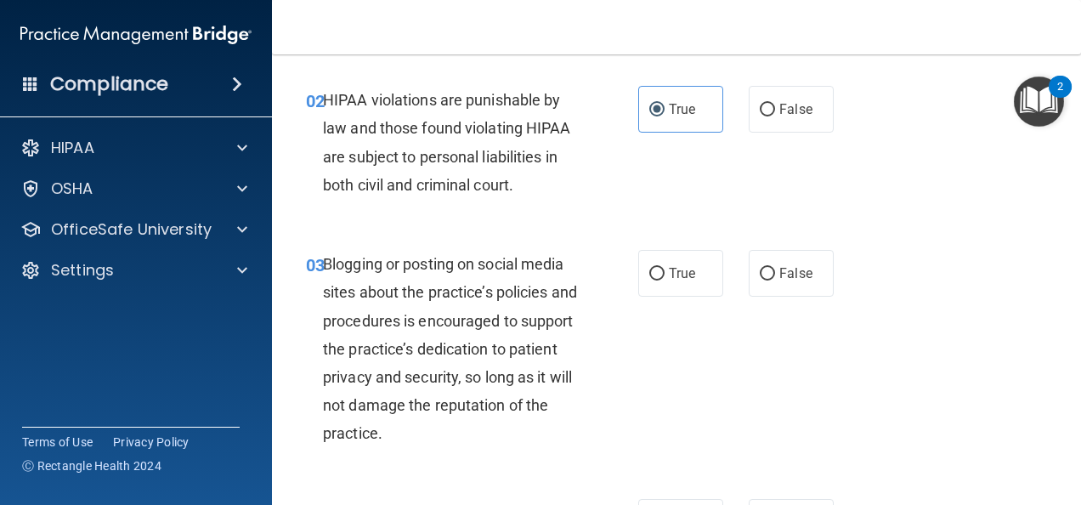
scroll to position [255, 0]
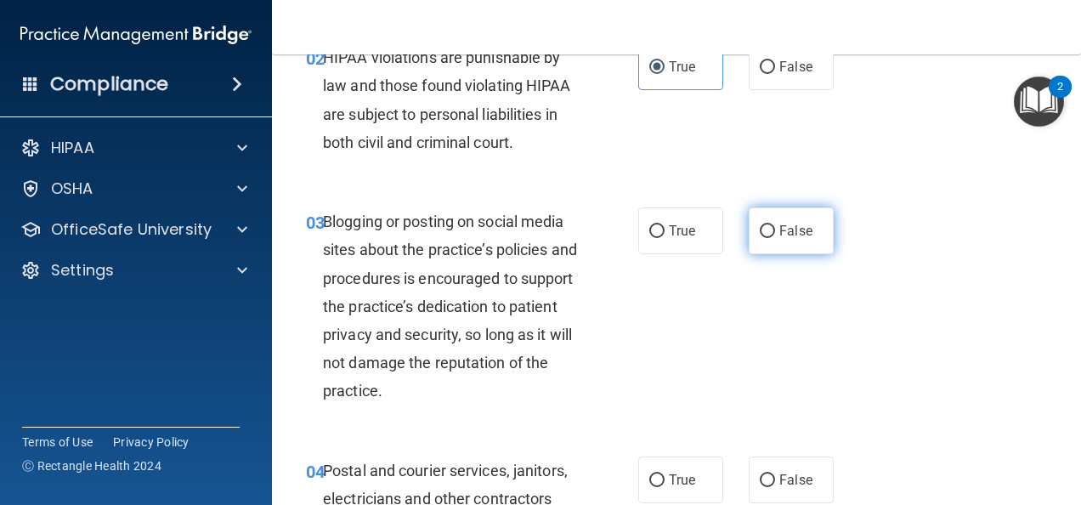
click at [779, 230] on span "False" at bounding box center [795, 231] width 33 height 16
click at [775, 230] on input "False" at bounding box center [767, 231] width 15 height 13
radio input "true"
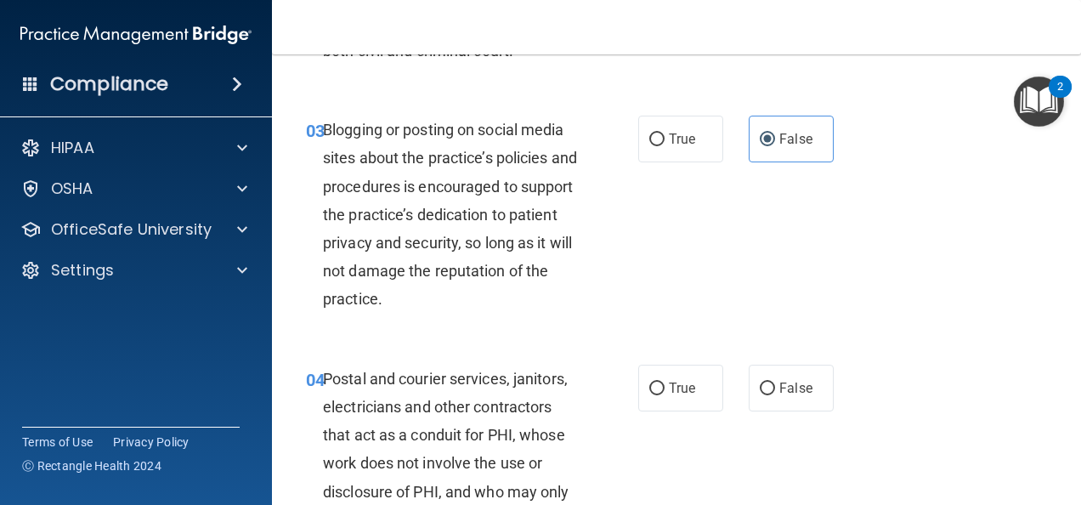
scroll to position [510, 0]
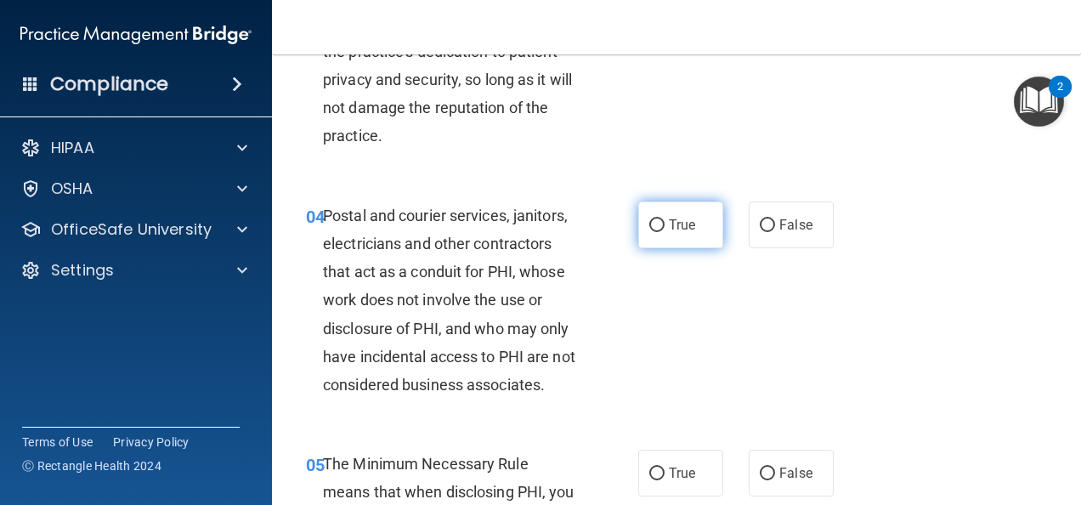
click at [660, 213] on label "True" at bounding box center [680, 224] width 85 height 47
click at [660, 219] on input "True" at bounding box center [656, 225] width 15 height 13
radio input "true"
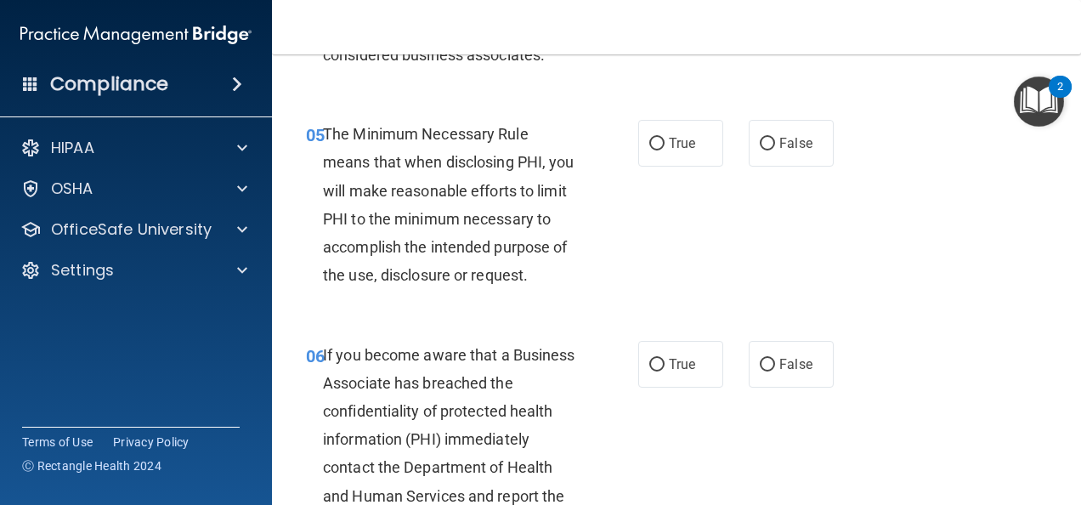
scroll to position [850, 0]
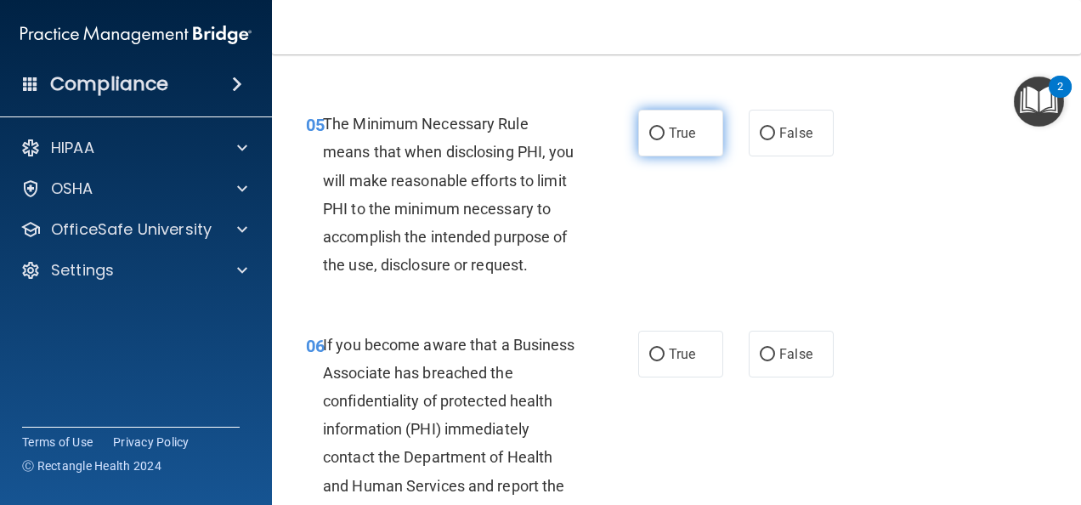
click at [676, 156] on label "True" at bounding box center [680, 133] width 85 height 47
click at [665, 140] on input "True" at bounding box center [656, 133] width 15 height 13
radio input "true"
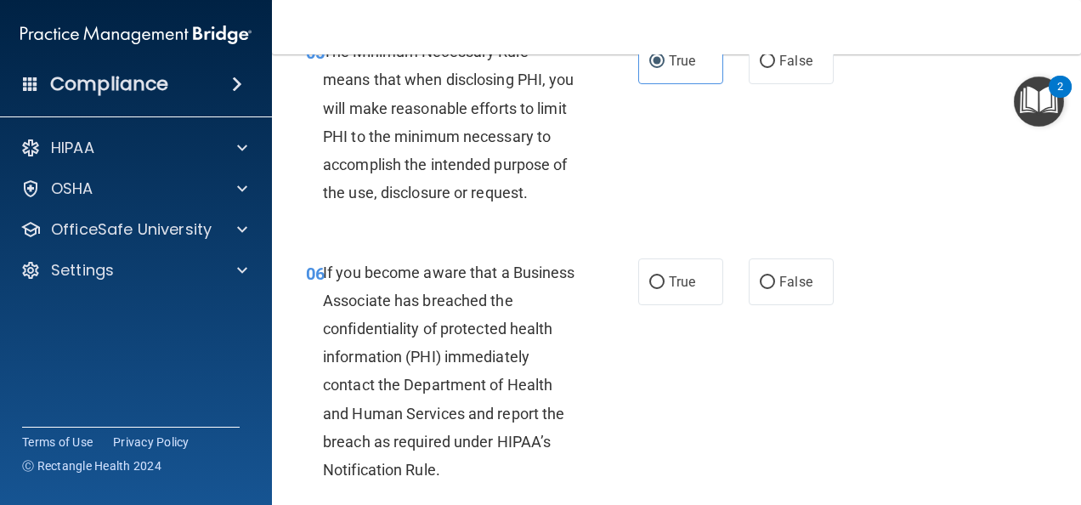
scroll to position [1020, 0]
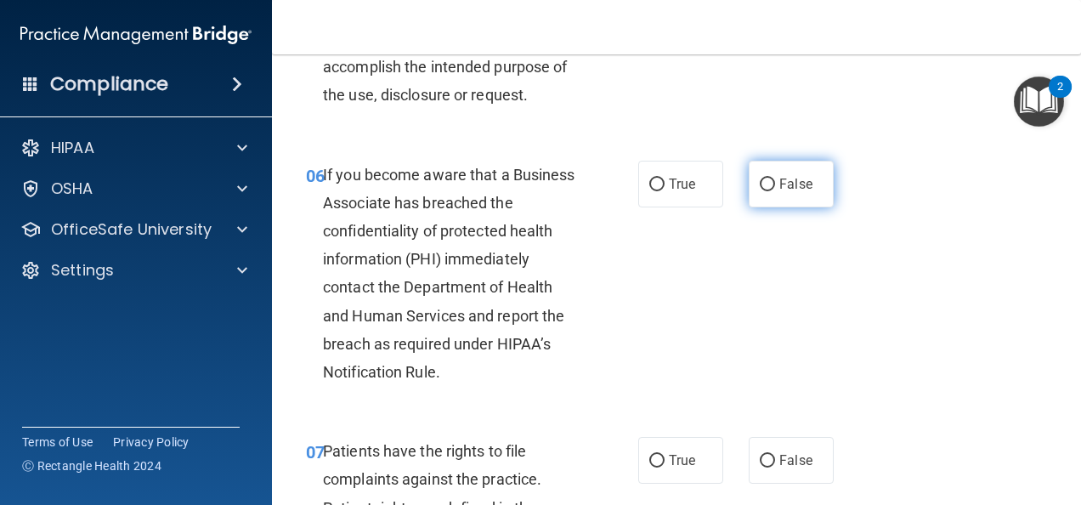
click at [769, 195] on label "False" at bounding box center [791, 184] width 85 height 47
click at [769, 191] on input "False" at bounding box center [767, 184] width 15 height 13
radio input "true"
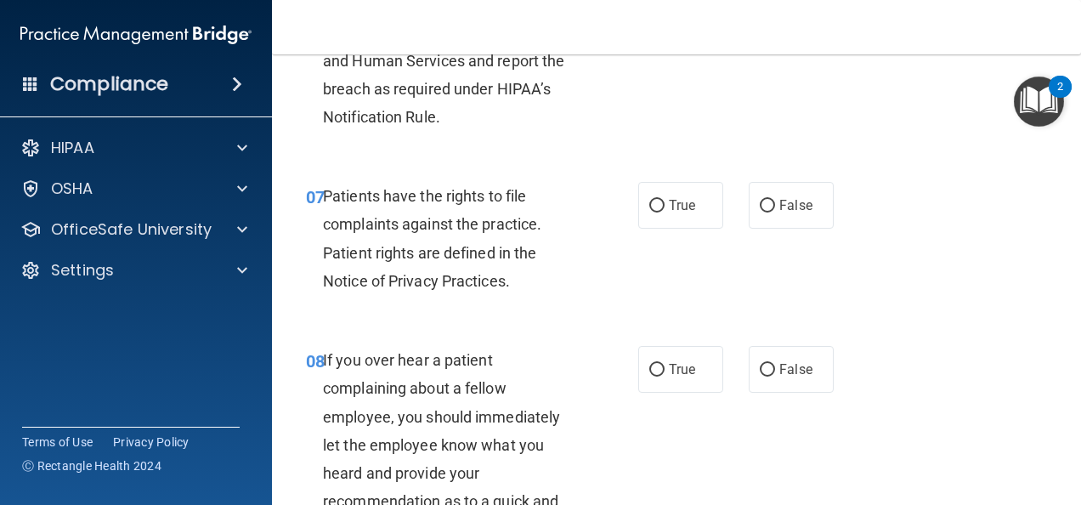
click at [631, 267] on div "07 Patients have the rights to file complaints against the practice. Patient ri…" at bounding box center [471, 243] width 383 height 122
click at [642, 229] on label "True" at bounding box center [680, 205] width 85 height 47
click at [649, 212] on input "True" at bounding box center [656, 206] width 15 height 13
radio input "true"
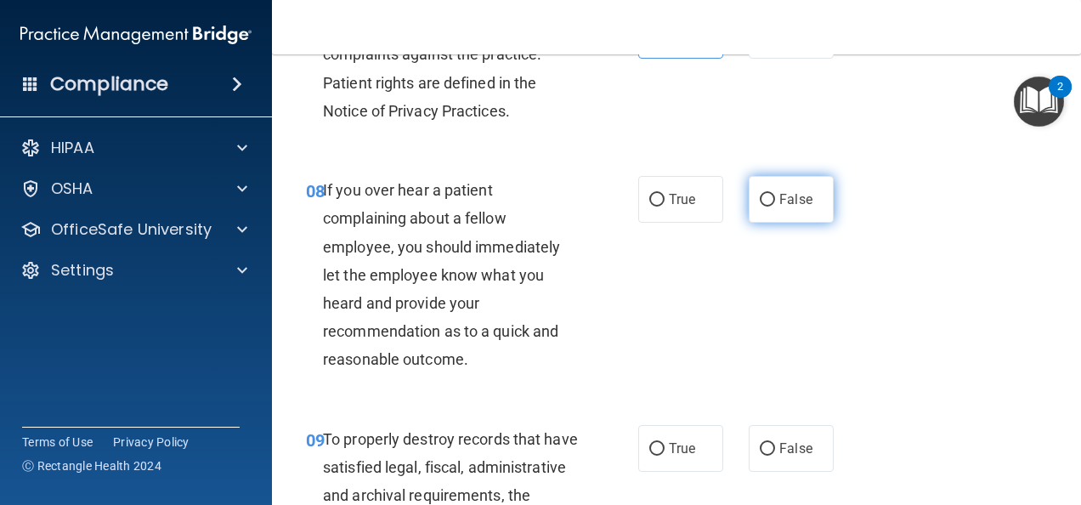
click at [768, 223] on label "False" at bounding box center [791, 199] width 85 height 47
click at [768, 206] on input "False" at bounding box center [767, 200] width 15 height 13
radio input "true"
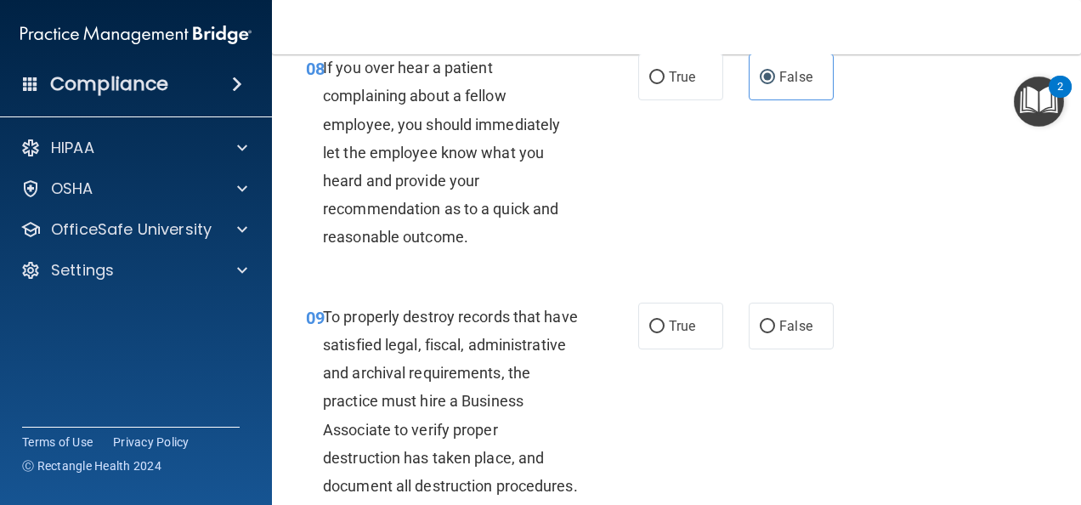
scroll to position [1700, 0]
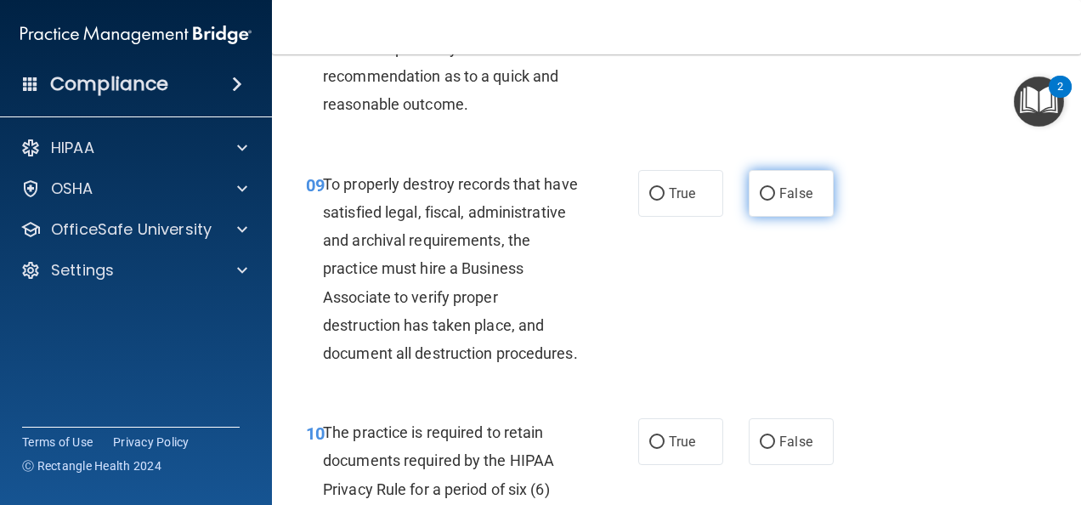
click at [780, 217] on label "False" at bounding box center [791, 193] width 85 height 47
click at [775, 201] on input "False" at bounding box center [767, 194] width 15 height 13
radio input "true"
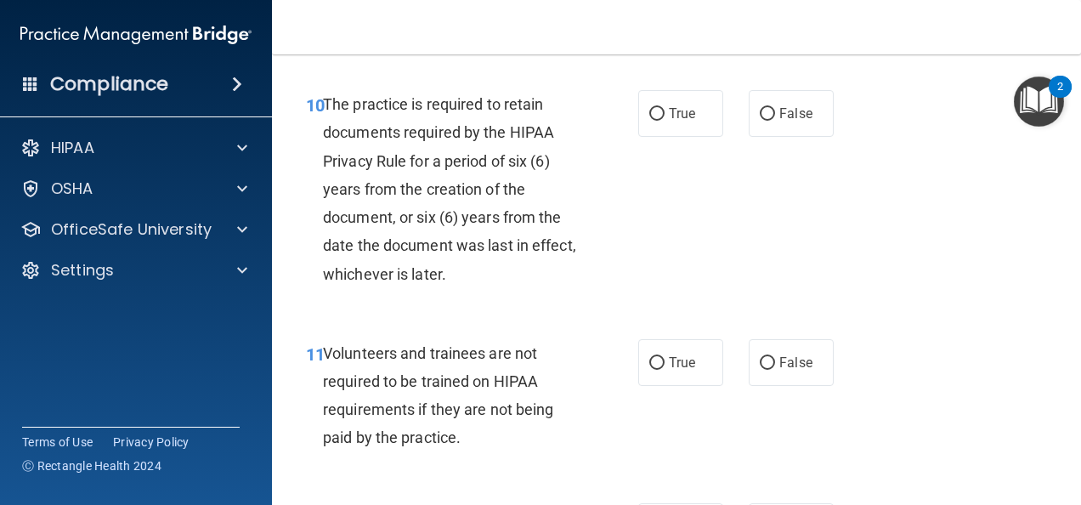
scroll to position [2039, 0]
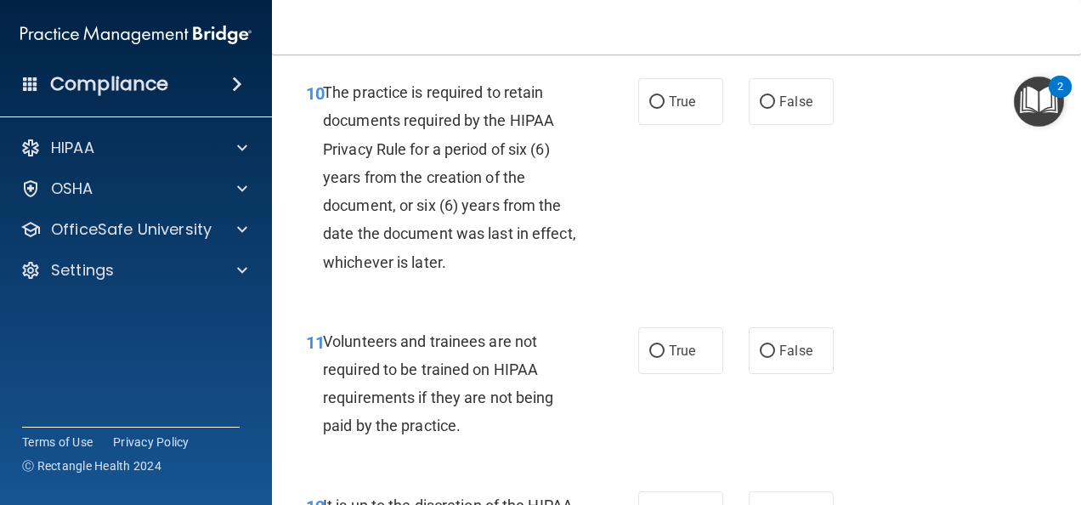
click at [724, 125] on div "True False" at bounding box center [740, 101] width 205 height 47
click at [695, 125] on label "True" at bounding box center [680, 101] width 85 height 47
click at [665, 109] on input "True" at bounding box center [656, 102] width 15 height 13
radio input "true"
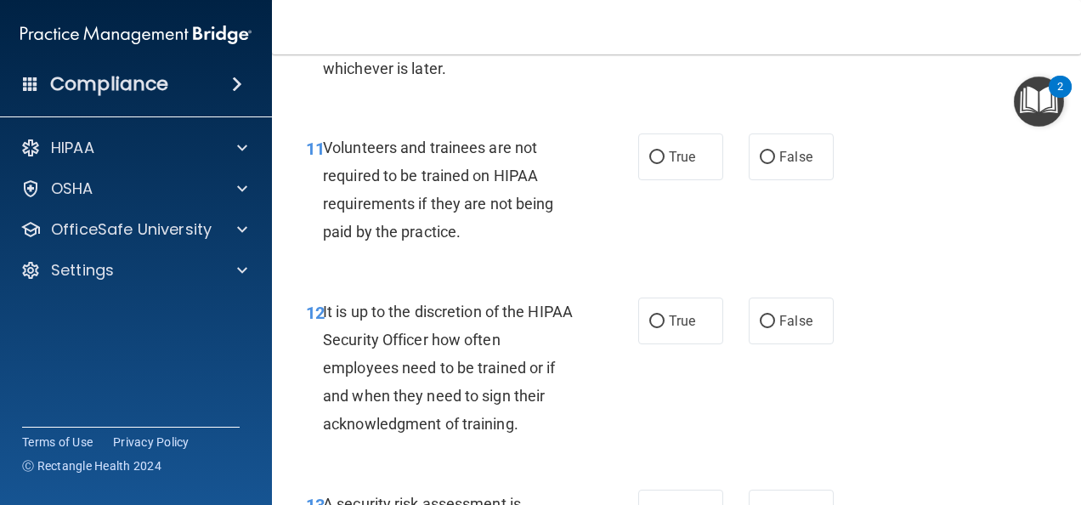
scroll to position [2294, 0]
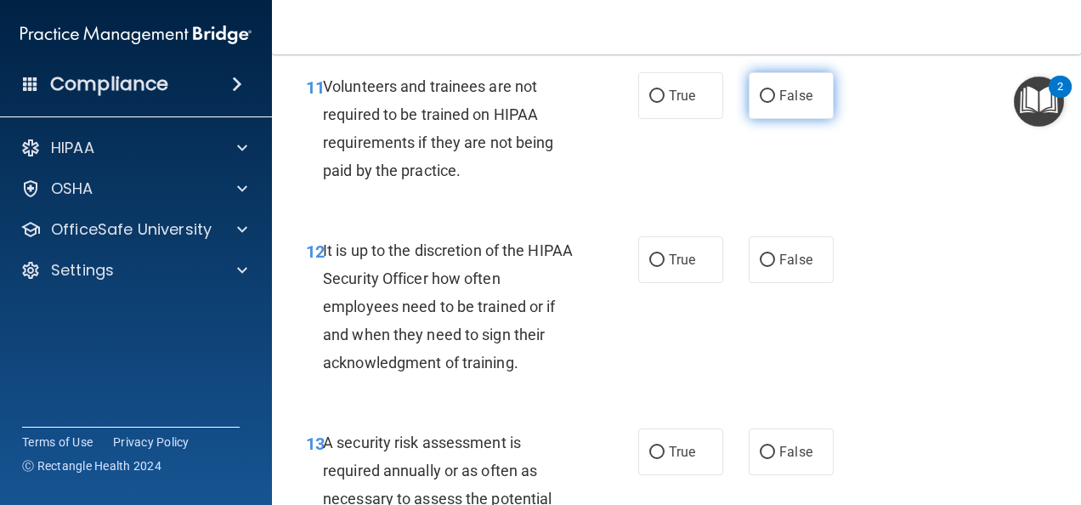
click at [819, 119] on label "False" at bounding box center [791, 95] width 85 height 47
click at [775, 103] on input "False" at bounding box center [767, 96] width 15 height 13
radio input "true"
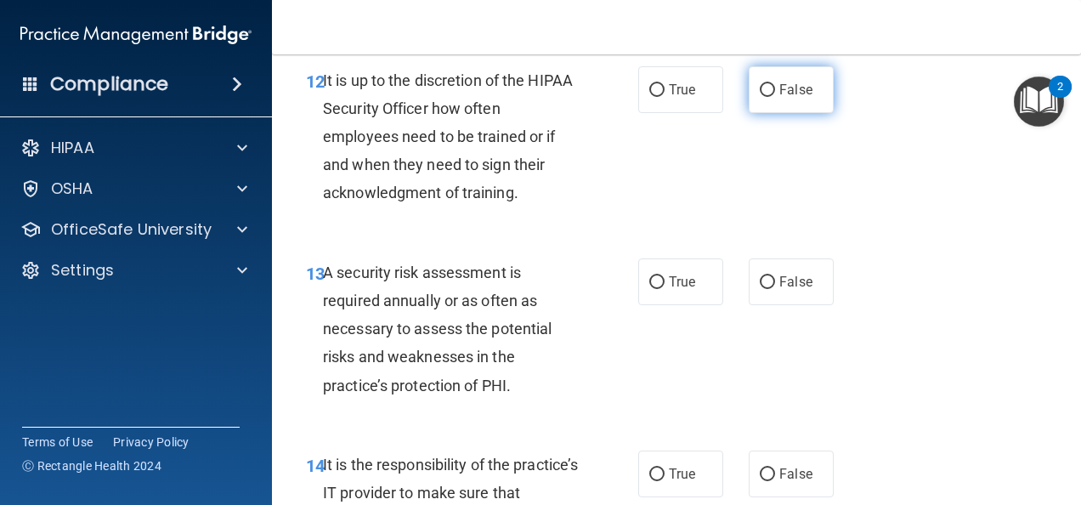
click at [816, 113] on label "False" at bounding box center [791, 89] width 85 height 47
click at [775, 97] on input "False" at bounding box center [767, 90] width 15 height 13
radio input "true"
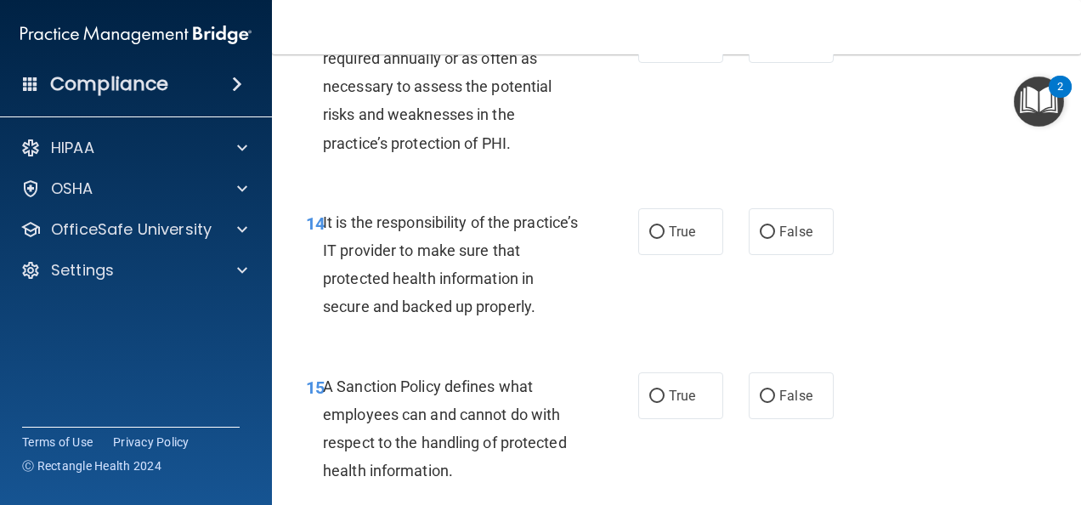
scroll to position [2719, 0]
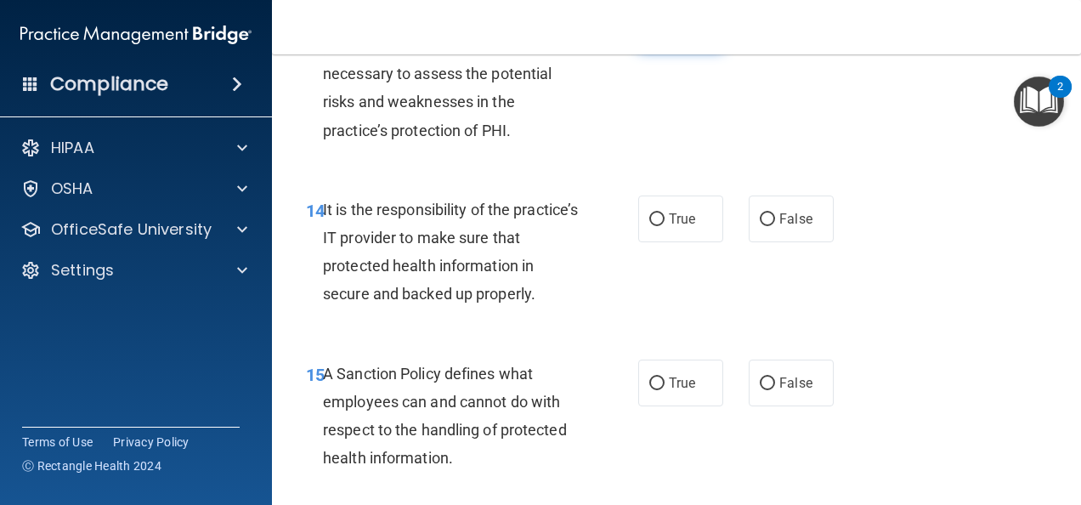
click at [659, 50] on label "True" at bounding box center [680, 26] width 85 height 47
click at [659, 34] on input "True" at bounding box center [656, 27] width 15 height 13
radio input "true"
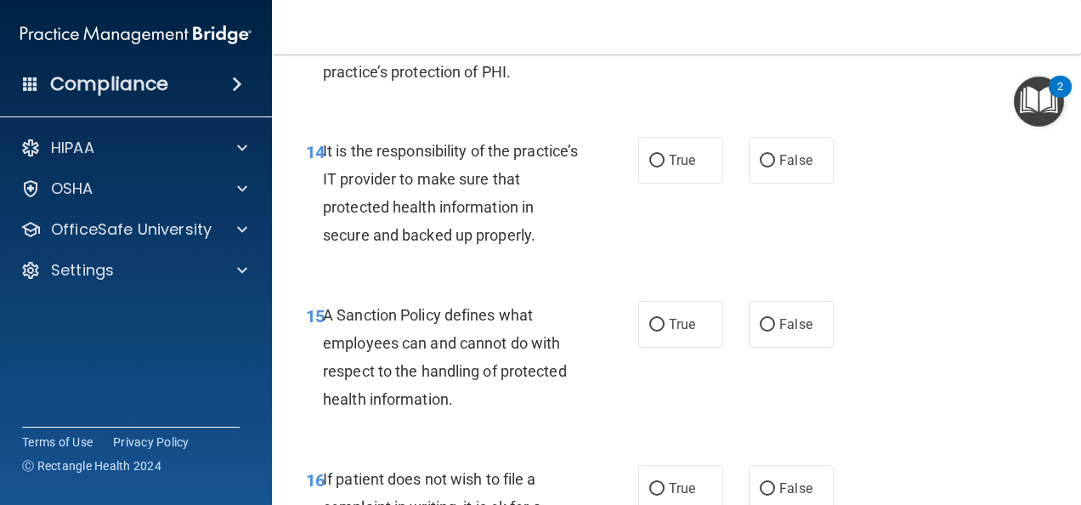
scroll to position [2804, 0]
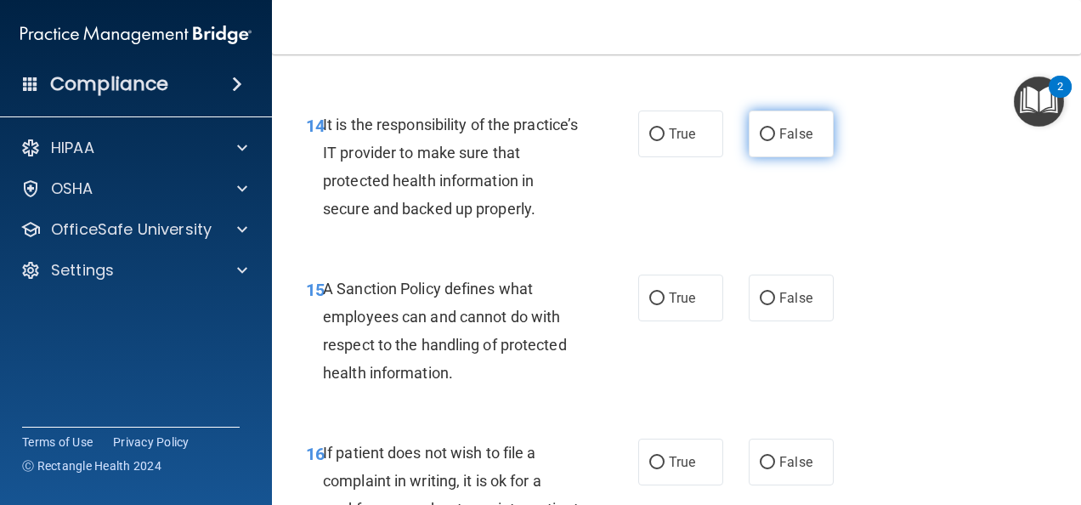
click at [785, 142] on span "False" at bounding box center [795, 134] width 33 height 16
click at [775, 141] on input "False" at bounding box center [767, 134] width 15 height 13
radio input "true"
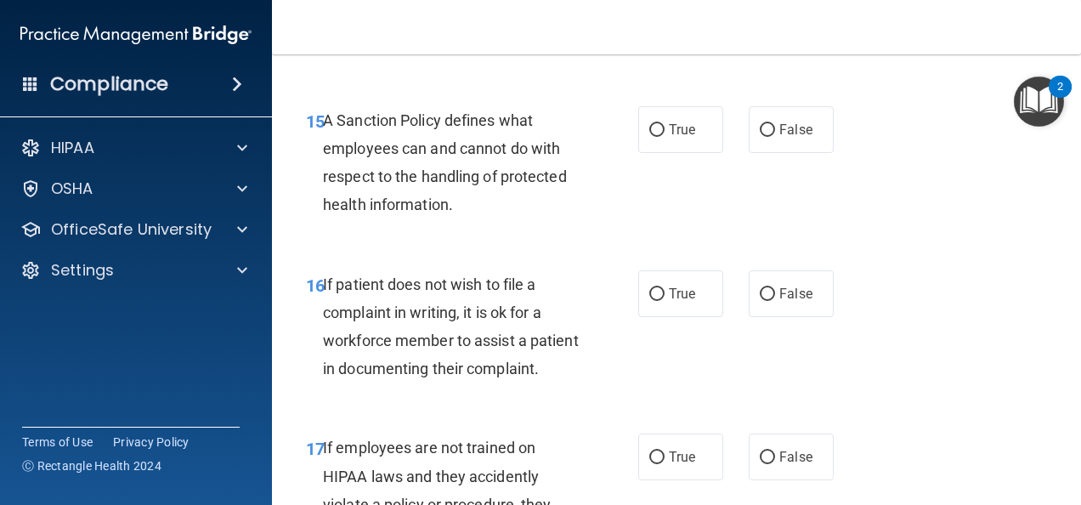
scroll to position [2974, 0]
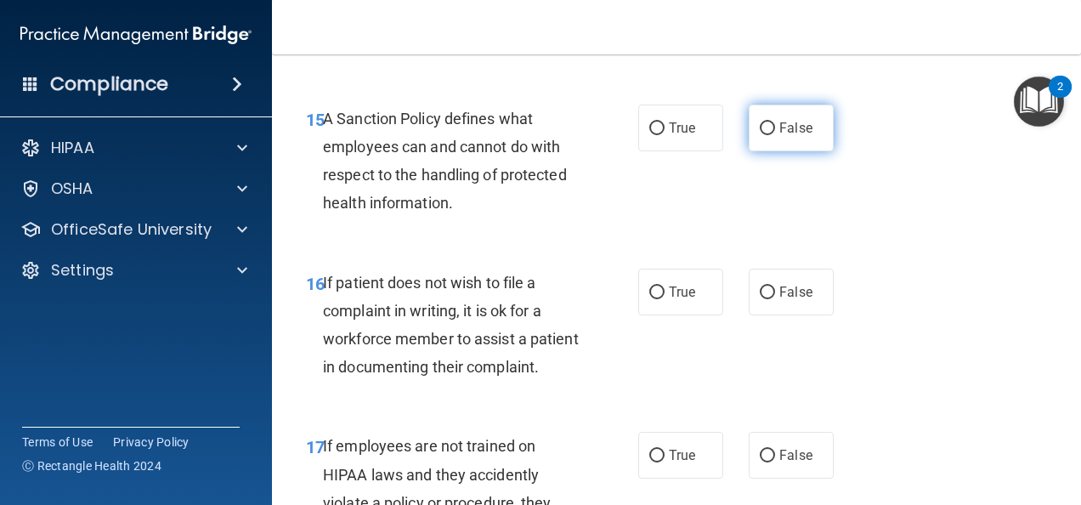
click at [793, 151] on label "False" at bounding box center [791, 128] width 85 height 47
click at [775, 135] on input "False" at bounding box center [767, 128] width 15 height 13
radio input "true"
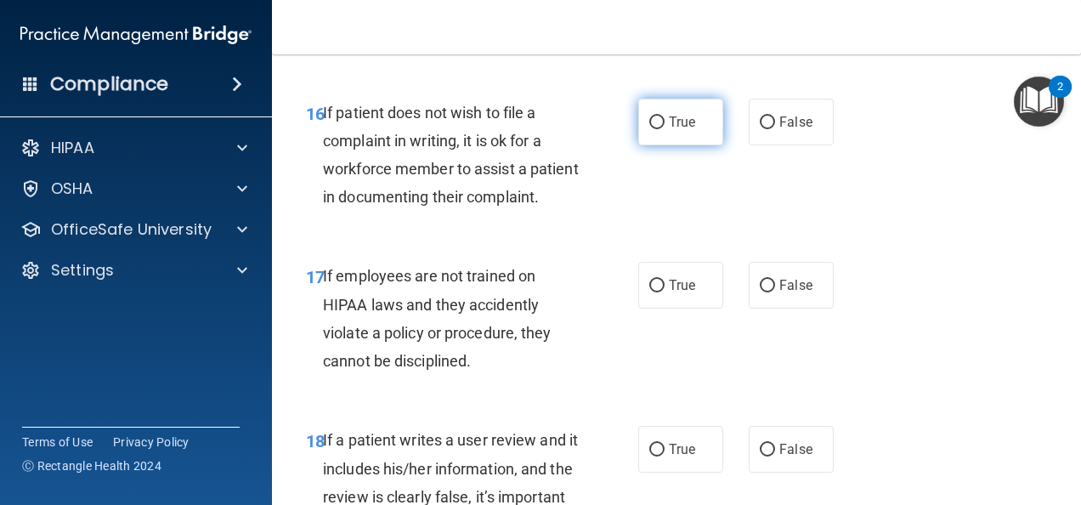
click at [649, 129] on input "True" at bounding box center [656, 122] width 15 height 13
radio input "true"
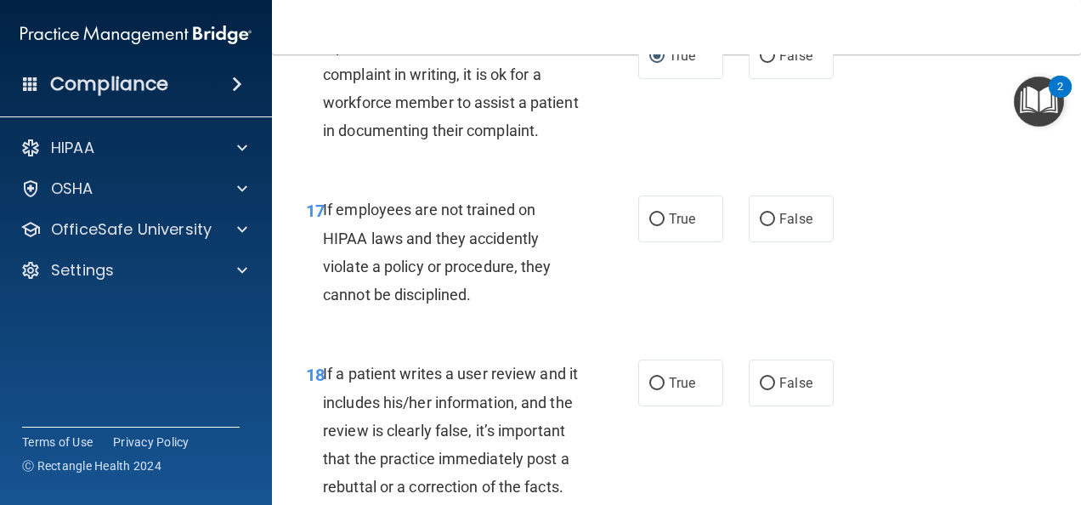
scroll to position [3314, 0]
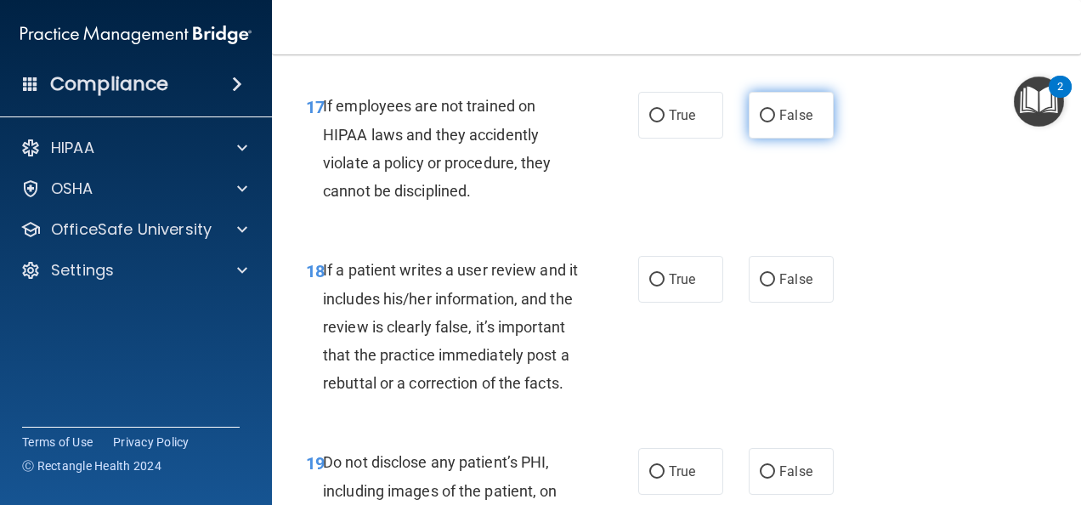
click at [779, 123] on span "False" at bounding box center [795, 115] width 33 height 16
click at [772, 122] on input "False" at bounding box center [767, 116] width 15 height 13
radio input "true"
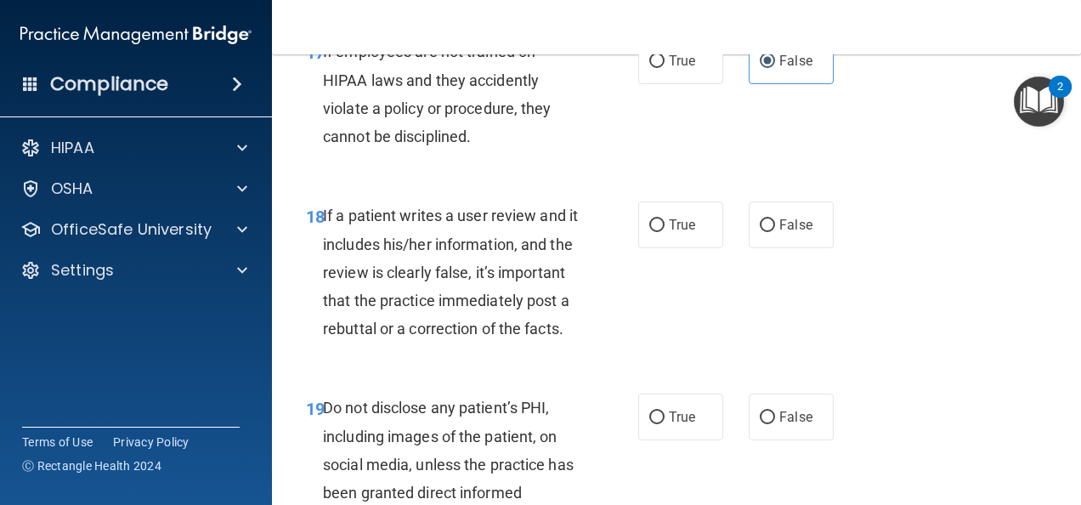
scroll to position [3569, 0]
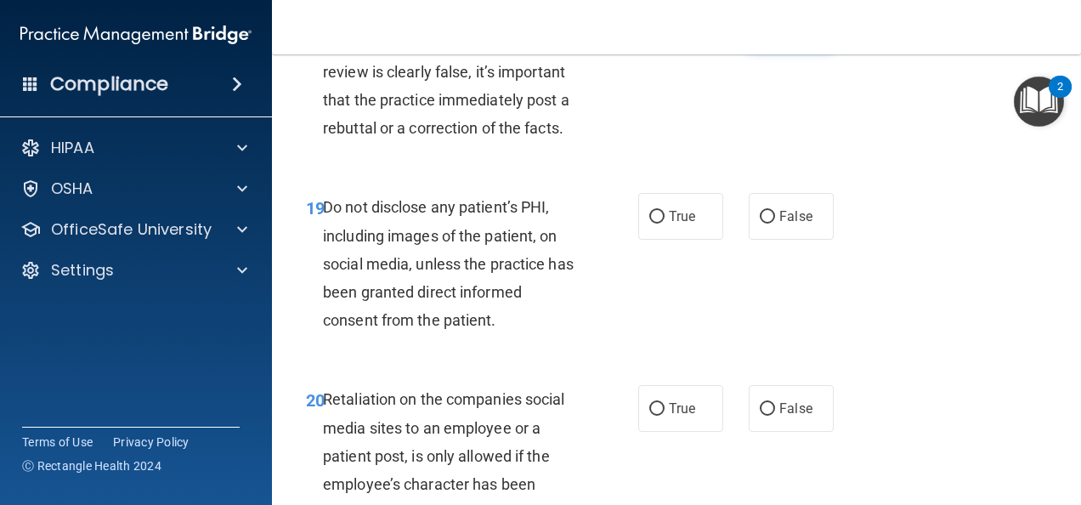
click at [795, 32] on span "False" at bounding box center [795, 24] width 33 height 16
click at [775, 31] on input "False" at bounding box center [767, 25] width 15 height 13
radio input "true"
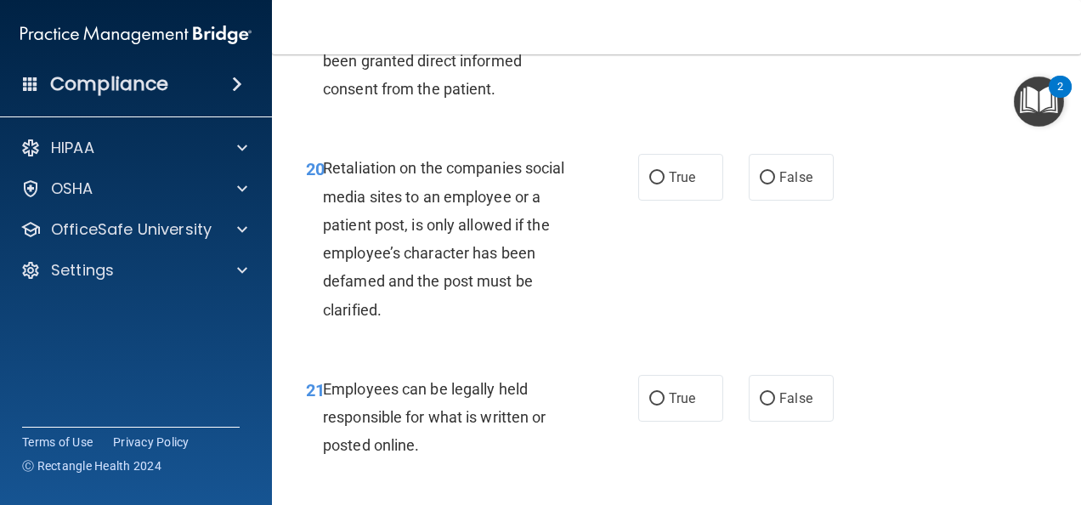
scroll to position [3824, 0]
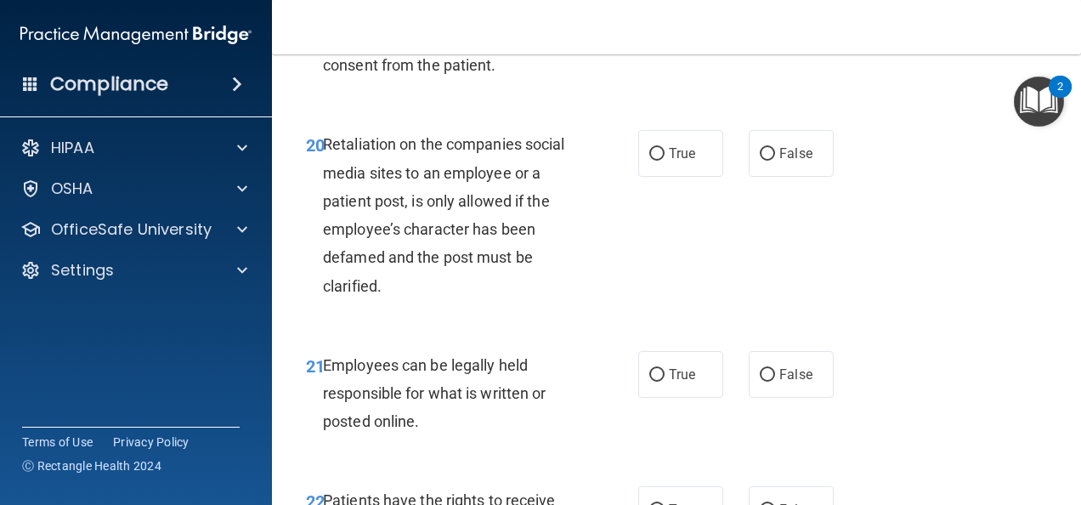
radio input "true"
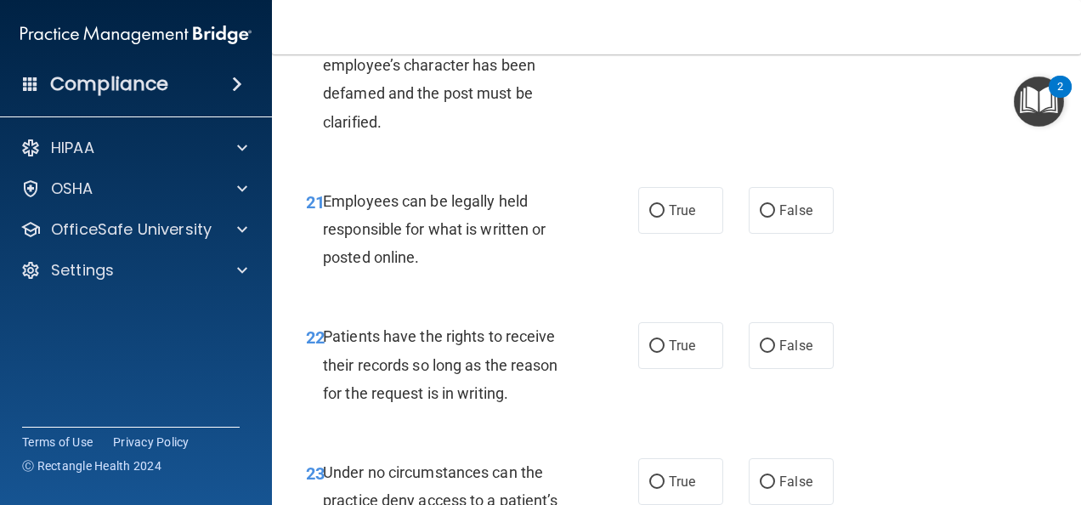
scroll to position [3994, 0]
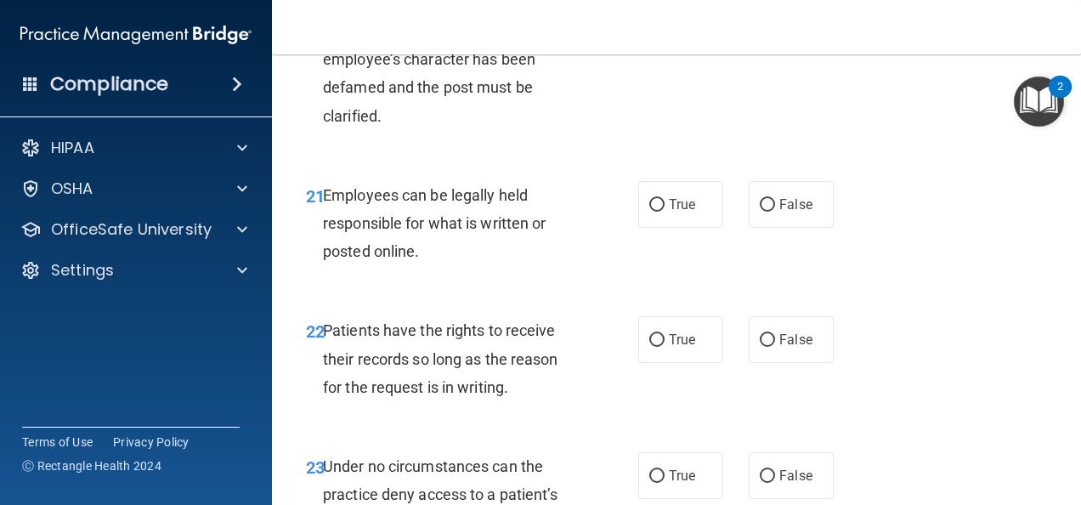
radio input "true"
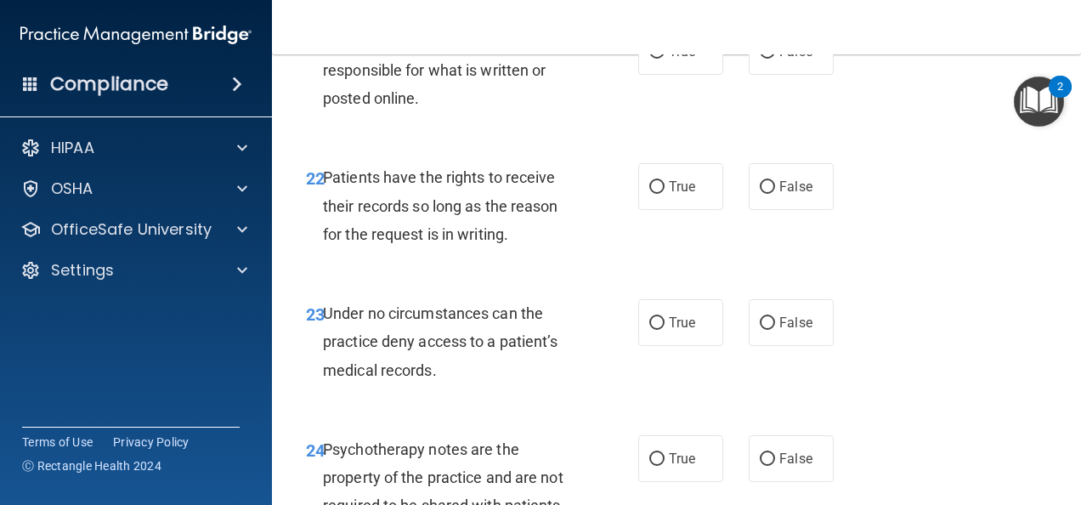
scroll to position [4164, 0]
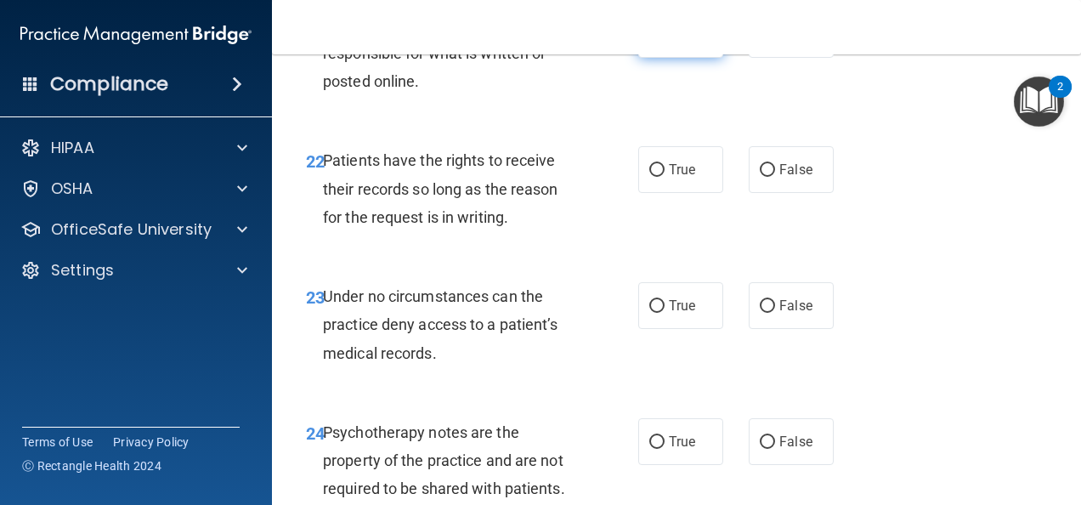
click at [694, 58] on label "True" at bounding box center [680, 34] width 85 height 47
click at [665, 42] on input "True" at bounding box center [656, 35] width 15 height 13
radio input "true"
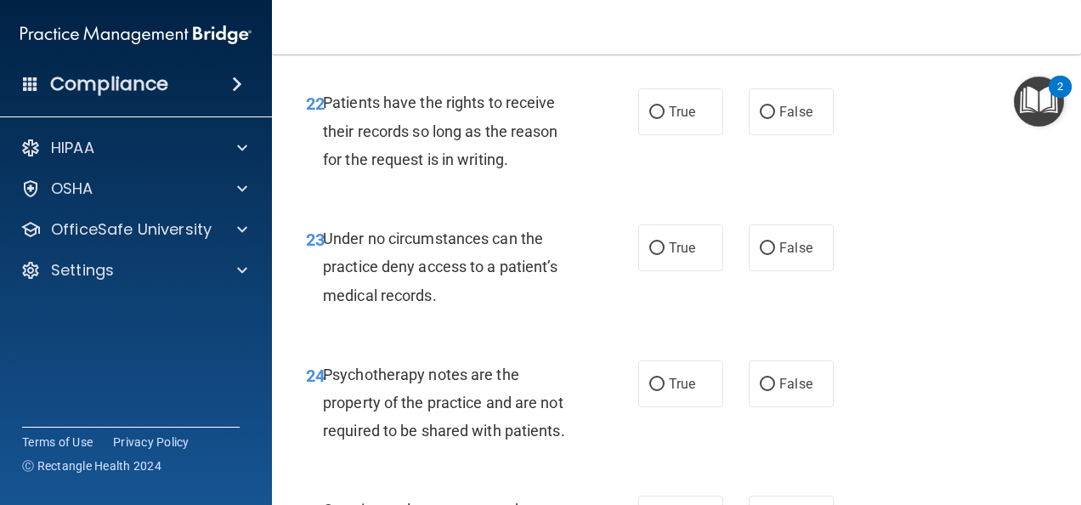
scroll to position [4249, 0]
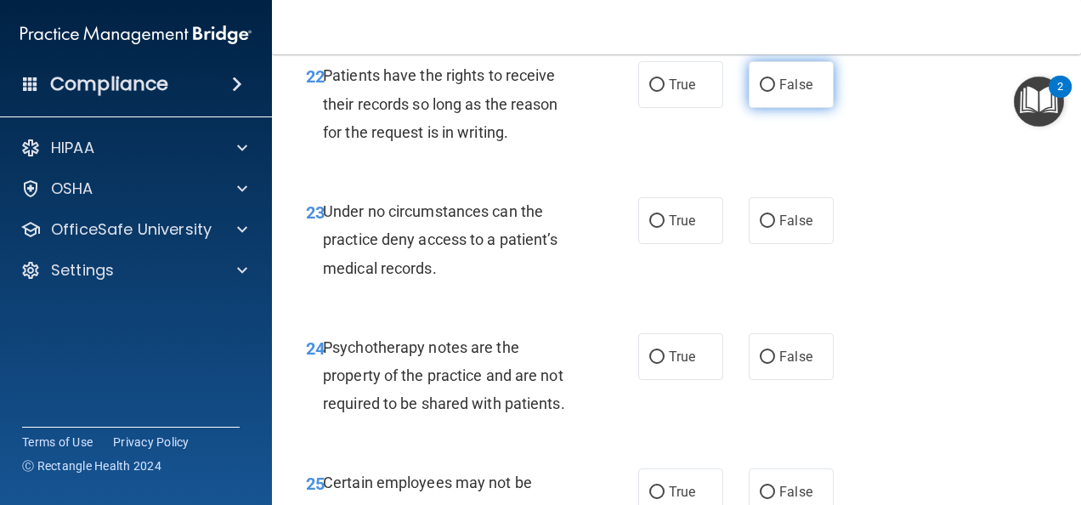
click at [775, 108] on label "False" at bounding box center [791, 84] width 85 height 47
click at [775, 92] on input "False" at bounding box center [767, 85] width 15 height 13
radio input "true"
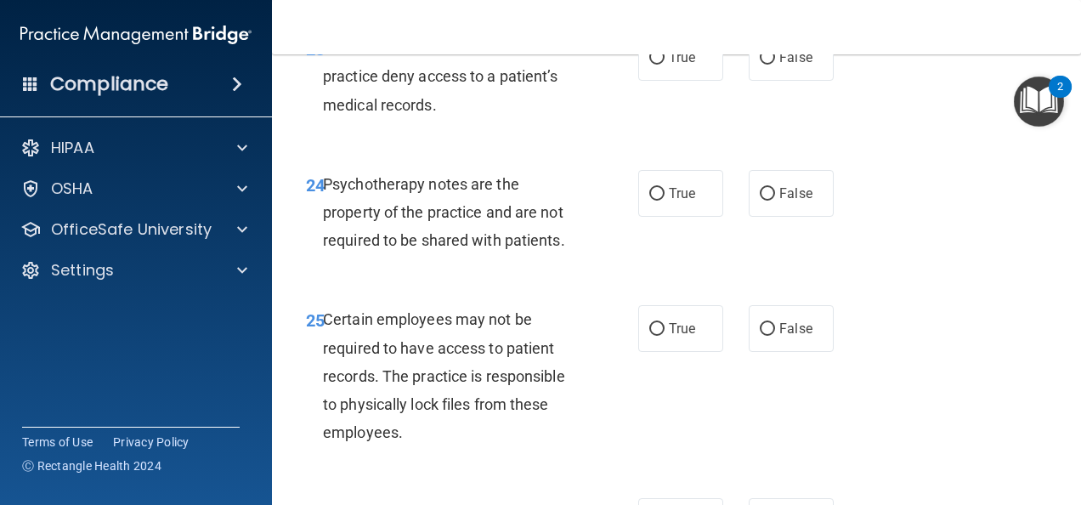
scroll to position [4419, 0]
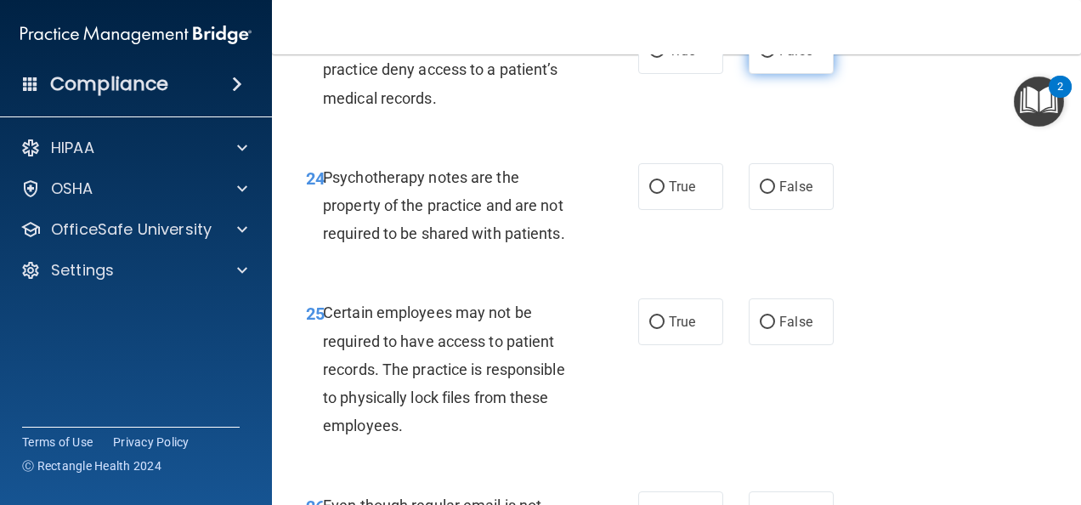
click at [783, 59] on span "False" at bounding box center [795, 50] width 33 height 16
click at [775, 58] on input "False" at bounding box center [767, 51] width 15 height 13
radio input "true"
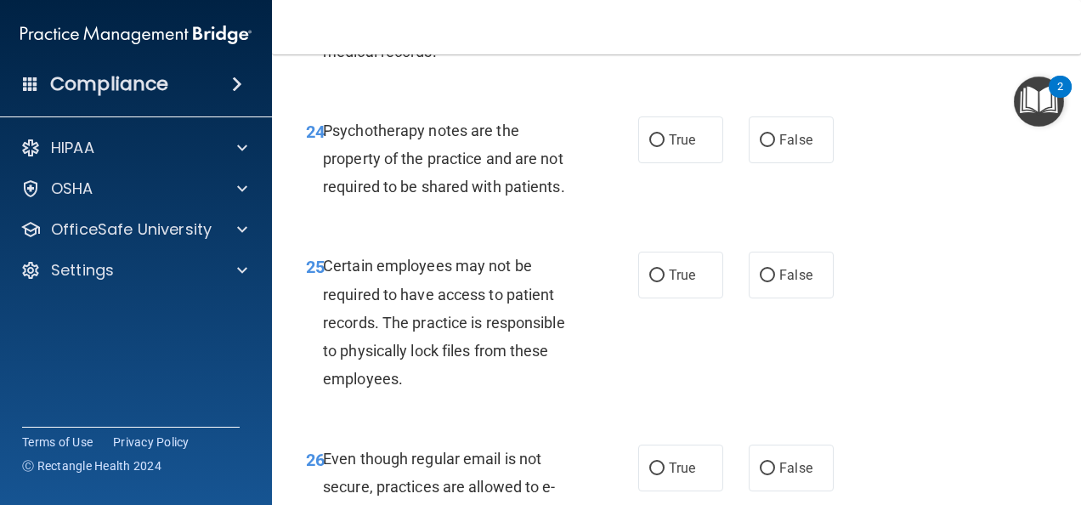
scroll to position [4504, 0]
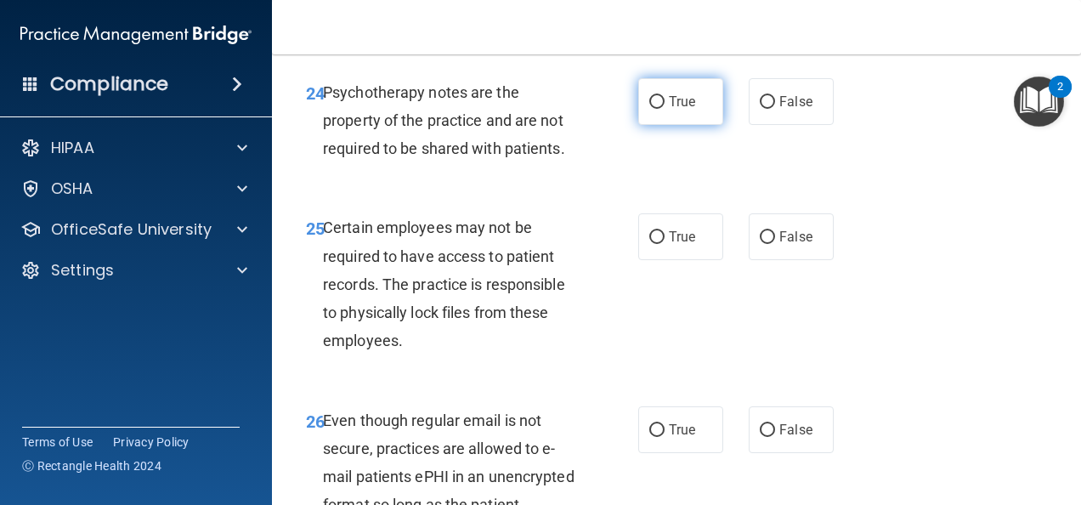
click at [645, 125] on label "True" at bounding box center [680, 101] width 85 height 47
click at [649, 109] on input "True" at bounding box center [656, 102] width 15 height 13
radio input "true"
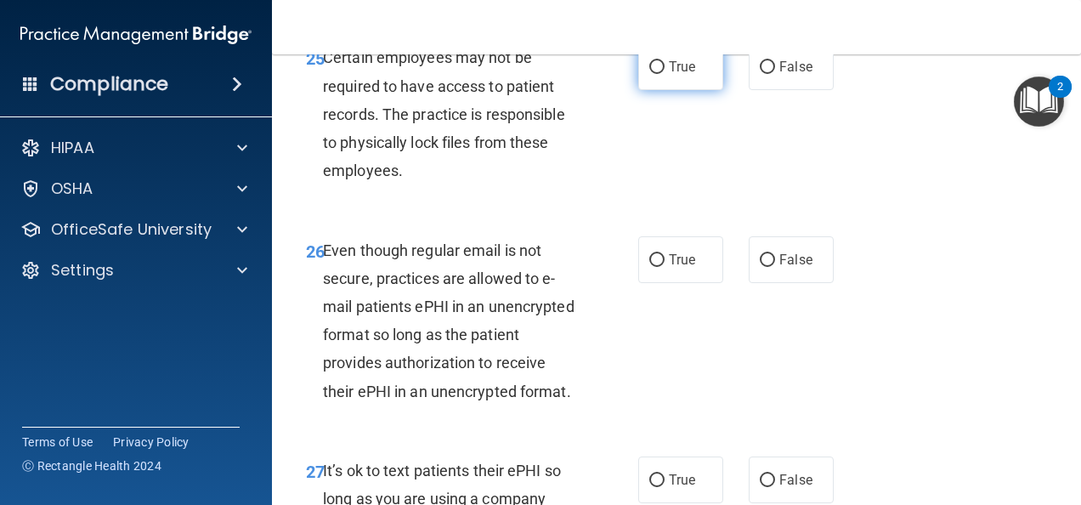
click at [654, 90] on label "True" at bounding box center [680, 66] width 85 height 47
click at [654, 74] on input "True" at bounding box center [656, 67] width 15 height 13
radio input "true"
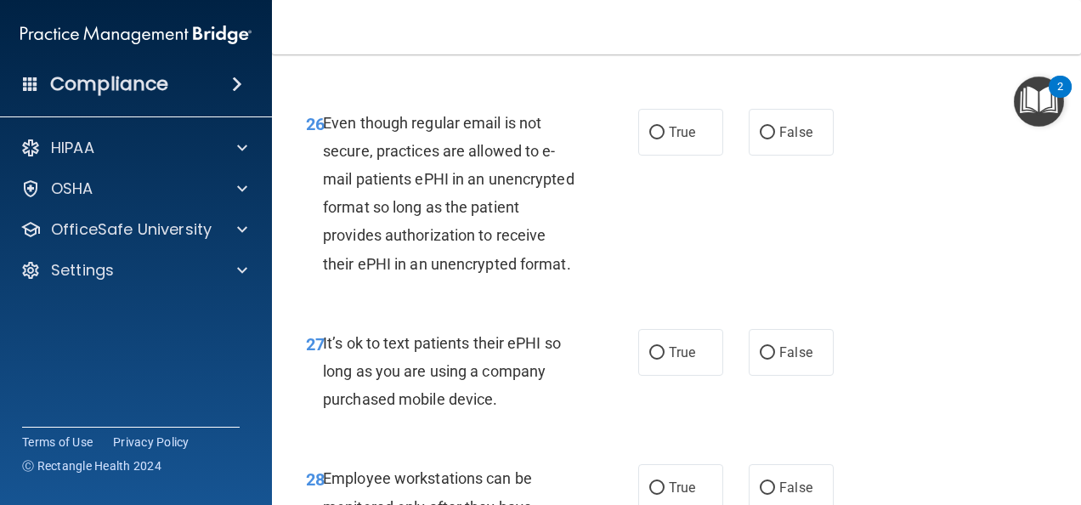
scroll to position [4844, 0]
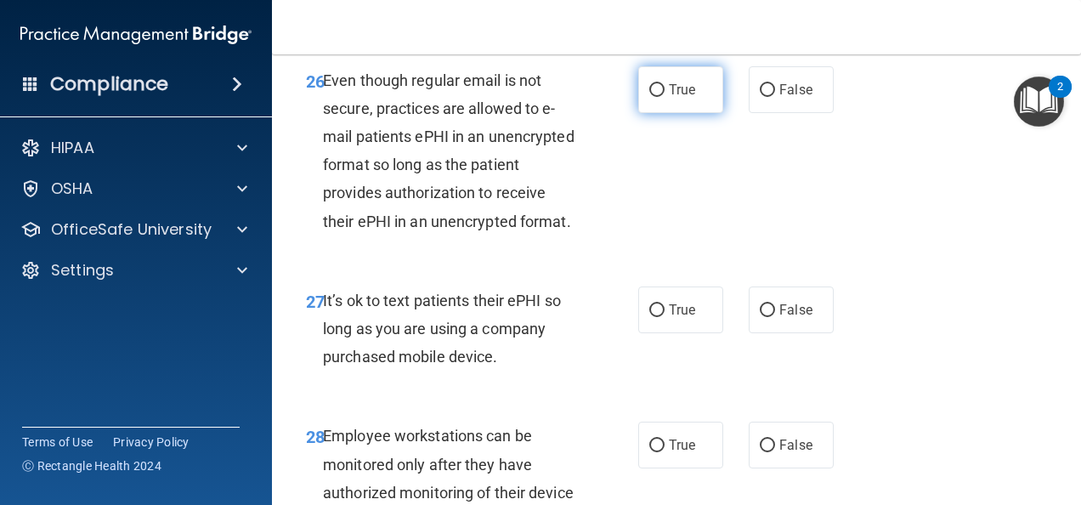
click at [669, 113] on label "True" at bounding box center [680, 89] width 85 height 47
click at [665, 97] on input "True" at bounding box center [656, 90] width 15 height 13
radio input "true"
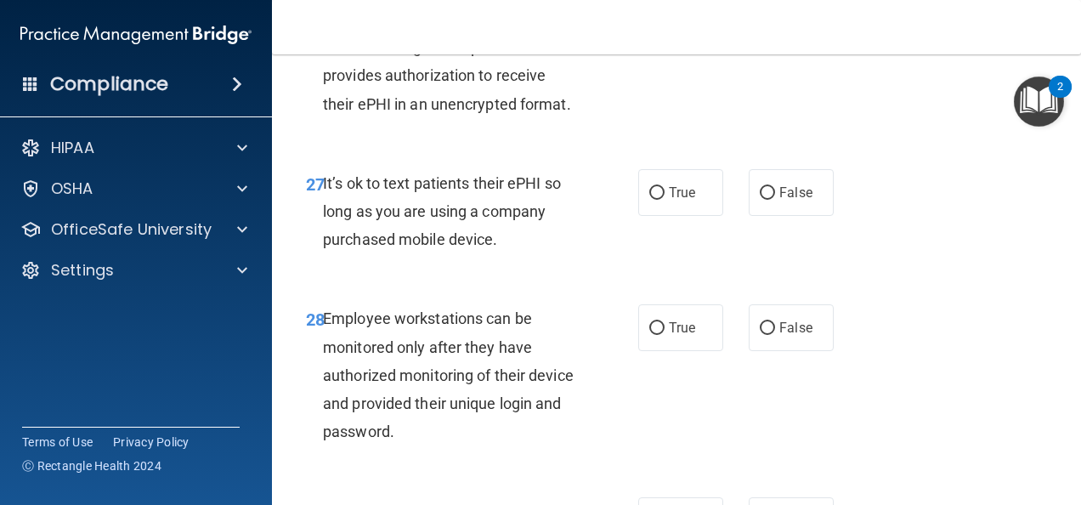
scroll to position [5099, 0]
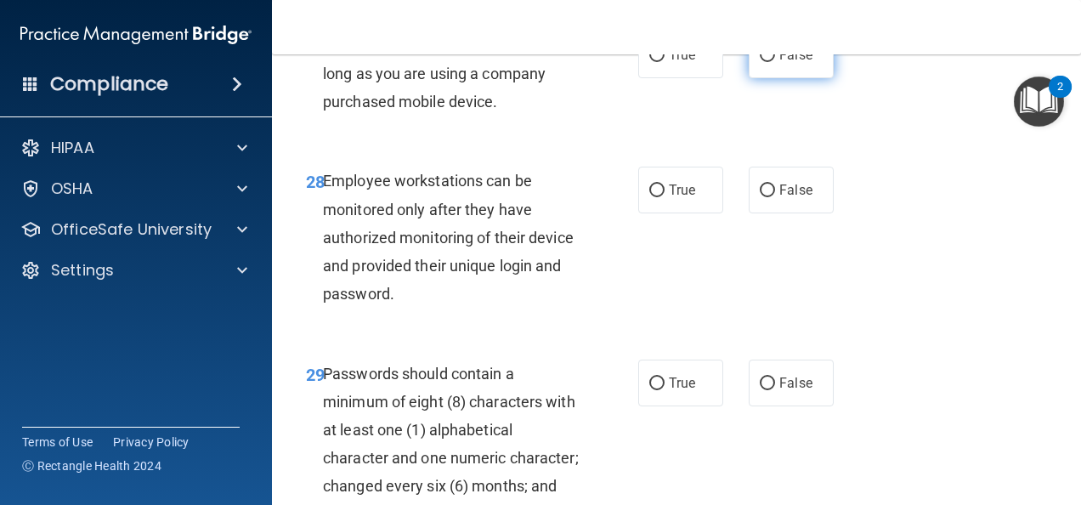
click at [767, 78] on label "False" at bounding box center [791, 54] width 85 height 47
click at [767, 62] on input "False" at bounding box center [767, 55] width 15 height 13
radio input "true"
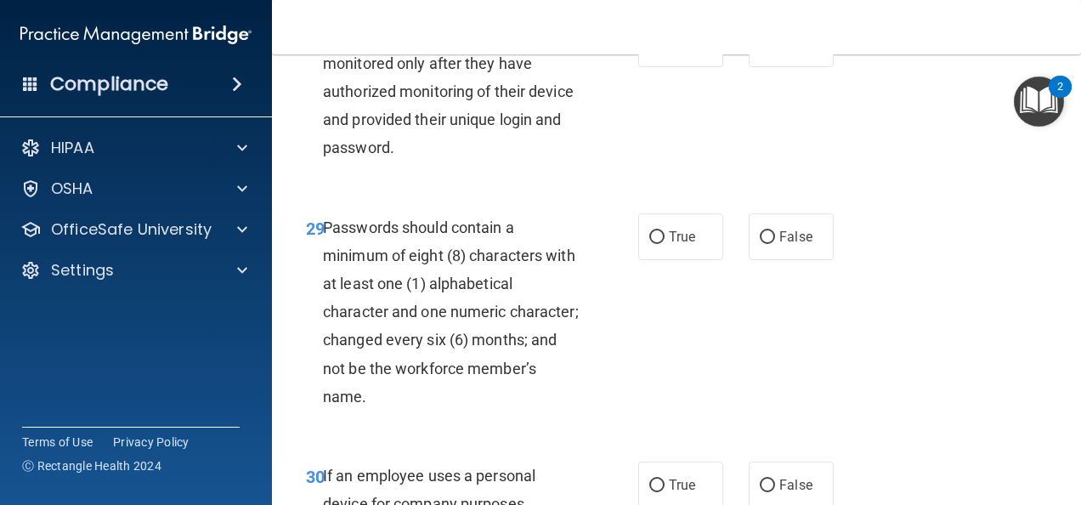
scroll to position [5269, 0]
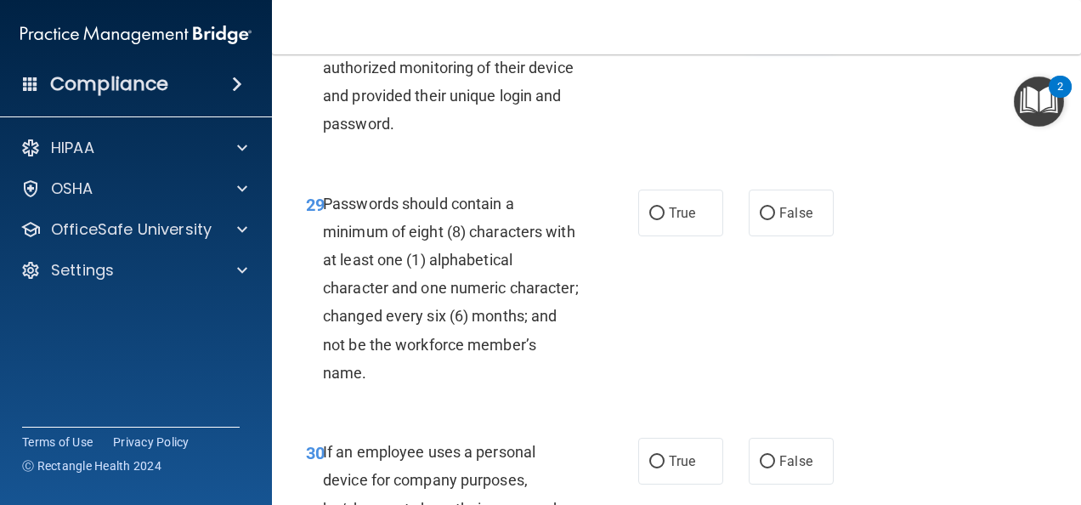
click at [779, 28] on span "False" at bounding box center [795, 20] width 33 height 16
click at [773, 27] on input "False" at bounding box center [767, 20] width 15 height 13
radio input "true"
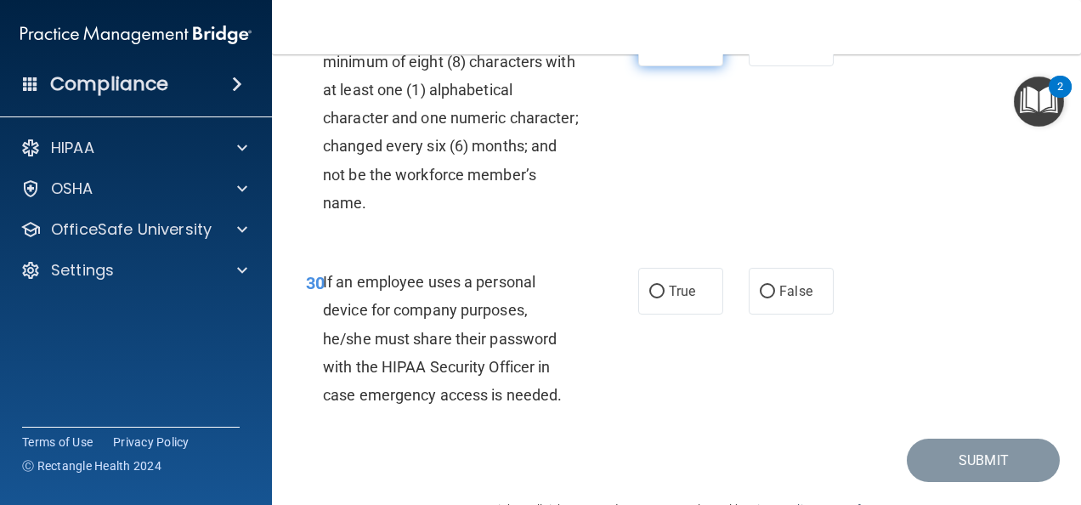
click at [660, 66] on label "True" at bounding box center [680, 43] width 85 height 47
click at [660, 50] on input "True" at bounding box center [656, 43] width 15 height 13
radio input "true"
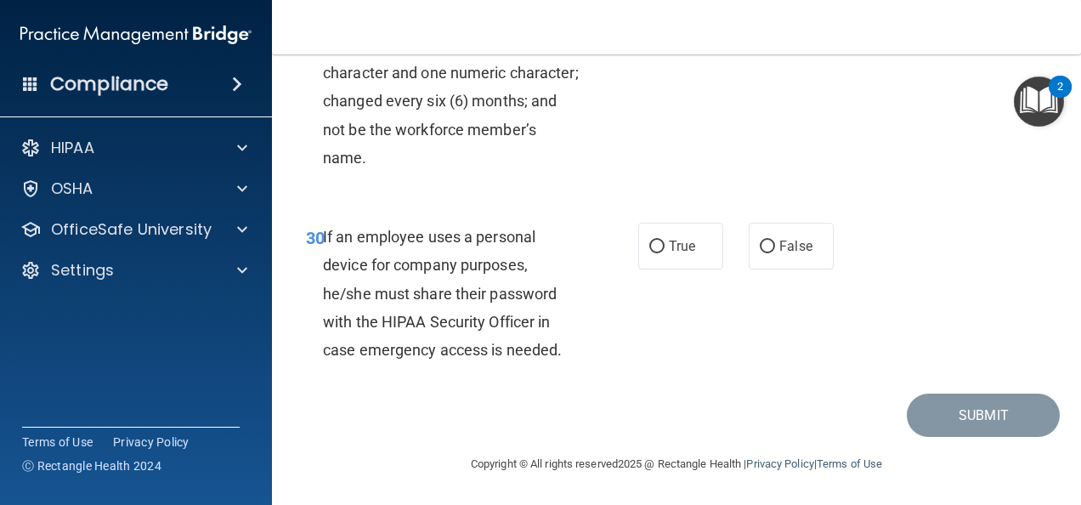
scroll to position [5653, 0]
click at [772, 268] on label "False" at bounding box center [791, 246] width 85 height 47
click at [772, 253] on input "False" at bounding box center [767, 246] width 15 height 13
radio input "true"
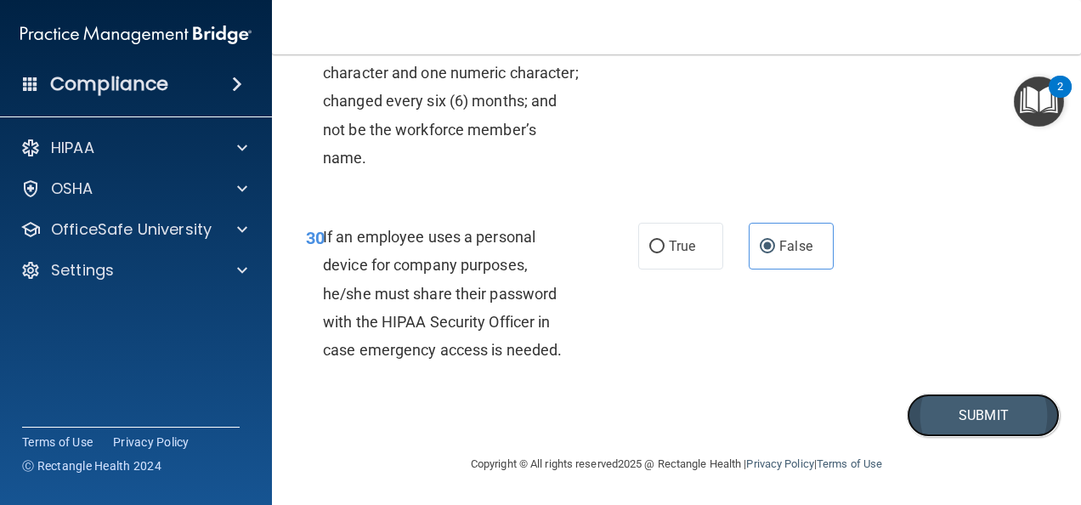
click at [922, 416] on button "Submit" at bounding box center [983, 414] width 153 height 43
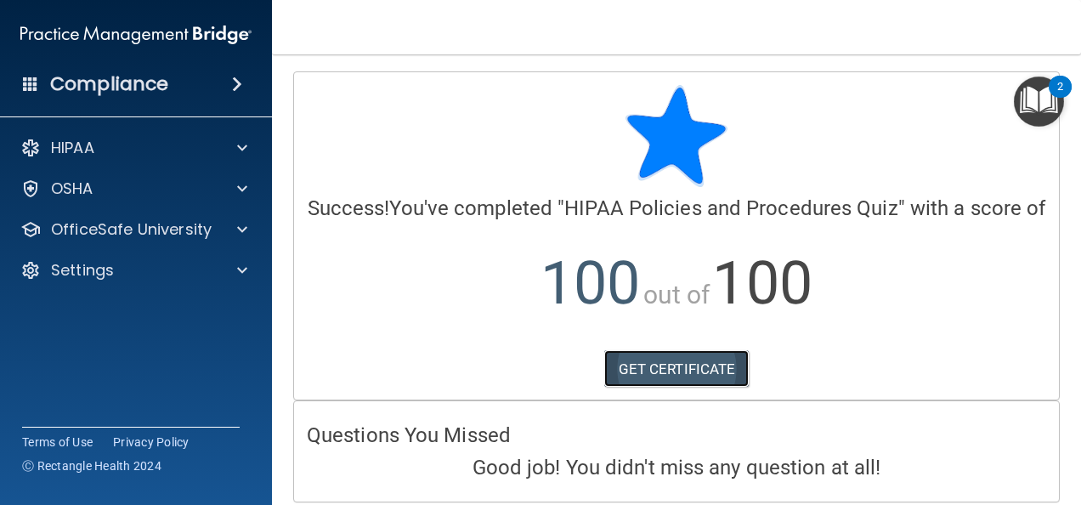
click at [685, 386] on link "GET CERTIFICATE" at bounding box center [676, 368] width 145 height 37
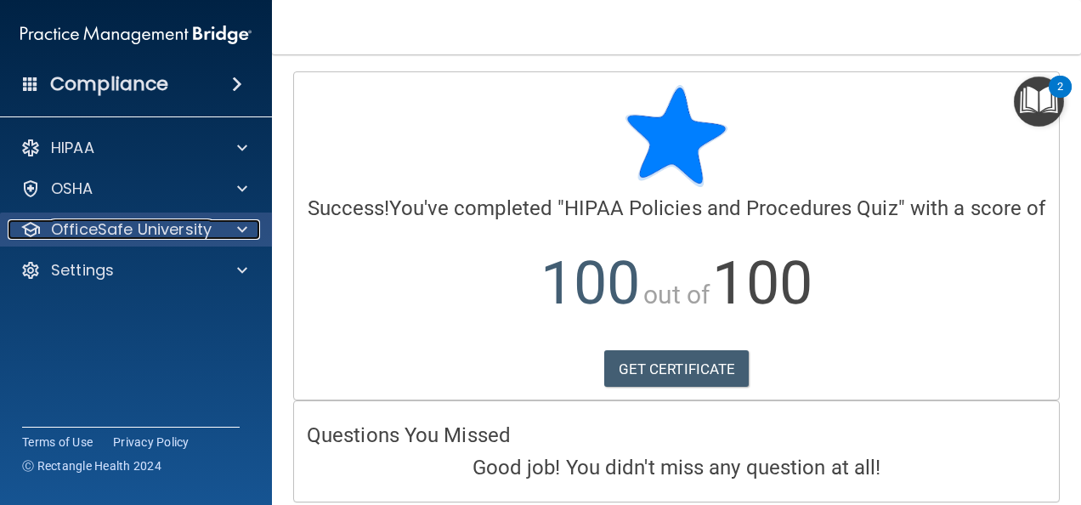
click at [156, 232] on p "OfficeSafe University" at bounding box center [131, 229] width 161 height 20
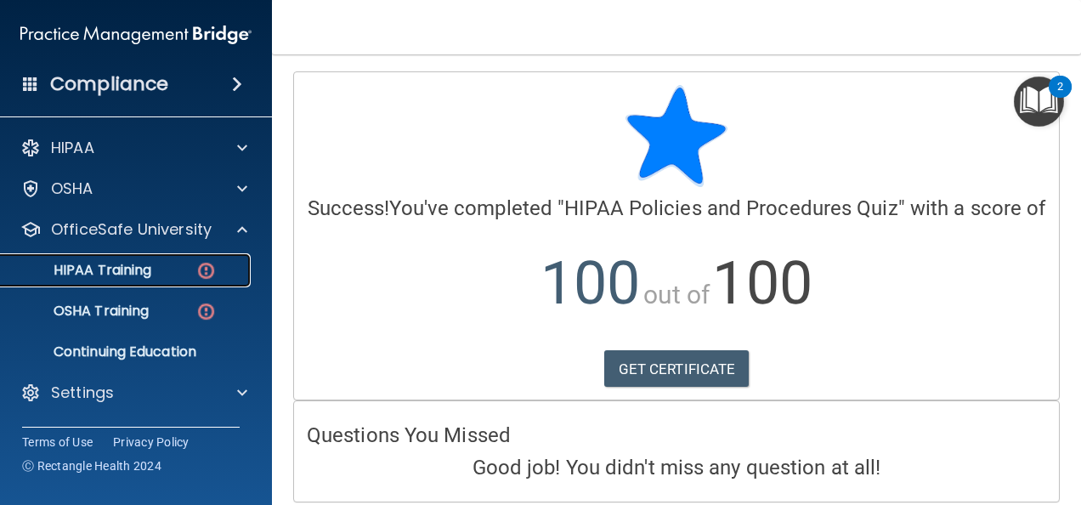
click at [133, 263] on p "HIPAA Training" at bounding box center [81, 270] width 140 height 17
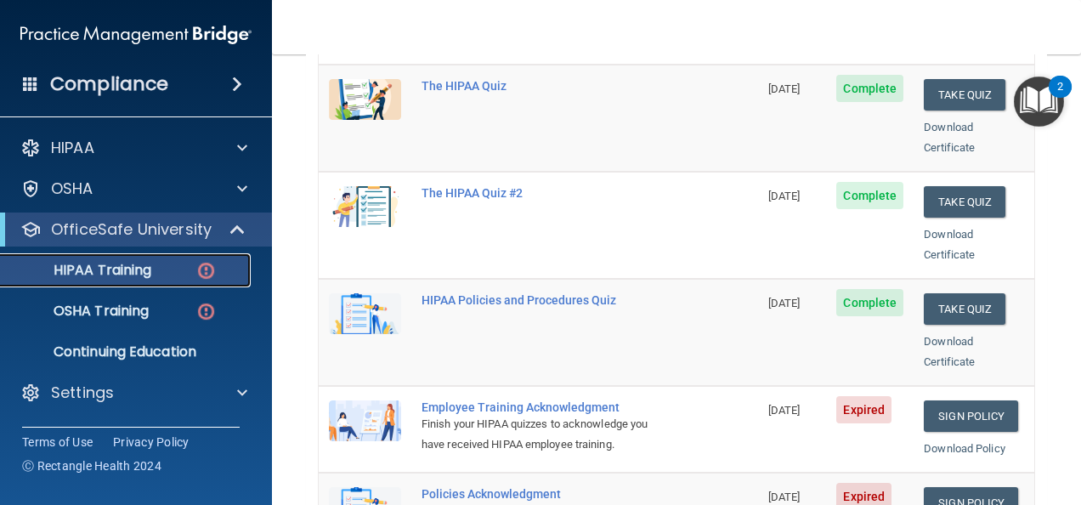
scroll to position [425, 0]
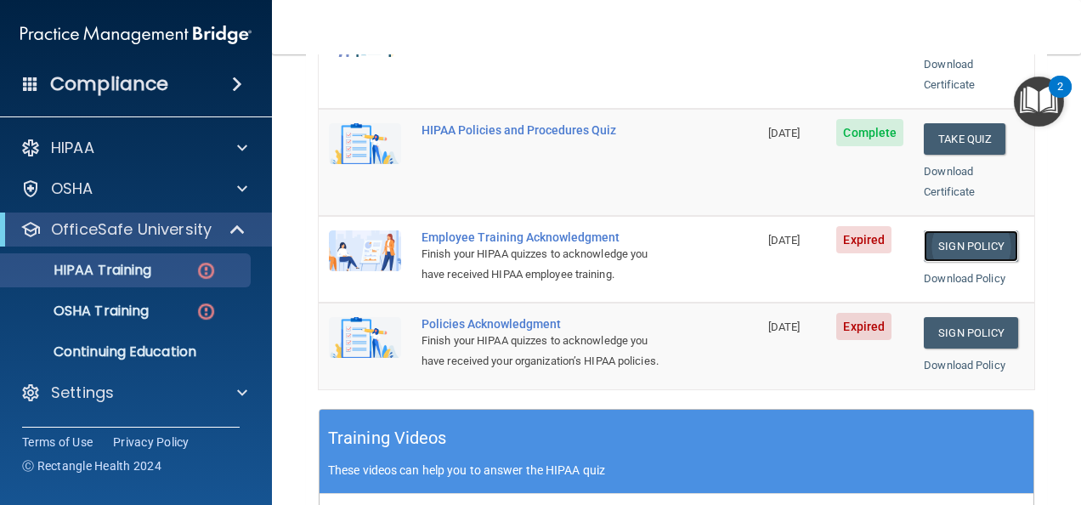
click at [937, 230] on link "Sign Policy" at bounding box center [971, 245] width 94 height 31
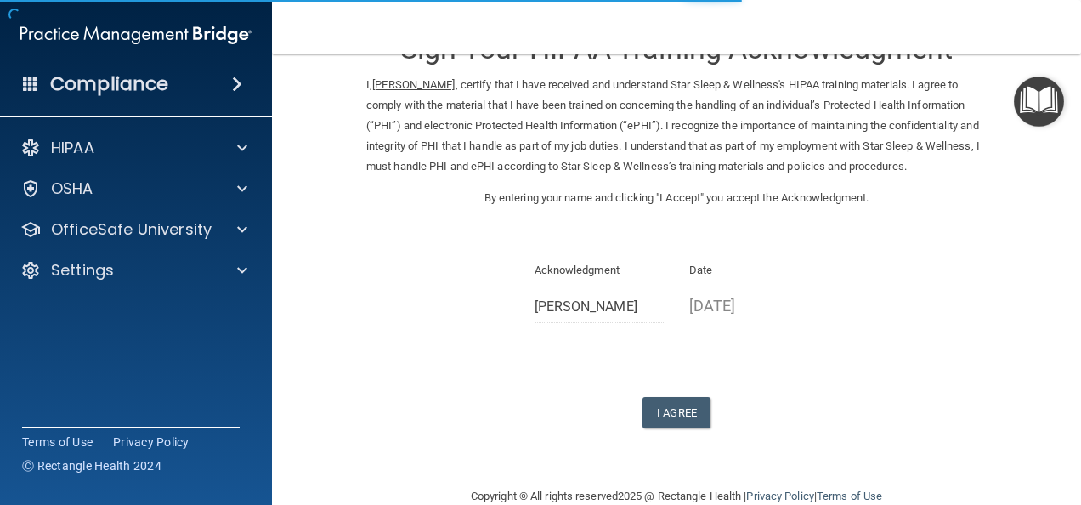
scroll to position [89, 0]
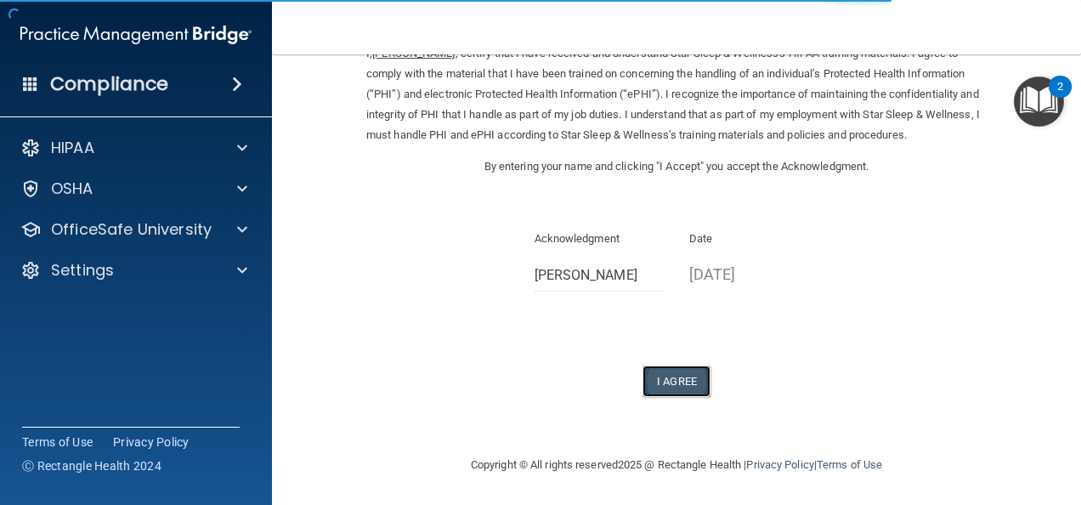
click at [670, 382] on button "I Agree" at bounding box center [676, 380] width 68 height 31
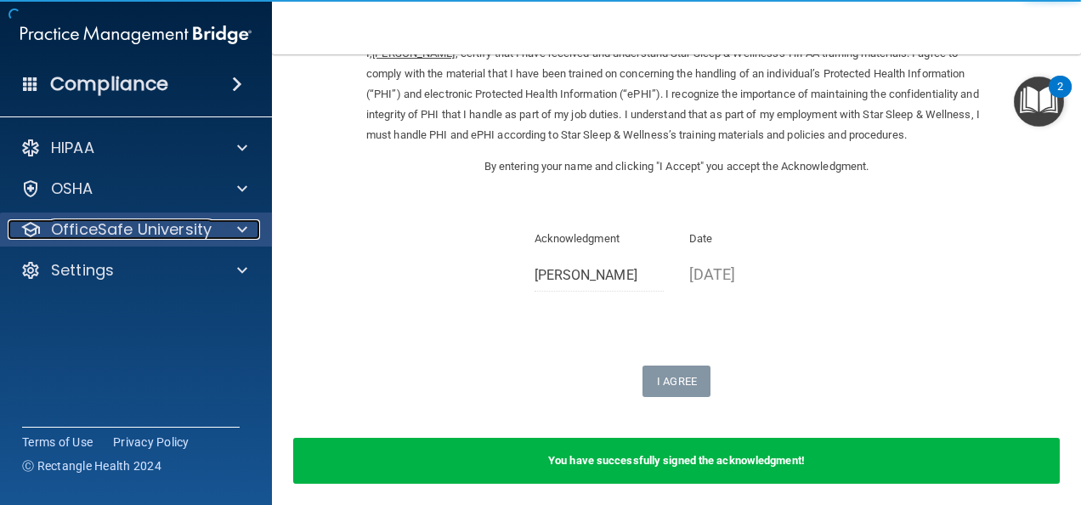
click at [187, 229] on p "OfficeSafe University" at bounding box center [131, 229] width 161 height 20
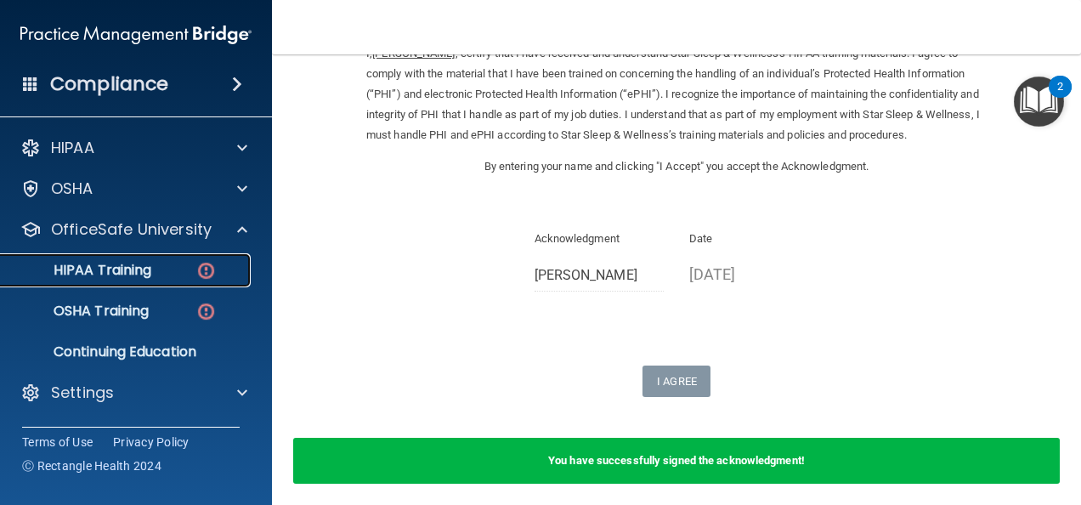
click at [130, 270] on p "HIPAA Training" at bounding box center [81, 270] width 140 height 17
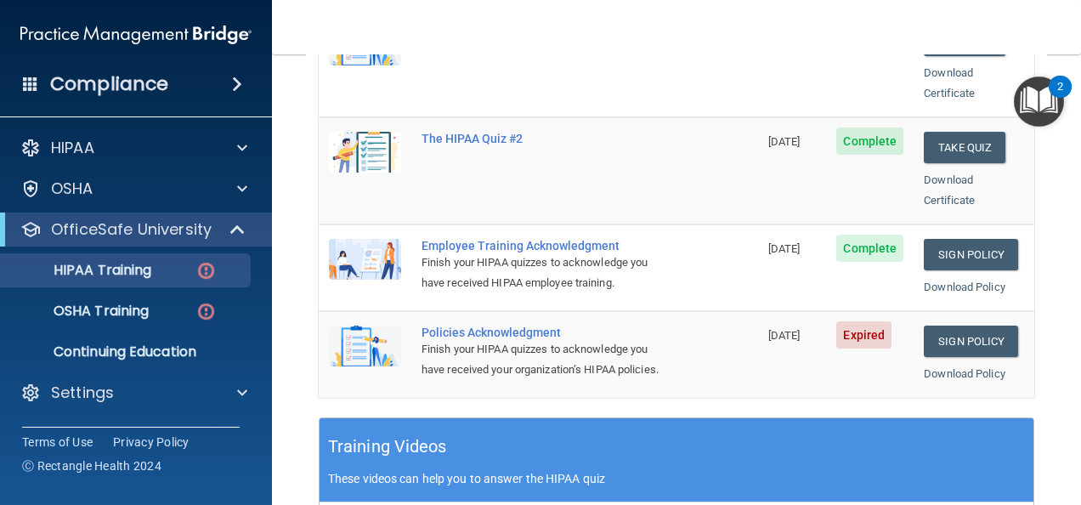
scroll to position [508, 0]
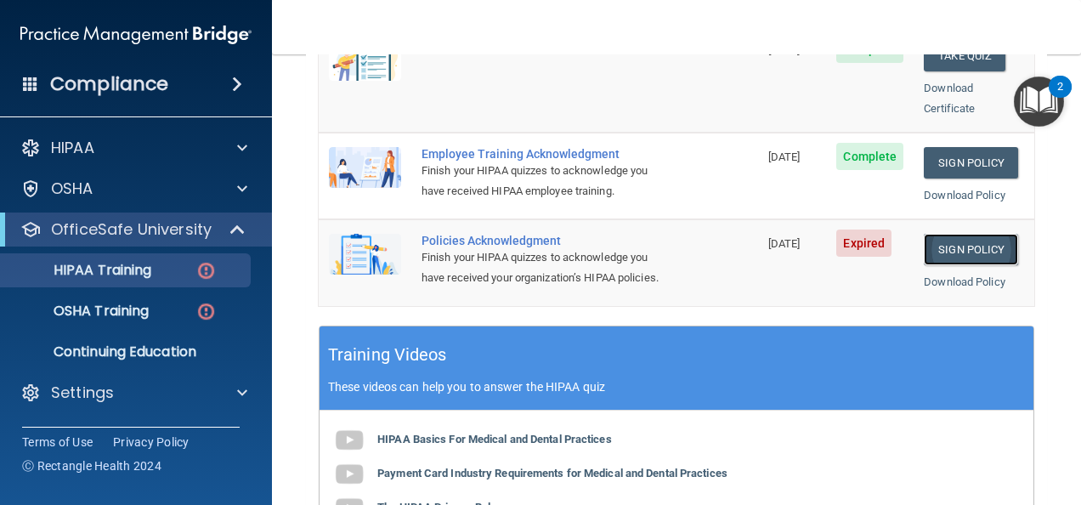
click at [933, 234] on link "Sign Policy" at bounding box center [971, 249] width 94 height 31
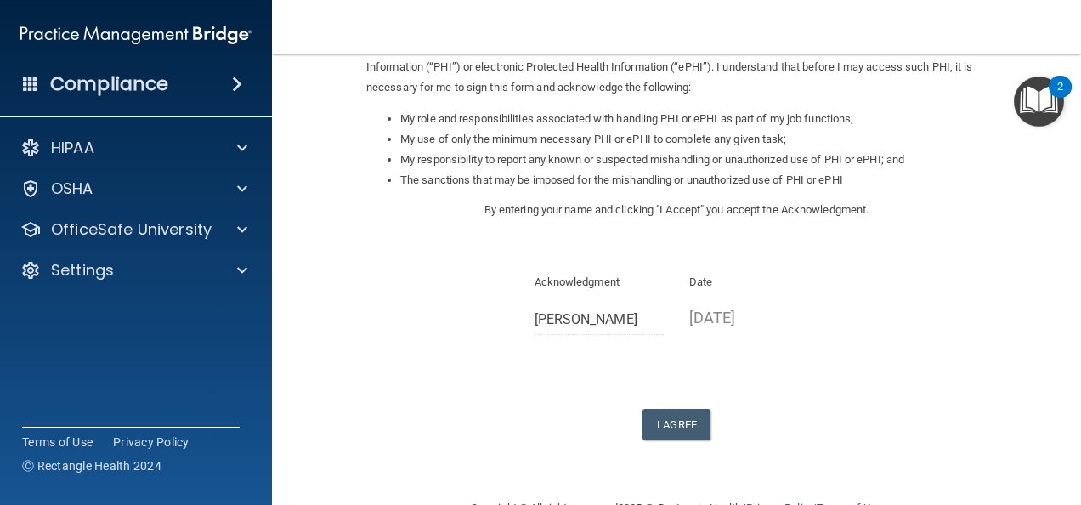
scroll to position [255, 0]
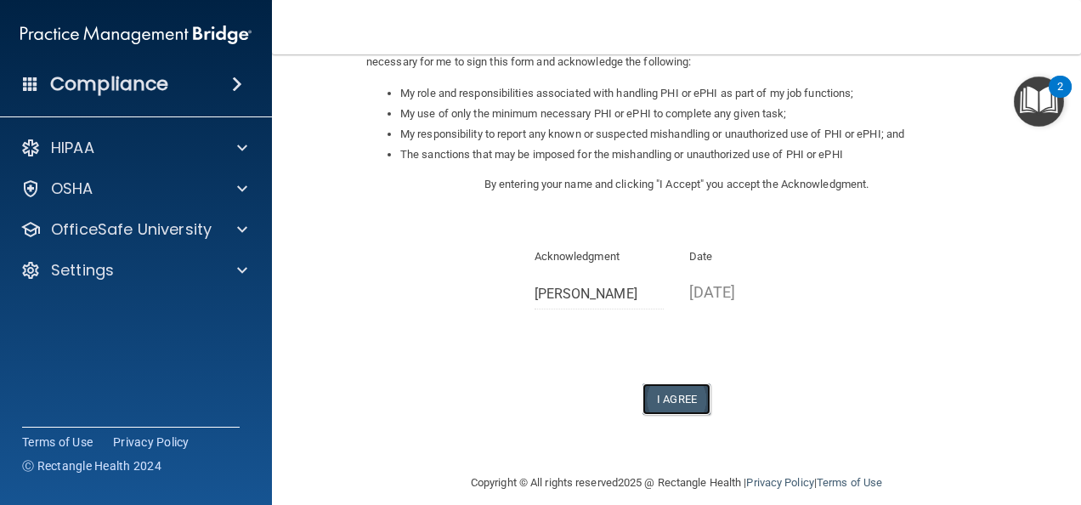
click at [658, 389] on button "I Agree" at bounding box center [676, 398] width 68 height 31
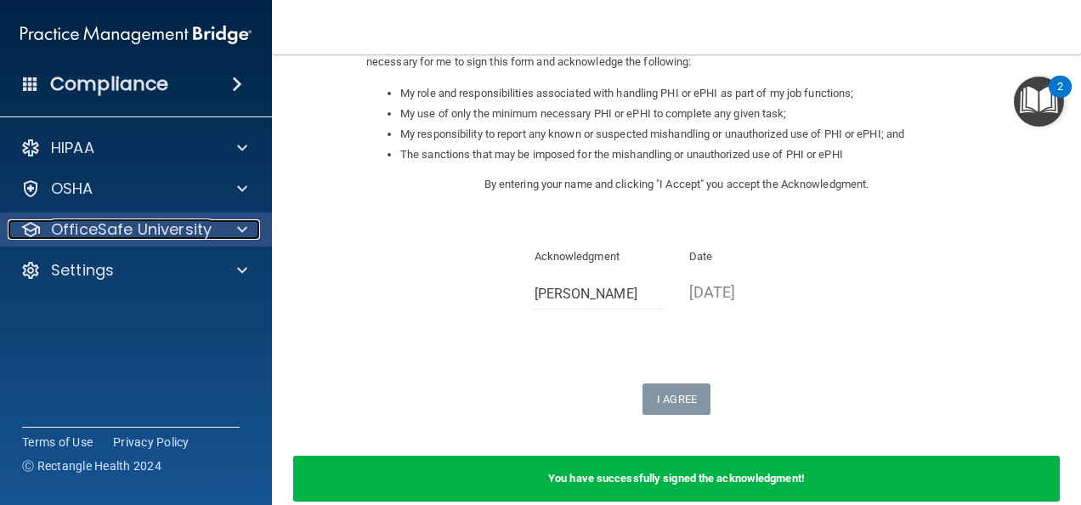
click at [168, 232] on p "OfficeSafe University" at bounding box center [131, 229] width 161 height 20
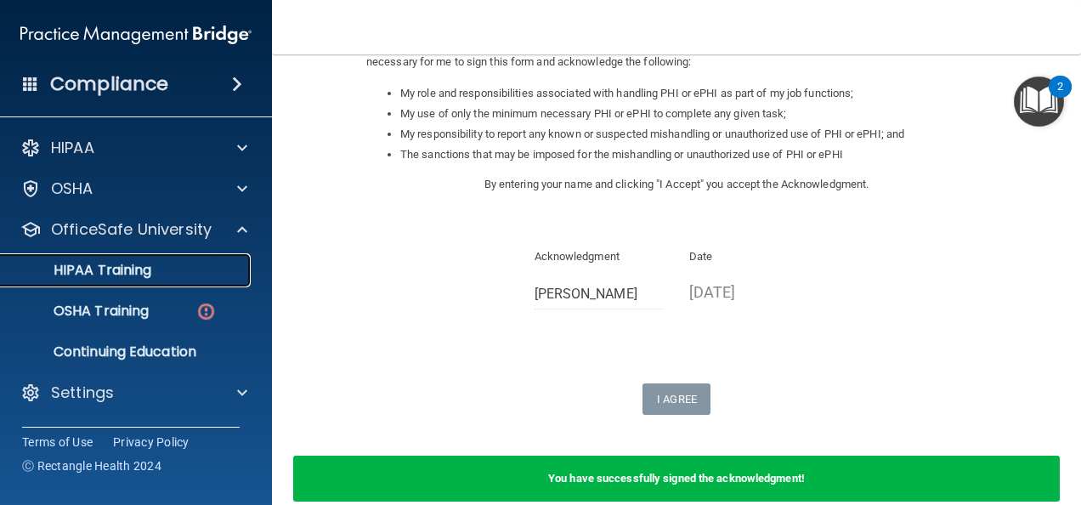
click at [130, 266] on p "HIPAA Training" at bounding box center [81, 270] width 140 height 17
